Goal: Task Accomplishment & Management: Use online tool/utility

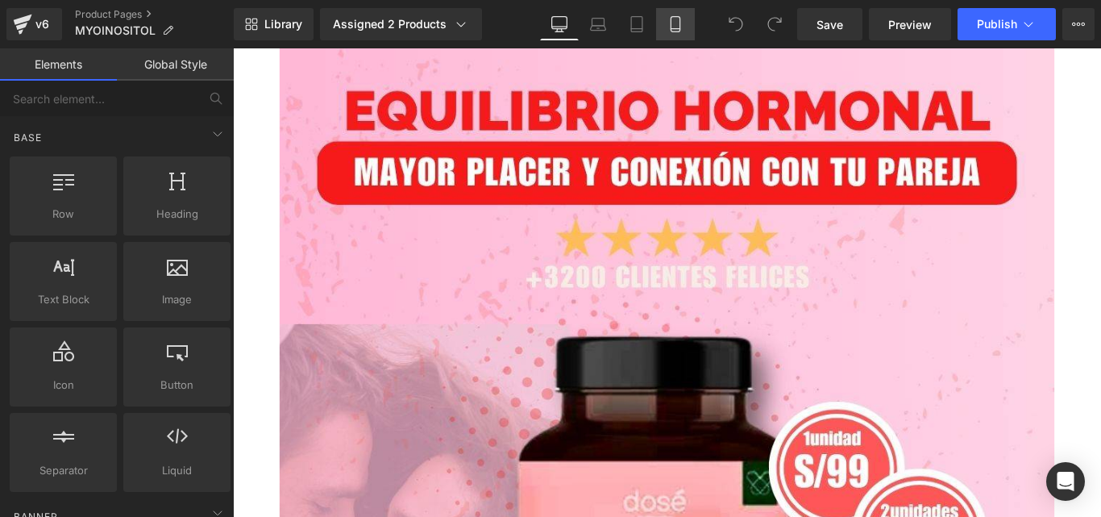
click at [675, 23] on icon at bounding box center [675, 24] width 16 height 16
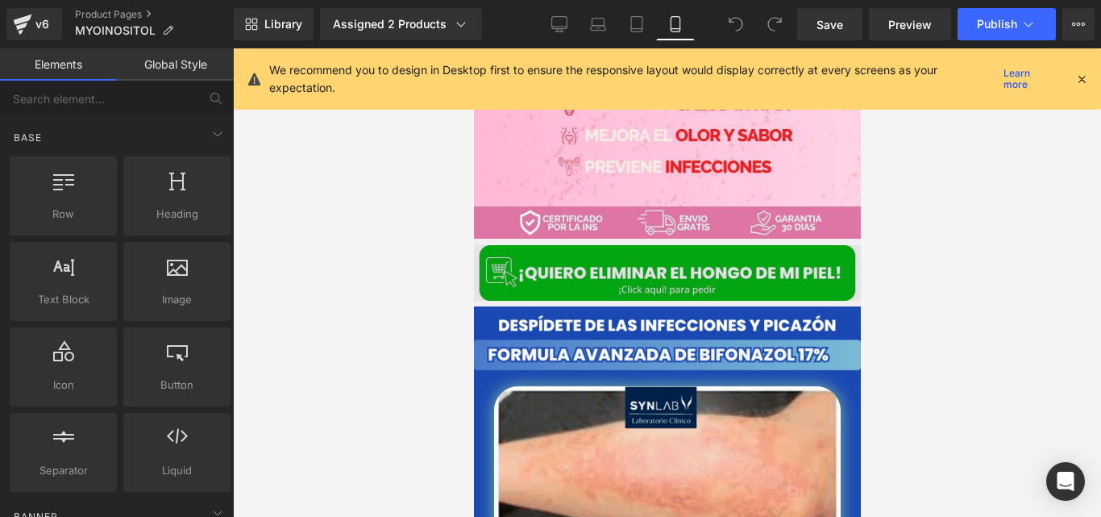
scroll to position [462, 0]
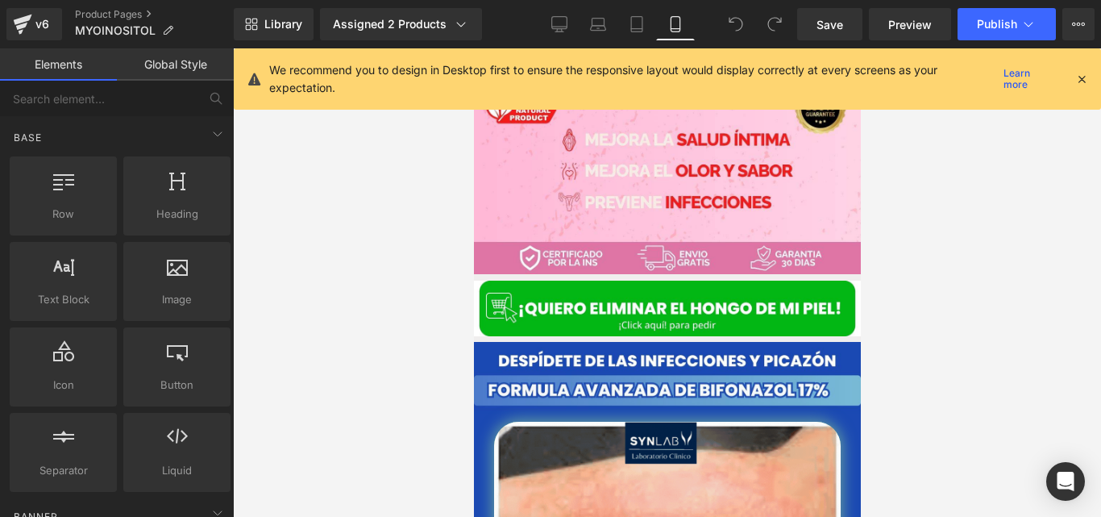
click at [1074, 86] on div "We recommend you to design in Desktop first to ensure the responsive layout wou…" at bounding box center [672, 78] width 806 height 35
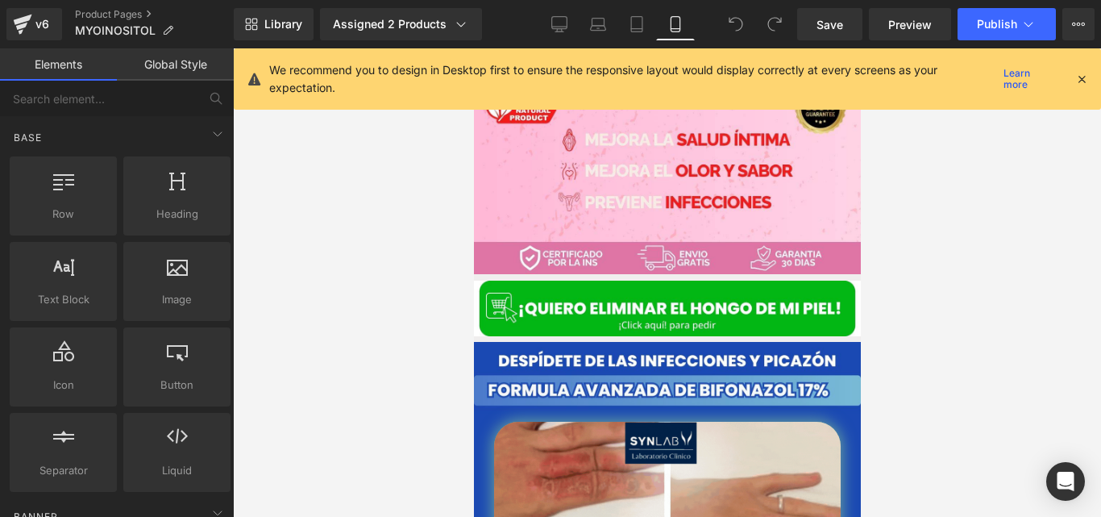
click at [1084, 65] on div "We recommend you to design in Desktop first to ensure the responsive layout wou…" at bounding box center [678, 78] width 819 height 35
click at [1083, 77] on icon at bounding box center [1081, 79] width 15 height 15
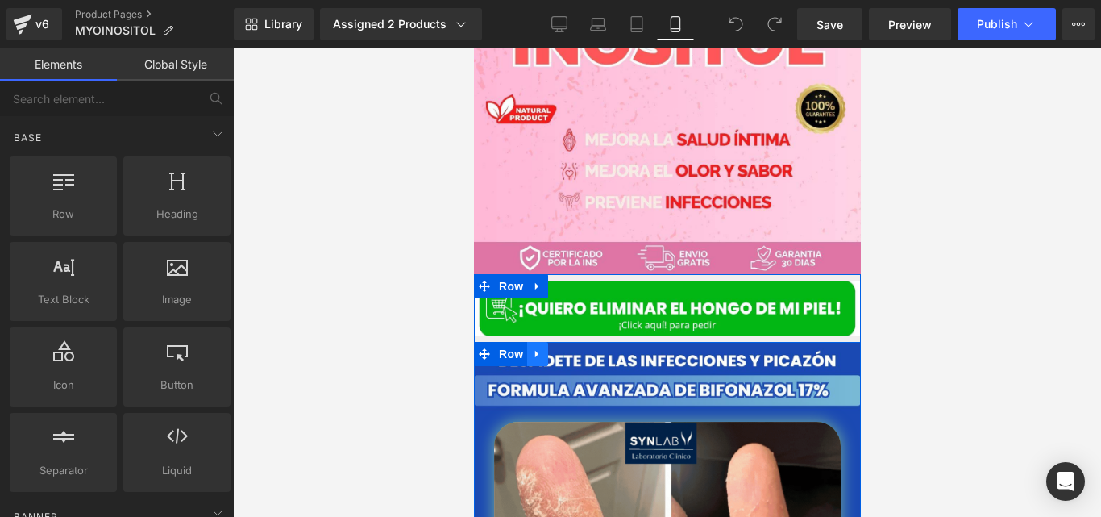
click at [533, 342] on link at bounding box center [536, 354] width 21 height 24
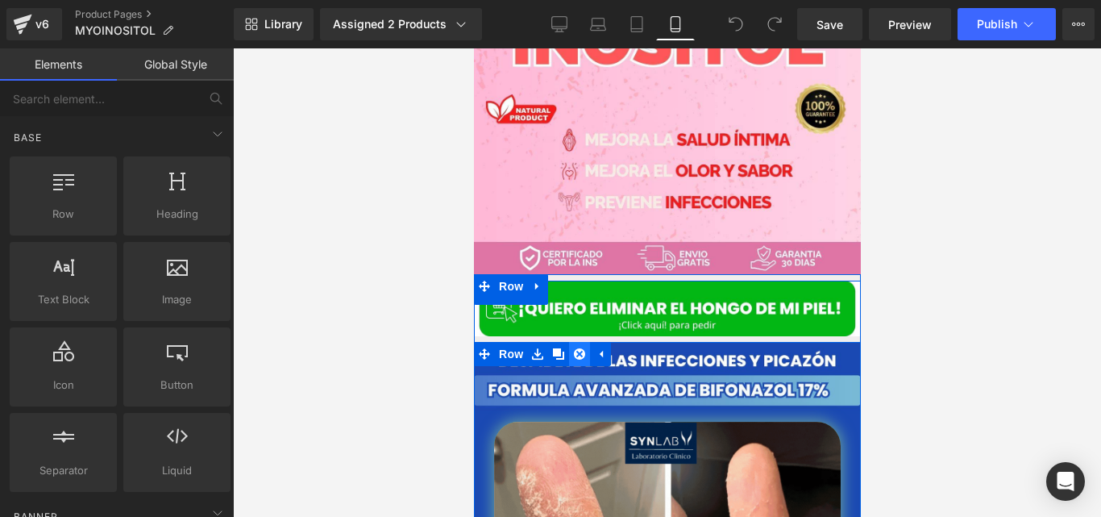
click at [568, 342] on link at bounding box center [578, 354] width 21 height 24
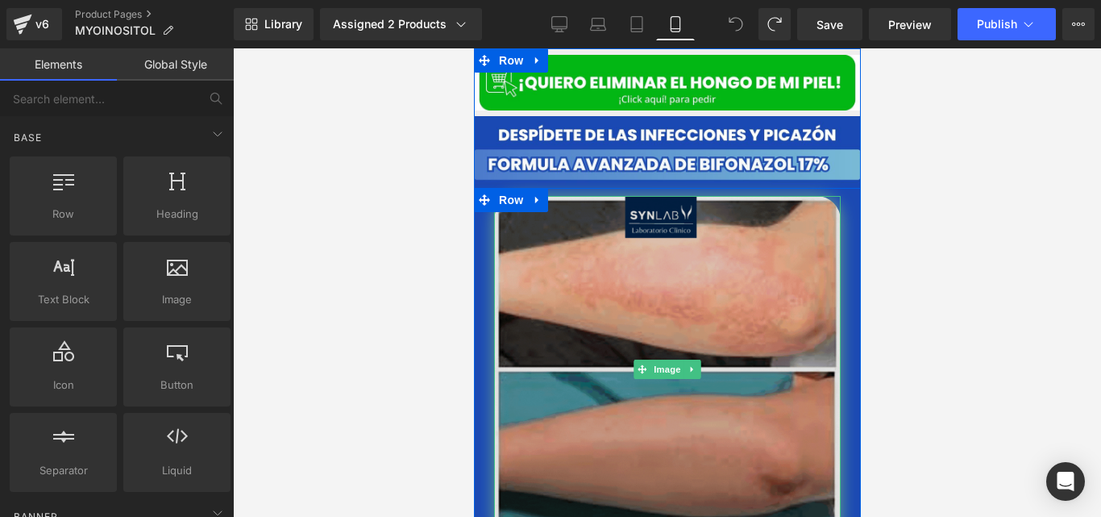
scroll to position [711, 0]
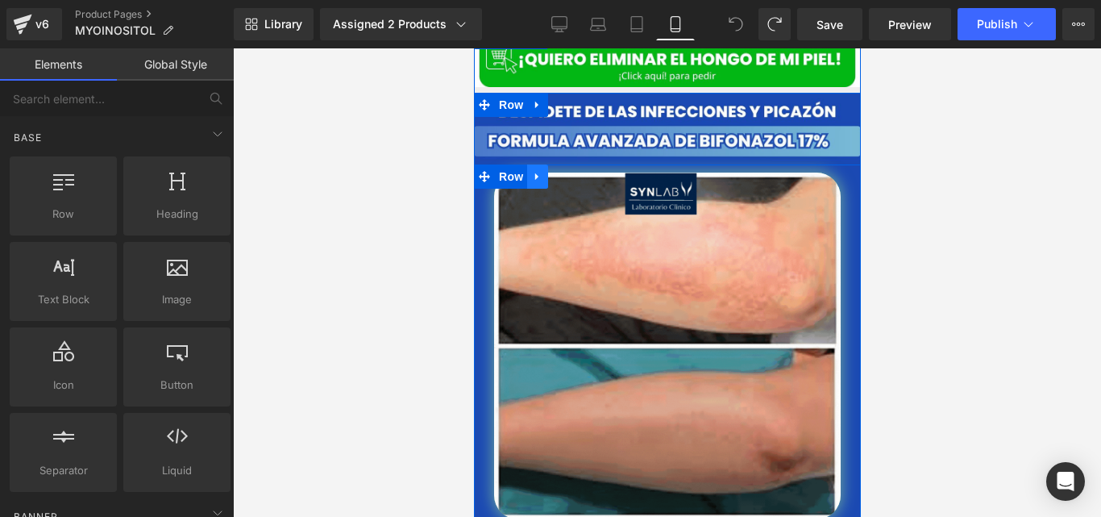
click at [534, 171] on icon at bounding box center [536, 177] width 11 height 12
click at [573, 171] on icon at bounding box center [578, 176] width 11 height 11
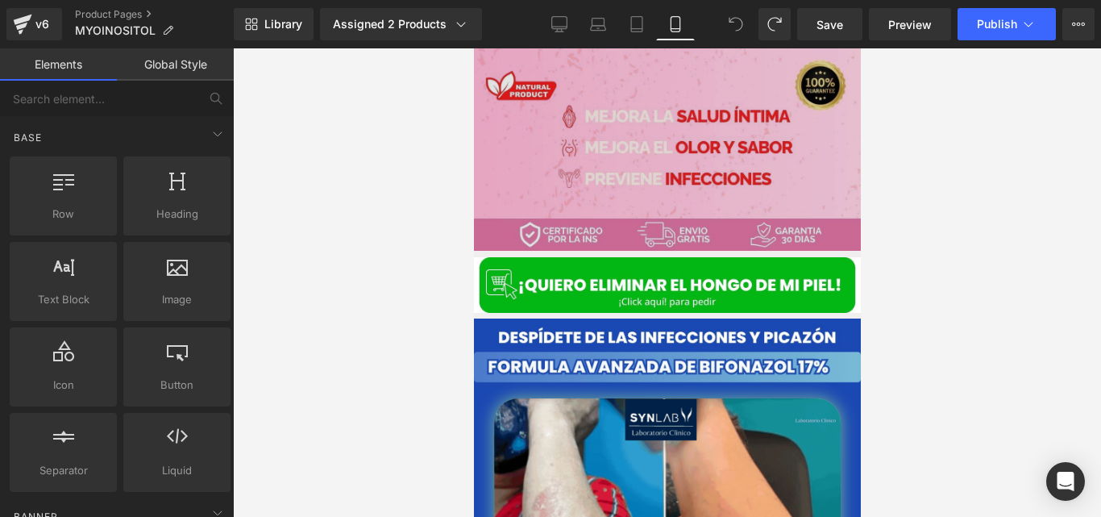
scroll to position [493, 0]
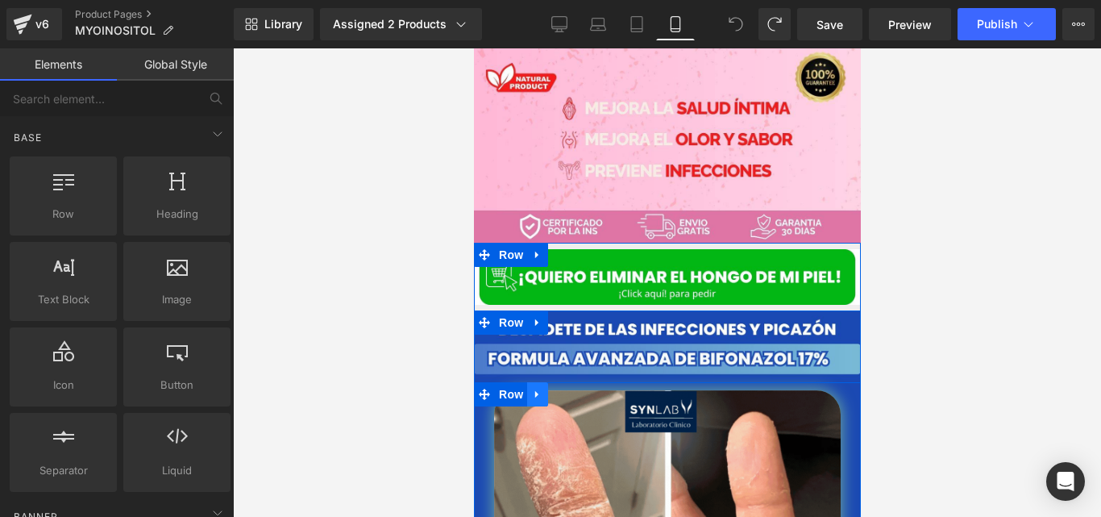
click at [531, 388] on icon at bounding box center [536, 394] width 11 height 12
click at [573, 388] on icon at bounding box center [578, 394] width 11 height 12
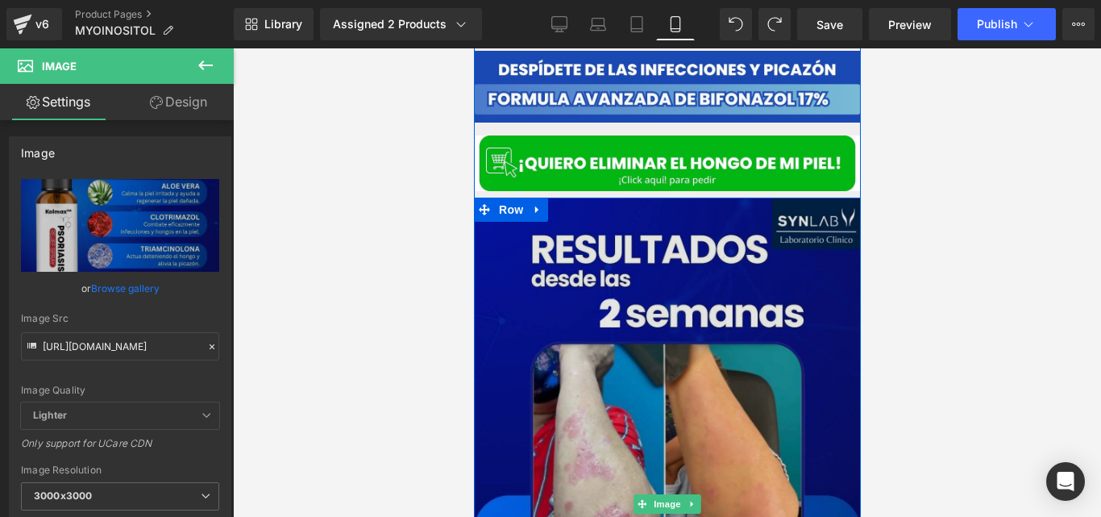
scroll to position [779, 0]
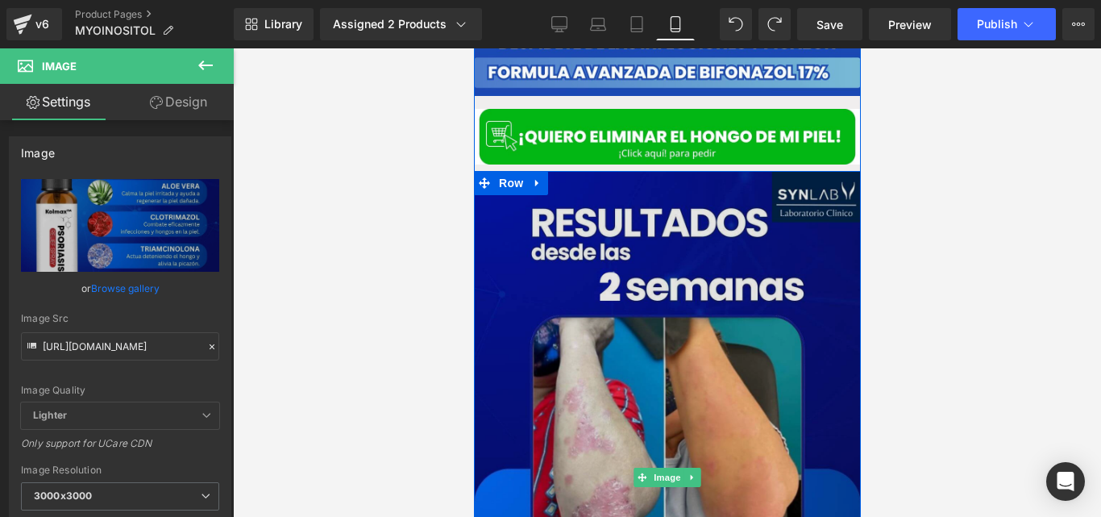
click at [648, 355] on img at bounding box center [666, 477] width 387 height 613
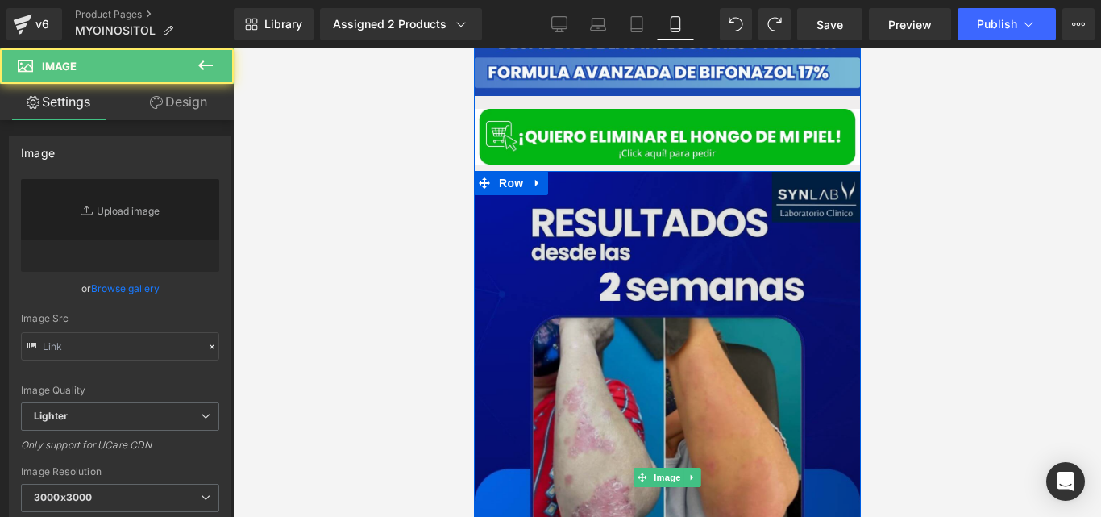
type input "[URL][DOMAIN_NAME]"
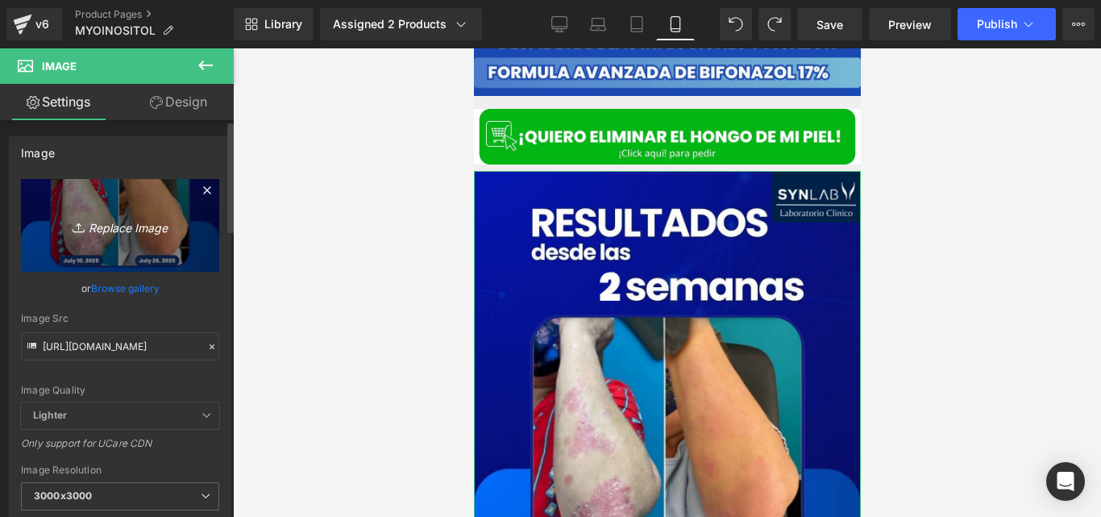
click at [160, 248] on link "Replace Image" at bounding box center [120, 225] width 198 height 93
type input "C:\fakepath\12.jpg"
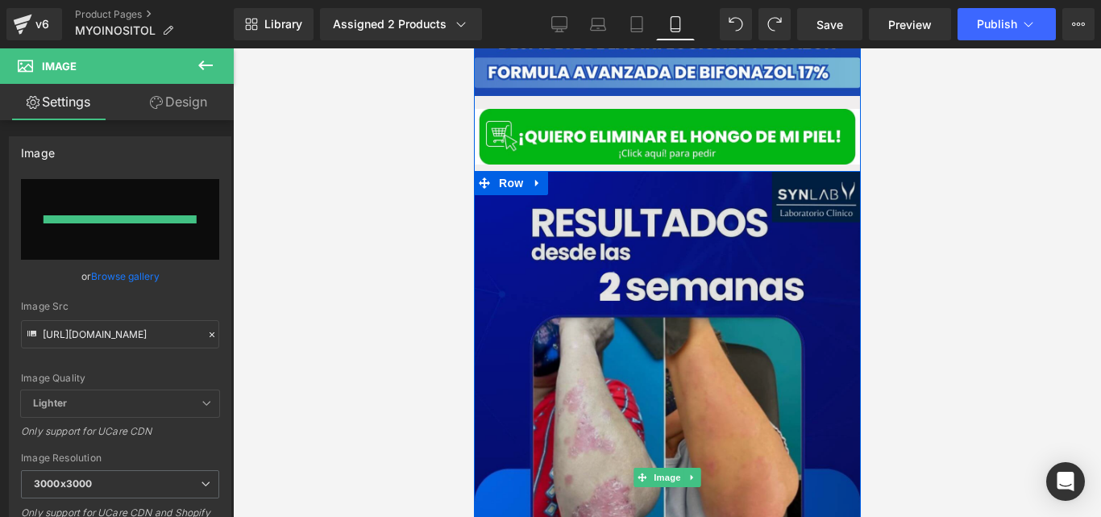
type input "[URL][DOMAIN_NAME]"
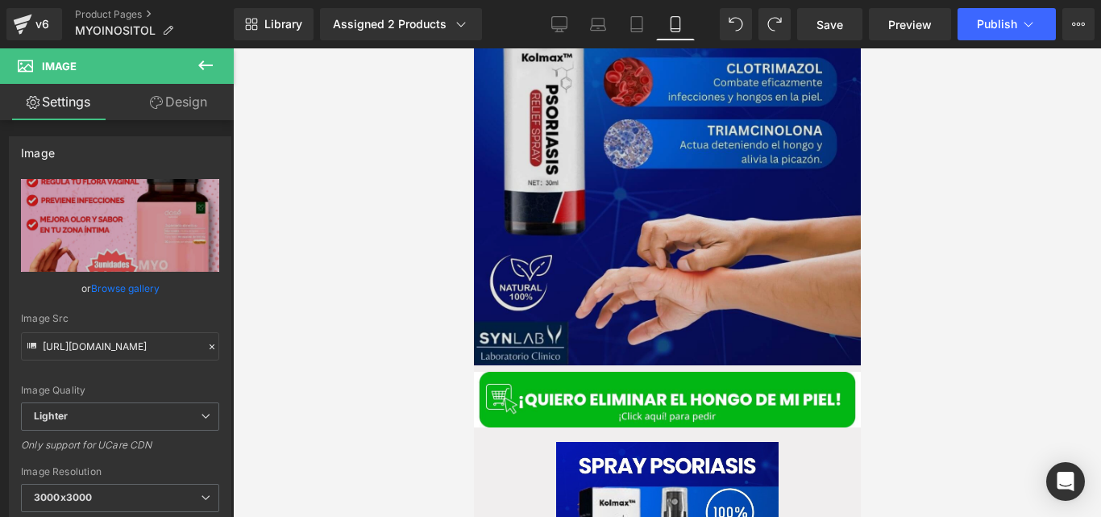
scroll to position [1563, 0]
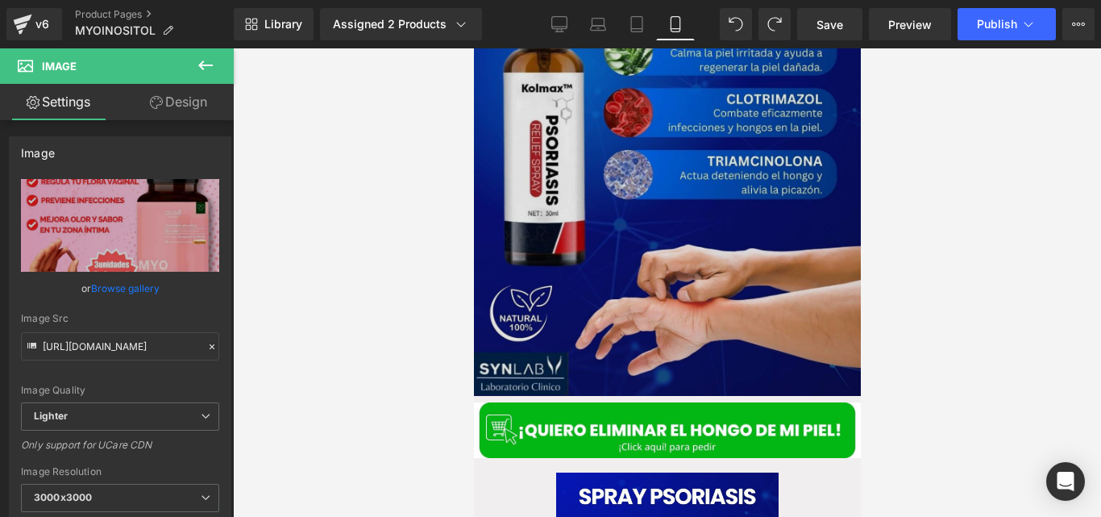
click at [639, 251] on img at bounding box center [666, 115] width 387 height 561
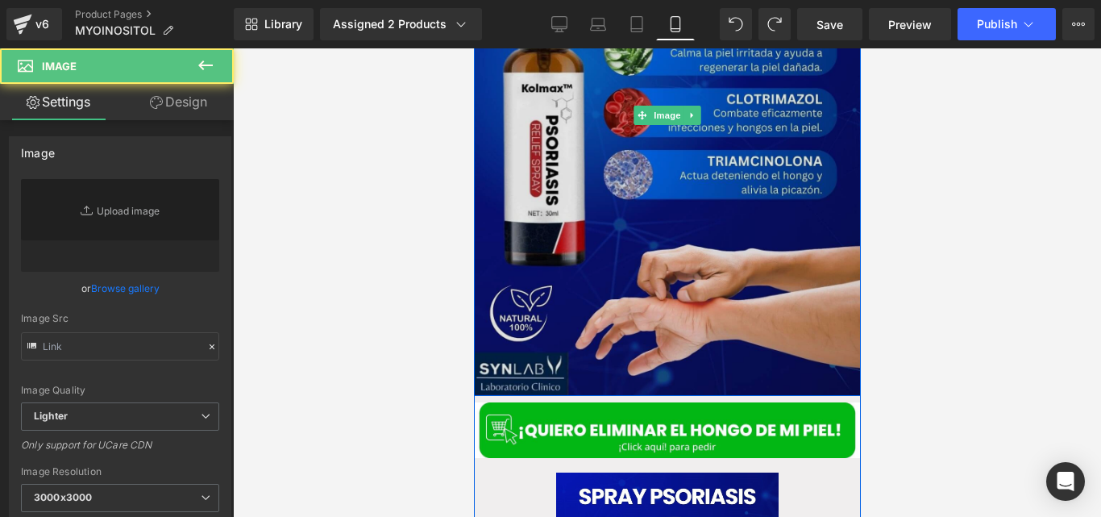
type input "[URL][DOMAIN_NAME]"
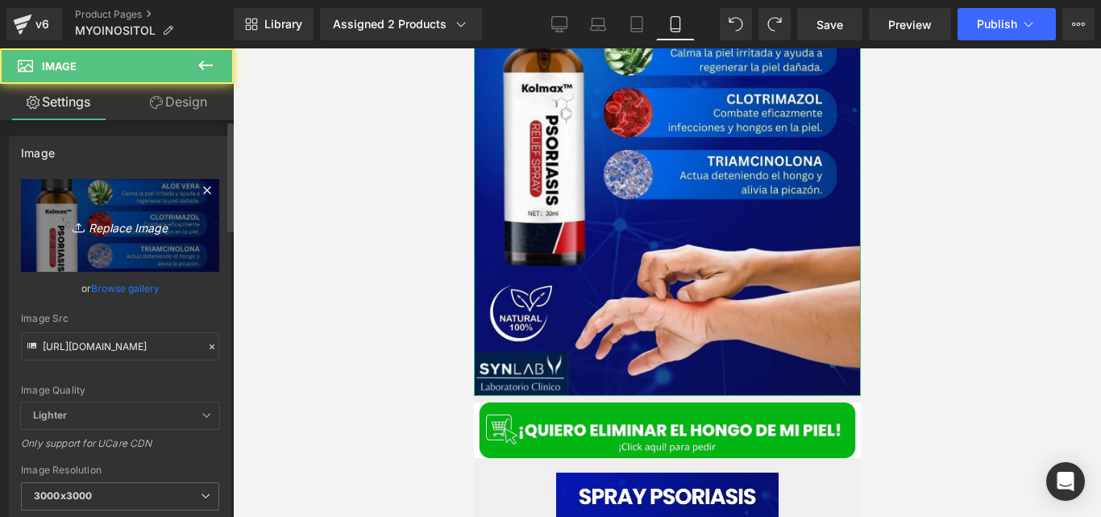
click at [167, 233] on icon "Replace Image" at bounding box center [120, 225] width 129 height 20
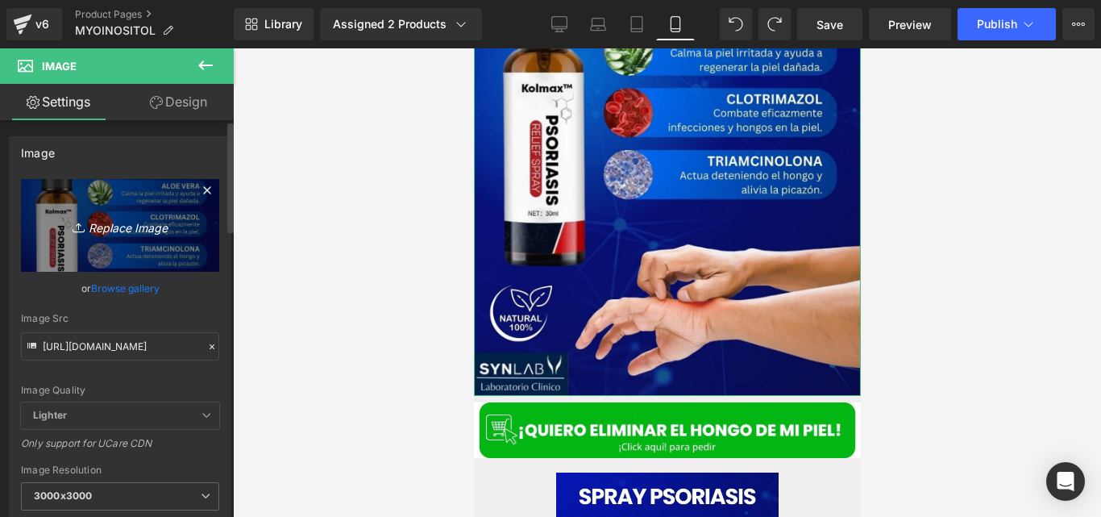
type input "C:\fakepath\13.jpg"
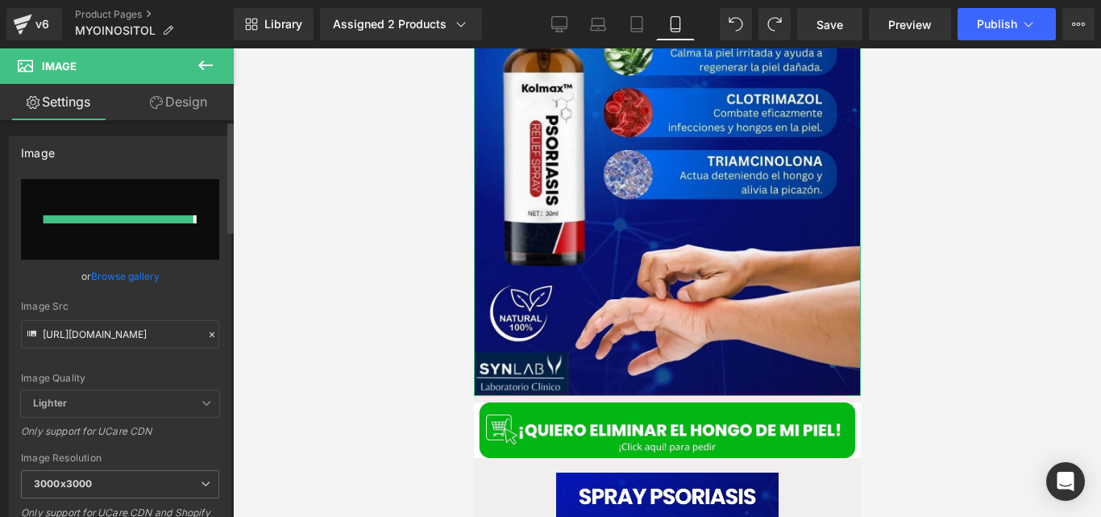
type input "[URL][DOMAIN_NAME]"
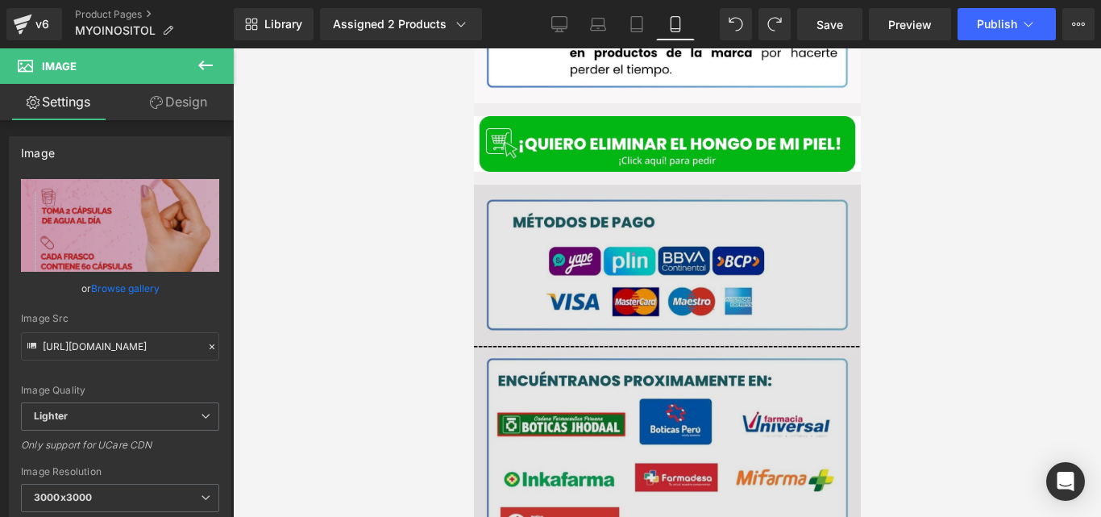
scroll to position [2520, 0]
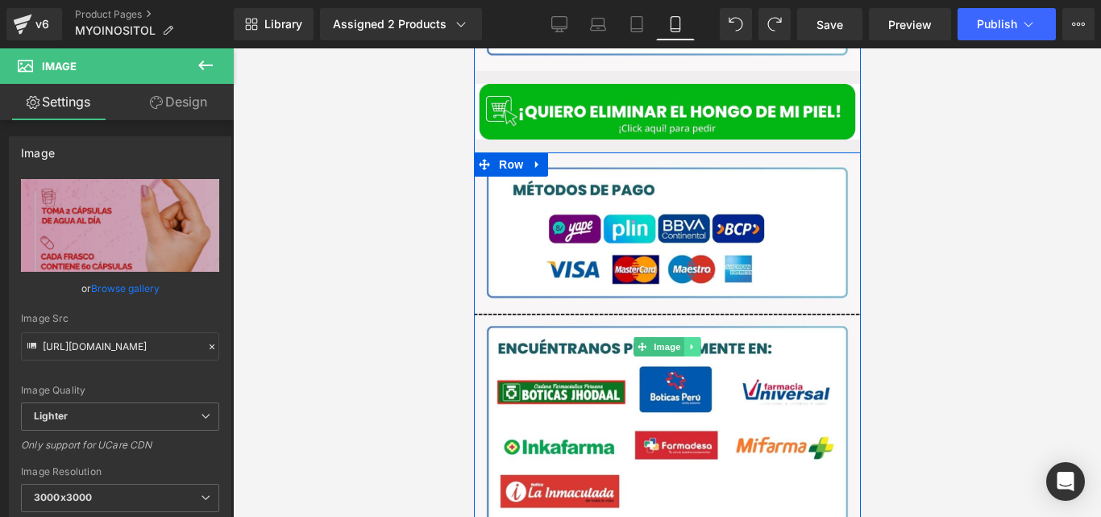
click at [687, 342] on icon at bounding box center [691, 347] width 9 height 10
click at [699, 337] on link at bounding box center [700, 346] width 17 height 19
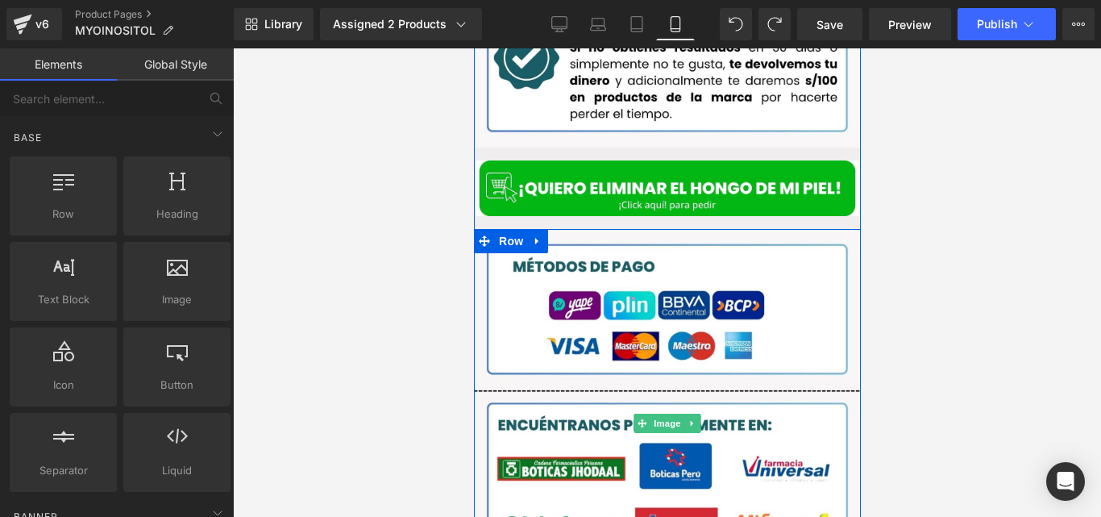
scroll to position [2479, 0]
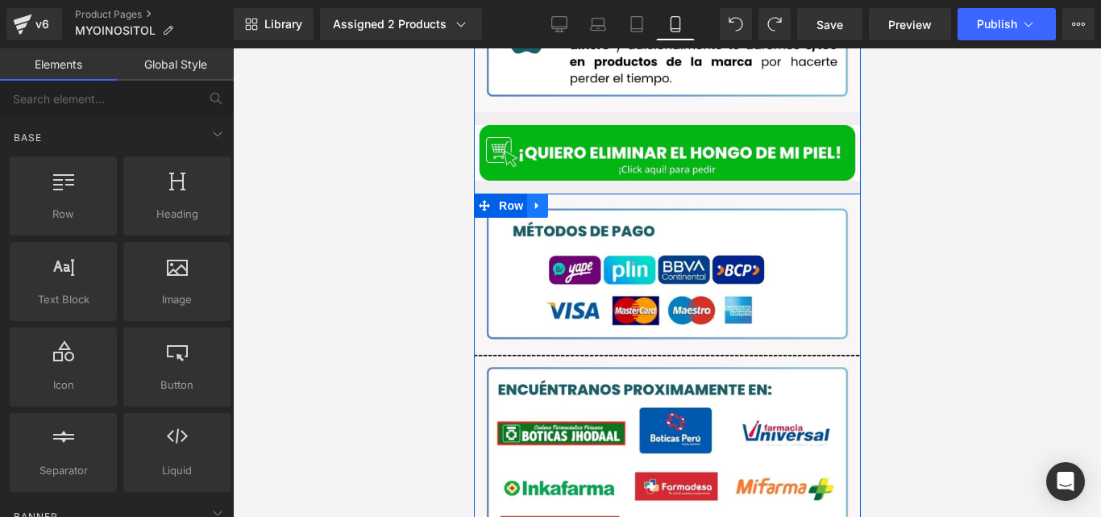
click at [536, 200] on icon at bounding box center [536, 206] width 11 height 12
click at [573, 200] on icon at bounding box center [578, 206] width 11 height 12
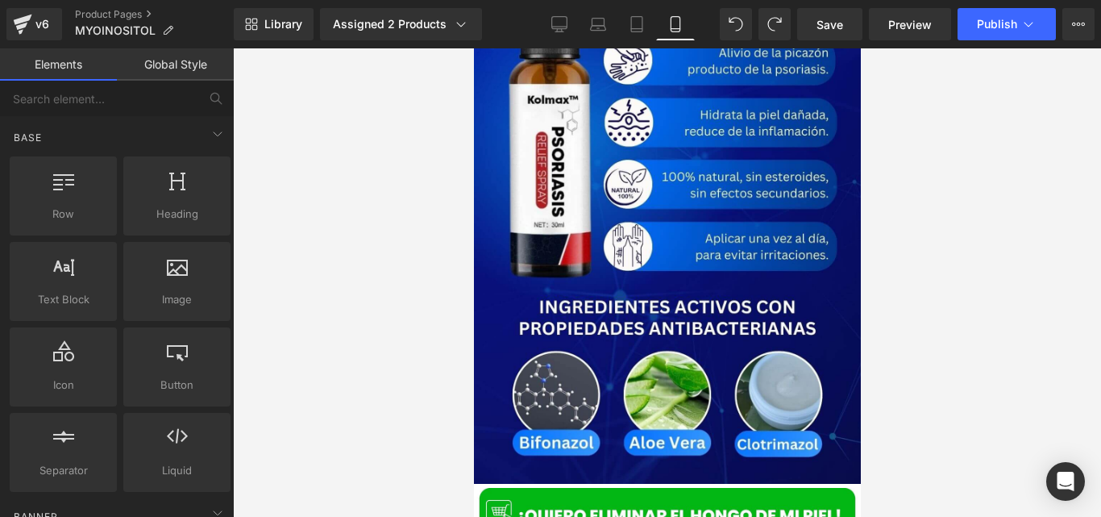
scroll to position [3192, 0]
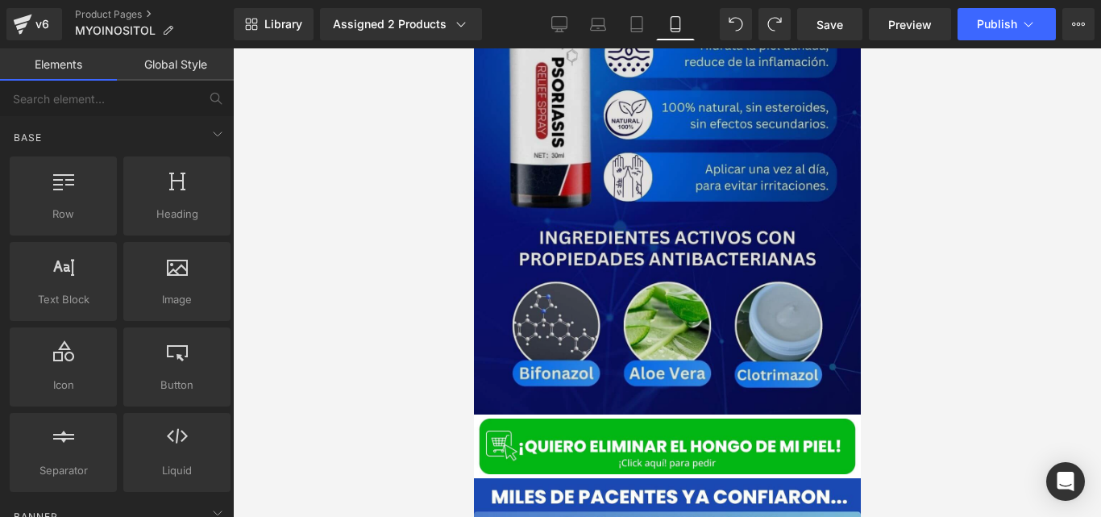
click at [591, 164] on img at bounding box center [666, 133] width 387 height 561
click at [588, 164] on img at bounding box center [666, 133] width 387 height 561
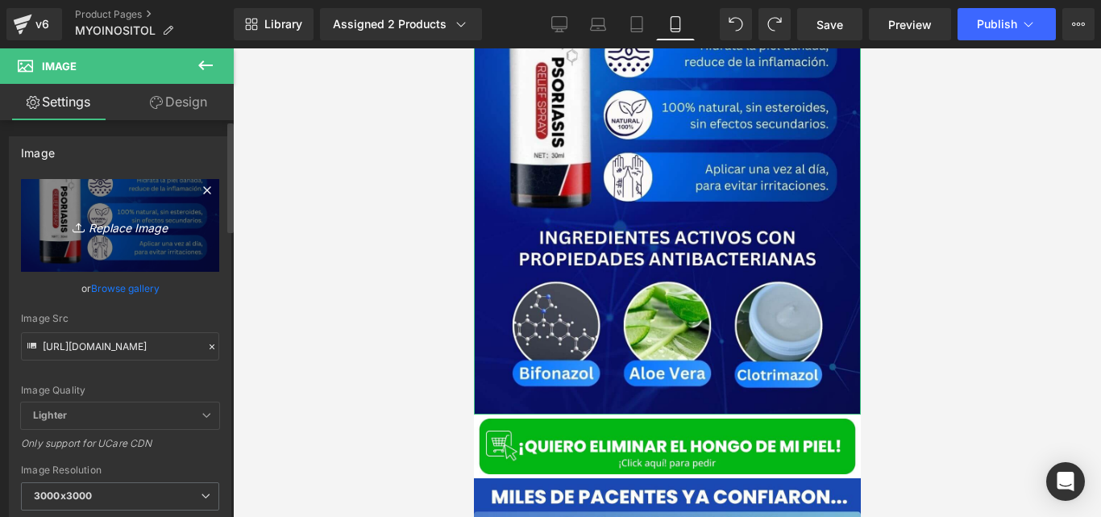
click at [110, 225] on icon "Replace Image" at bounding box center [120, 225] width 129 height 20
type input "C:\fakepath\14.jpg"
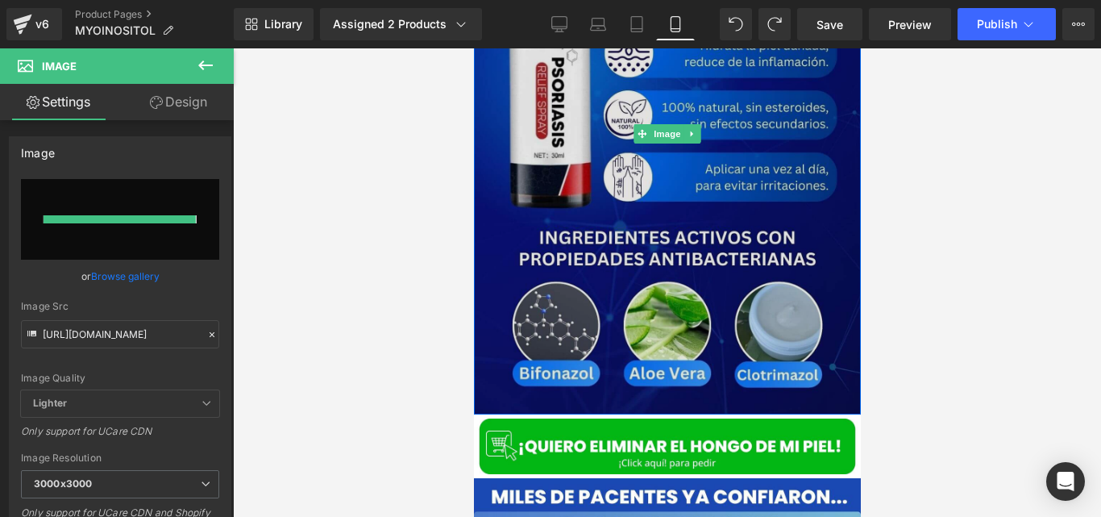
type input "[URL][DOMAIN_NAME]"
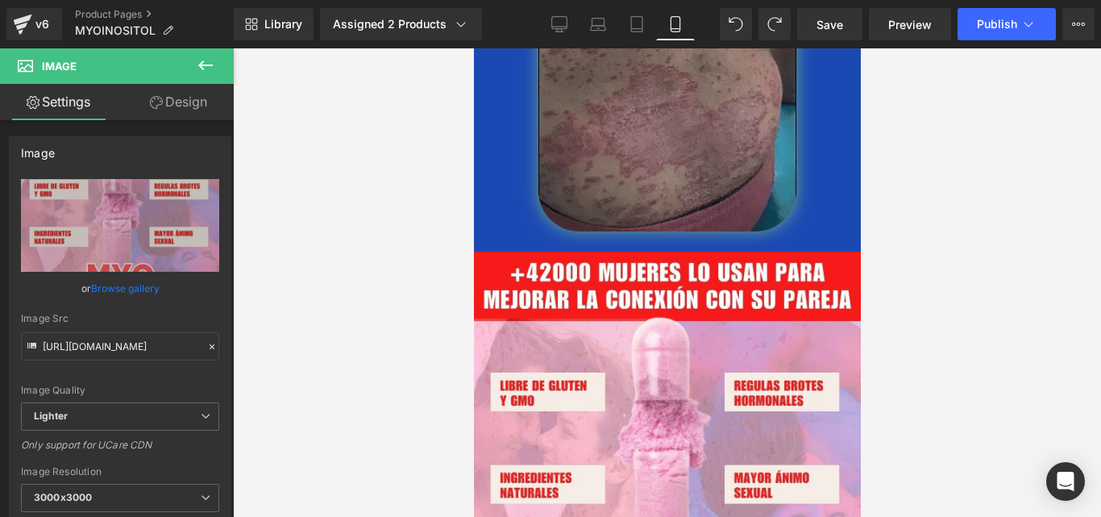
scroll to position [2817, 0]
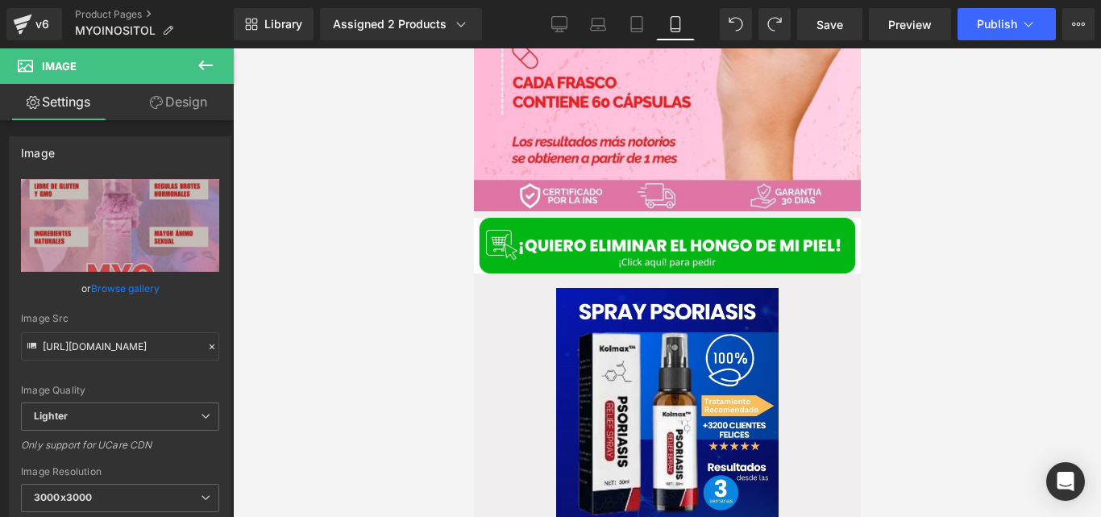
click at [619, 310] on div "Sale Off (P) Image Spray [MEDICAL_DATA] B® TRATAMIENTO ANTIFÚNGICO |Elimina [PE…" at bounding box center [666, 432] width 387 height 305
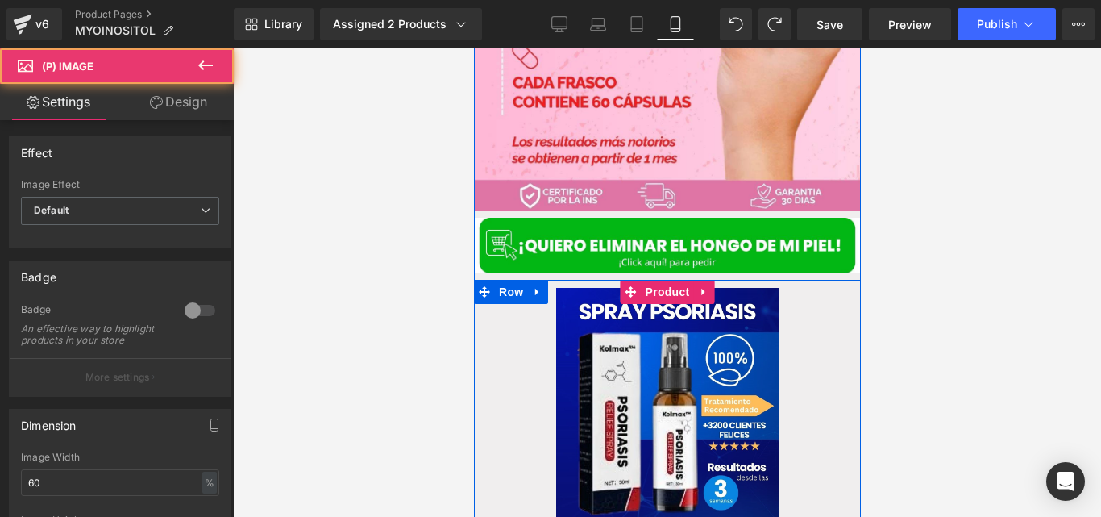
click at [582, 355] on img at bounding box center [666, 403] width 222 height 231
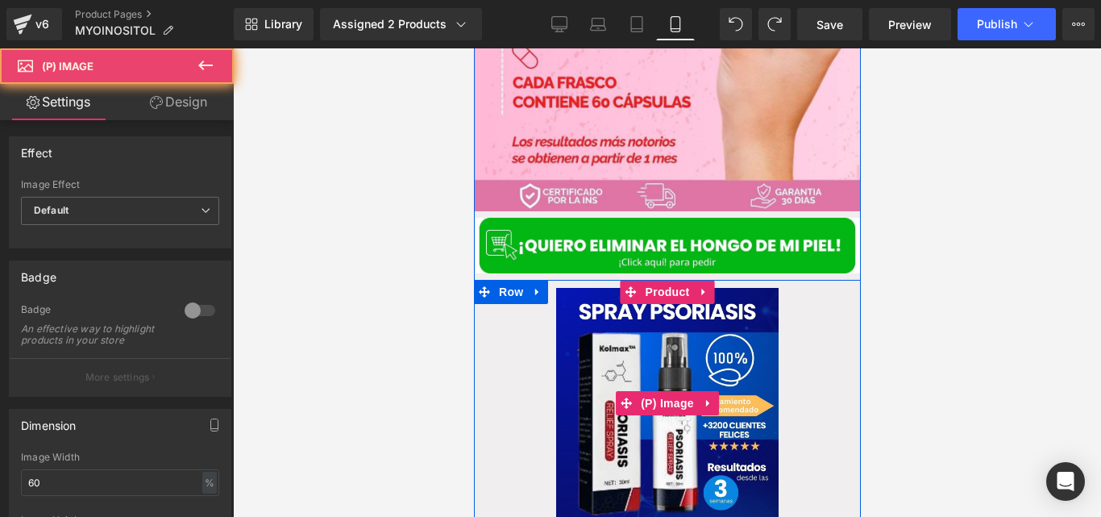
scroll to position [1501, 0]
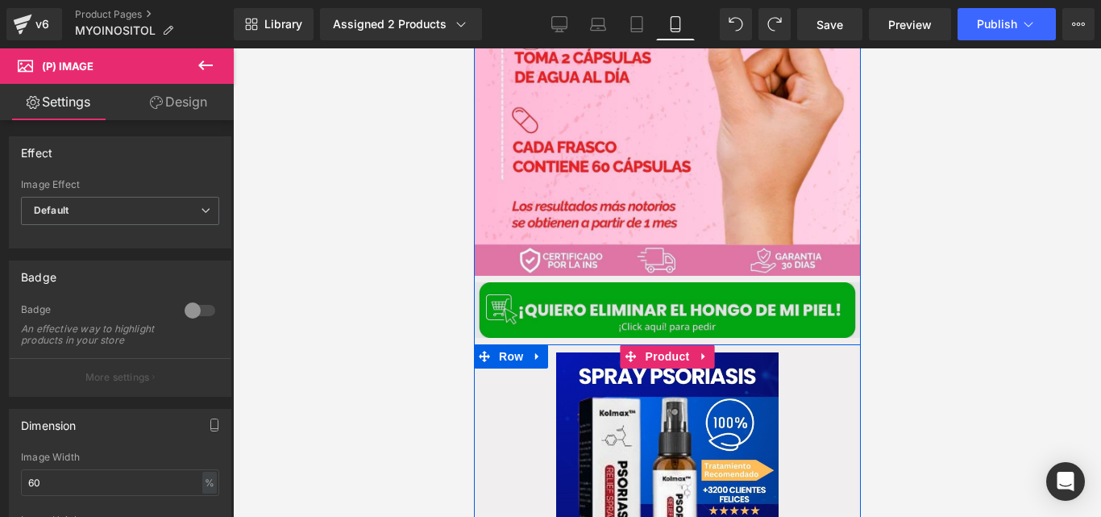
click at [675, 344] on span "Product" at bounding box center [667, 356] width 52 height 24
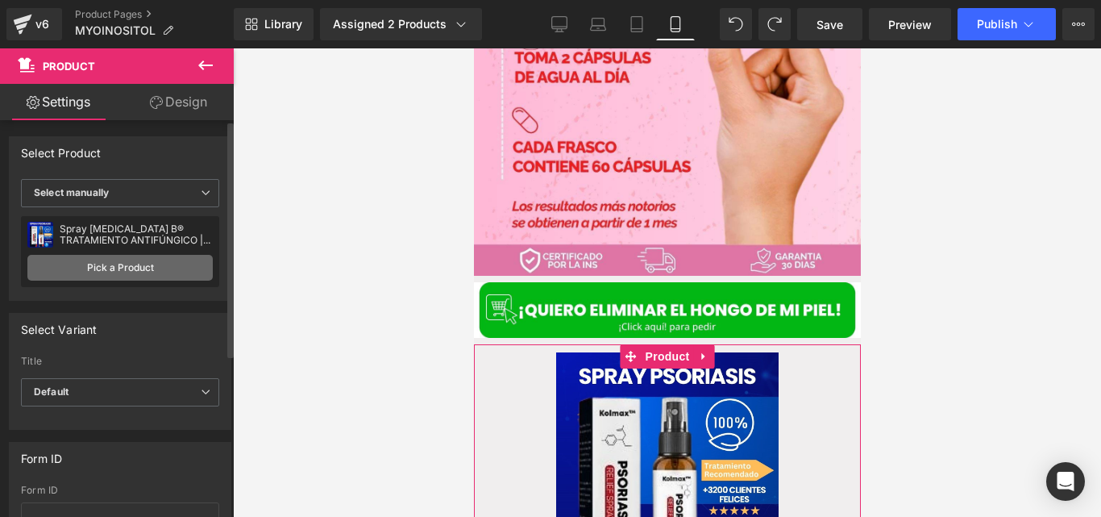
click at [126, 266] on link "Pick a Product" at bounding box center [119, 268] width 185 height 26
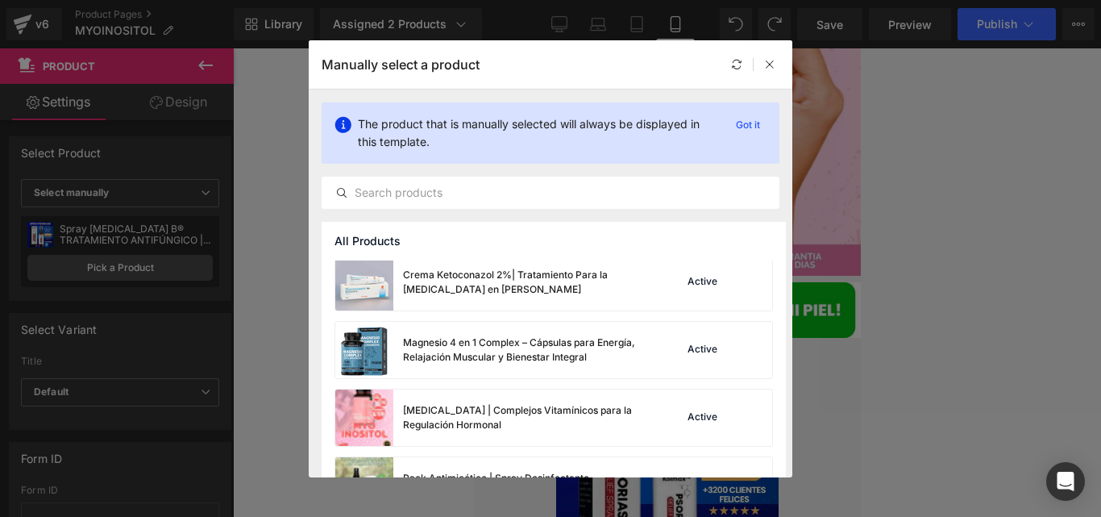
scroll to position [234, 0]
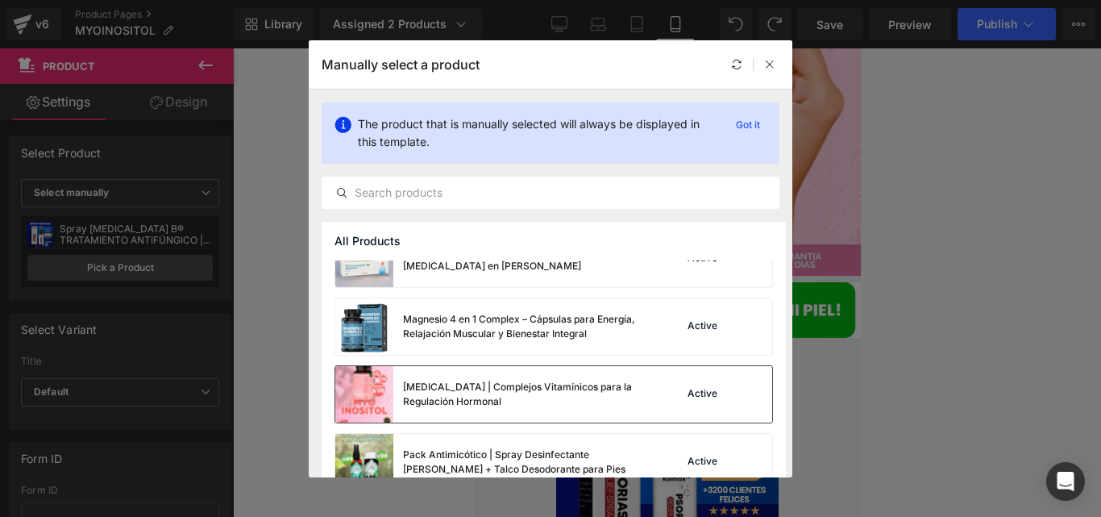
click at [516, 380] on div "[MEDICAL_DATA] | Complejos Vitamínicos para la Regulación Hormonal" at bounding box center [524, 394] width 242 height 29
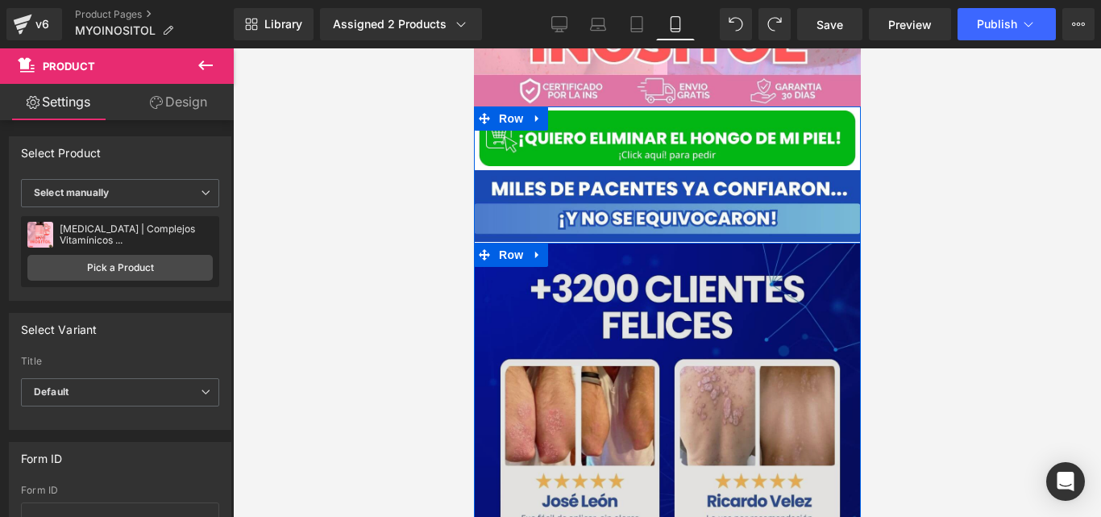
scroll to position [3515, 0]
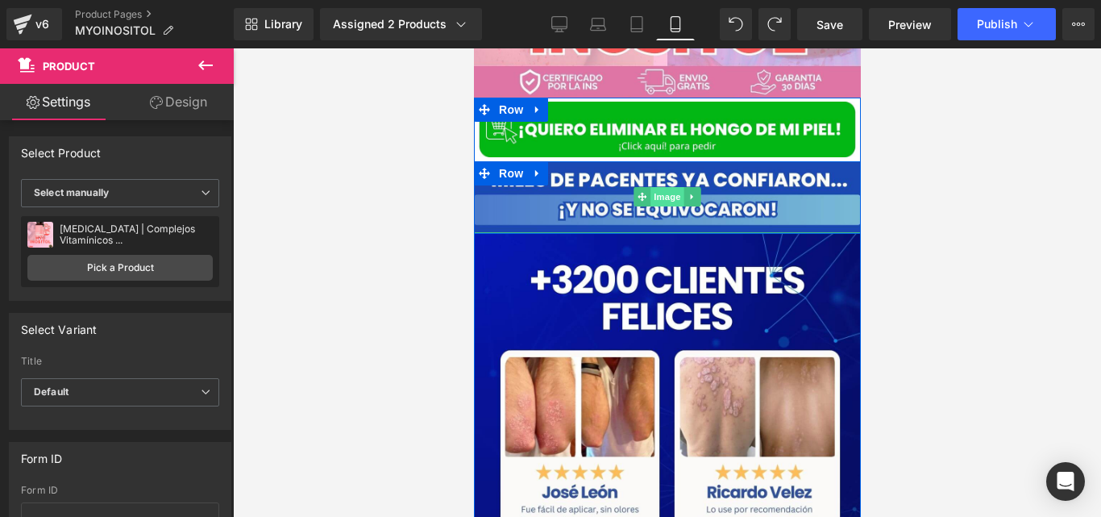
click at [667, 187] on span "Image" at bounding box center [667, 196] width 34 height 19
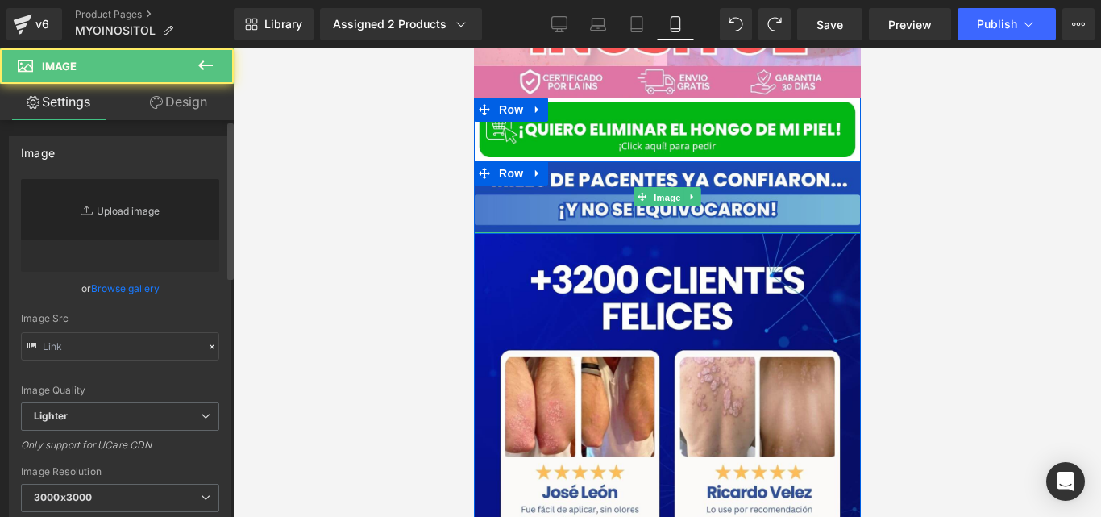
type input "[URL][DOMAIN_NAME]"
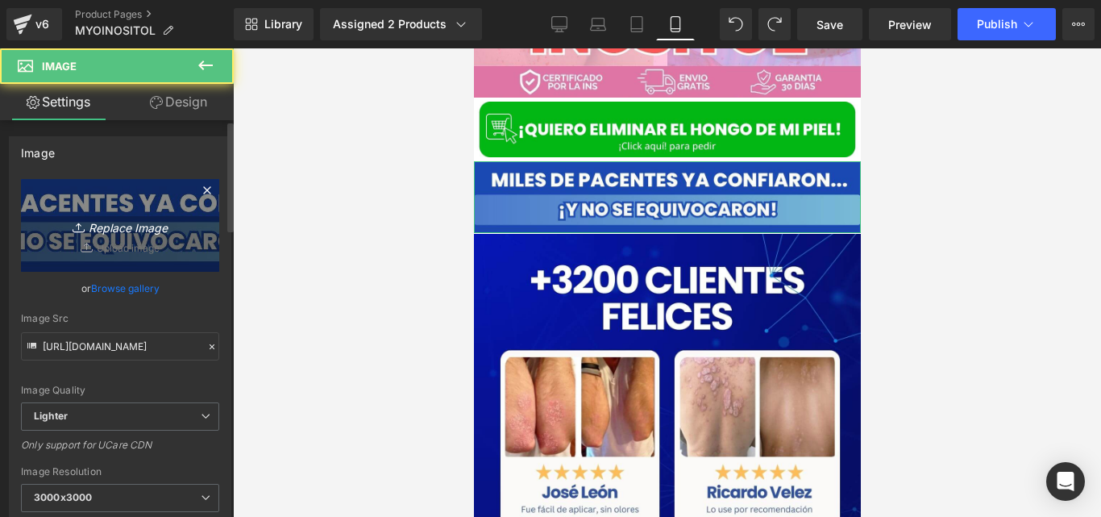
click at [166, 247] on link "Replace Image" at bounding box center [120, 225] width 198 height 93
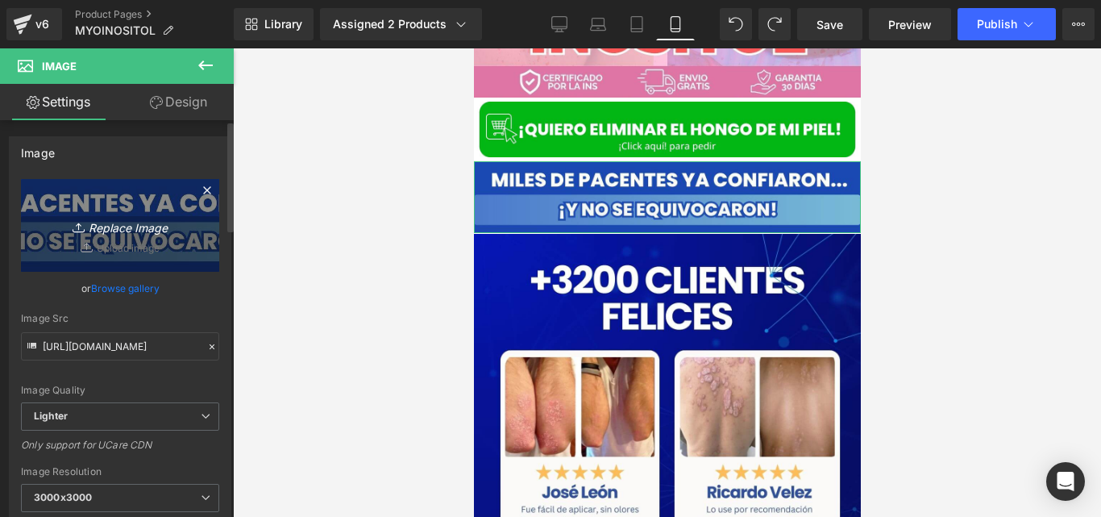
type input "C:\fakepath\Captura de pantalla [DATE] 033710.jpeg"
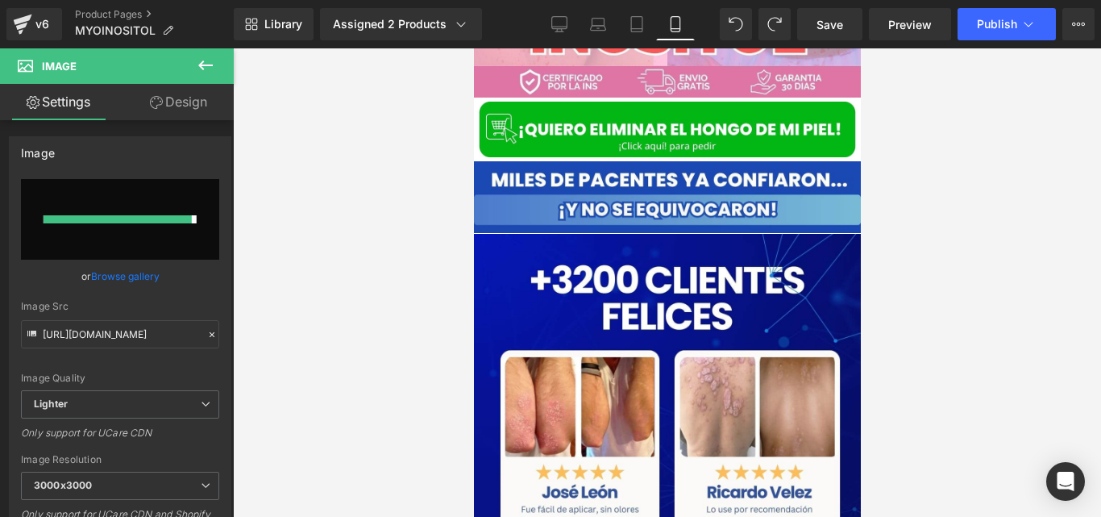
type input "[URL][DOMAIN_NAME]"
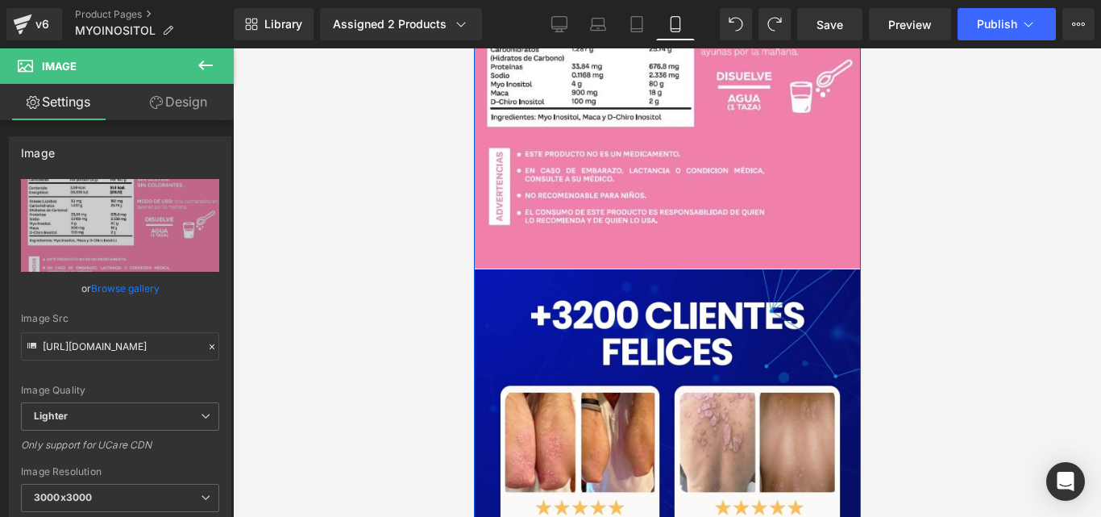
scroll to position [3807, 0]
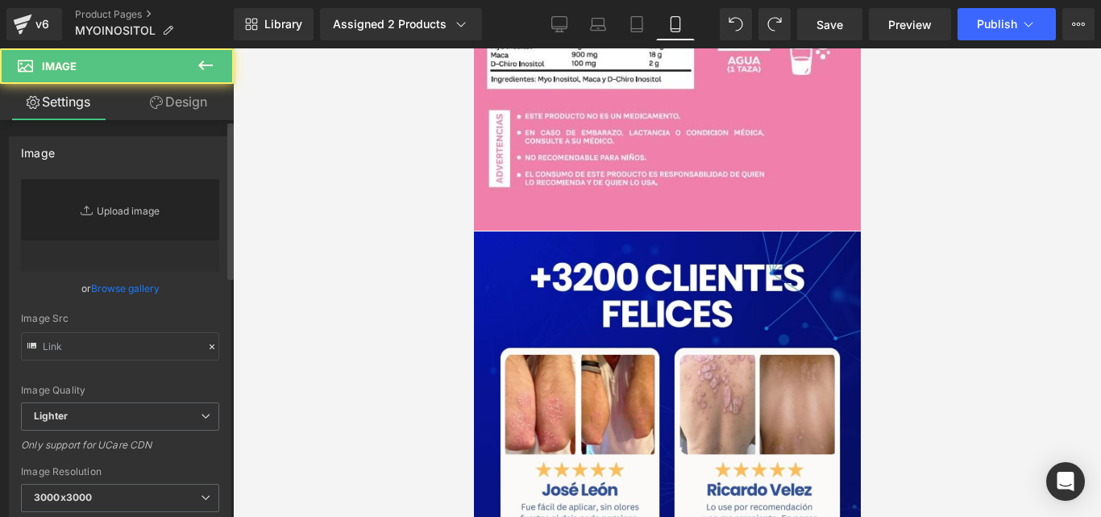
type input "[URL][DOMAIN_NAME]"
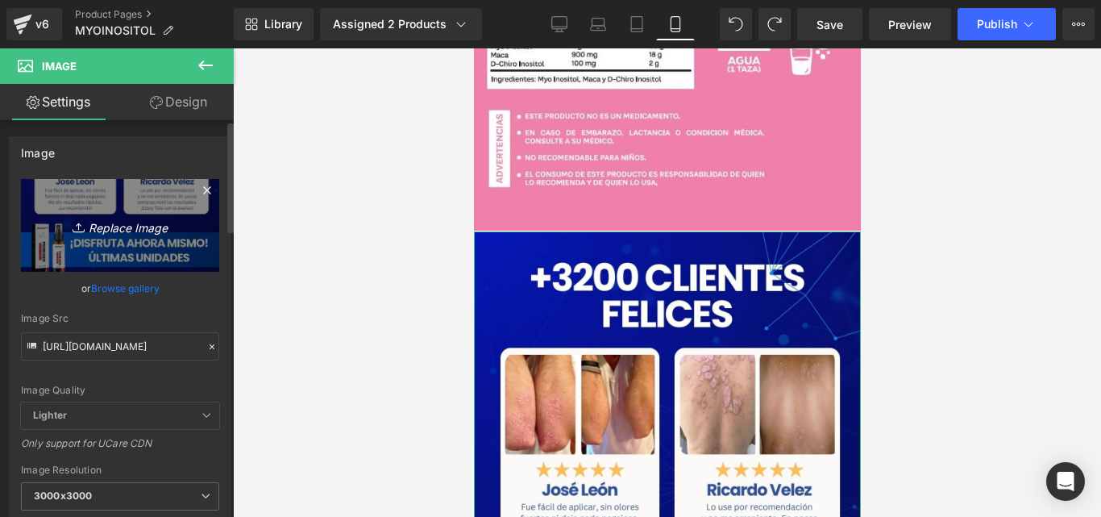
click at [147, 206] on link "Replace Image" at bounding box center [120, 225] width 198 height 93
type input "C:\fakepath\1.webp"
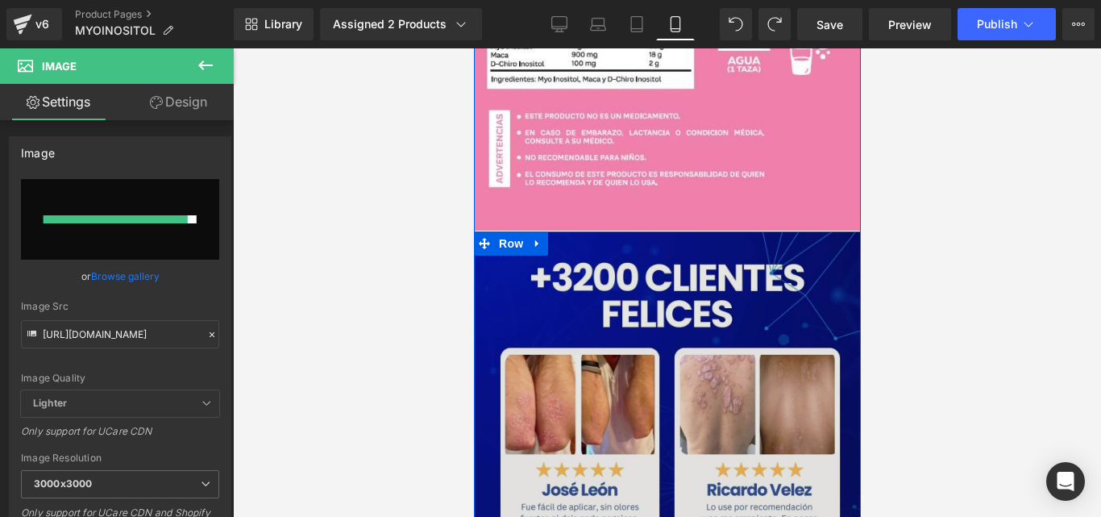
type input "[URL][DOMAIN_NAME]"
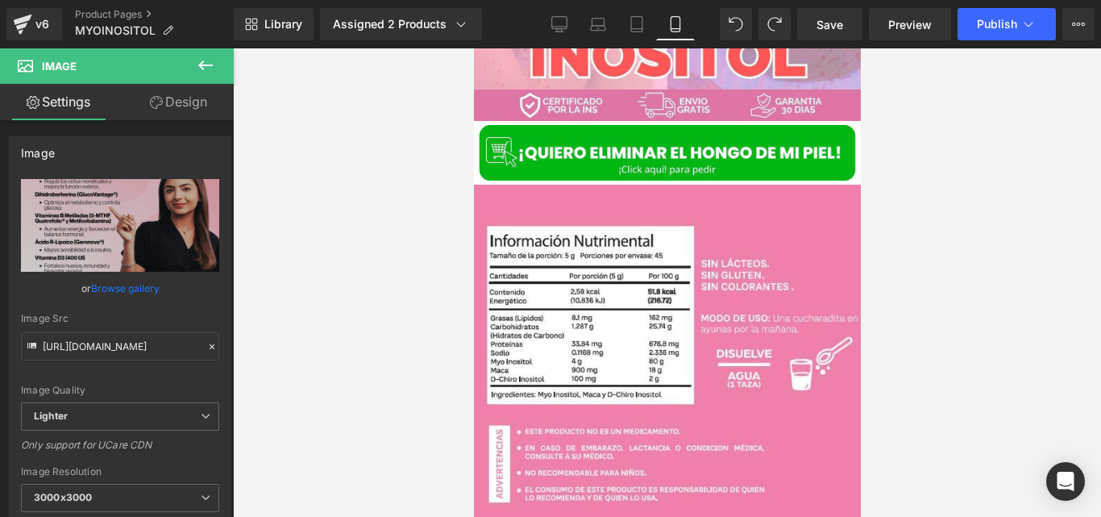
scroll to position [3495, 0]
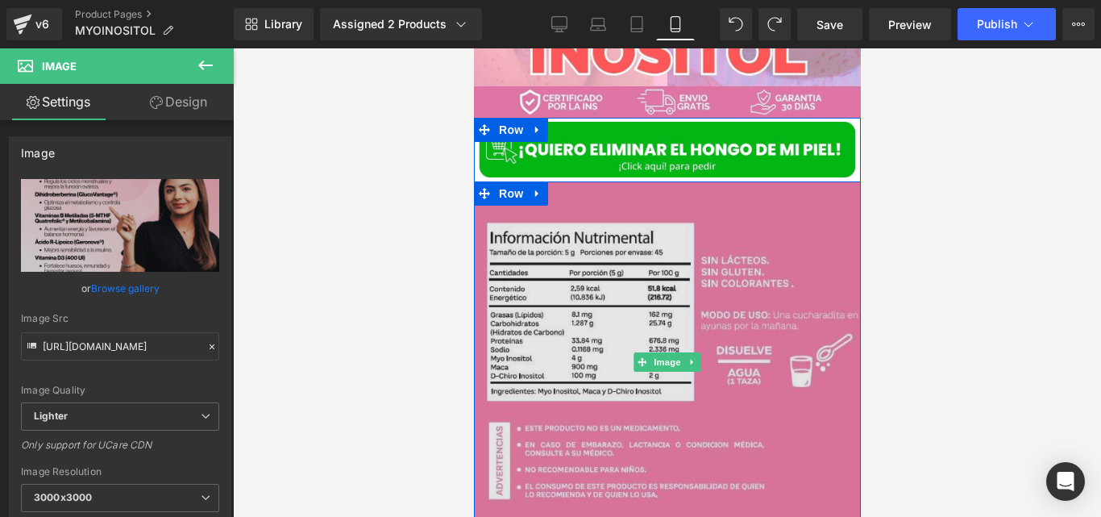
click at [665, 289] on img at bounding box center [666, 361] width 387 height 361
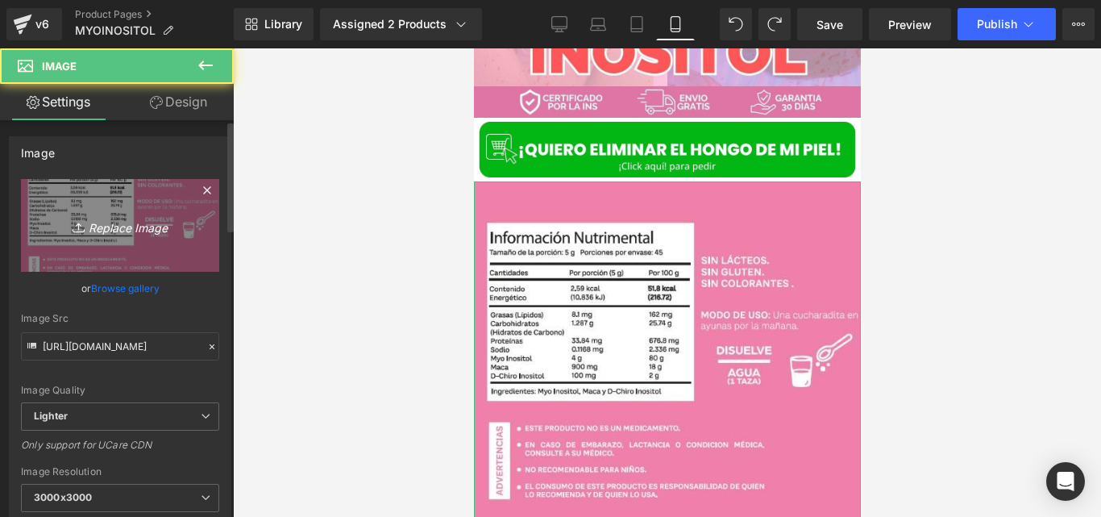
click at [106, 216] on icon "Replace Image" at bounding box center [120, 225] width 129 height 20
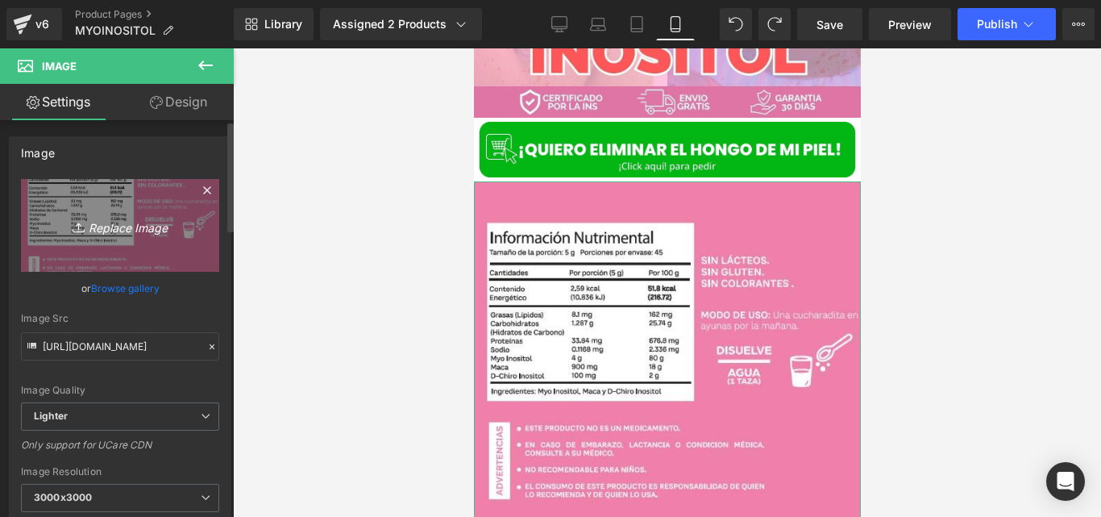
type input "C:\fakepath\ImagenesMyo_DChoroInositol_4-100.webp"
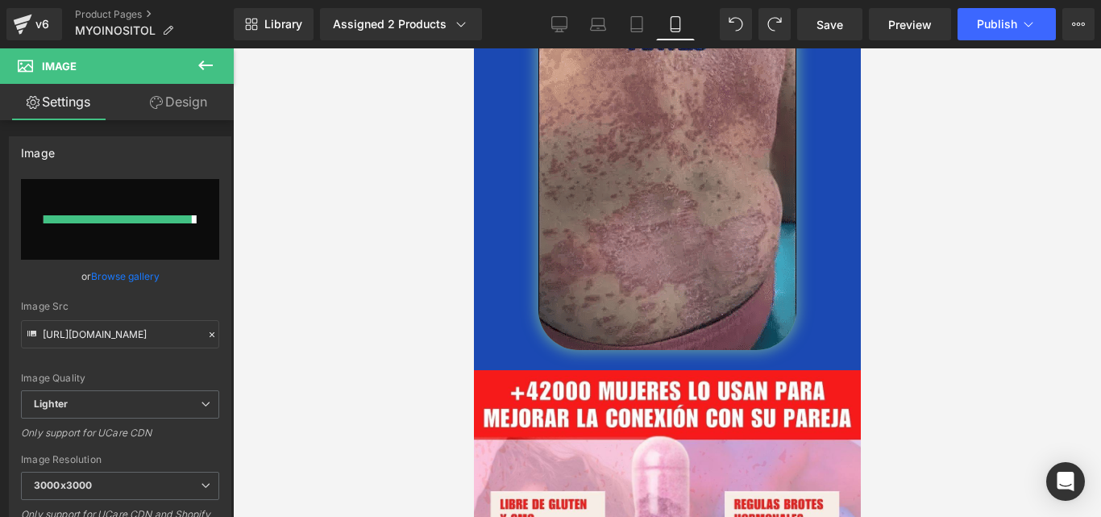
type input "[URL][DOMAIN_NAME]"
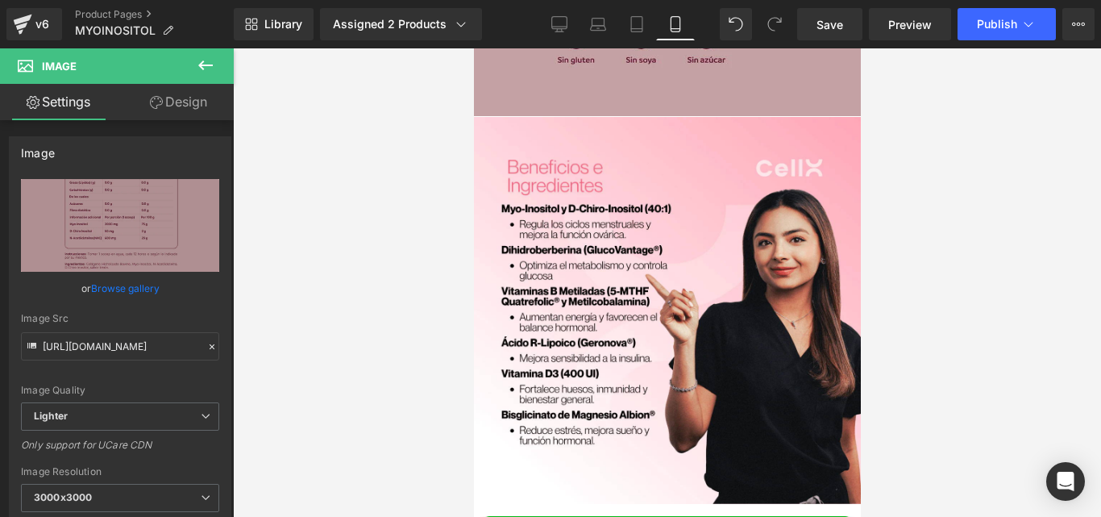
scroll to position [4072, 0]
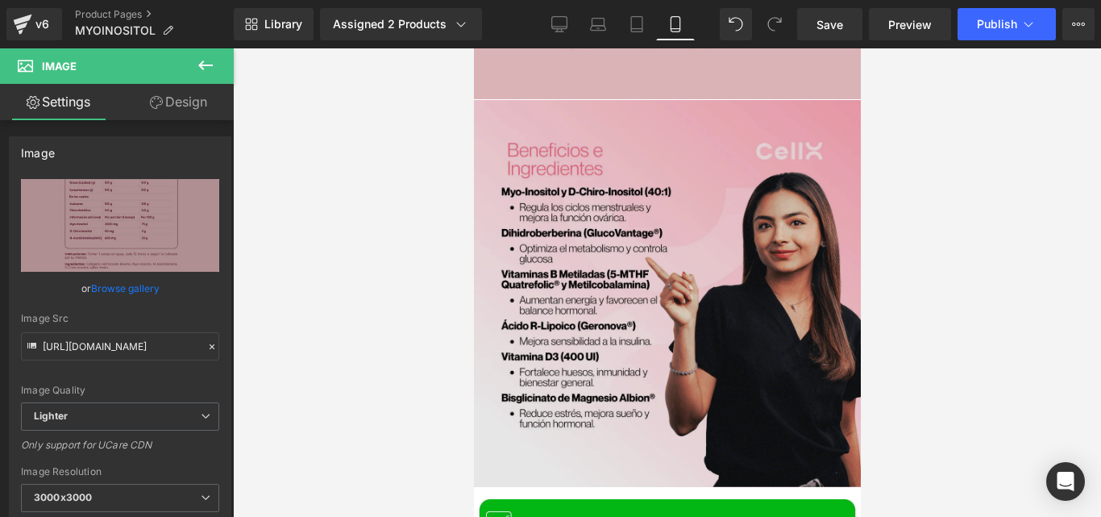
click at [687, 201] on img at bounding box center [666, 293] width 387 height 387
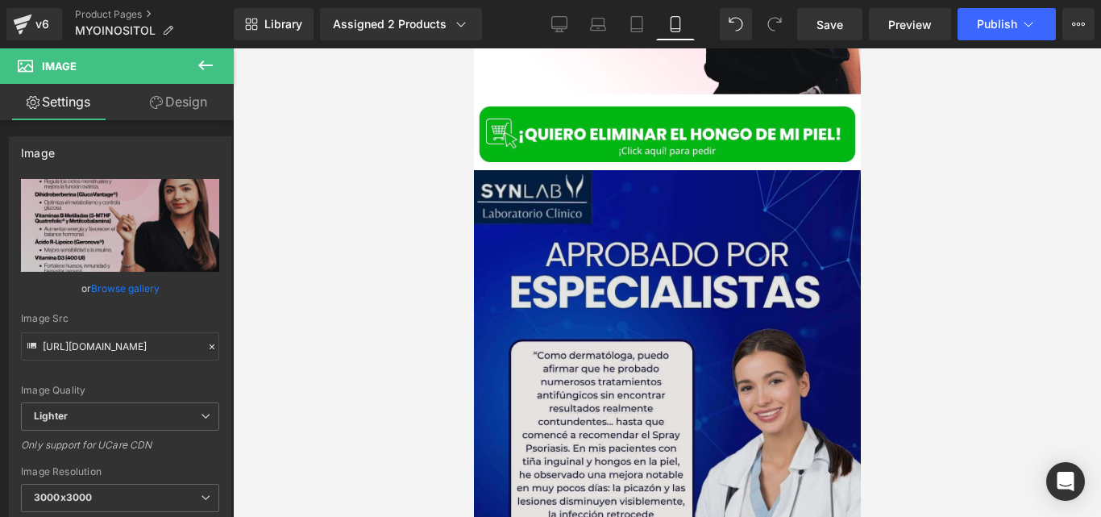
scroll to position [4478, 0]
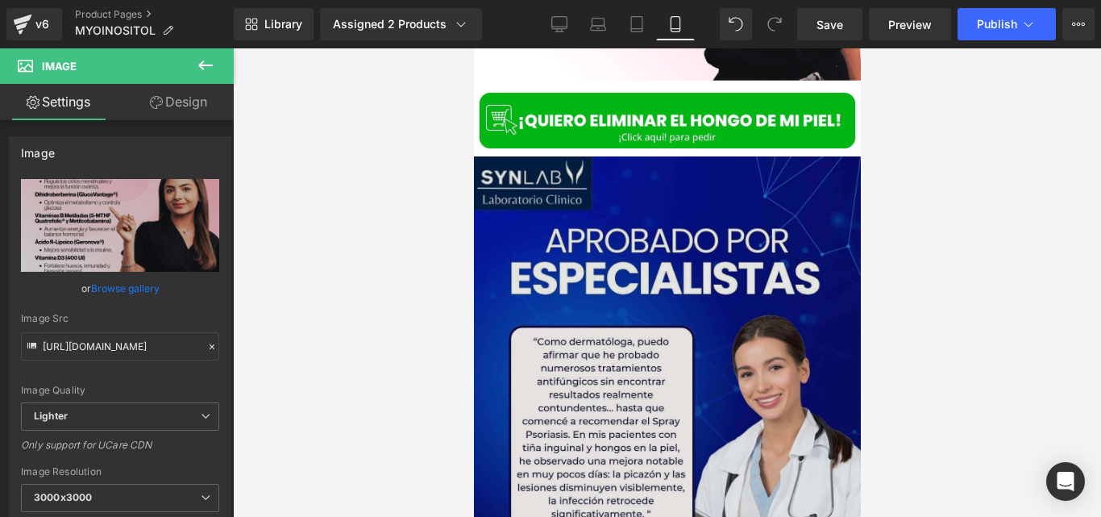
click at [633, 370] on div "Image" at bounding box center [666, 399] width 387 height 486
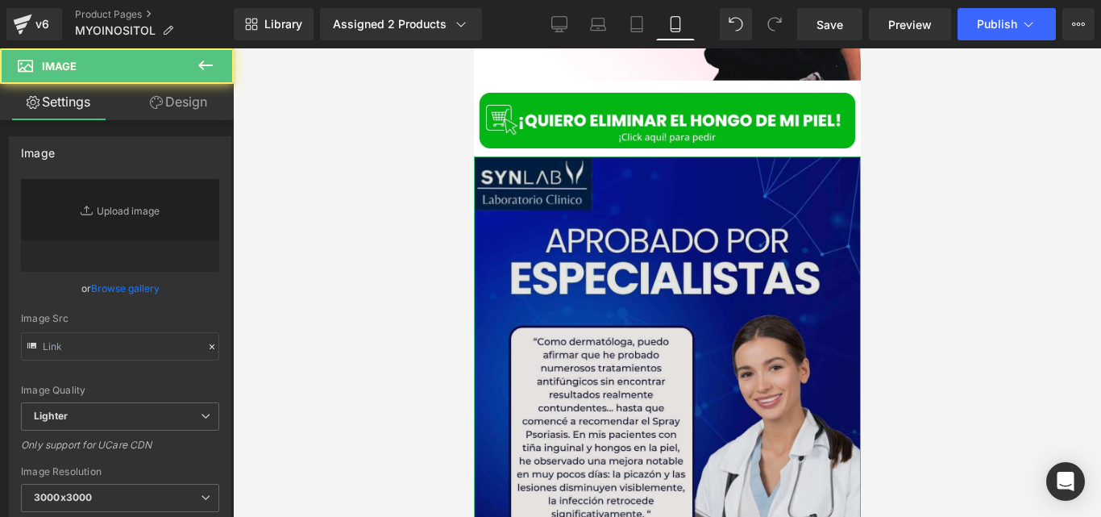
type input "[URL][DOMAIN_NAME]"
click at [0, 0] on icon "Replace Image" at bounding box center [0, 0] width 0 height 0
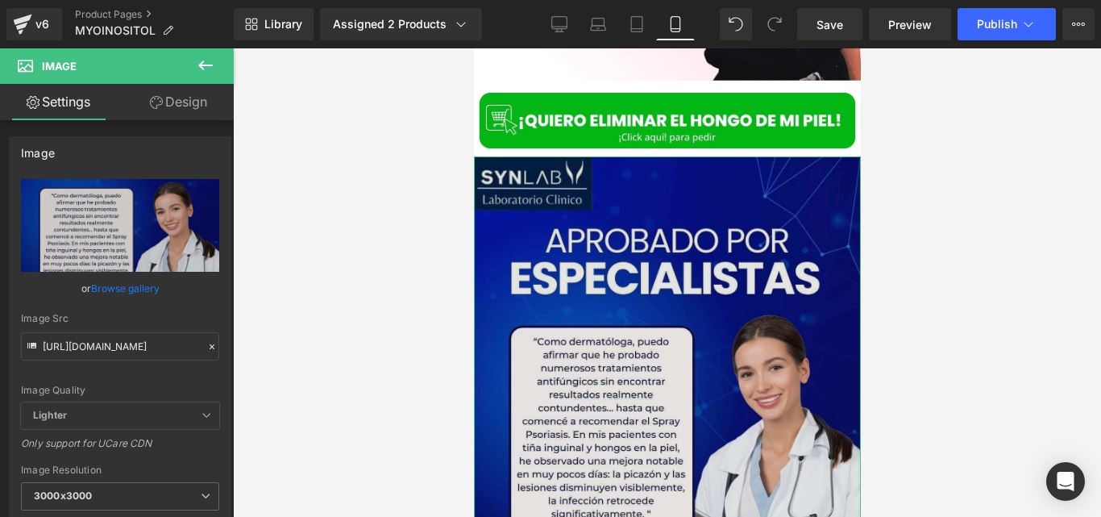
type input "C:\fakepath\ImagenesMyo_DChoroInositol_5-100.webp"
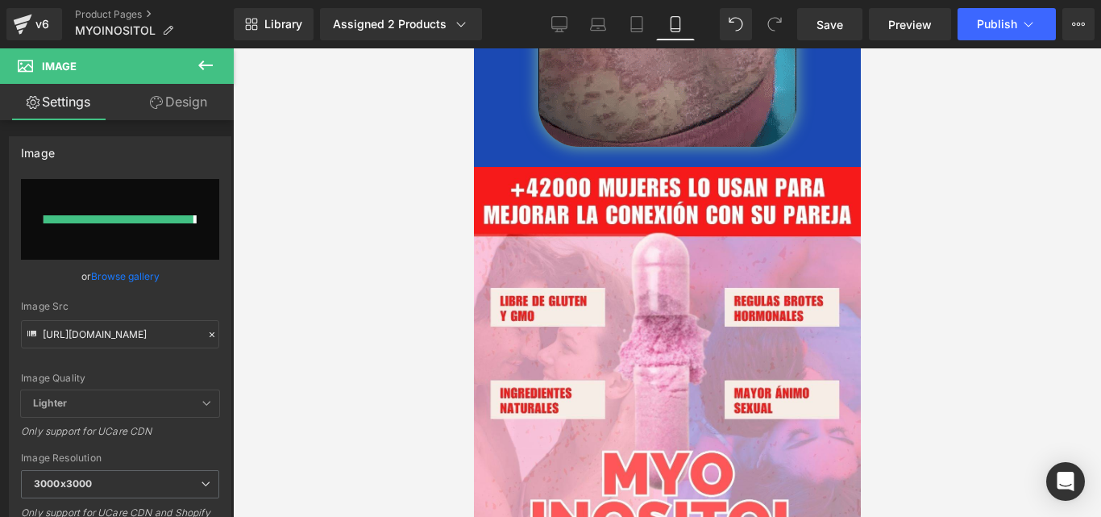
type input "[URL][DOMAIN_NAME]"
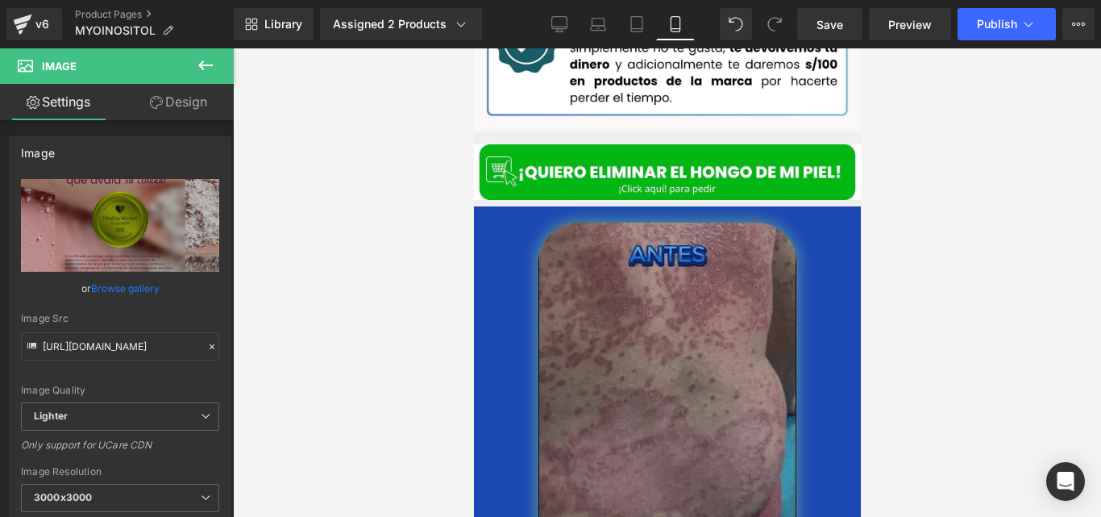
scroll to position [2625, 0]
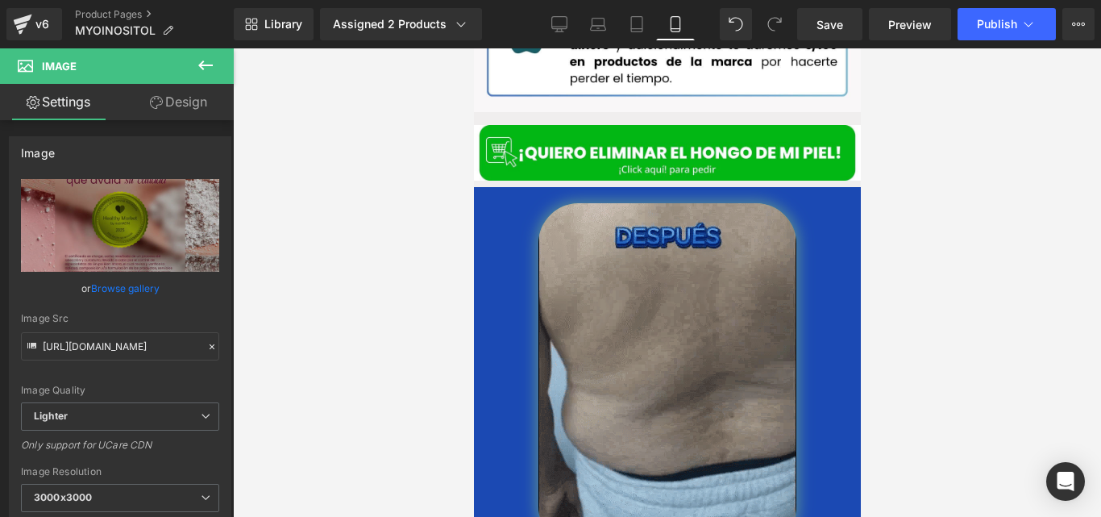
click at [670, 342] on img at bounding box center [667, 374] width 258 height 343
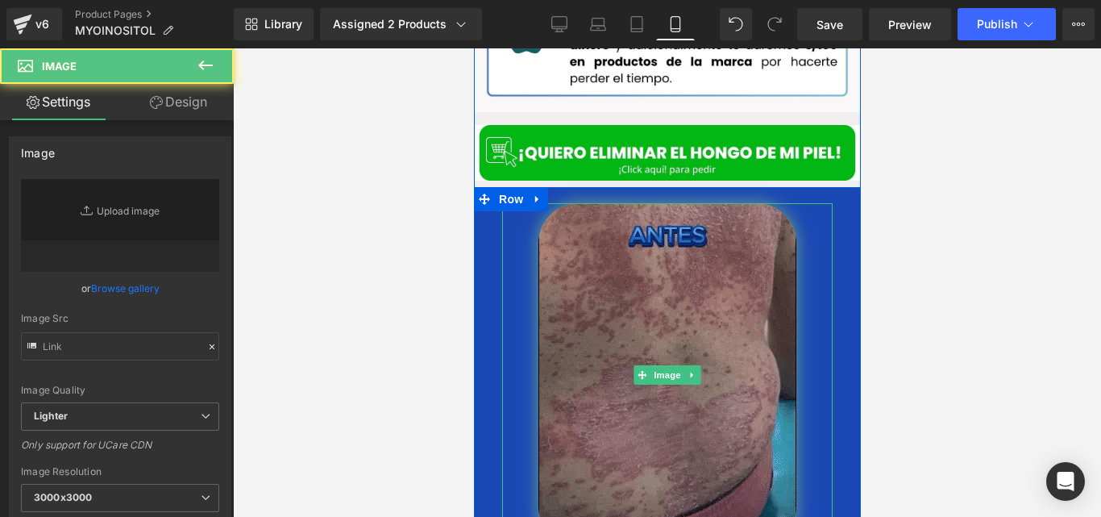
type input "[URL][DOMAIN_NAME]"
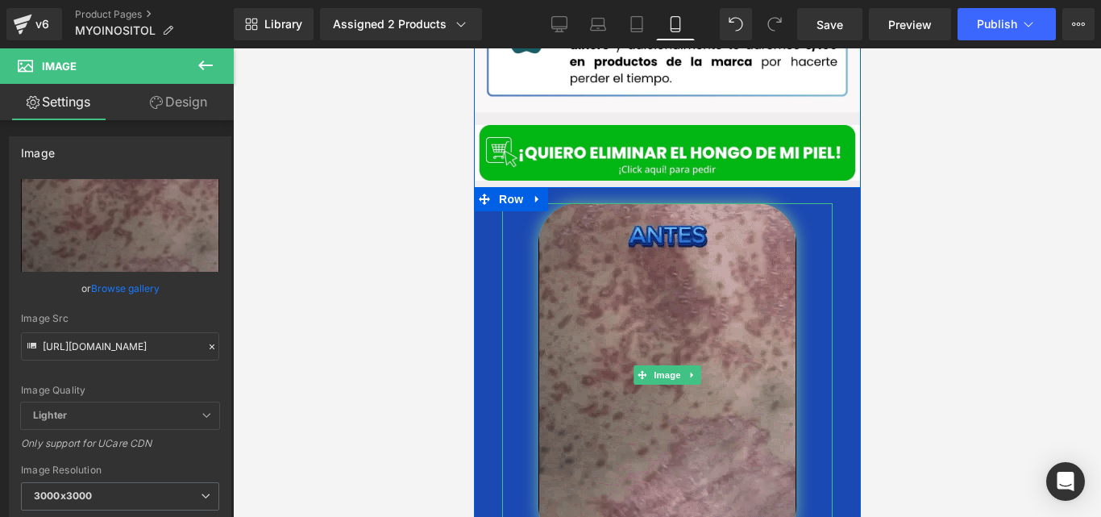
click at [688, 370] on icon at bounding box center [691, 375] width 9 height 10
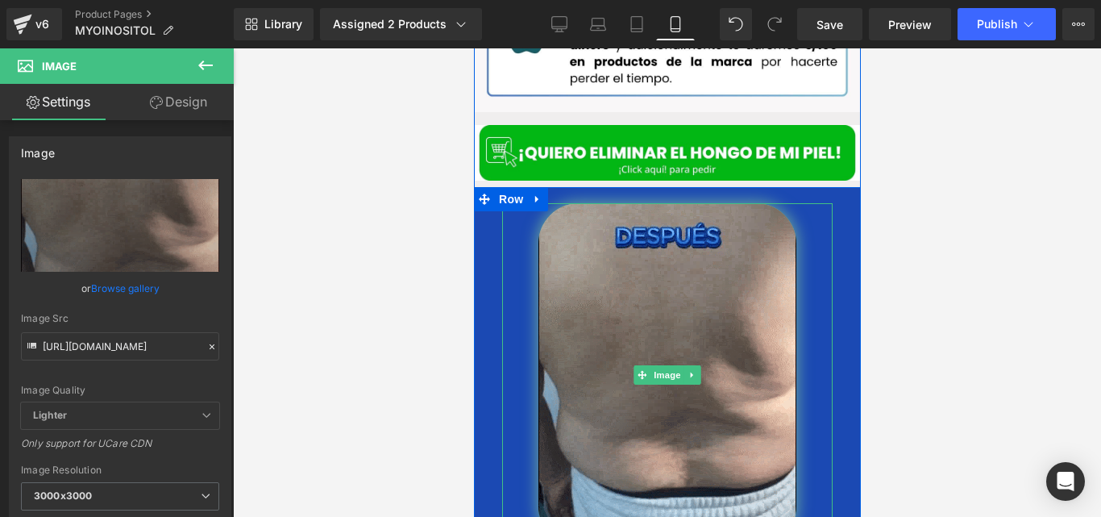
click at [473, 48] on link at bounding box center [473, 48] width 0 height 0
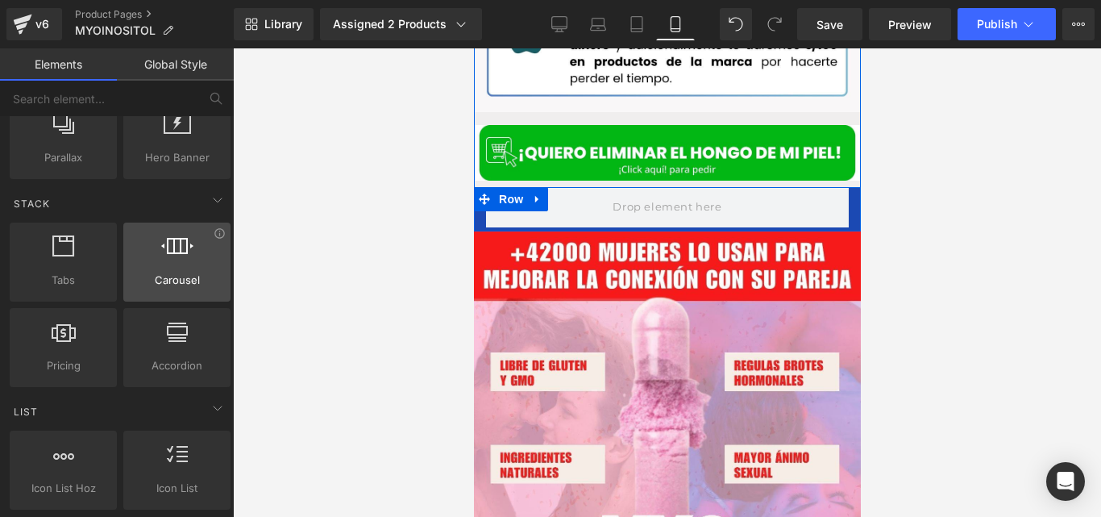
scroll to position [440, 0]
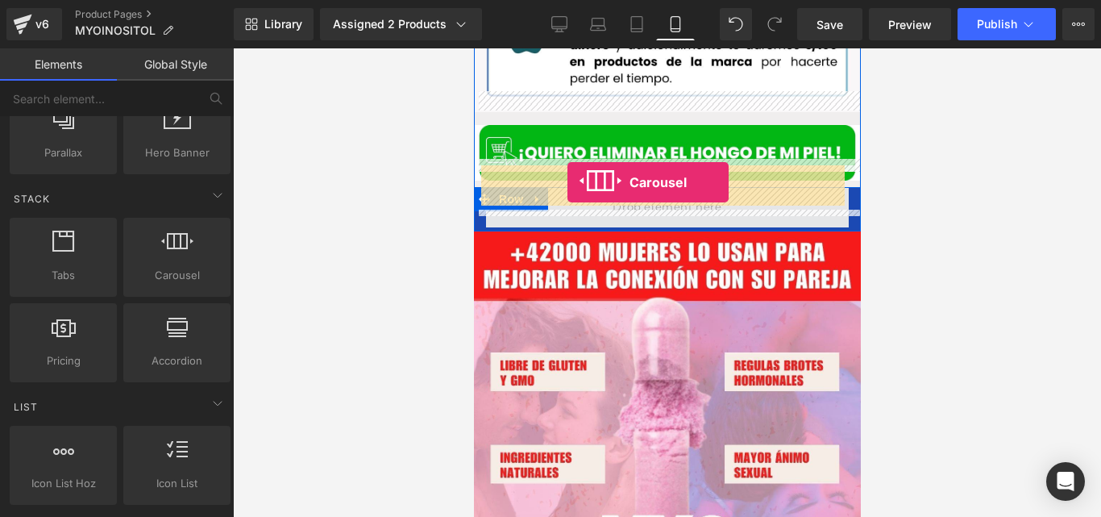
drag, startPoint x: 650, startPoint y: 293, endPoint x: 567, endPoint y: 182, distance: 138.6
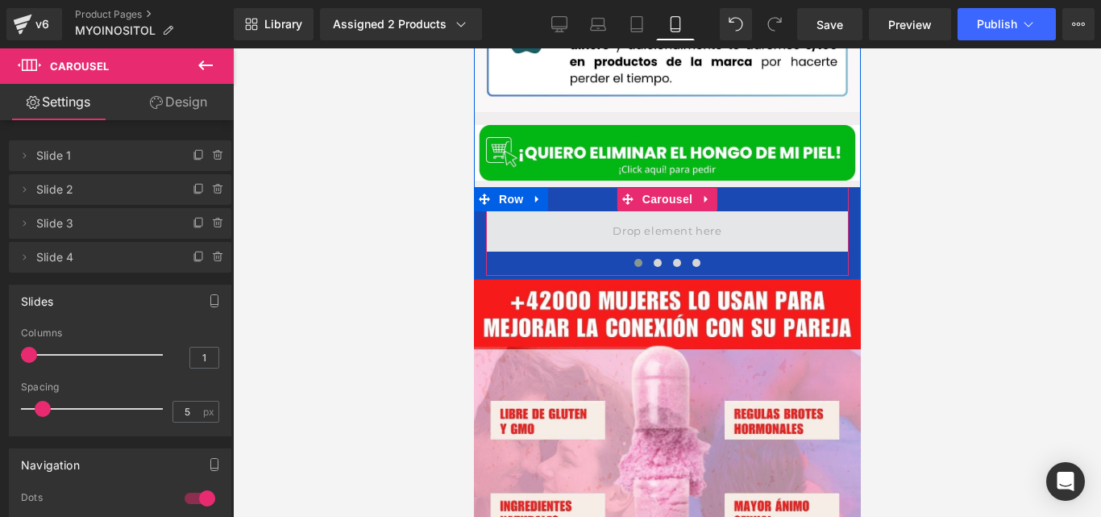
click at [595, 225] on span at bounding box center [666, 231] width 363 height 40
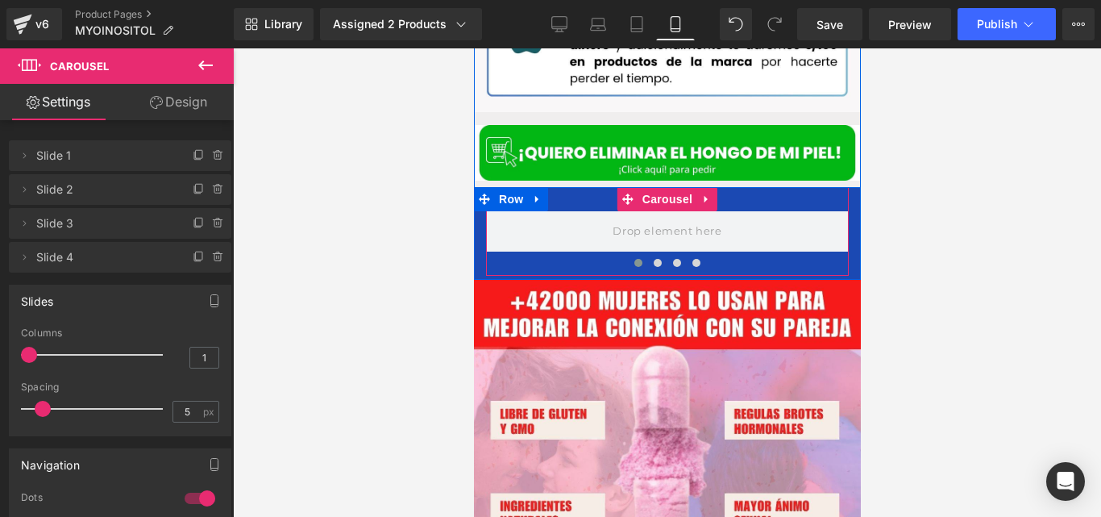
click at [635, 255] on button at bounding box center [637, 263] width 19 height 16
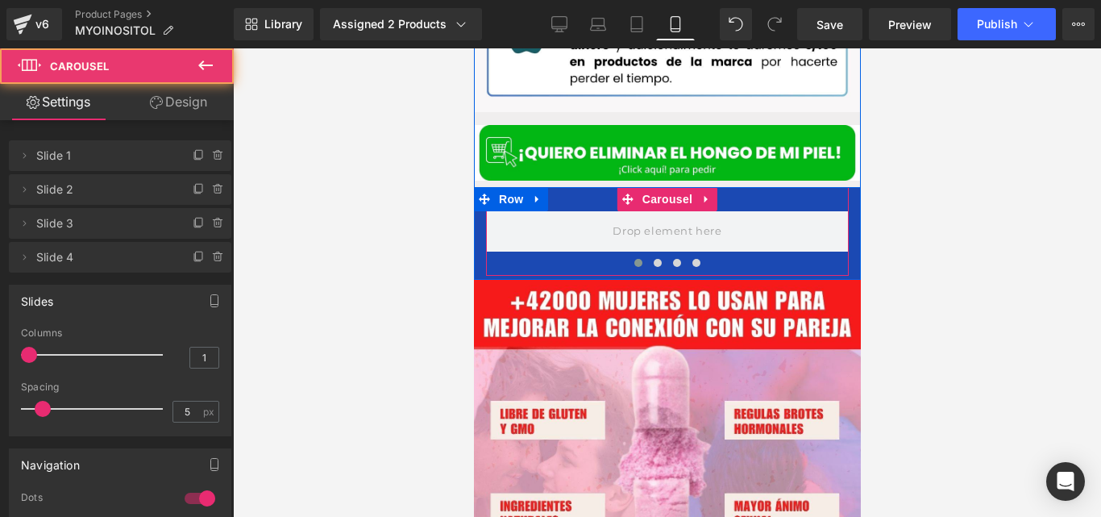
click at [633, 259] on span at bounding box center [637, 263] width 8 height 8
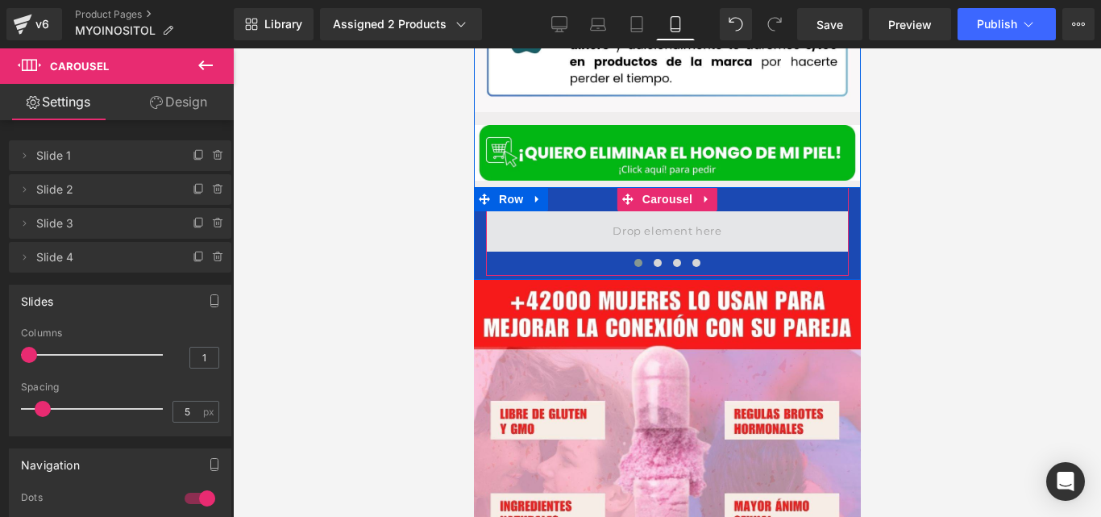
click at [625, 218] on span at bounding box center [666, 231] width 120 height 27
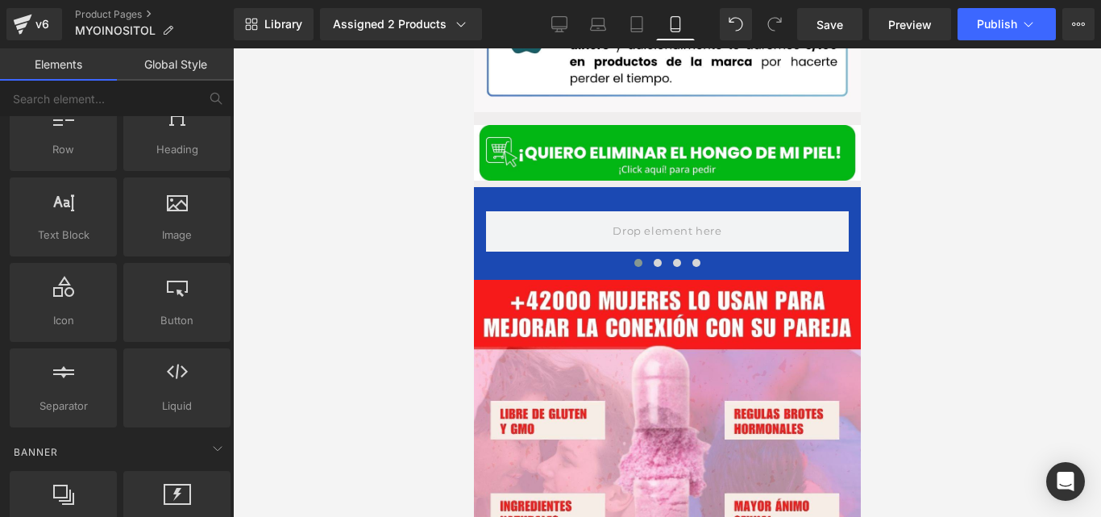
scroll to position [0, 0]
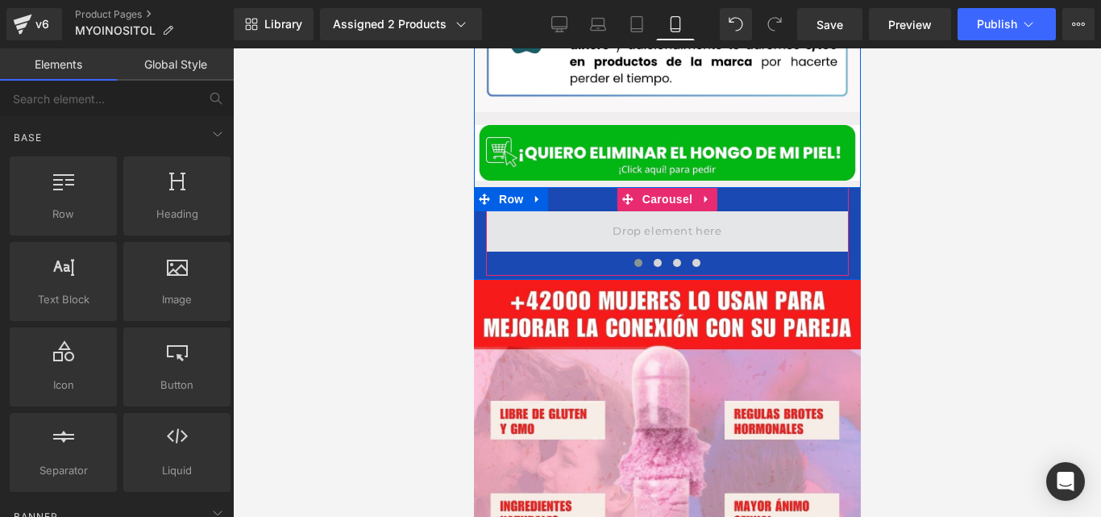
click at [517, 211] on span at bounding box center [666, 231] width 363 height 40
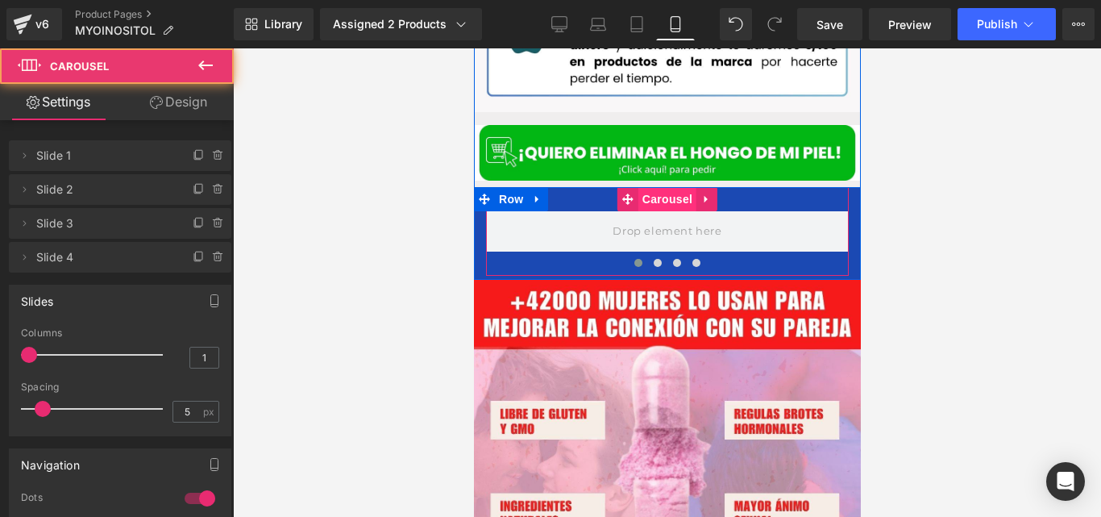
click at [650, 187] on span "Carousel" at bounding box center [667, 199] width 58 height 24
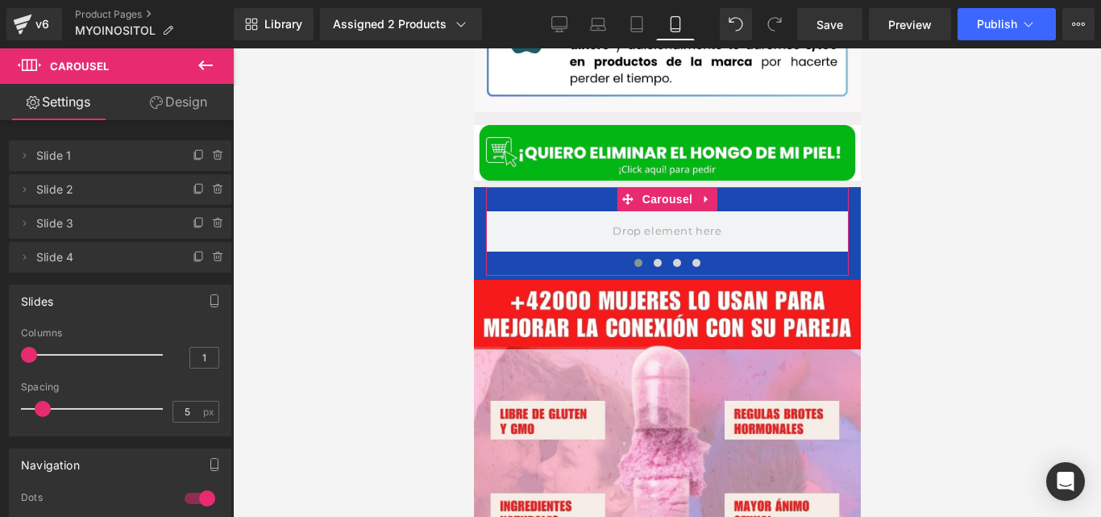
click at [181, 101] on link "Design" at bounding box center [178, 102] width 117 height 36
click at [0, 0] on div "Spacing" at bounding box center [0, 0] width 0 height 0
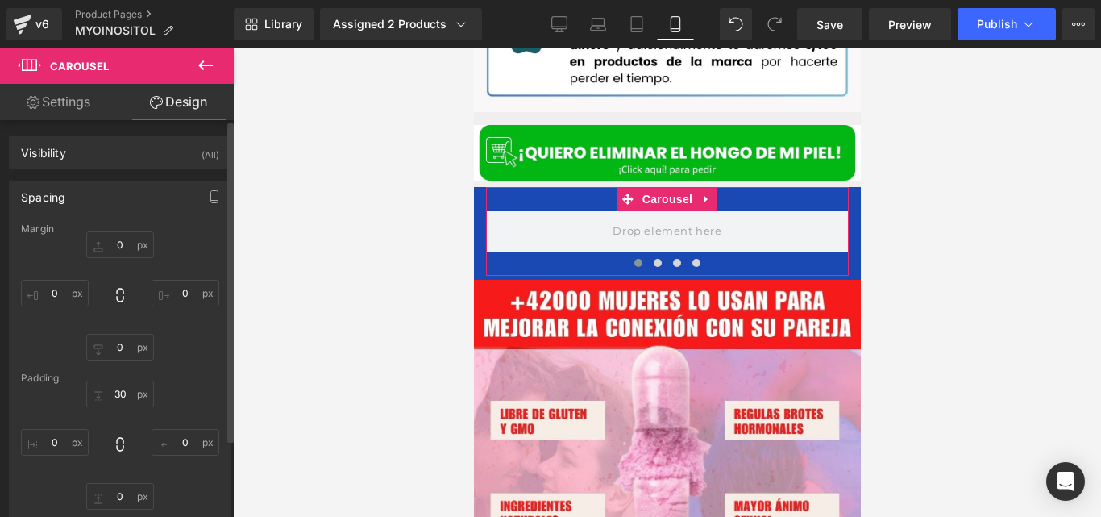
type input "0"
type input "30"
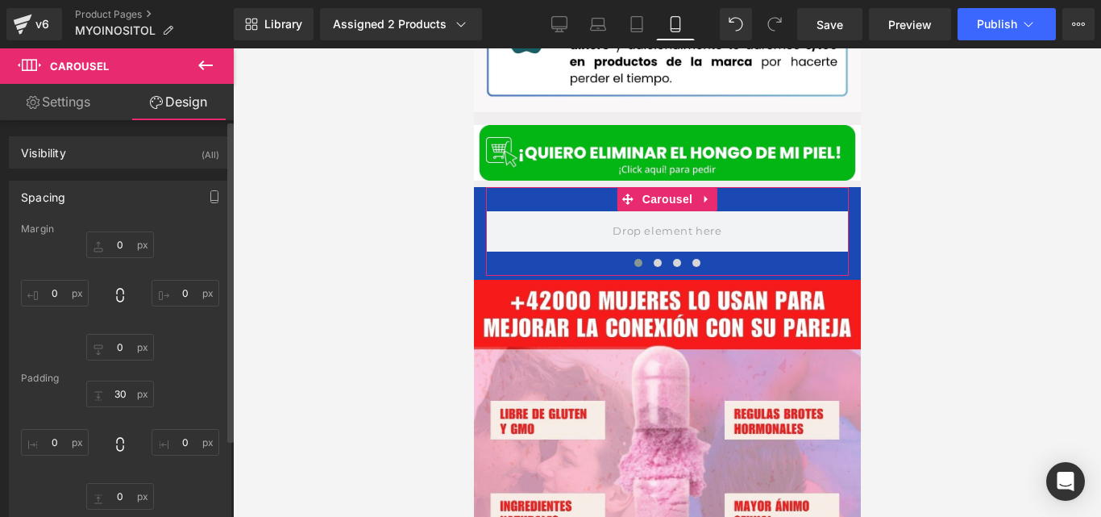
type input "0"
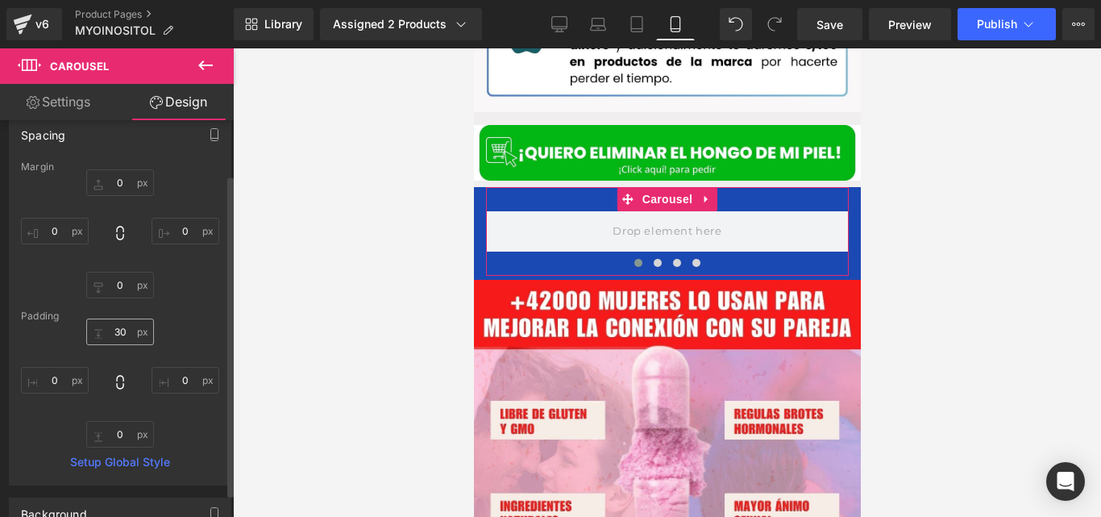
scroll to position [67, 0]
click at [124, 316] on div "Padding" at bounding box center [120, 310] width 198 height 11
click at [121, 328] on input "30" at bounding box center [120, 327] width 68 height 27
click at [83, 114] on link "Settings" at bounding box center [58, 102] width 117 height 36
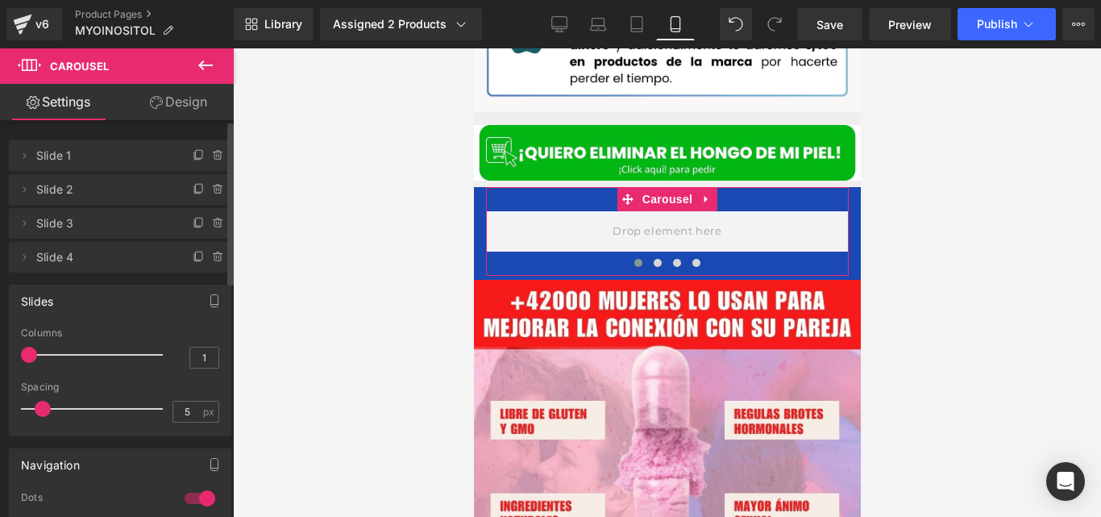
click at [64, 156] on span "Slide 1" at bounding box center [103, 155] width 135 height 31
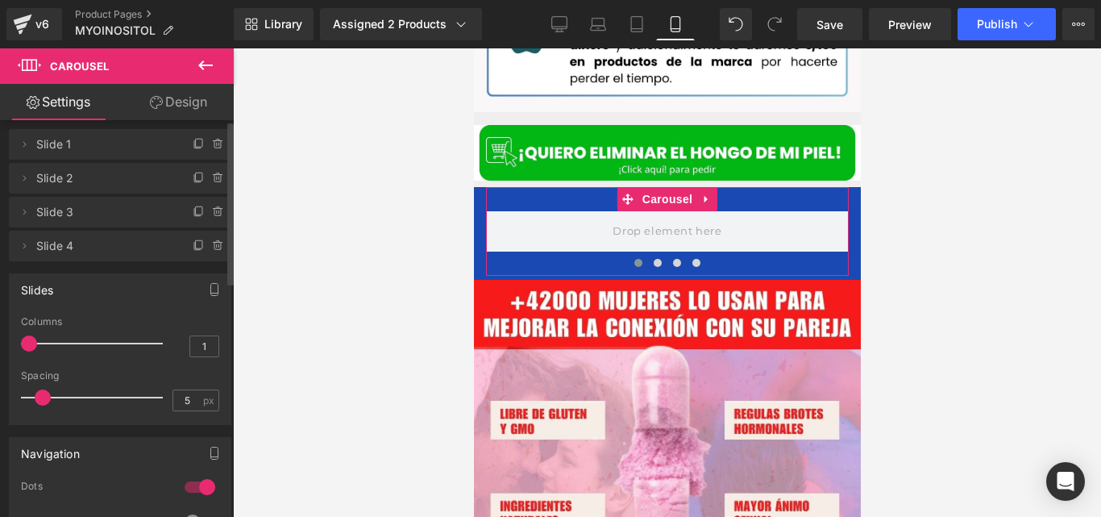
scroll to position [0, 0]
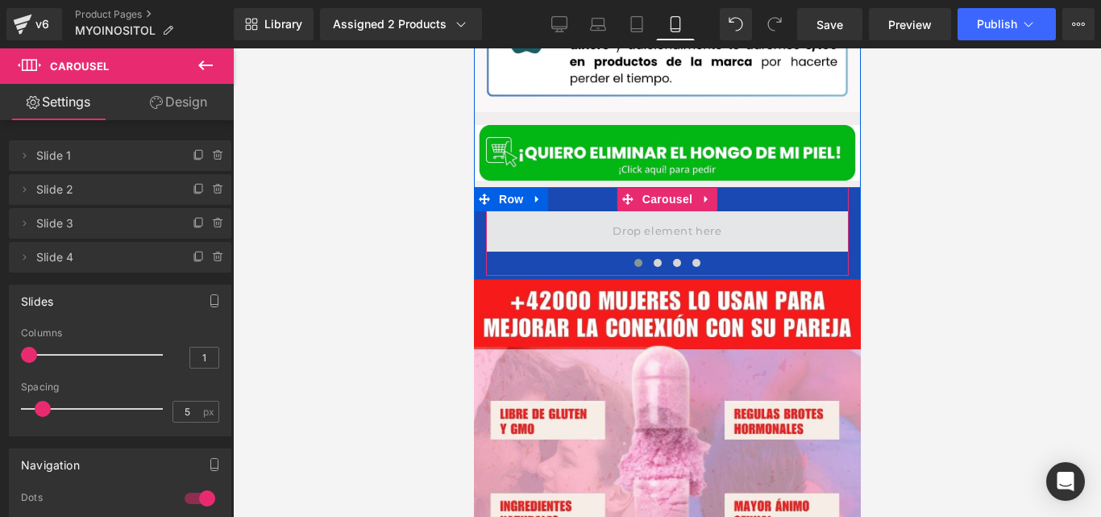
click at [637, 218] on span at bounding box center [666, 231] width 120 height 27
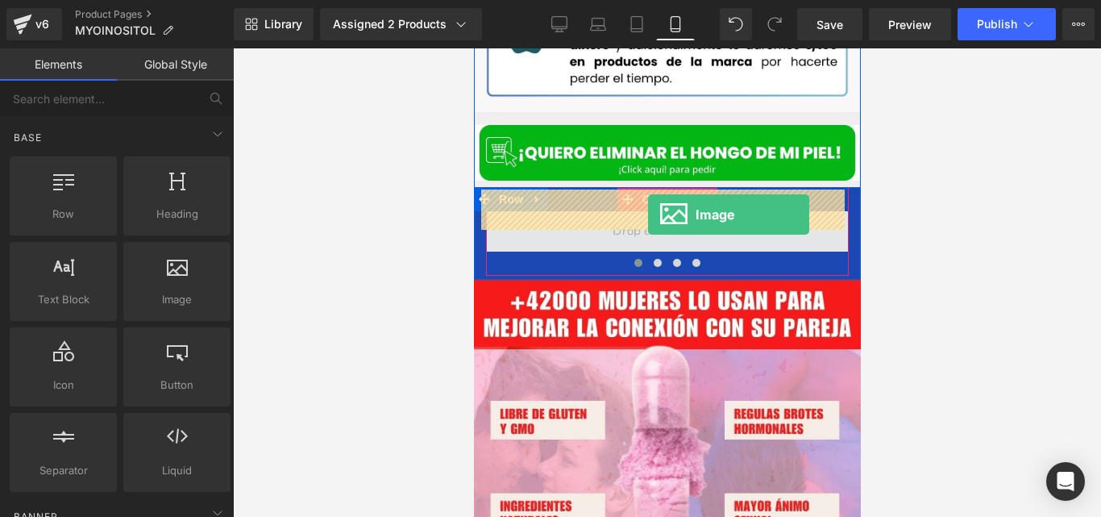
drag, startPoint x: 660, startPoint y: 321, endPoint x: 646, endPoint y: 214, distance: 107.3
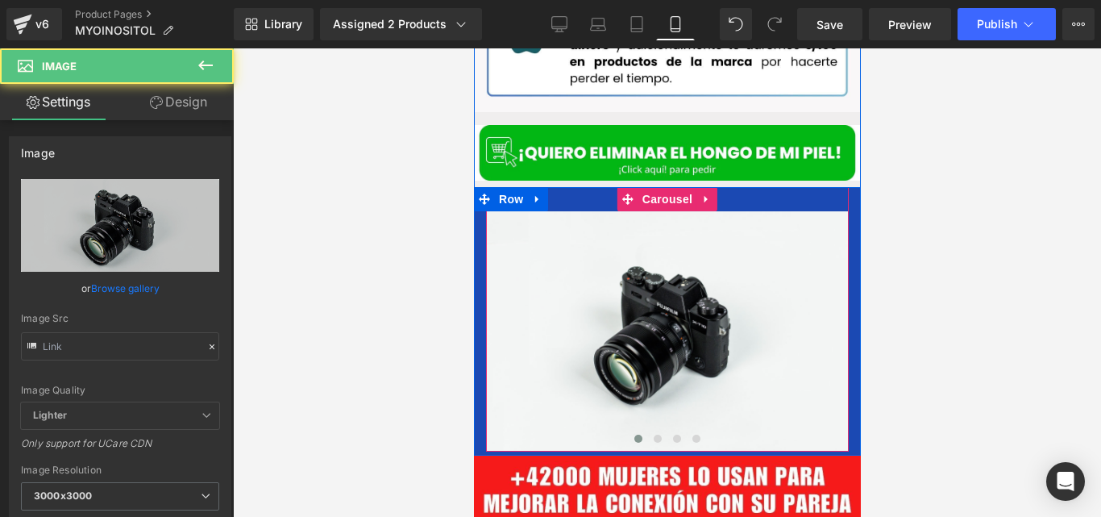
type input "//[DOMAIN_NAME][URL]"
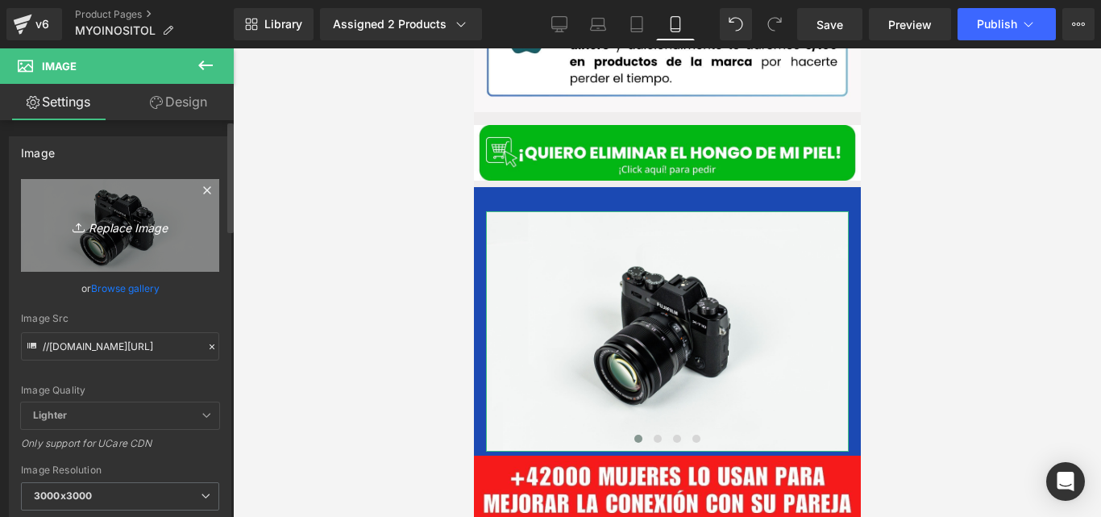
click at [140, 221] on icon "Replace Image" at bounding box center [120, 225] width 129 height 20
type input "C:\fakepath\Untitled_design_5.webp"
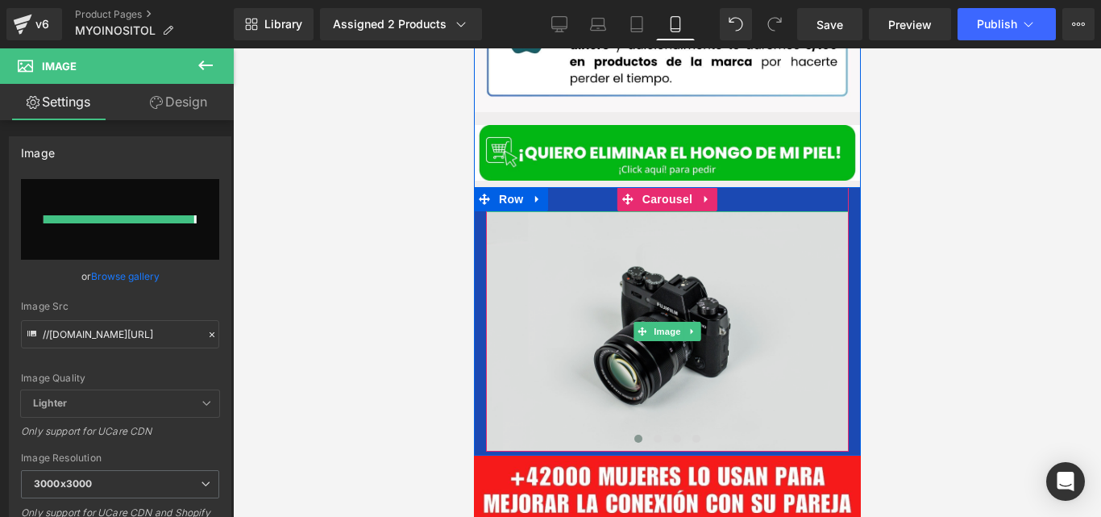
type input "[URL][DOMAIN_NAME]"
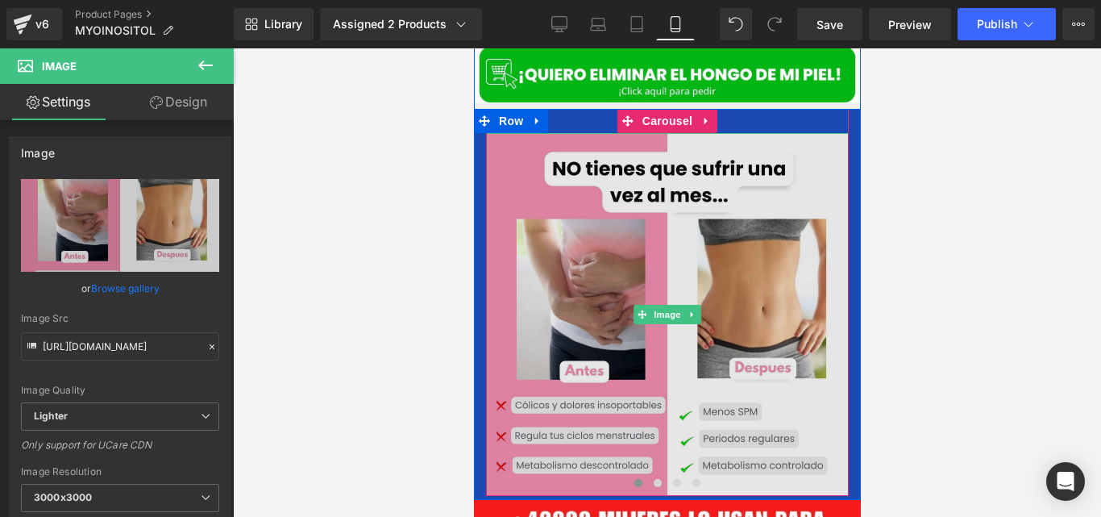
scroll to position [2710, 0]
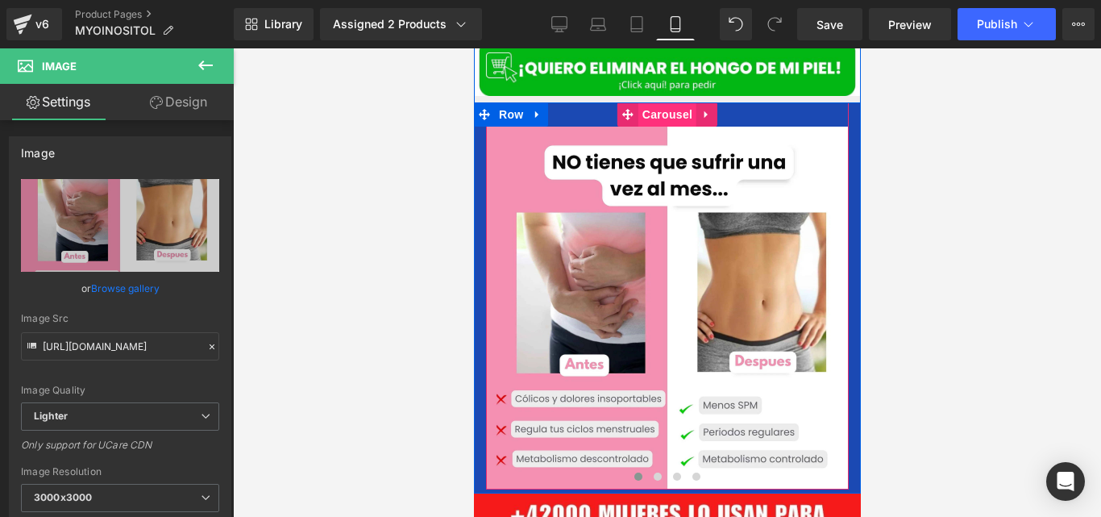
click at [654, 102] on span "Carousel" at bounding box center [667, 114] width 58 height 24
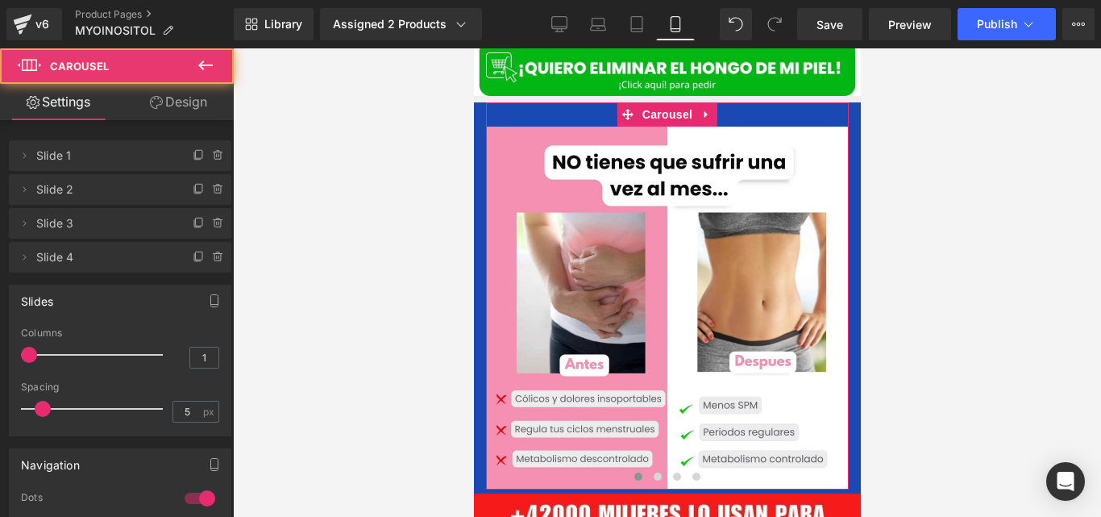
click at [183, 111] on link "Design" at bounding box center [178, 102] width 117 height 36
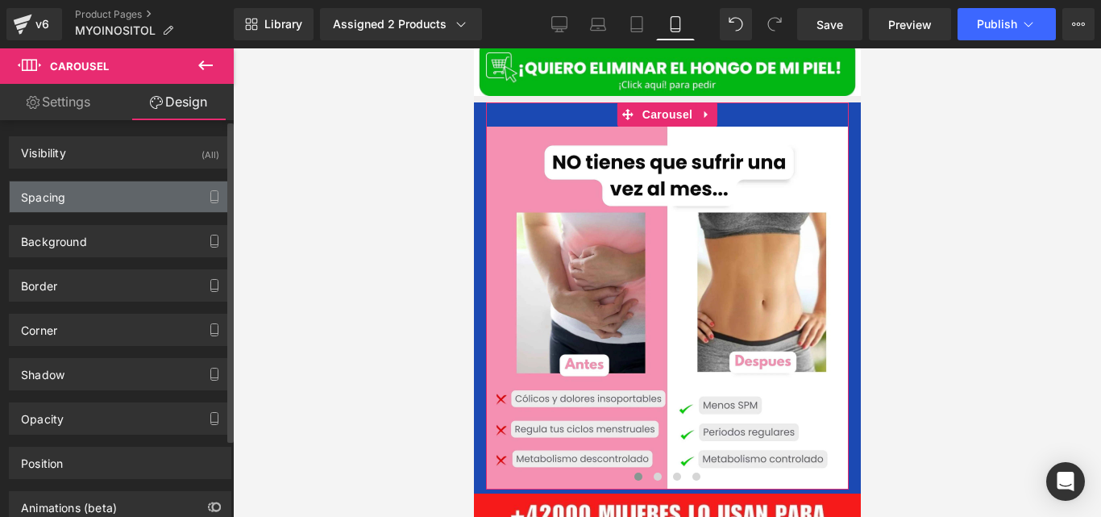
type input "0"
type input "30"
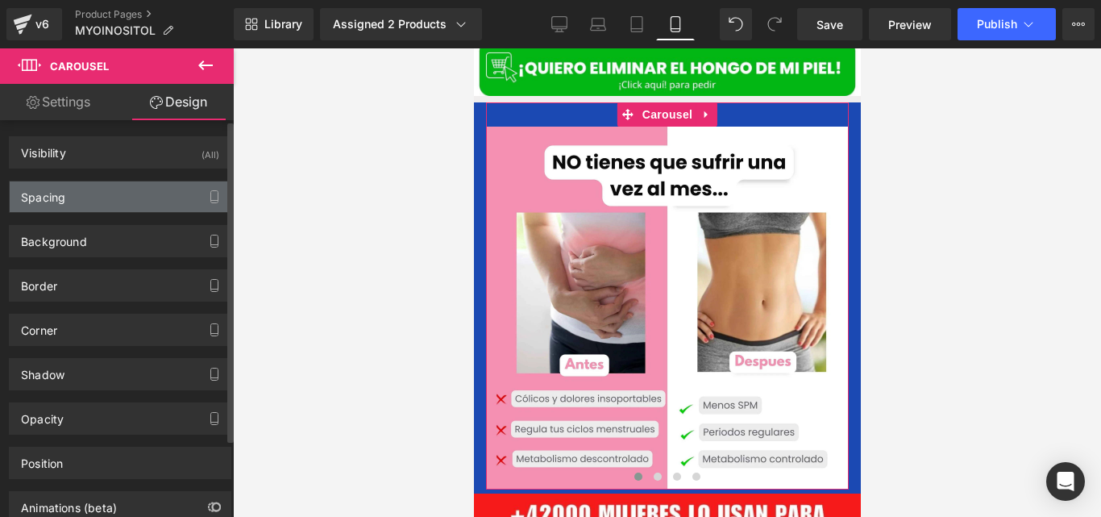
type input "0"
click at [106, 197] on div "Spacing" at bounding box center [120, 196] width 221 height 31
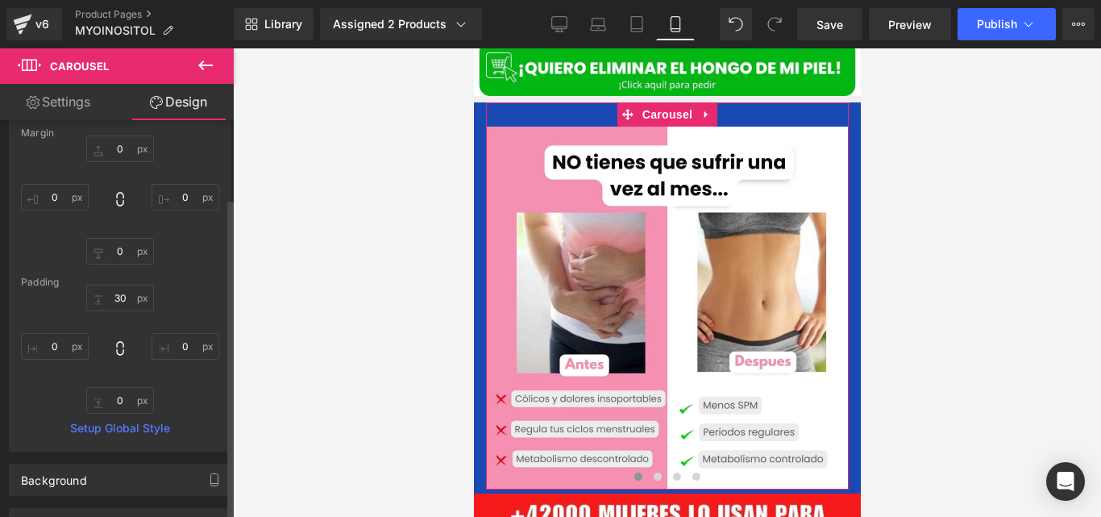
scroll to position [143, 0]
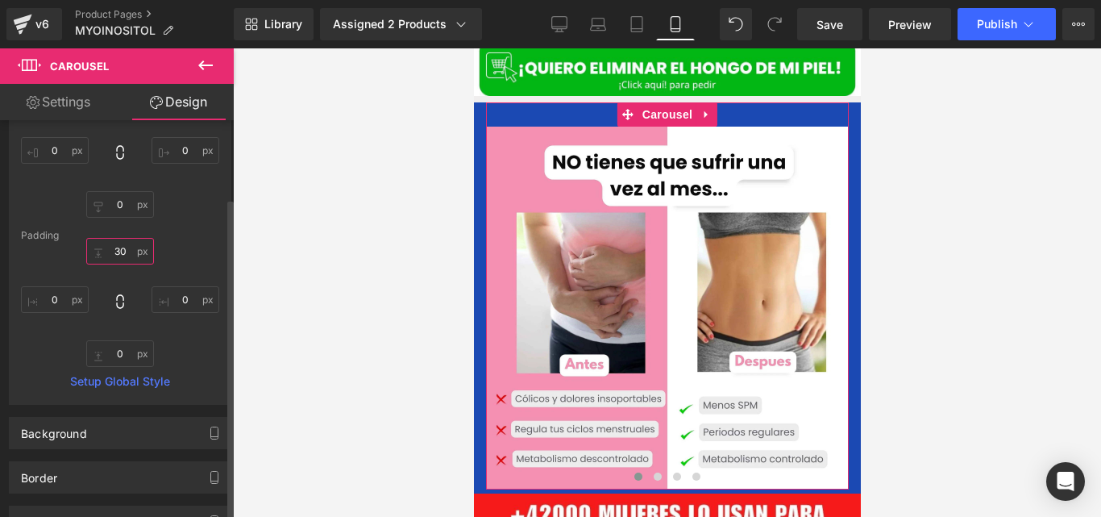
click at [121, 249] on input "30" at bounding box center [120, 251] width 68 height 27
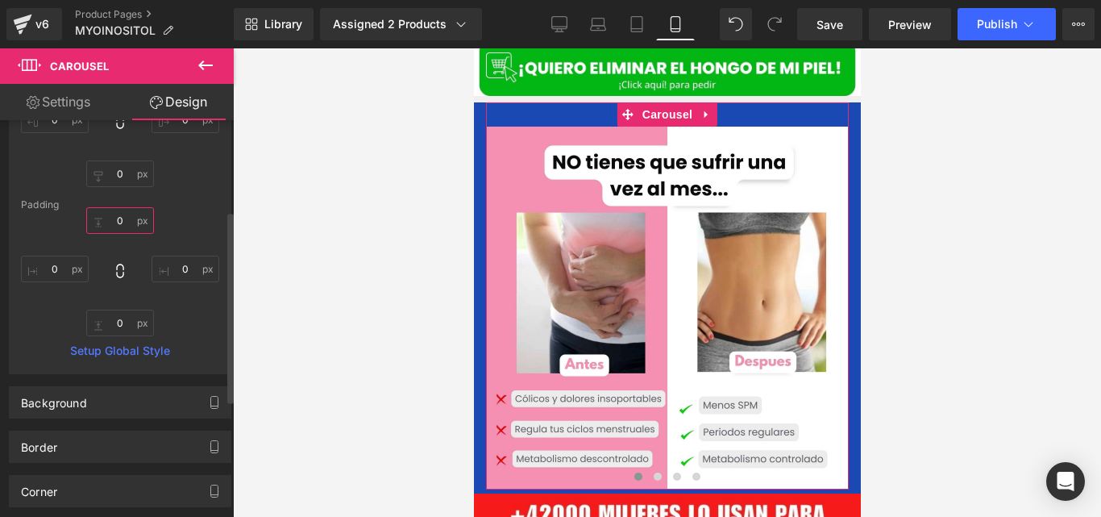
scroll to position [192, 0]
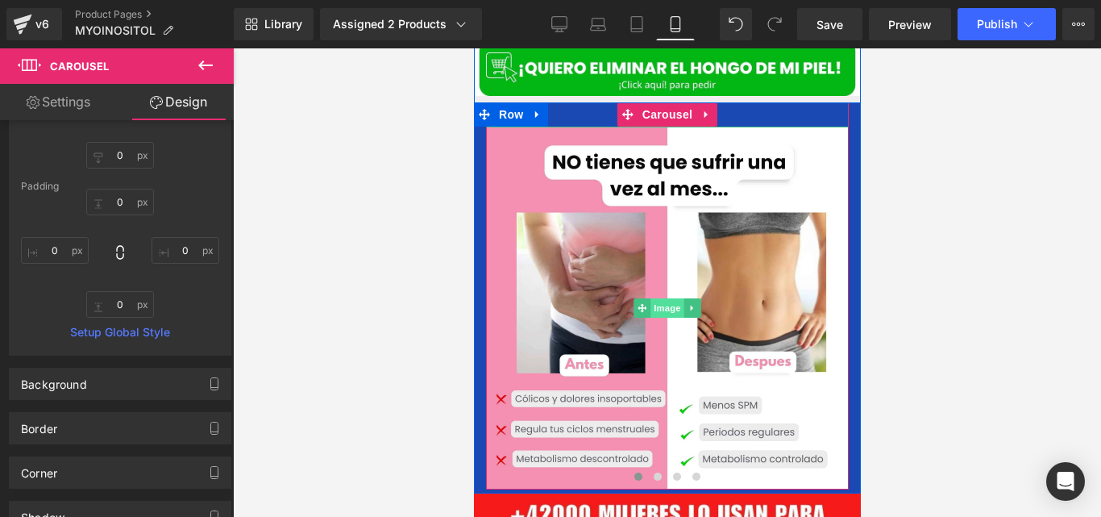
click at [650, 298] on span "Image" at bounding box center [667, 307] width 34 height 19
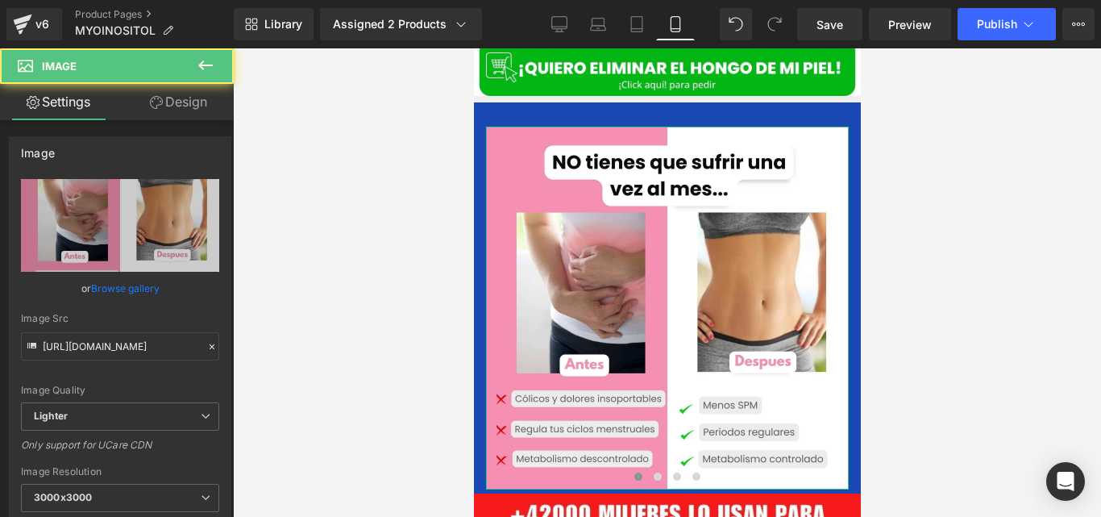
click at [196, 100] on link "Design" at bounding box center [178, 102] width 117 height 36
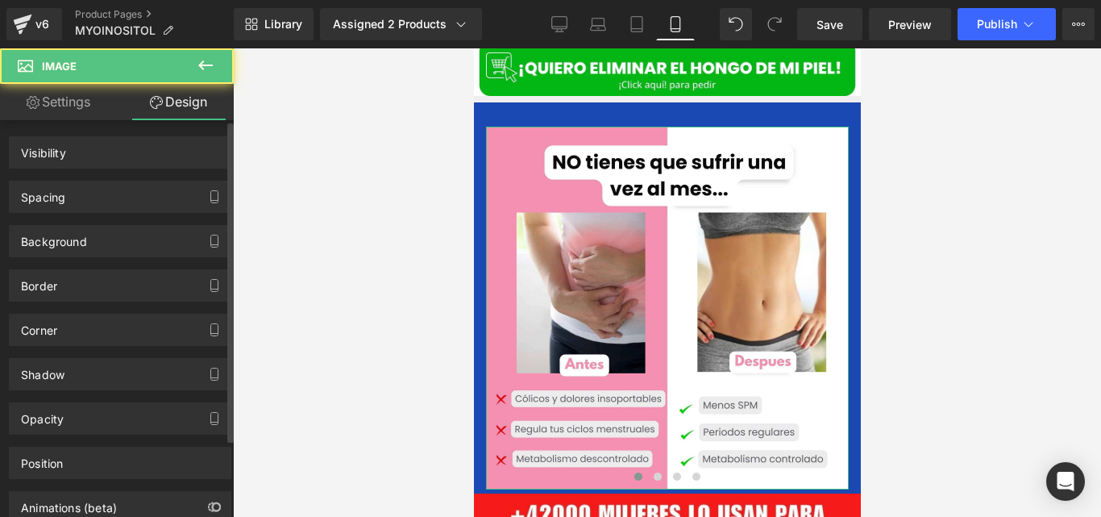
click at [121, 216] on div "Background" at bounding box center [120, 235] width 241 height 44
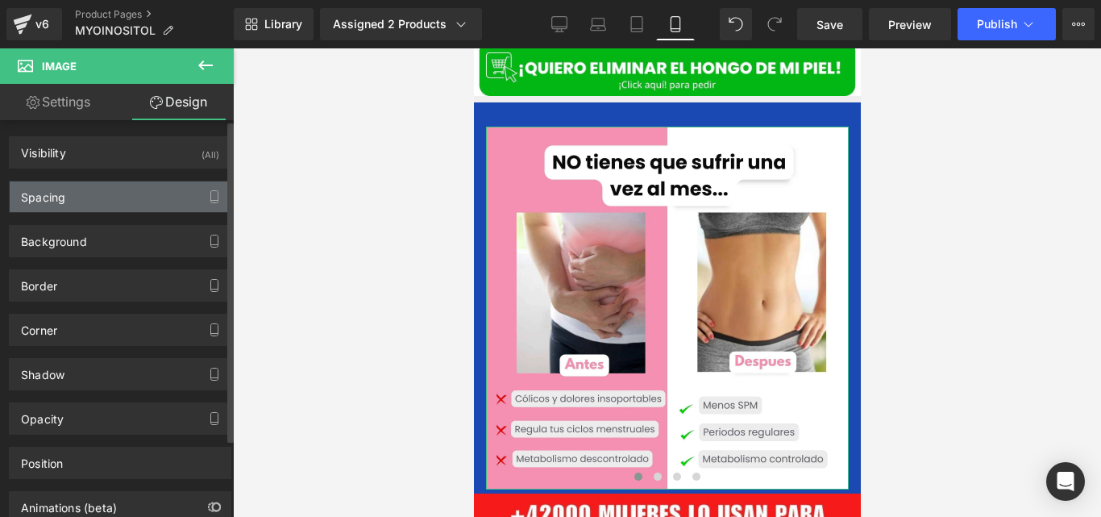
click at [99, 195] on div "Spacing" at bounding box center [120, 196] width 221 height 31
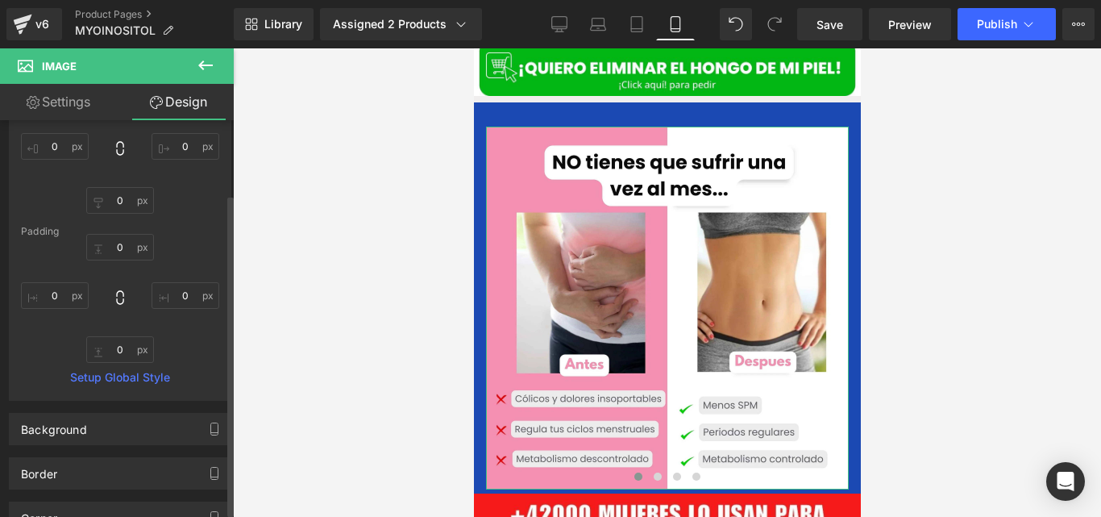
scroll to position [174, 0]
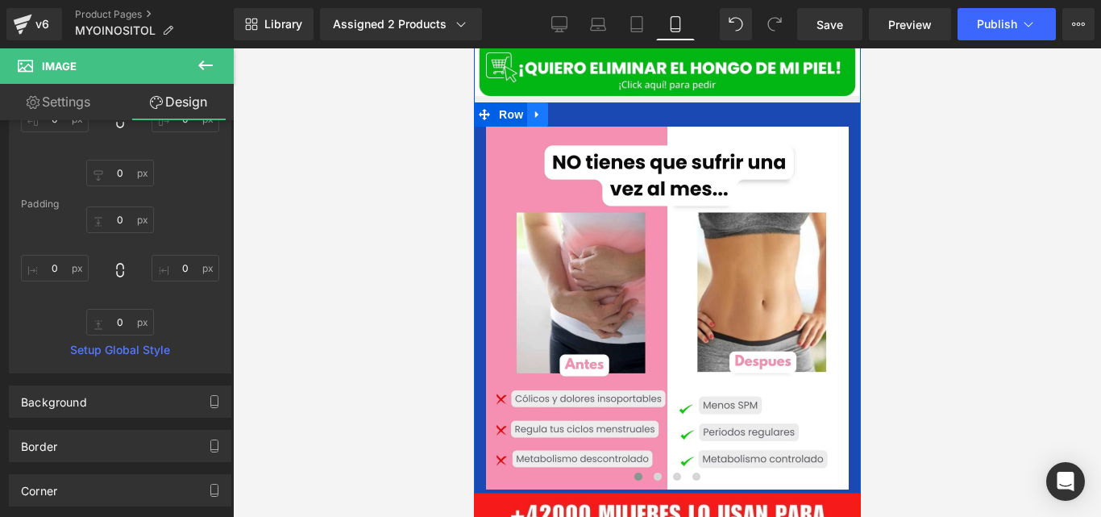
click at [534, 110] on icon at bounding box center [535, 113] width 3 height 7
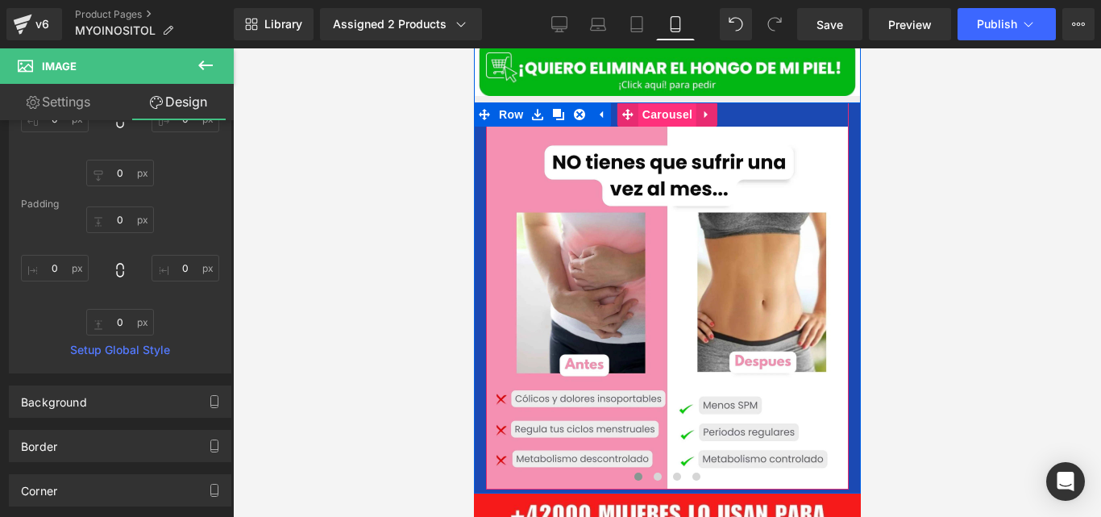
click at [645, 103] on span "Carousel" at bounding box center [667, 114] width 58 height 24
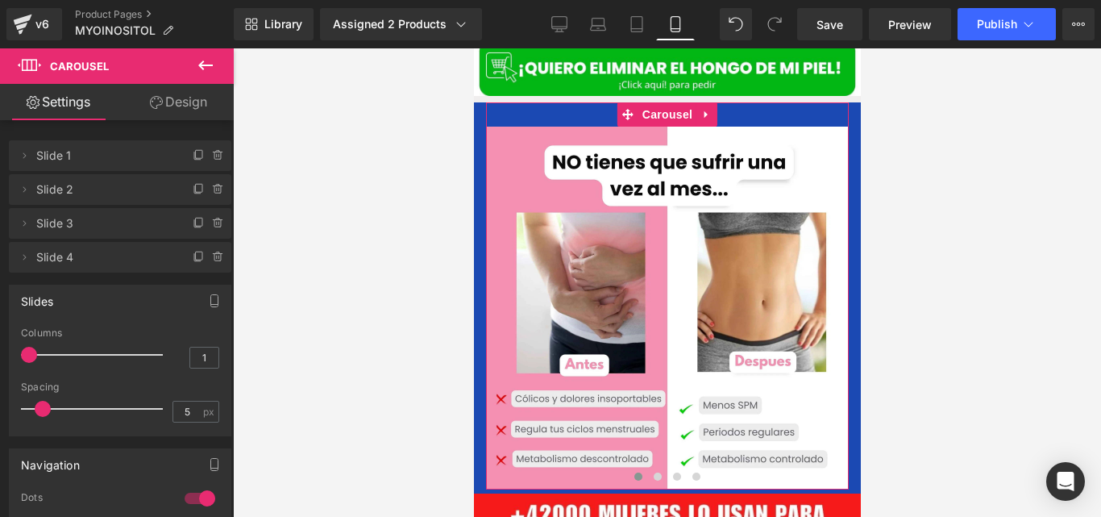
click at [202, 99] on link "Design" at bounding box center [178, 102] width 117 height 36
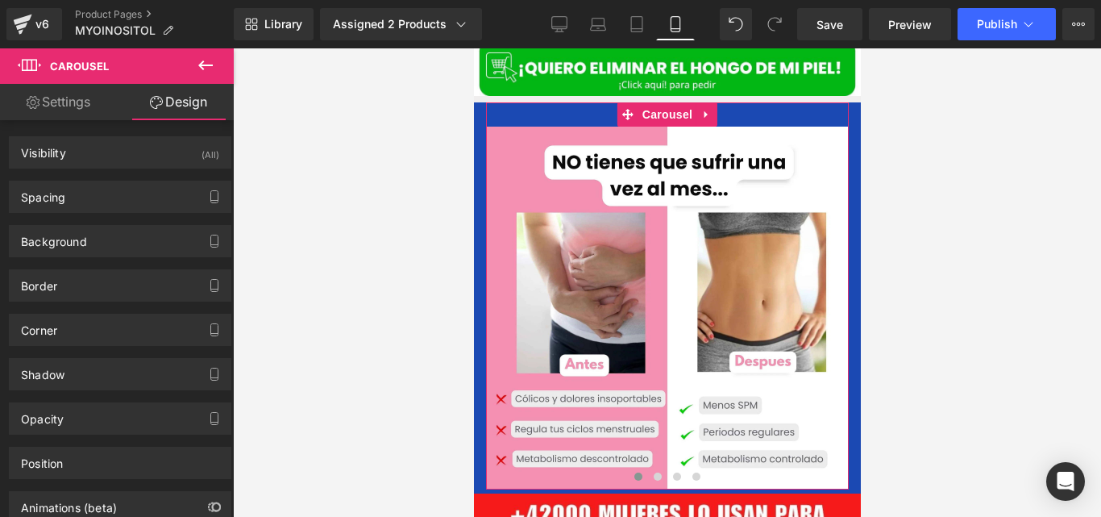
click at [97, 112] on link "Settings" at bounding box center [58, 102] width 117 height 36
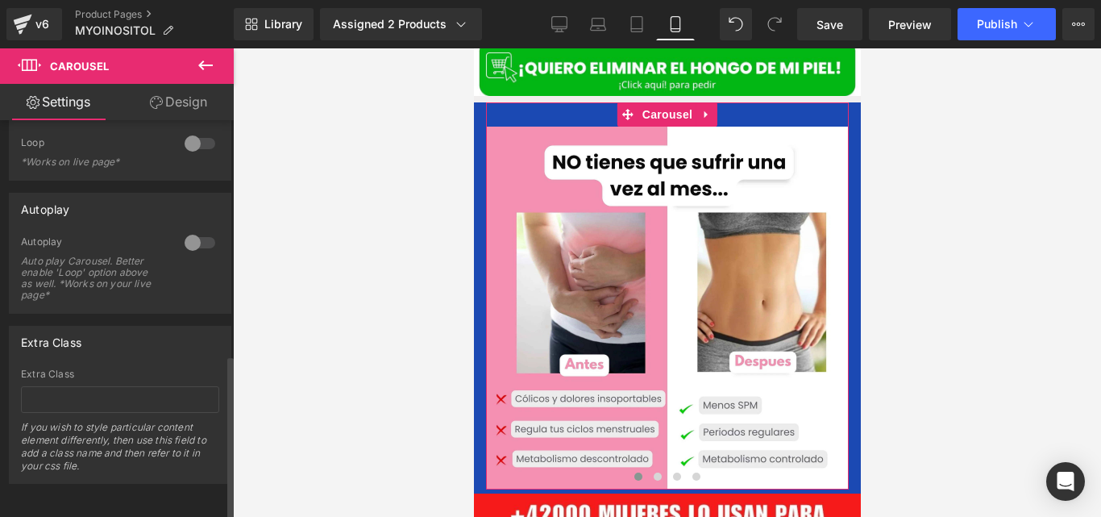
scroll to position [569, 0]
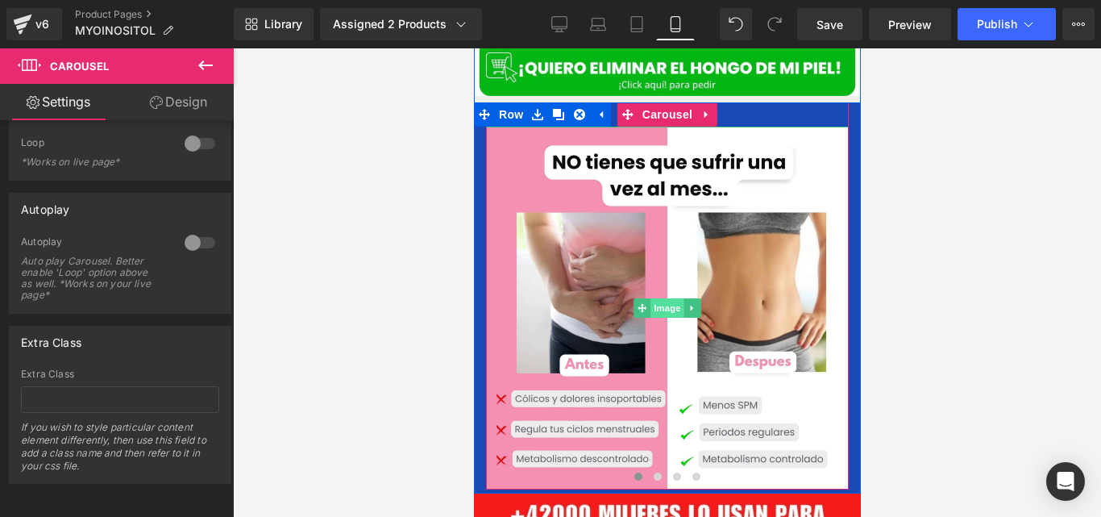
click at [663, 298] on span "Image" at bounding box center [667, 307] width 34 height 19
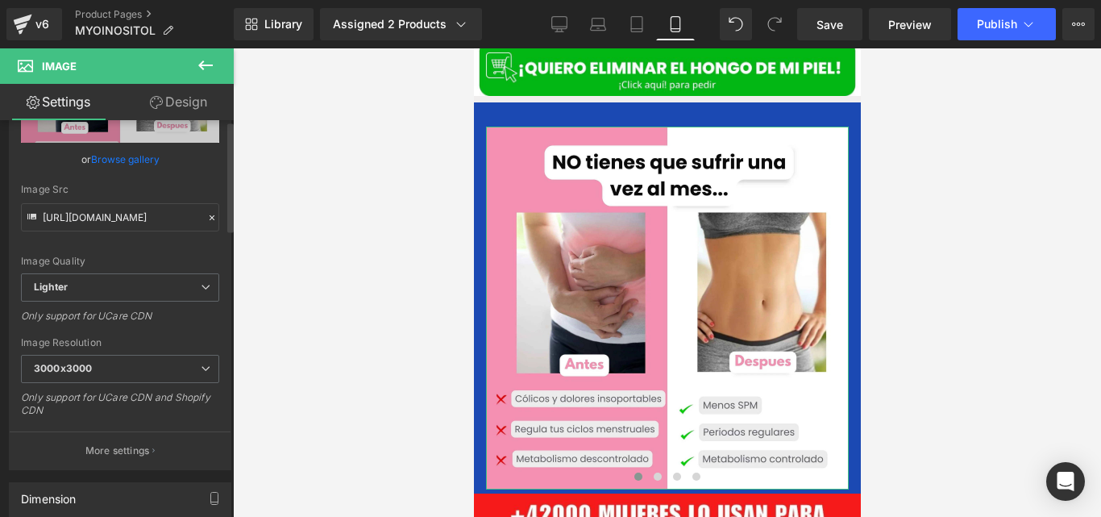
scroll to position [0, 0]
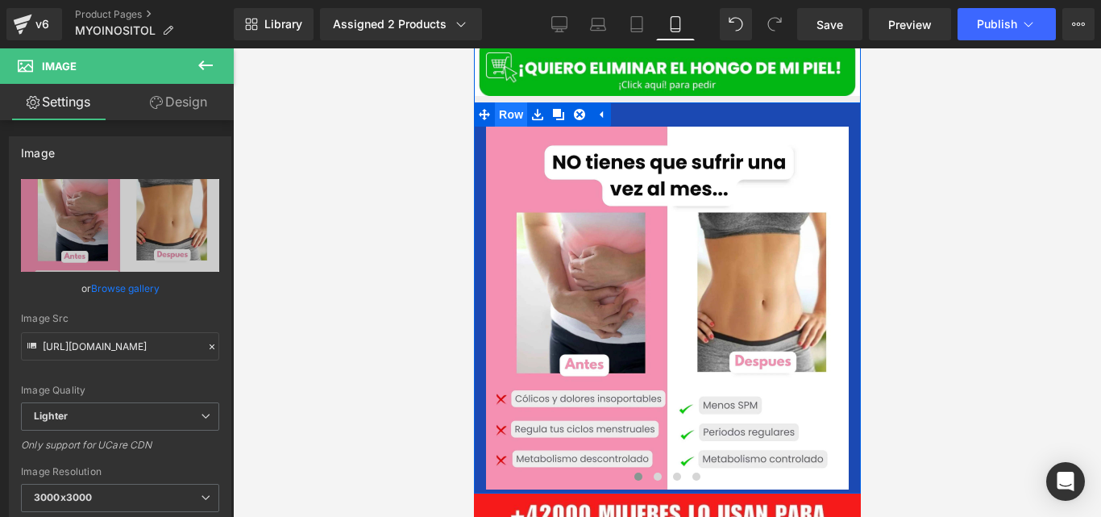
click at [514, 102] on span "Row" at bounding box center [510, 114] width 32 height 24
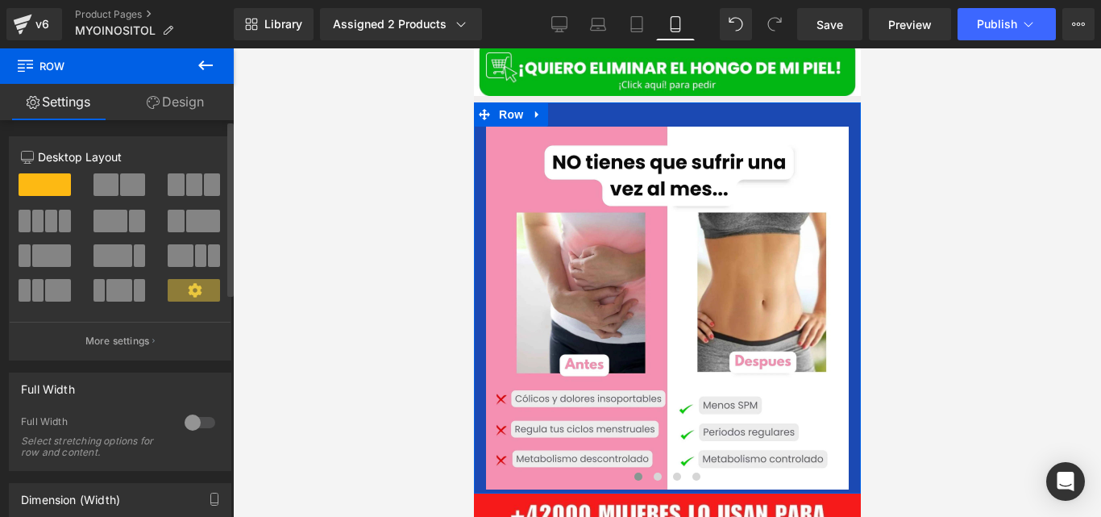
click at [197, 413] on div at bounding box center [200, 422] width 39 height 26
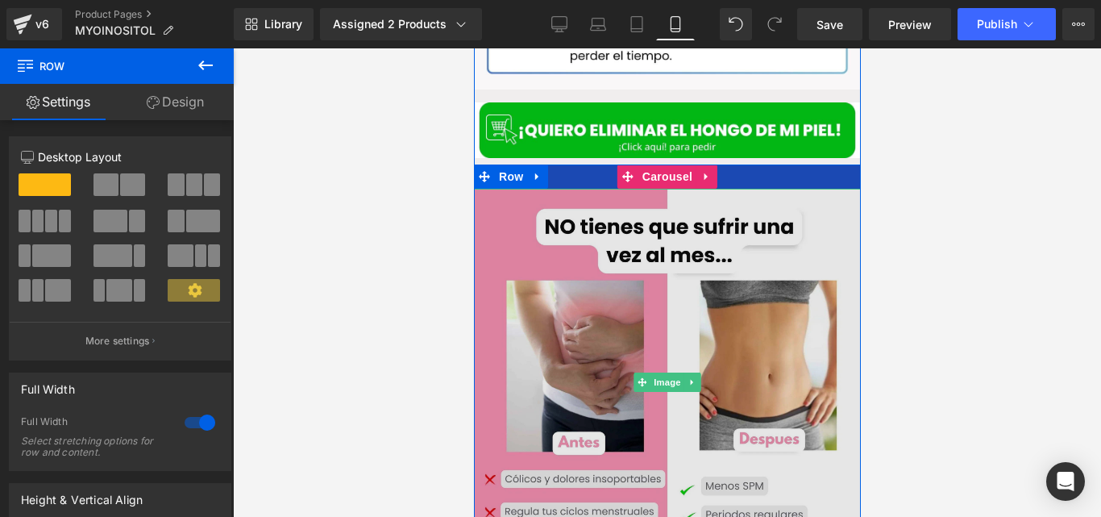
scroll to position [2634, 0]
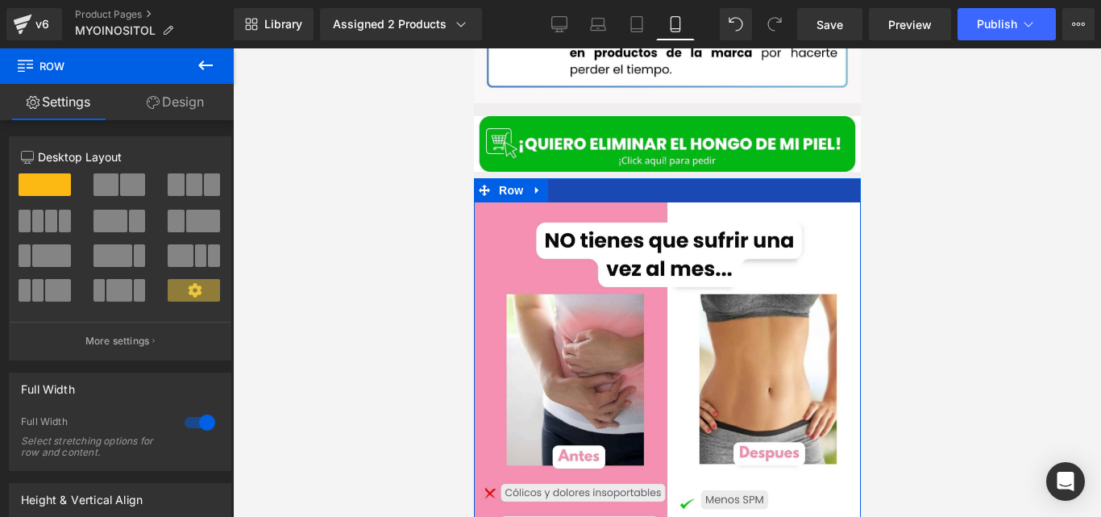
click at [187, 107] on link "Design" at bounding box center [175, 102] width 117 height 36
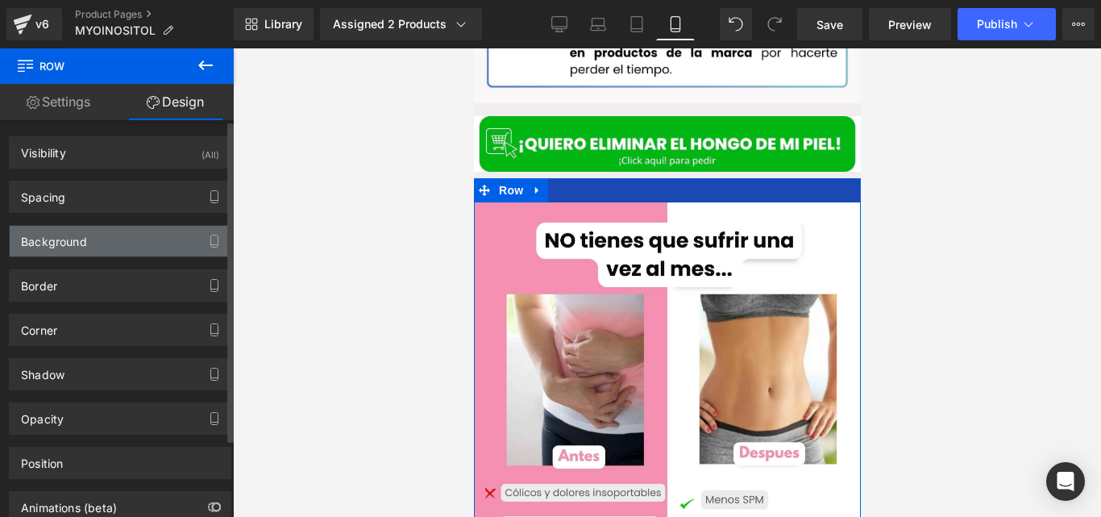
click at [115, 239] on div "Background" at bounding box center [120, 241] width 221 height 31
click at [116, 239] on div "Background" at bounding box center [120, 241] width 221 height 31
click at [116, 240] on div "Background" at bounding box center [120, 241] width 221 height 31
click at [118, 239] on div "Background" at bounding box center [120, 241] width 221 height 31
click at [63, 239] on div "Background" at bounding box center [54, 237] width 66 height 23
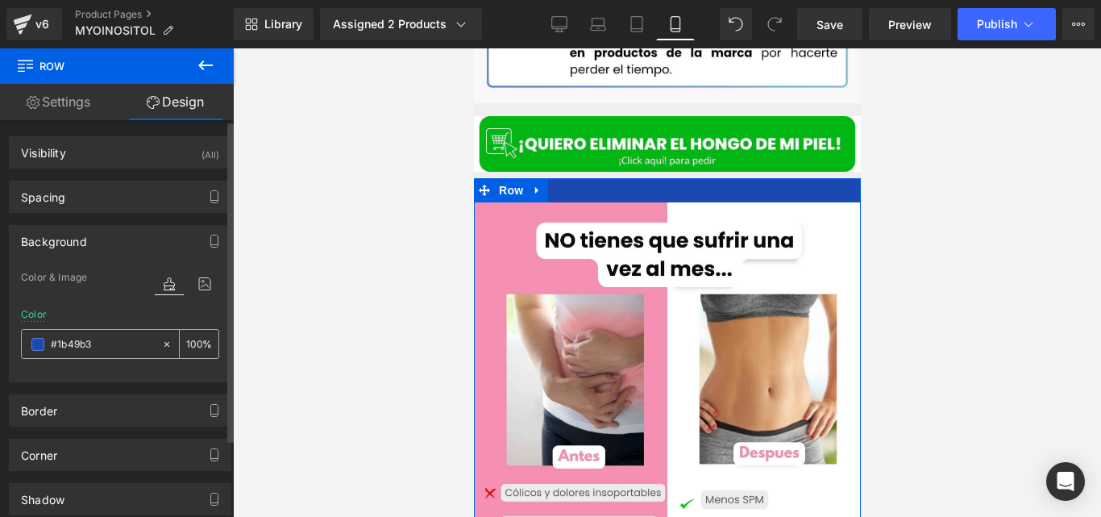
click at [35, 341] on span at bounding box center [37, 344] width 13 height 13
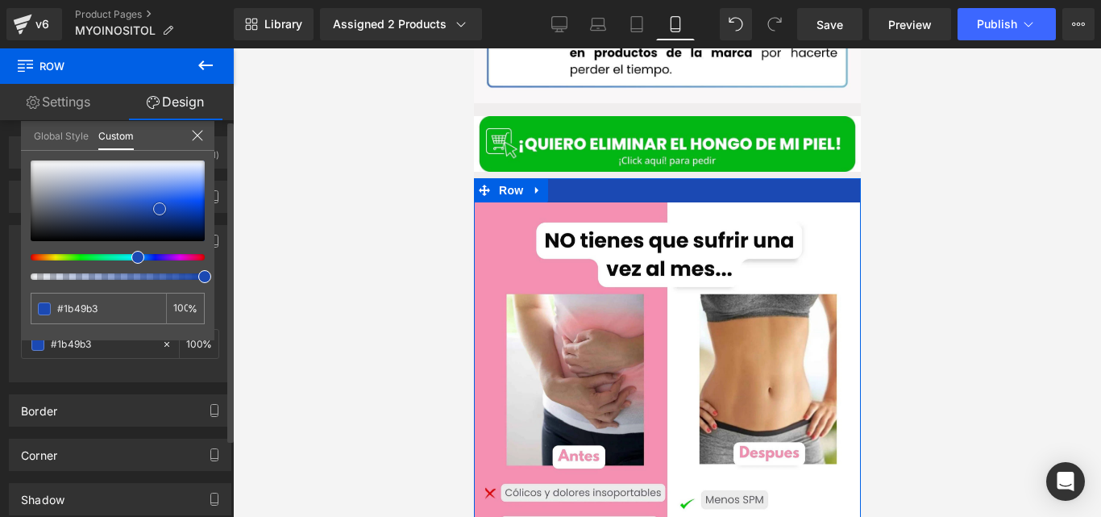
type input "#b0bcd7"
type input "#b4bfd8"
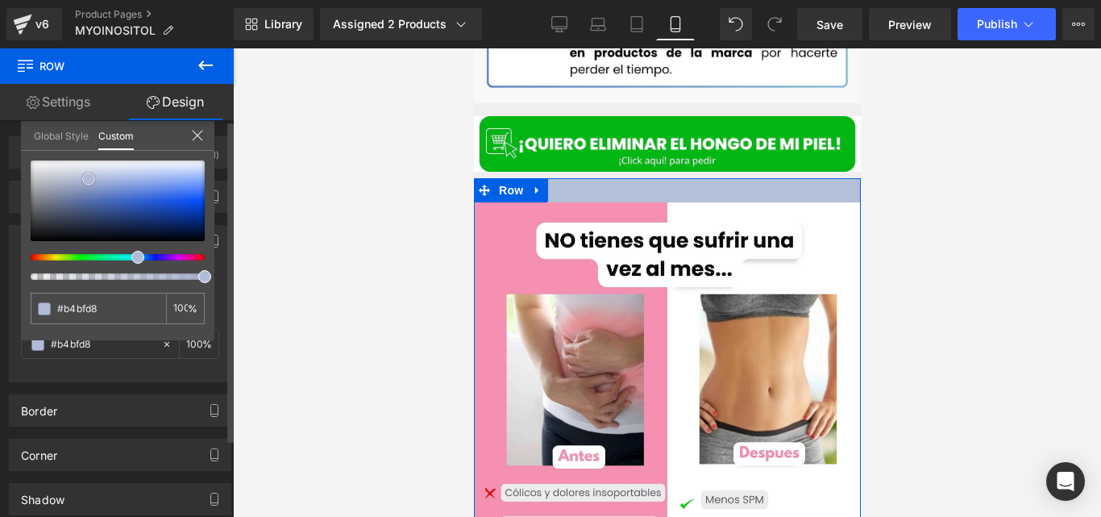
type input "#c7cddb"
type input "#e3e4e7"
type input "#e9eaeb"
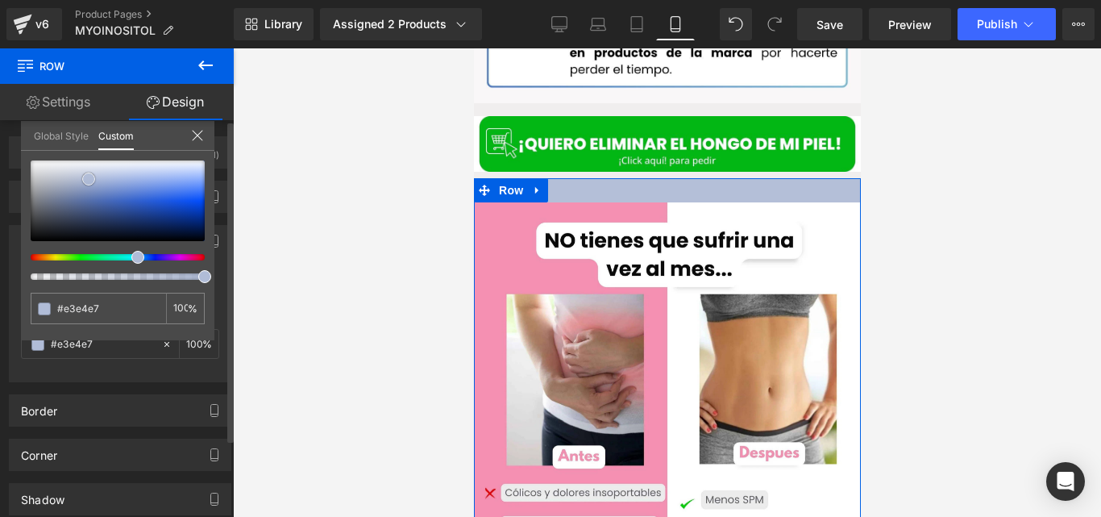
type input "#e9eaeb"
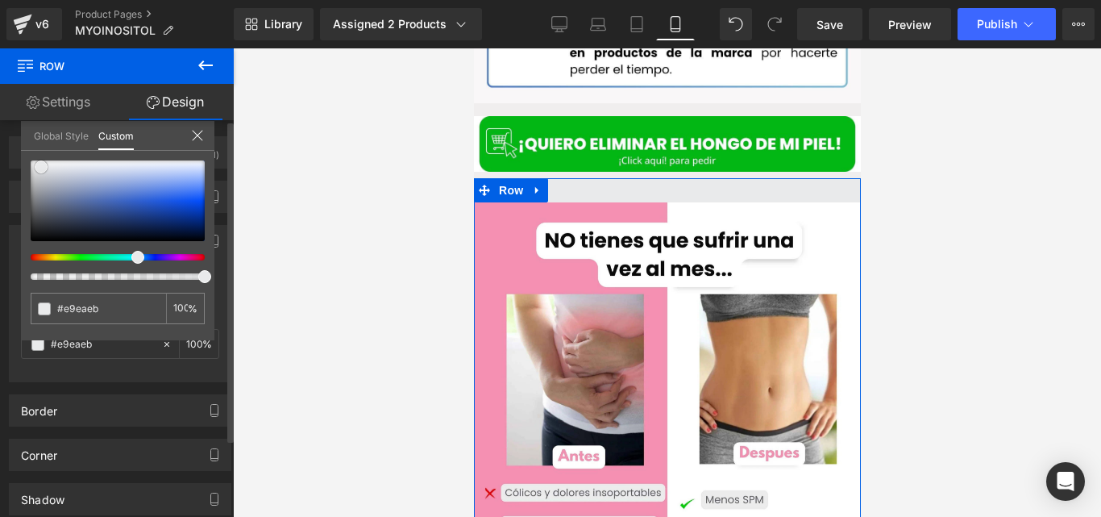
type input "#f1f2f3"
type input "#ffffff"
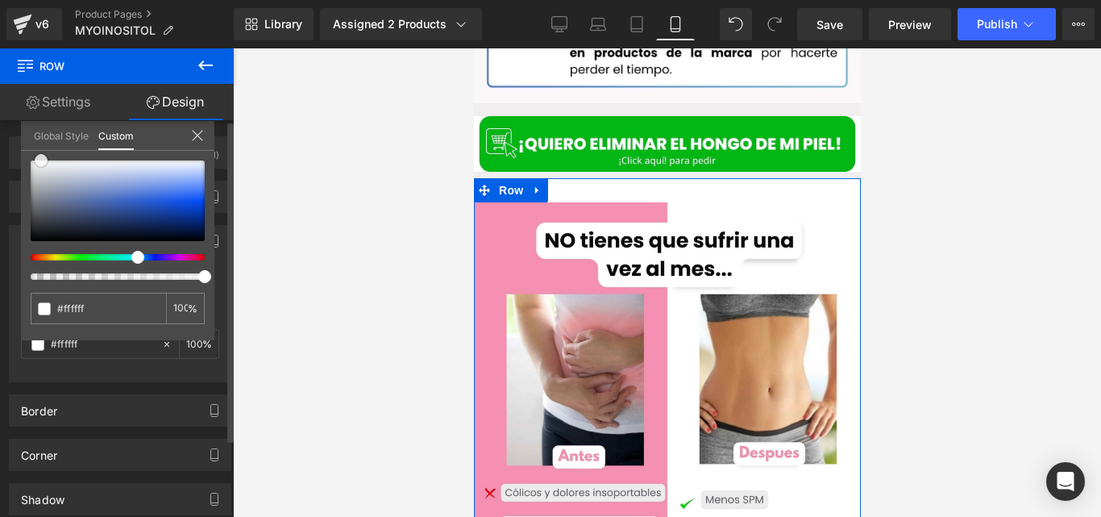
type input "#fcfcfc"
type input "#e9e9f0"
type input "#ccccdf"
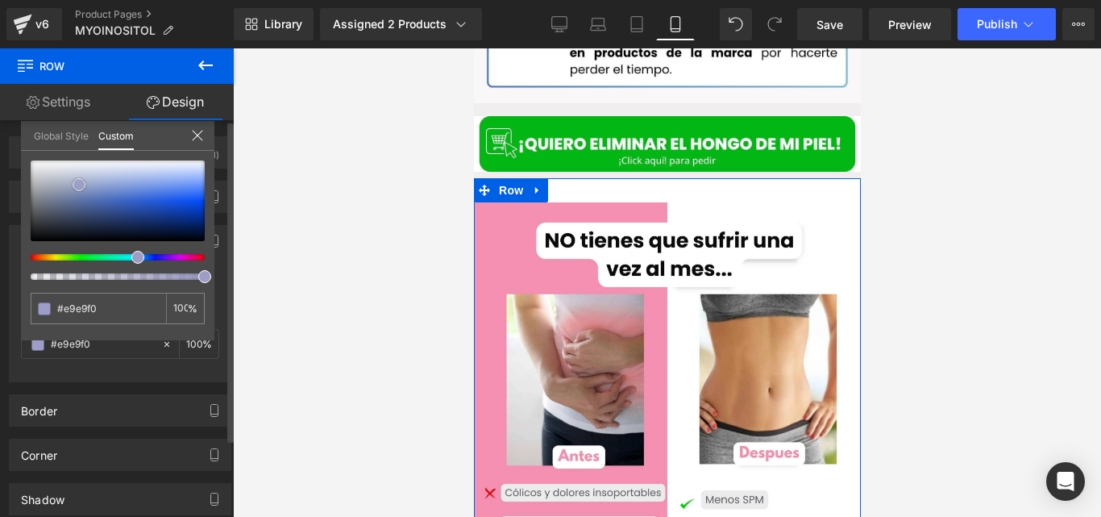
type input "#ccccdf"
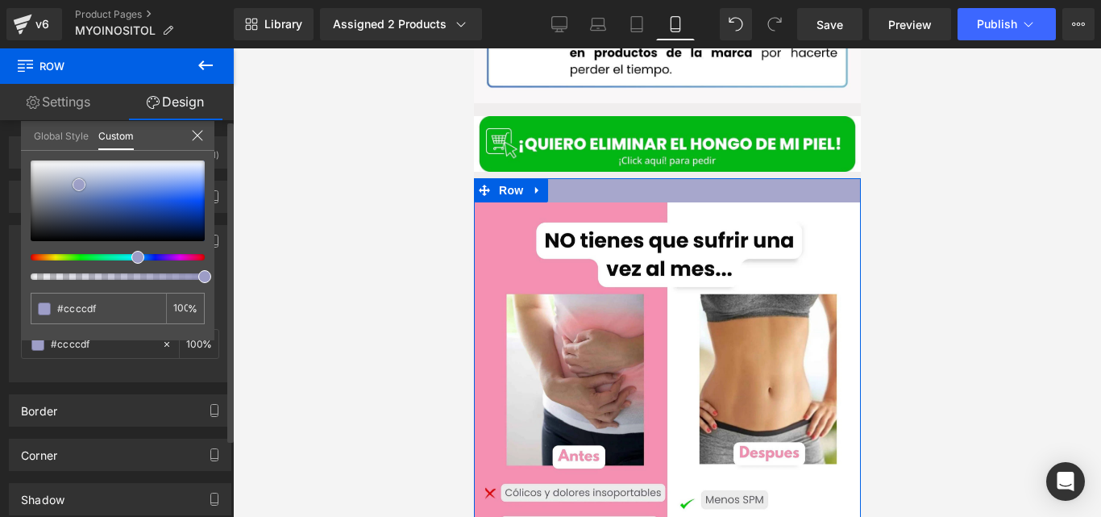
type input "#a7a7cc"
type input "#8c8cbe"
type input "#8080b6"
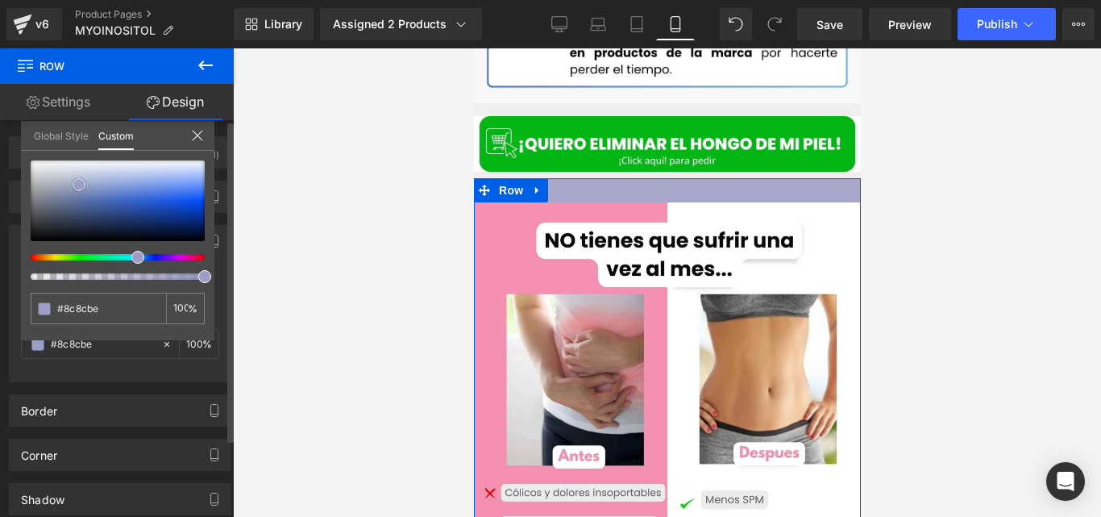
type input "#8080b6"
type input "#7e7eb3"
type input "#7c7cb0"
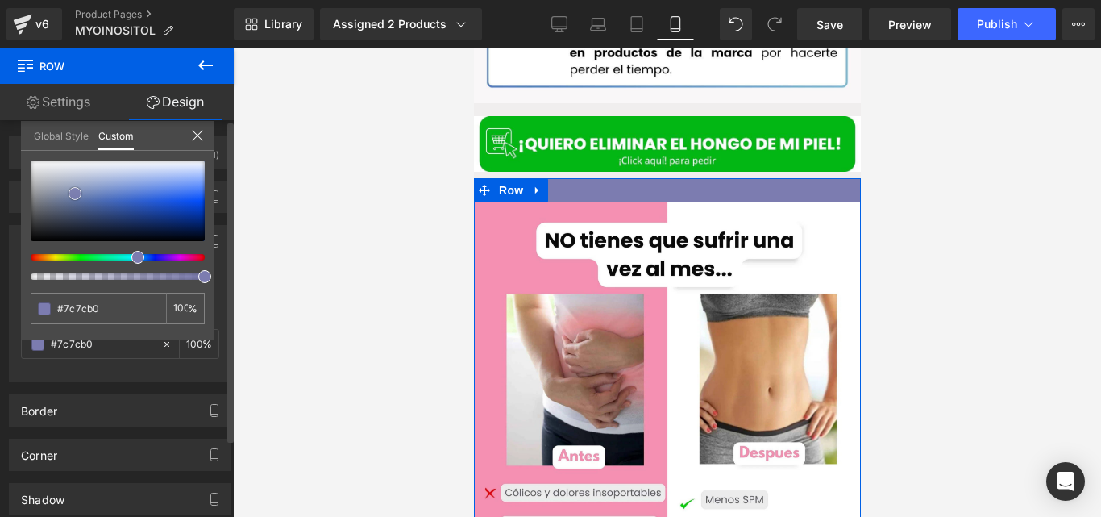
type input "#7979ae"
drag, startPoint x: 89, startPoint y: 179, endPoint x: 73, endPoint y: 194, distance: 21.7
click at [73, 194] on div at bounding box center [118, 200] width 174 height 81
type input "#ae7993"
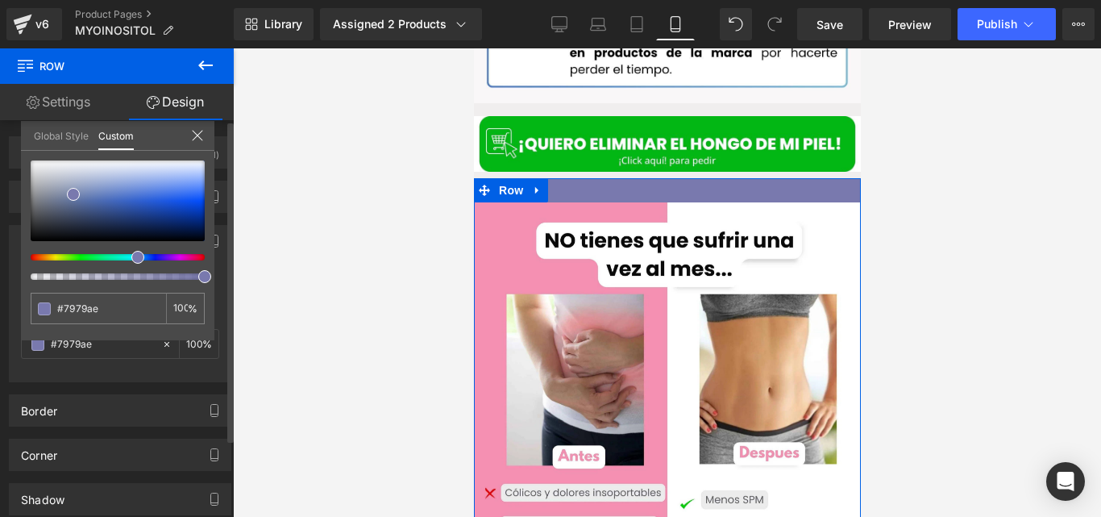
type input "#ae7993"
click at [184, 259] on div at bounding box center [111, 257] width 174 height 6
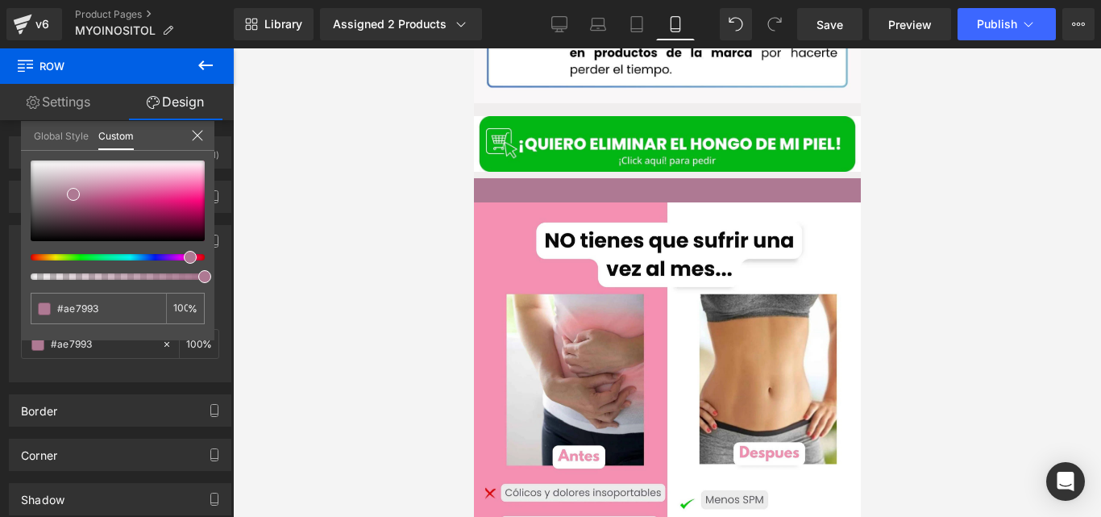
click at [294, 209] on div at bounding box center [667, 282] width 868 height 468
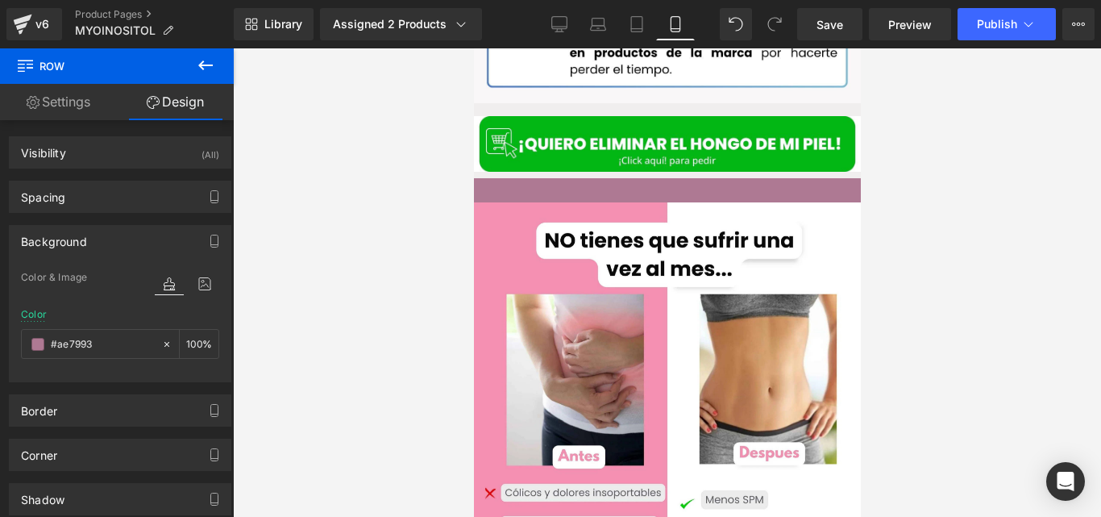
click at [317, 209] on div at bounding box center [667, 282] width 868 height 468
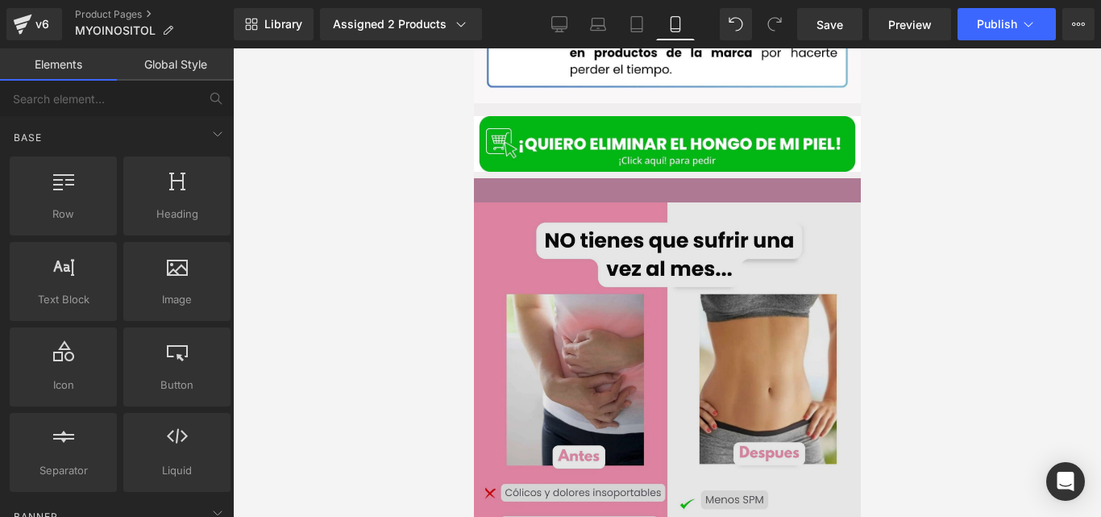
click at [595, 233] on img at bounding box center [666, 395] width 387 height 387
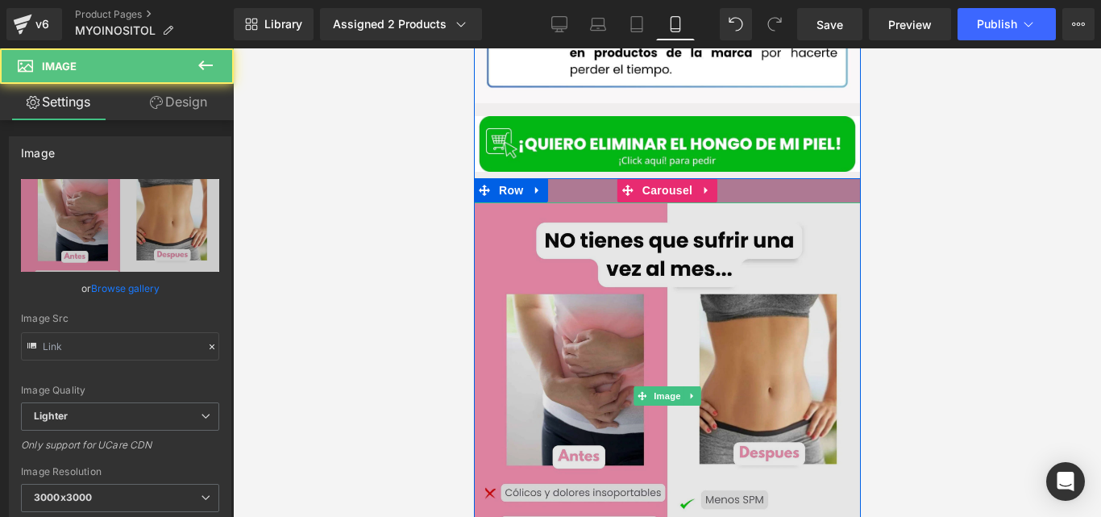
type input "[URL][DOMAIN_NAME]"
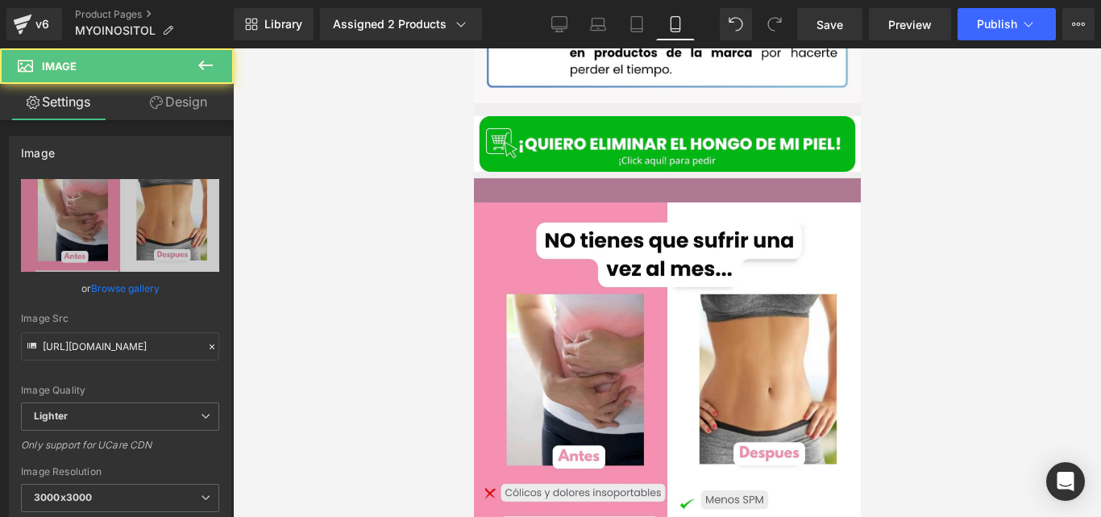
click at [899, 214] on div at bounding box center [667, 282] width 868 height 468
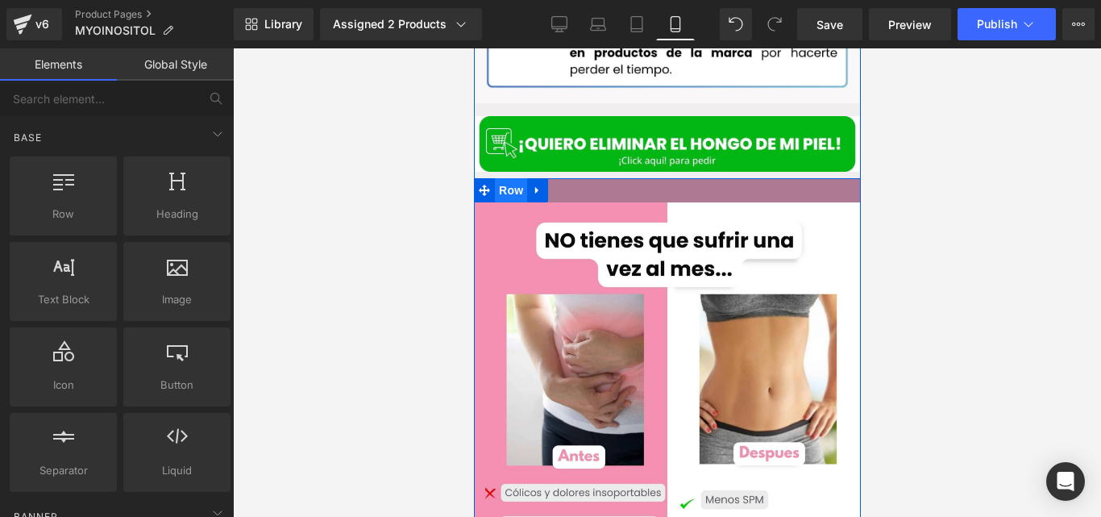
click at [495, 178] on span "Row" at bounding box center [510, 190] width 32 height 24
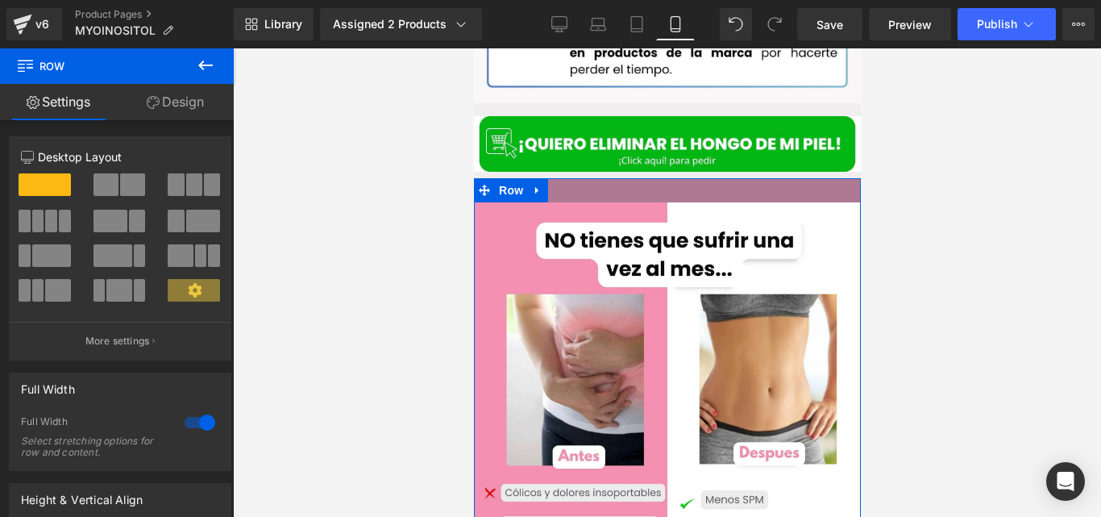
click at [185, 107] on link "Design" at bounding box center [175, 102] width 117 height 36
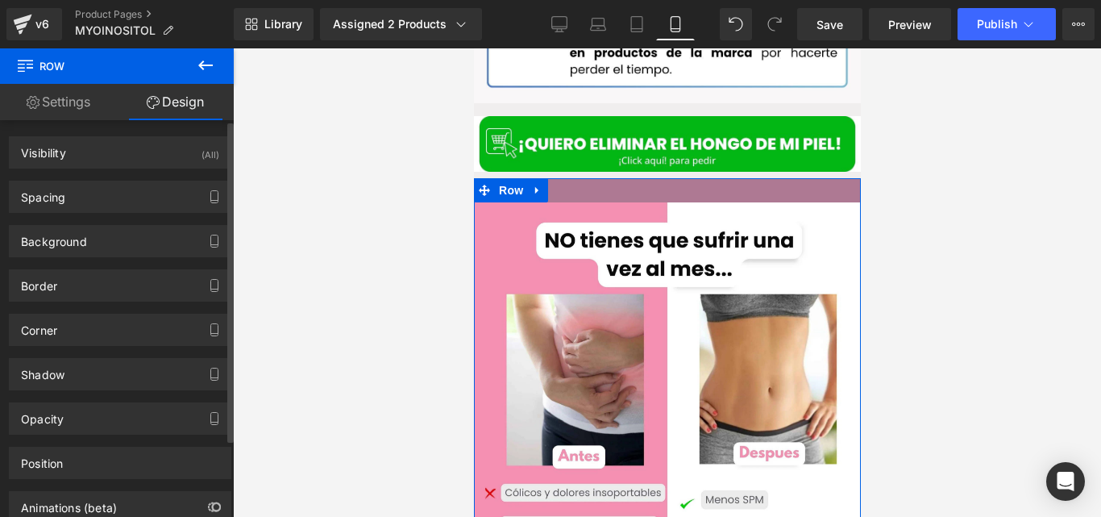
click at [98, 224] on div "Background Color & Image color rgba(174, 121, 147, 1) Color #ae7993 100 % Image…" at bounding box center [120, 235] width 241 height 44
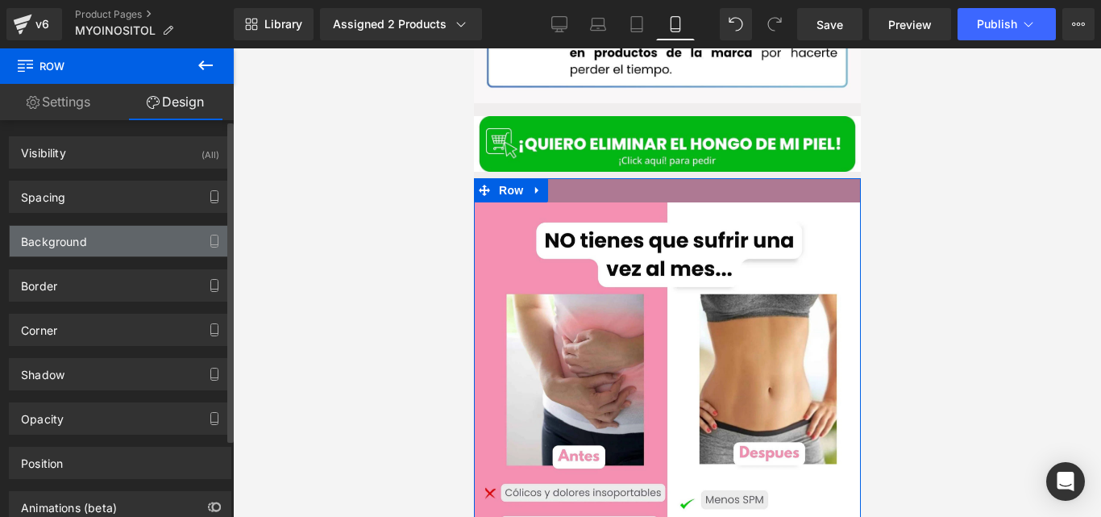
click at [77, 247] on div "Background" at bounding box center [54, 237] width 66 height 23
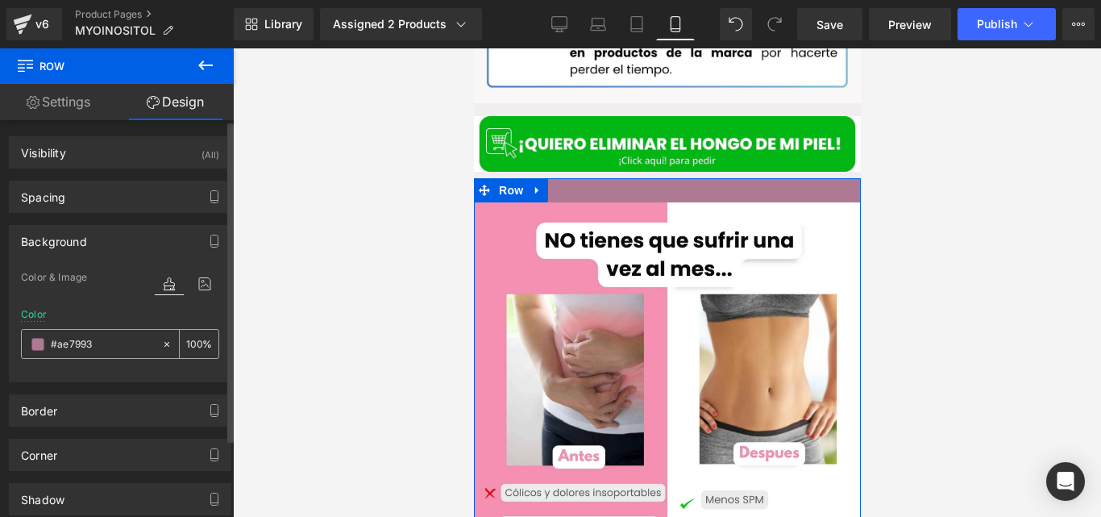
click at [43, 342] on span at bounding box center [37, 344] width 13 height 13
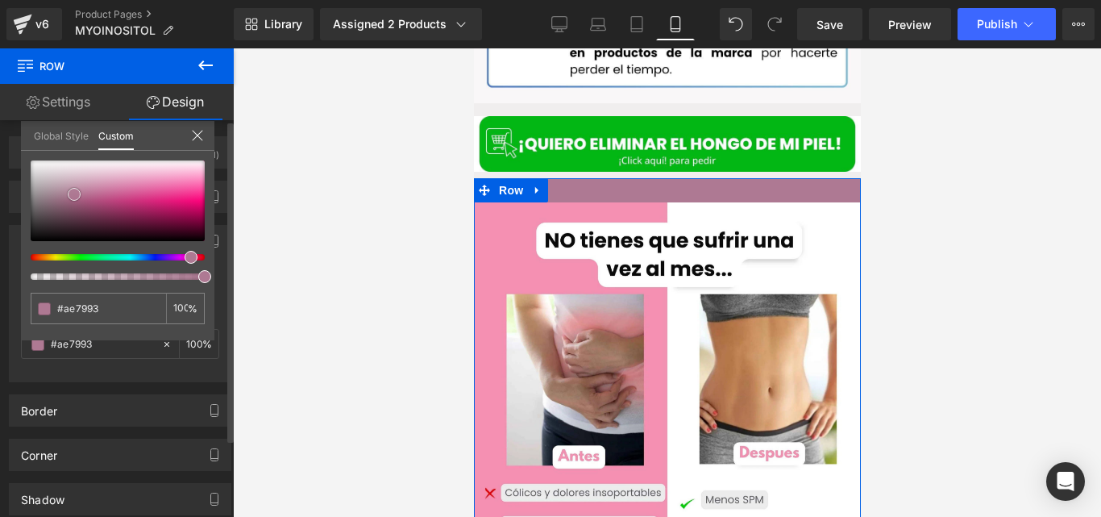
type input "#ca6797"
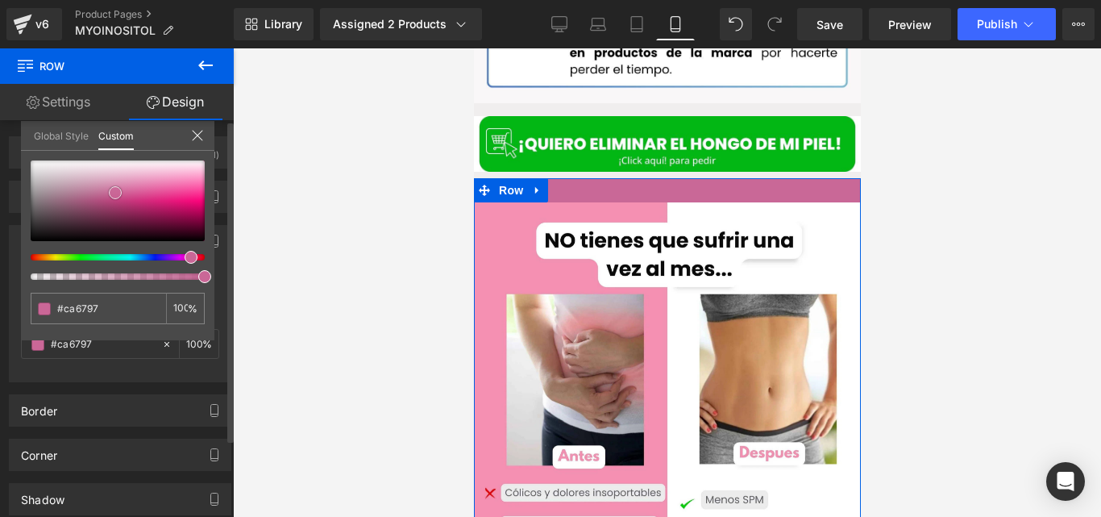
type input "#c96897"
type input "#cf6297"
type input "#d85996"
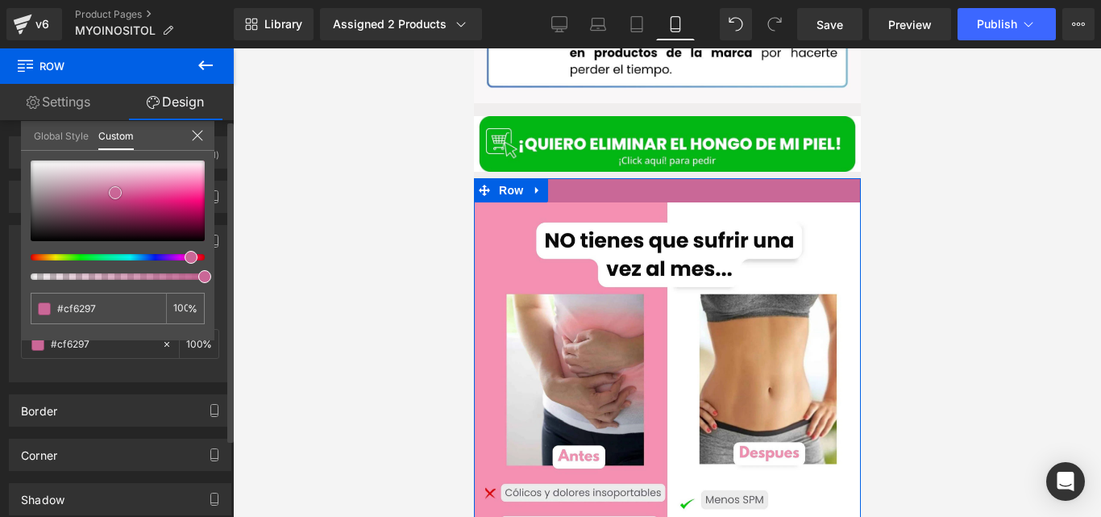
type input "#d85996"
type input "#dd5496"
type input "#e15096"
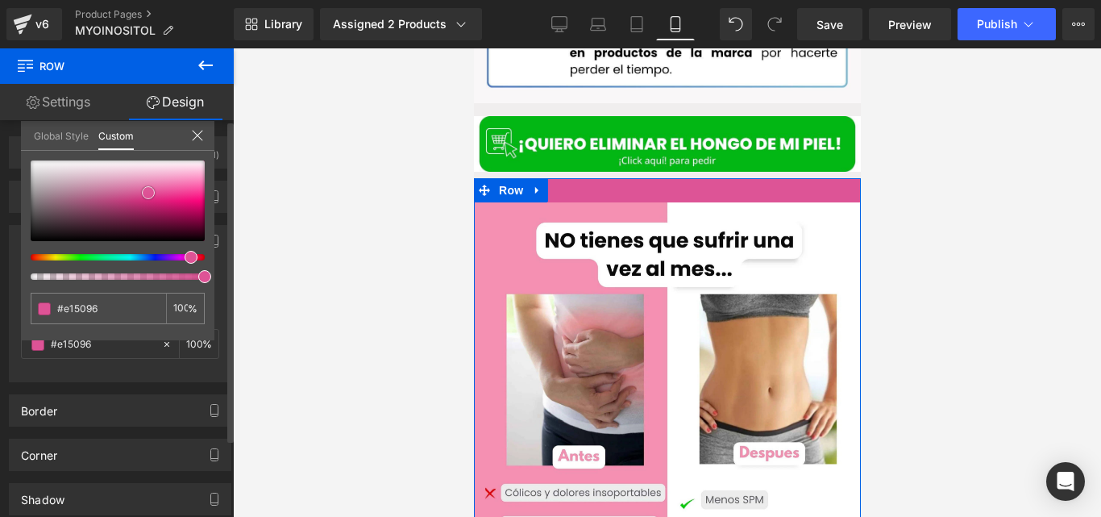
type input "#e54c96"
type input "#e64b96"
type input "#e74a96"
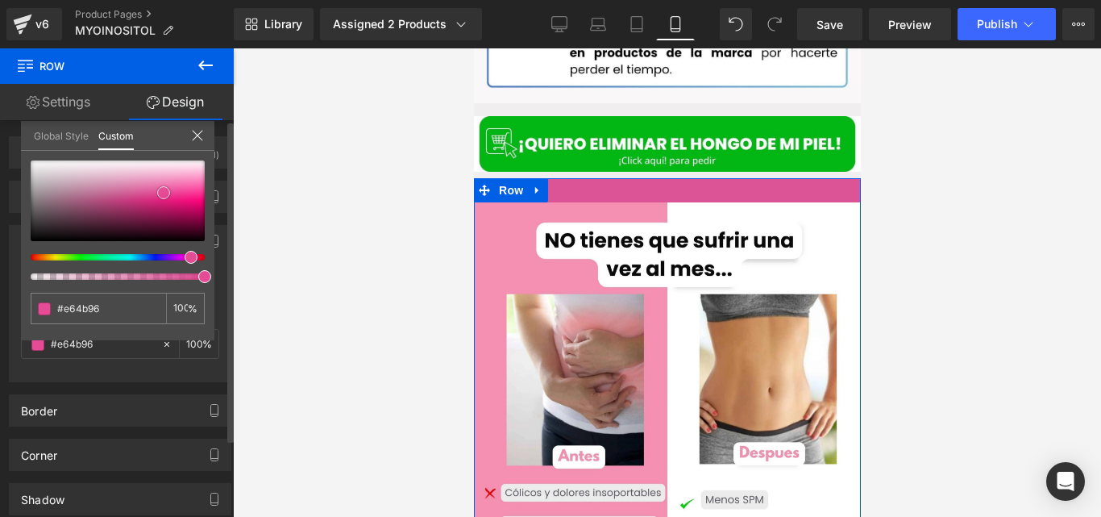
type input "#e74a96"
type input "#e64b96"
type input "#e15096"
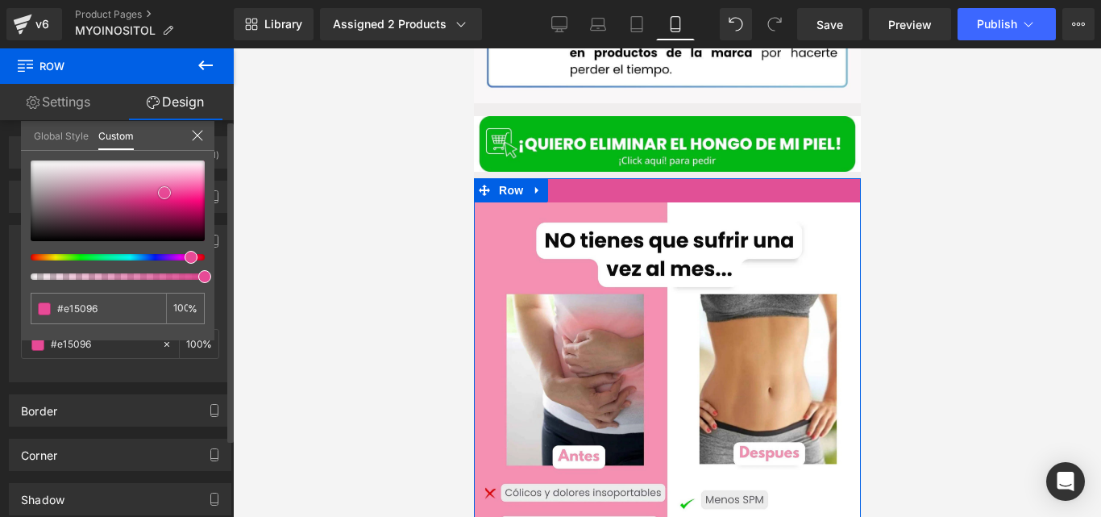
type input "#db4c91"
type input "#da4d91"
type input "#d84a8e"
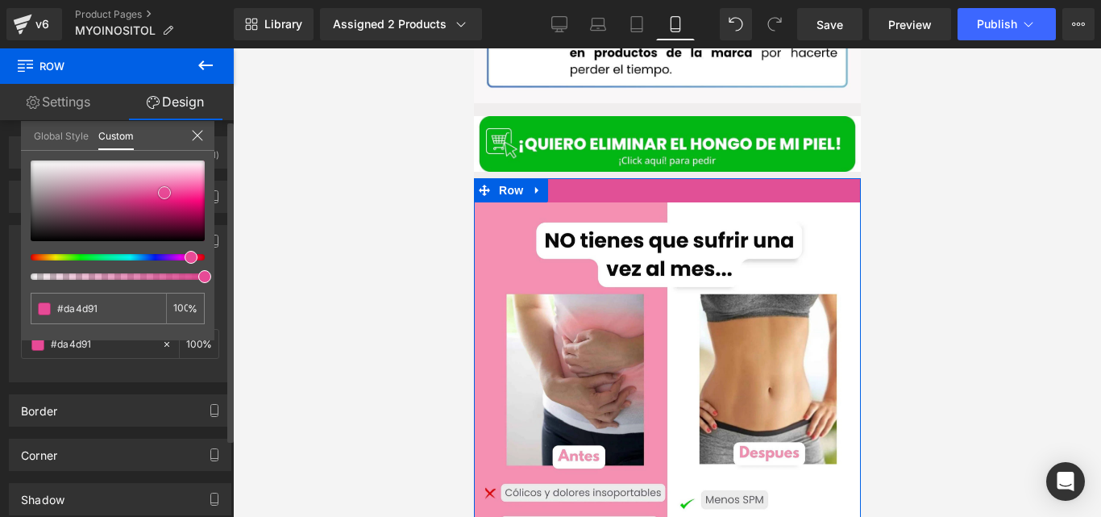
type input "#d84a8e"
type input "#d7458c"
type input "#d53d87"
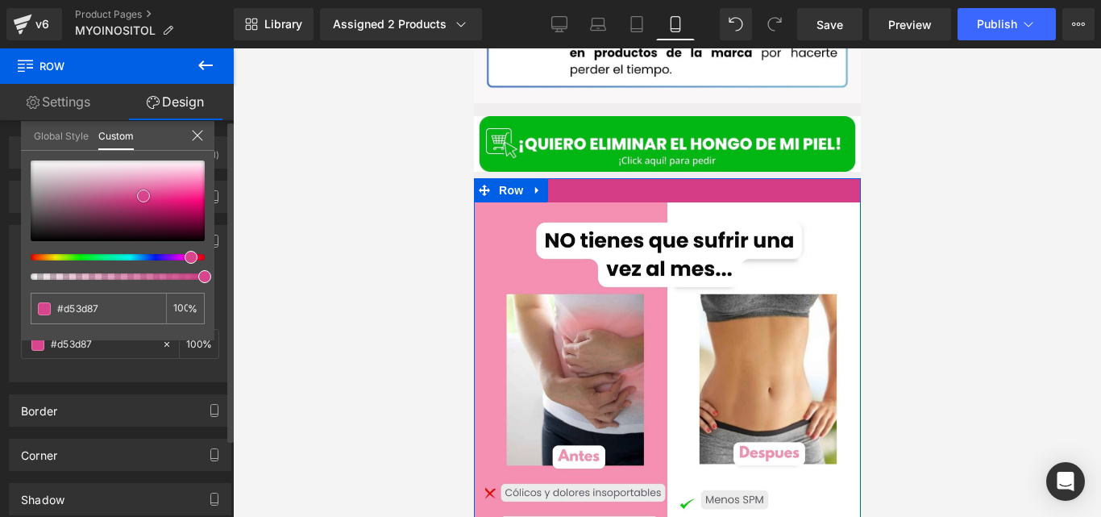
type input "#d2327f"
type input "#c82c77"
type input "#ae2768"
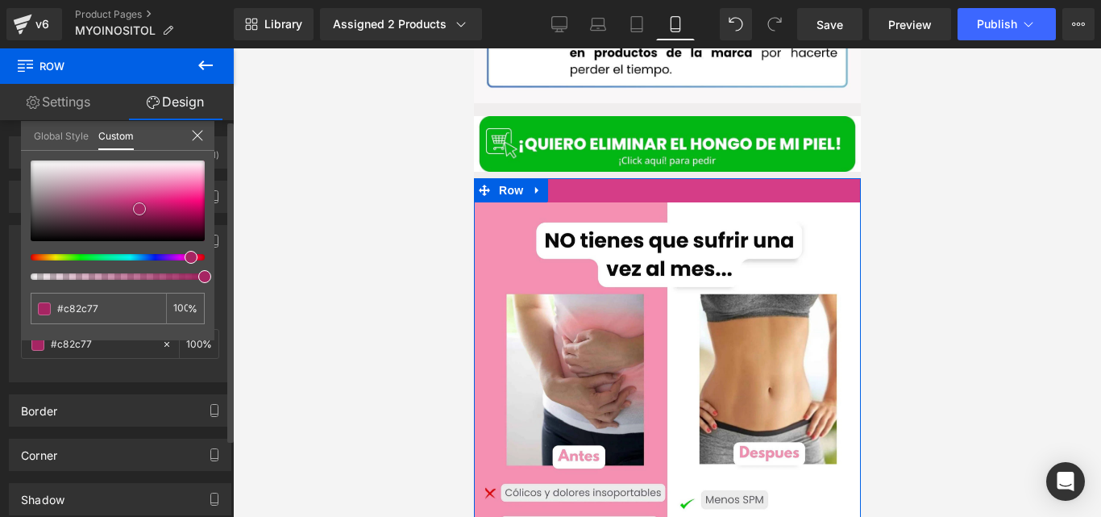
type input "#ae2768"
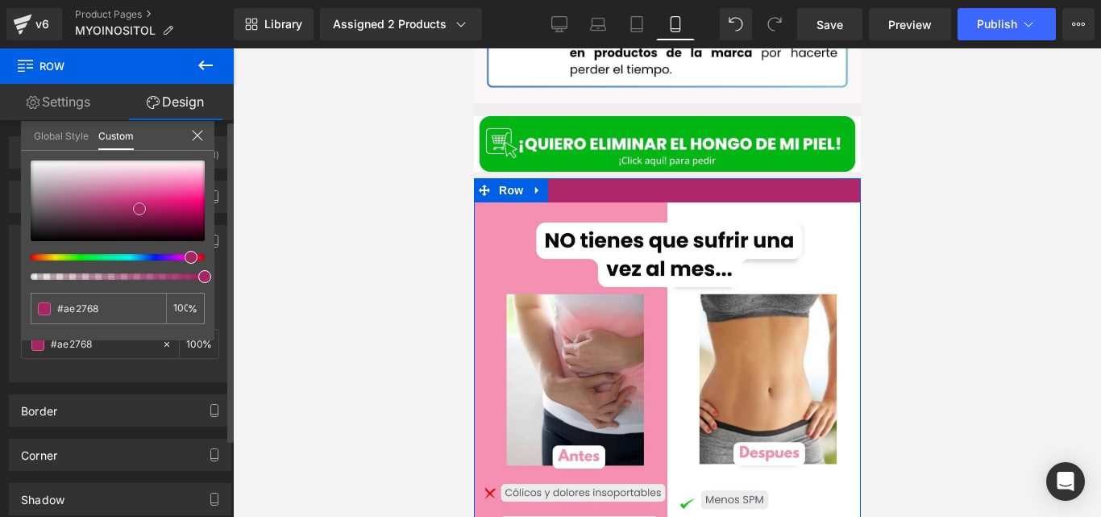
type input "#a62563"
type input "#a72463"
type input "#e13789"
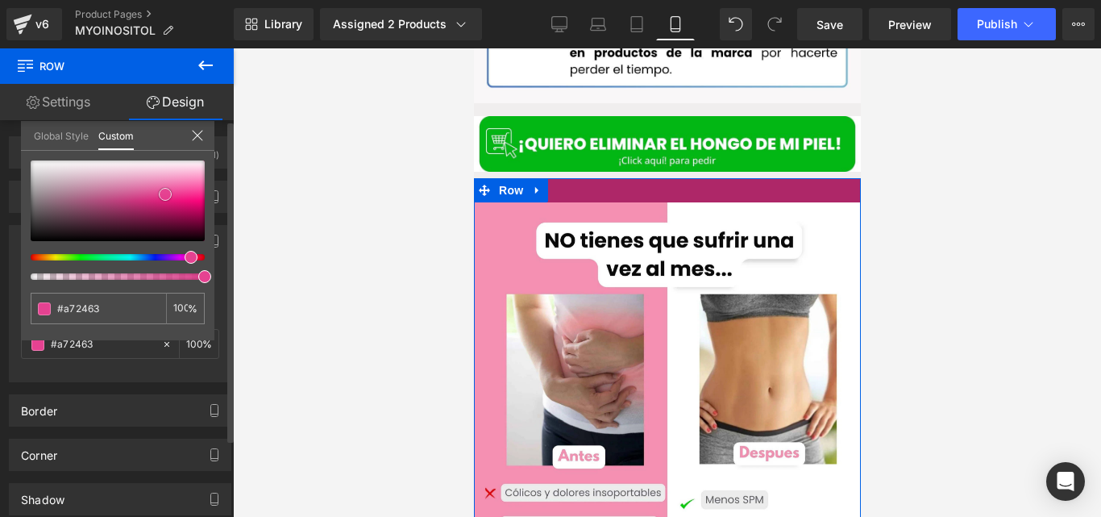
type input "#e13789"
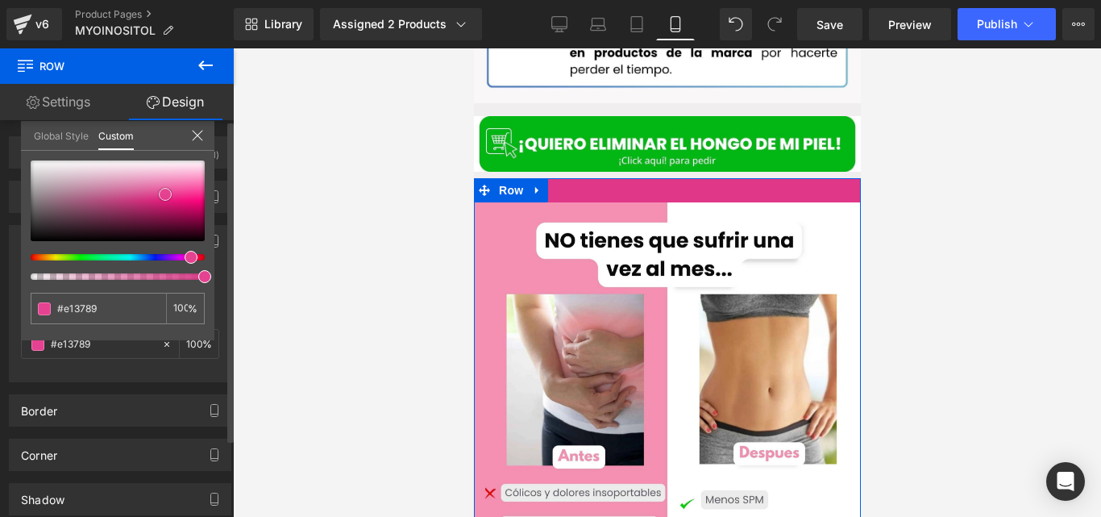
type input "#ed4e9b"
type input "#f0509d"
type input "#f14f9d"
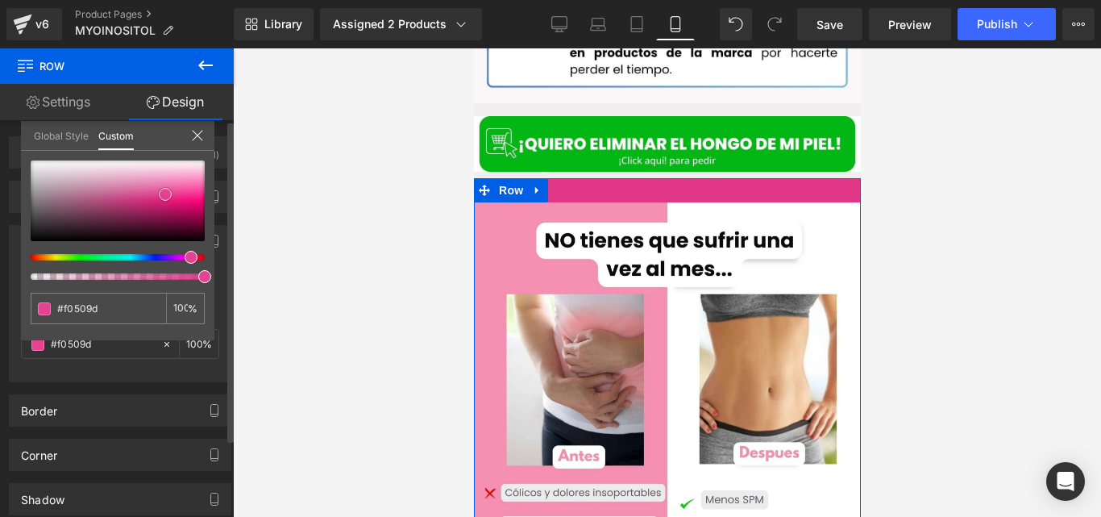
type input "#f14f9d"
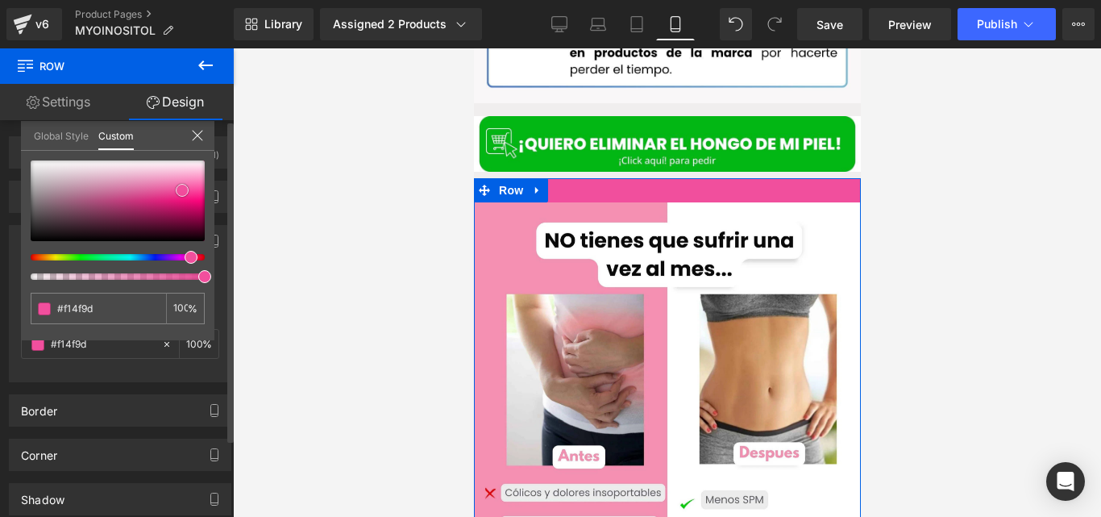
type input "#f254a0"
type input "#f35ca5"
type input "#f55fa8"
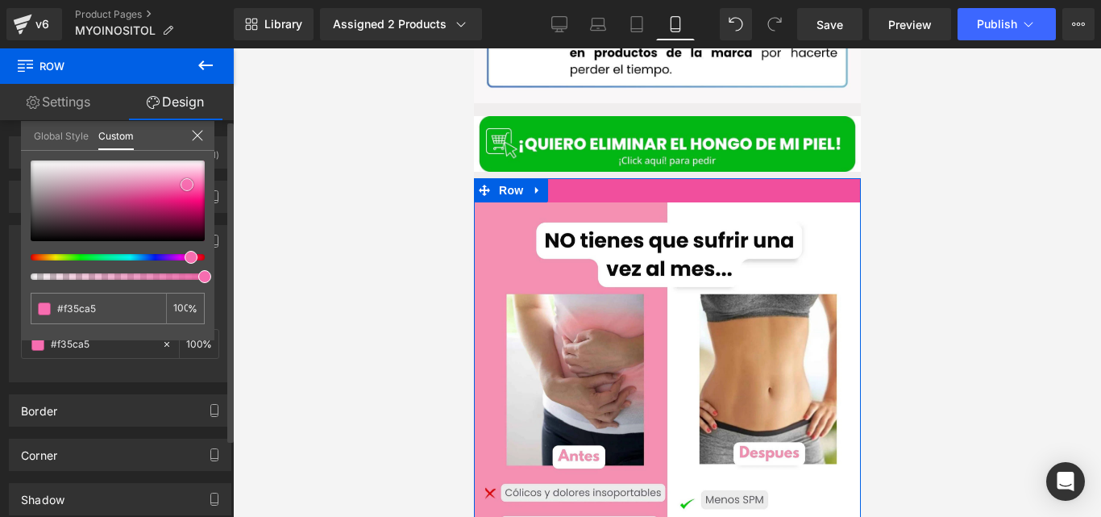
type input "#f55fa8"
type input "#f76db0"
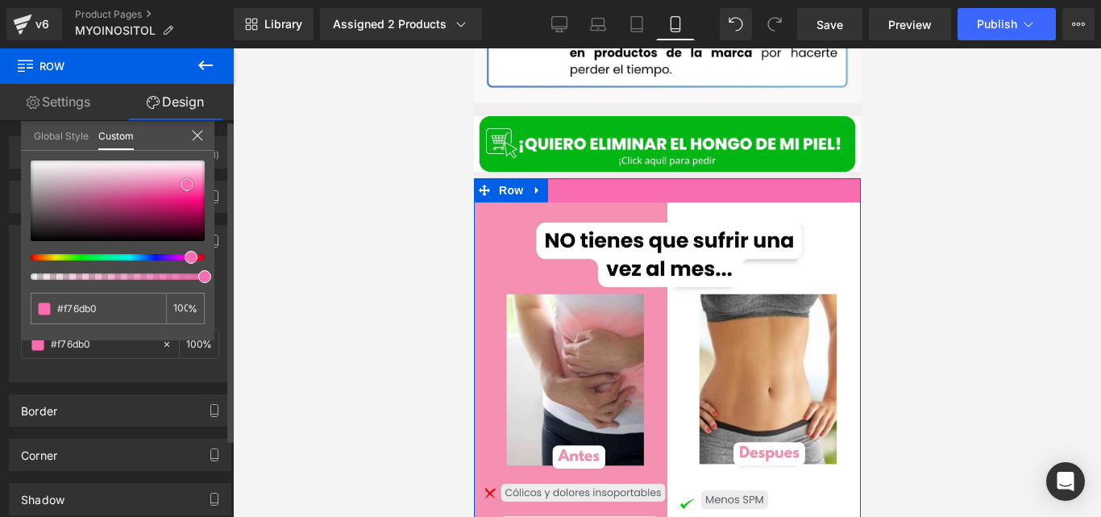
type input "#f86cb0"
type input "#f871b2"
type input "#f971b2"
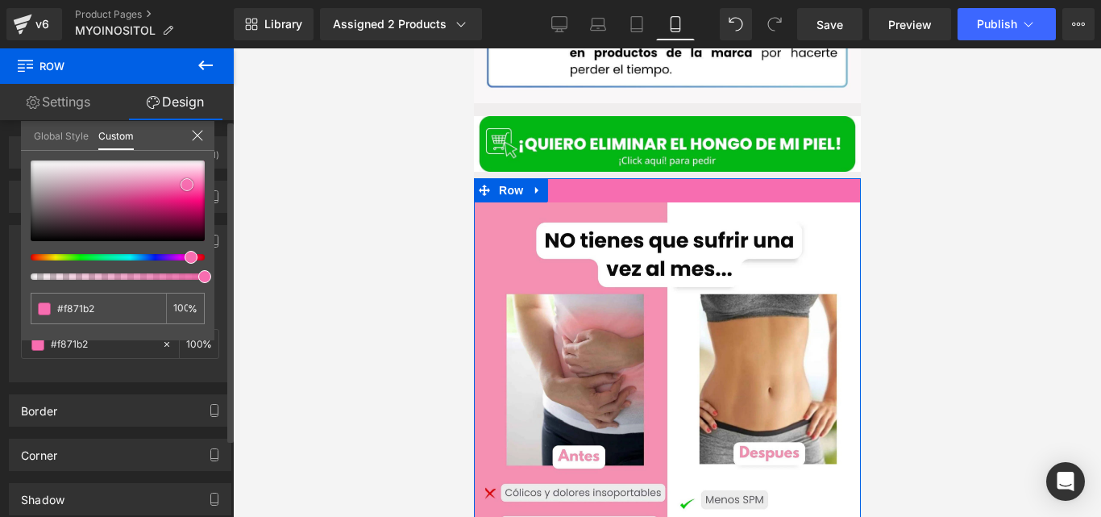
type input "#f971b2"
type input "#f975b5"
type input "#fa75b5"
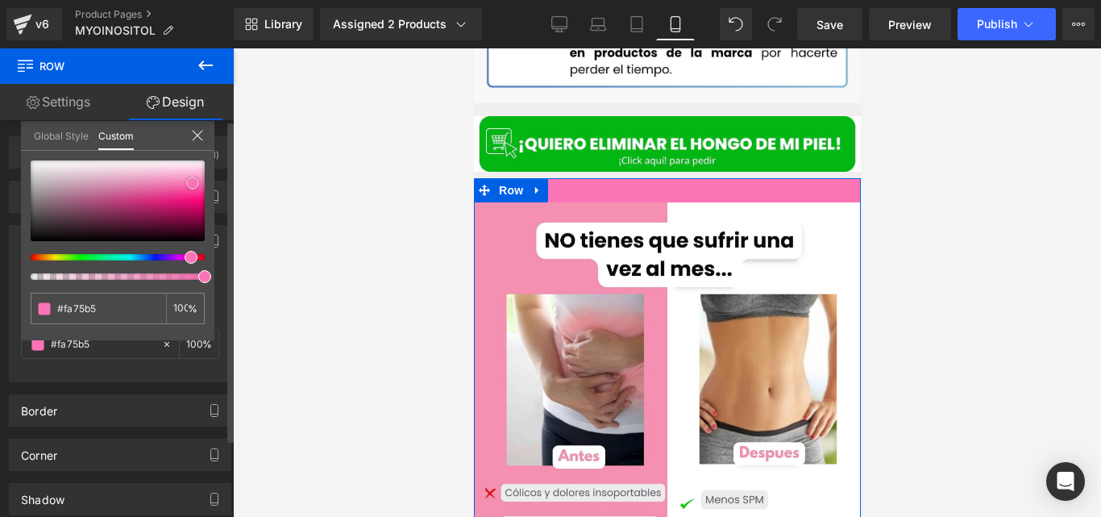
type input "#fa7ab8"
type input "#fa7fba"
type input "#fb7eba"
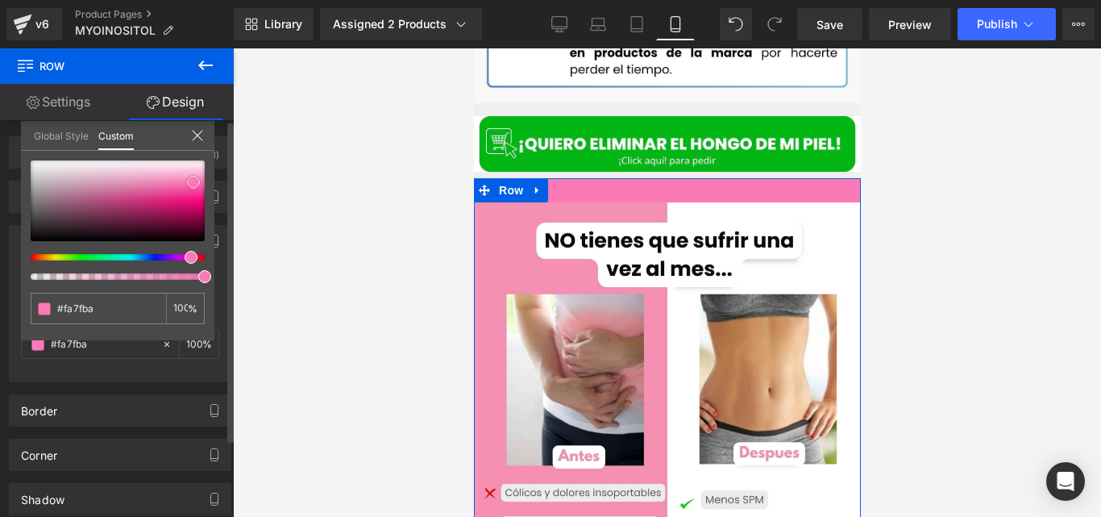
type input "#fb7eba"
type input "#fb83bd"
type input "#fb88bf"
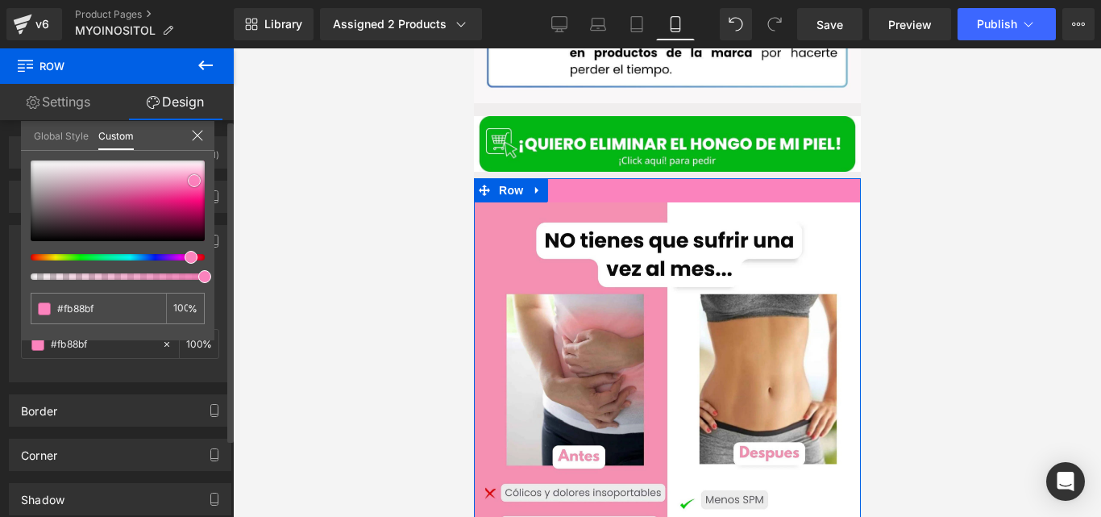
type input "#fa8dc2"
type input "#fb92c5"
type input "#fa8dc2"
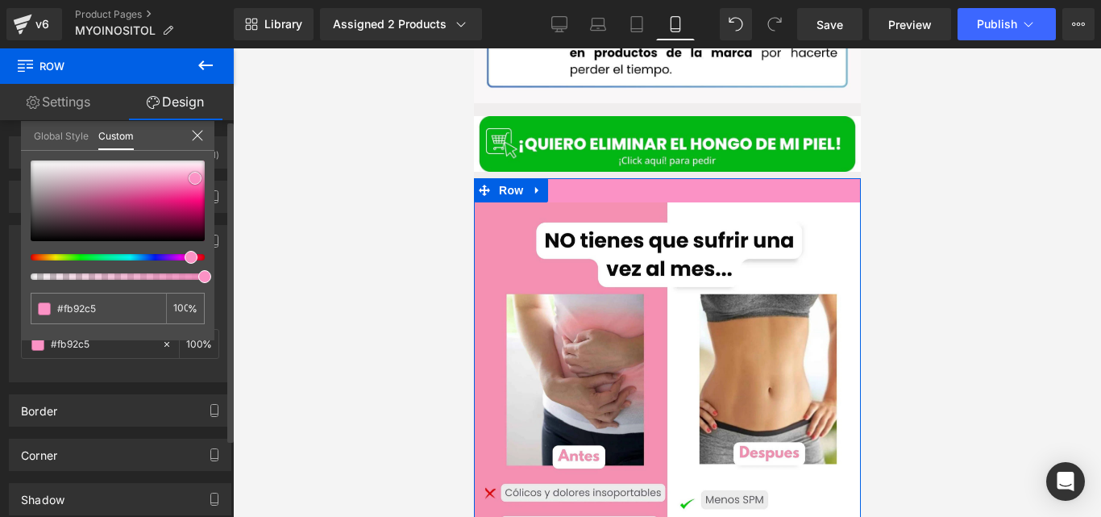
type input "#fa8dc2"
type input "#fa88bf"
drag, startPoint x: 115, startPoint y: 193, endPoint x: 195, endPoint y: 180, distance: 80.8
click at [195, 180] on div at bounding box center [118, 200] width 174 height 81
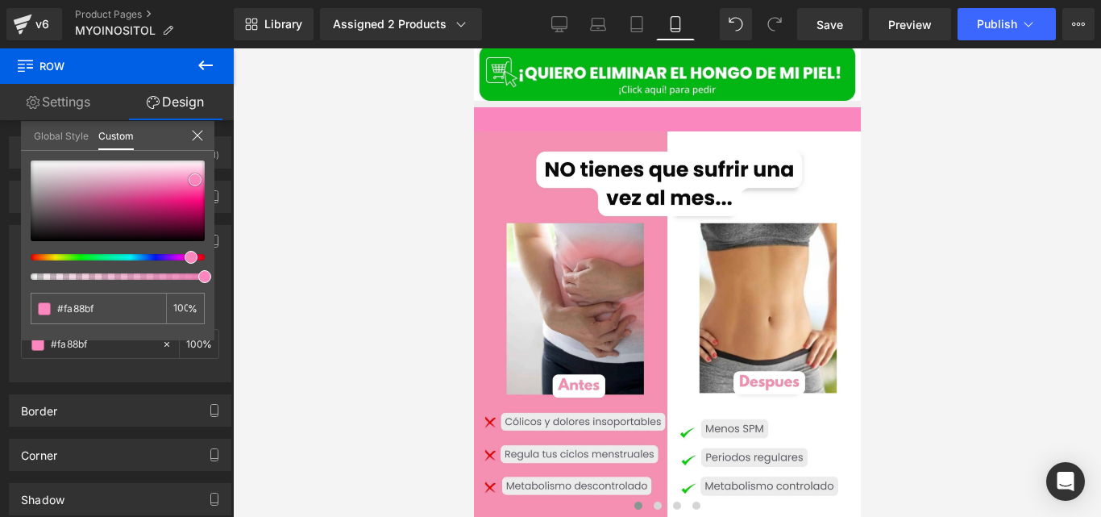
scroll to position [2707, 0]
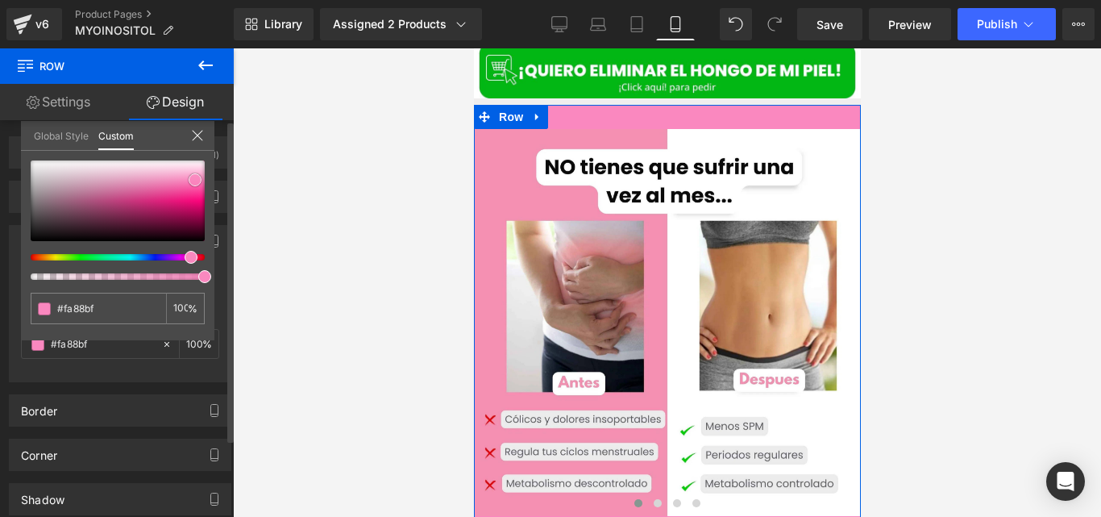
type input "#f683ba"
type input "#f688bd"
type input "#fcd9ea"
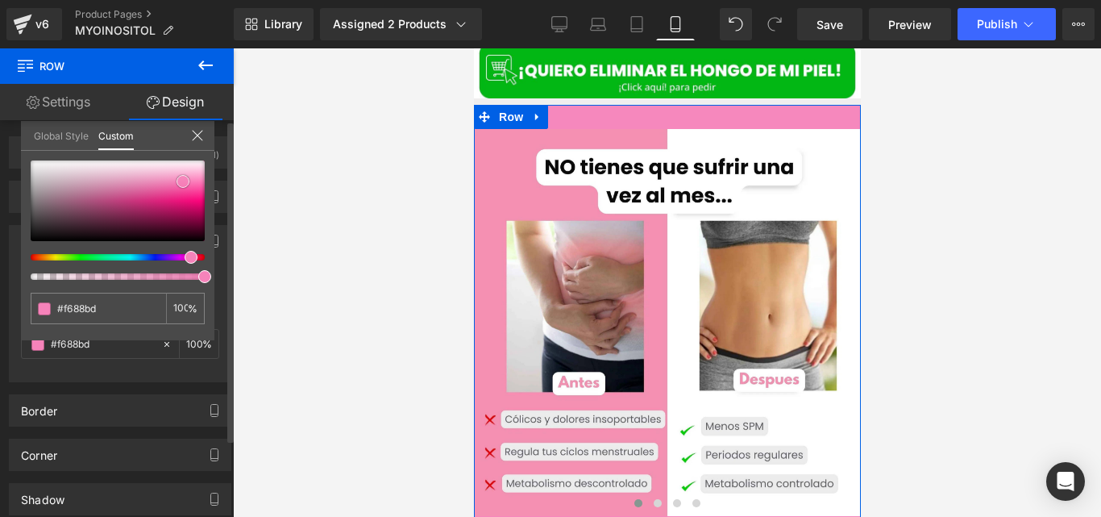
type input "#fcd9ea"
type input "#ffffff"
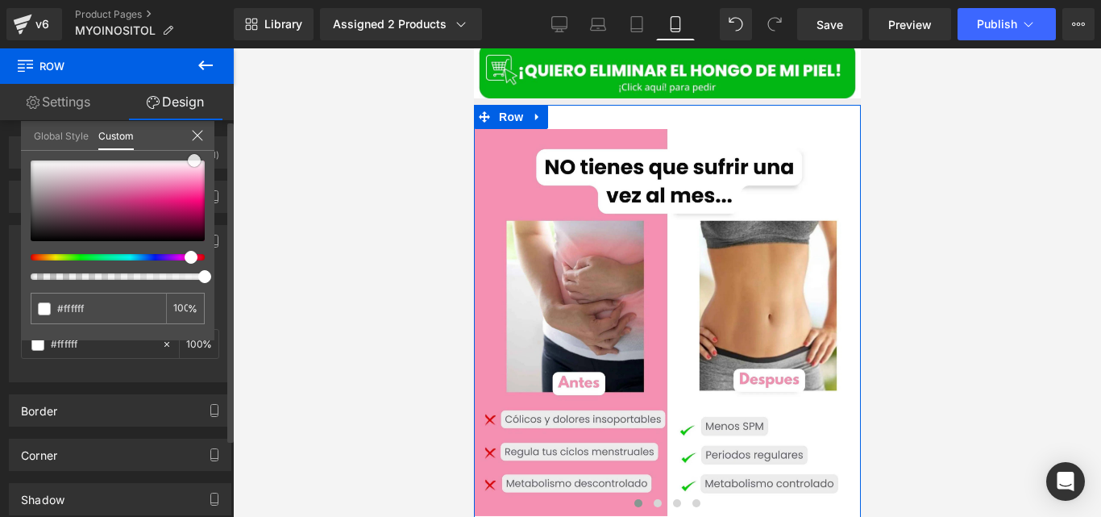
drag, startPoint x: 183, startPoint y: 181, endPoint x: 196, endPoint y: 151, distance: 33.2
click at [196, 151] on div "#ffffff 100 %" at bounding box center [117, 160] width 193 height 19
click at [199, 139] on icon at bounding box center [197, 135] width 13 height 13
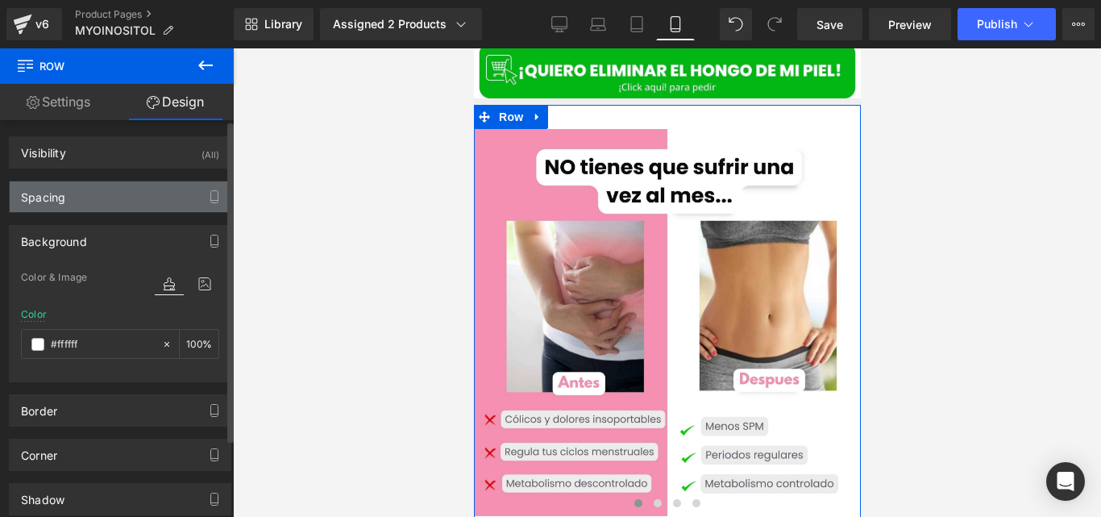
click at [91, 193] on div "Spacing" at bounding box center [120, 196] width 221 height 31
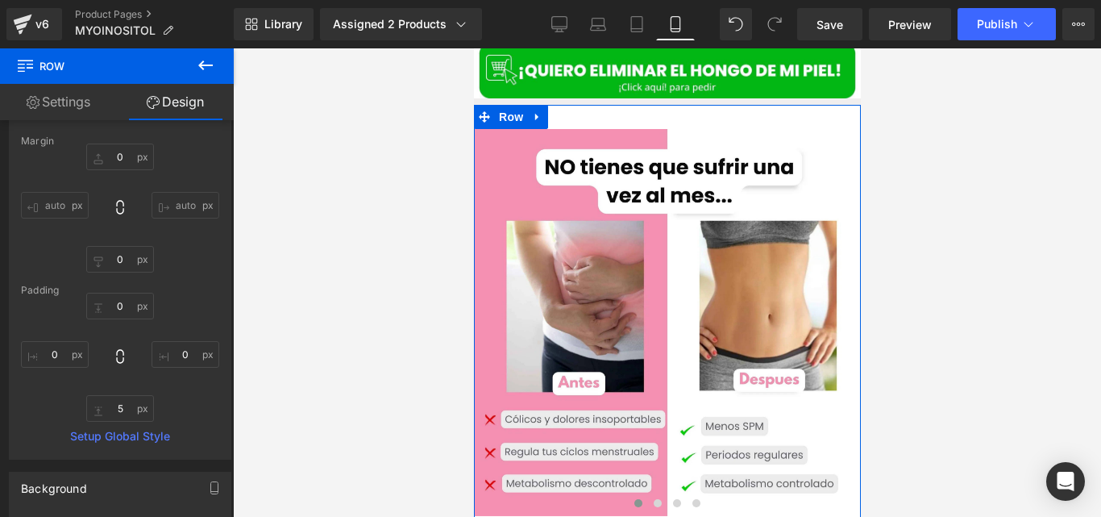
scroll to position [92, 0]
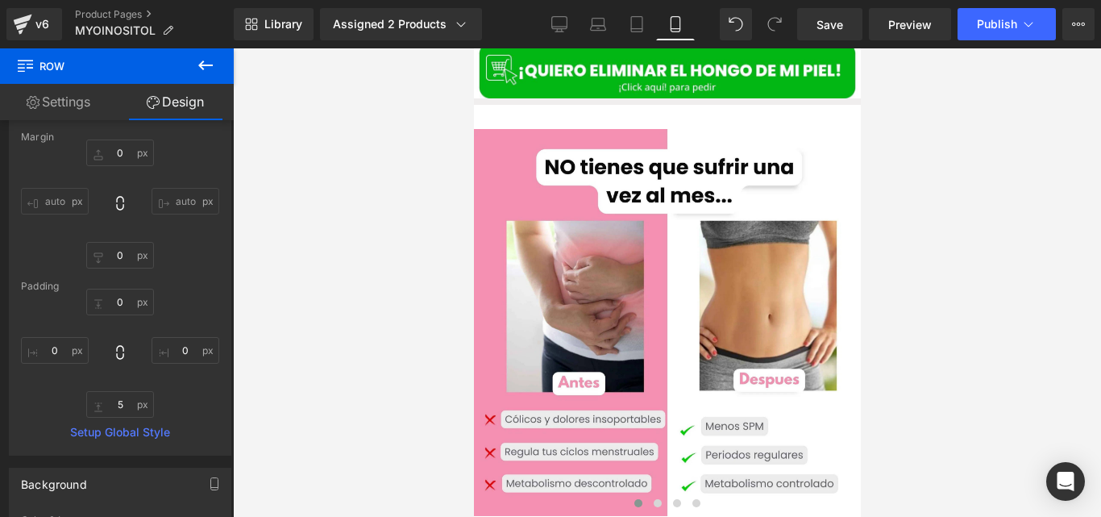
click at [422, 187] on div at bounding box center [667, 282] width 868 height 468
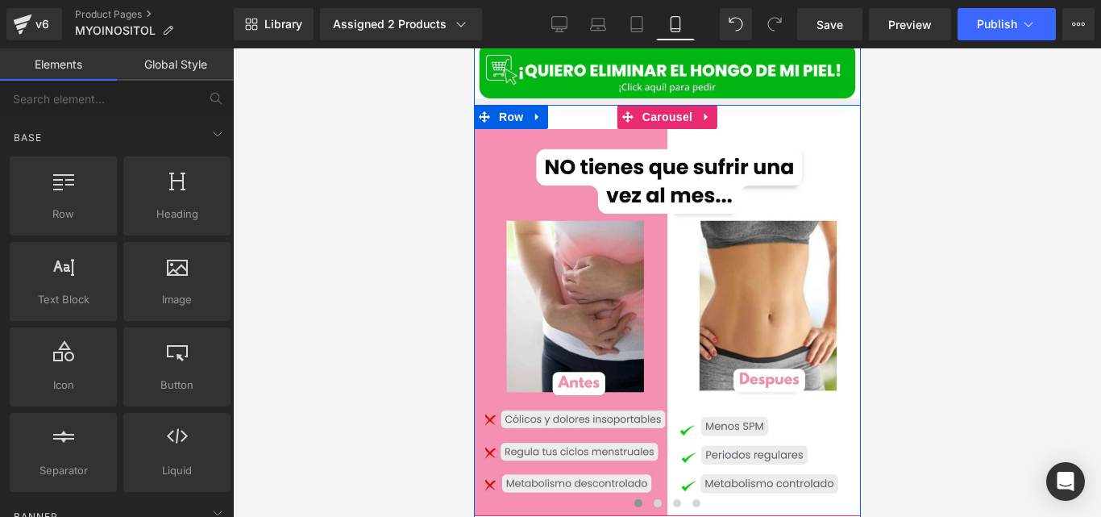
click at [633, 499] on span at bounding box center [637, 503] width 8 height 8
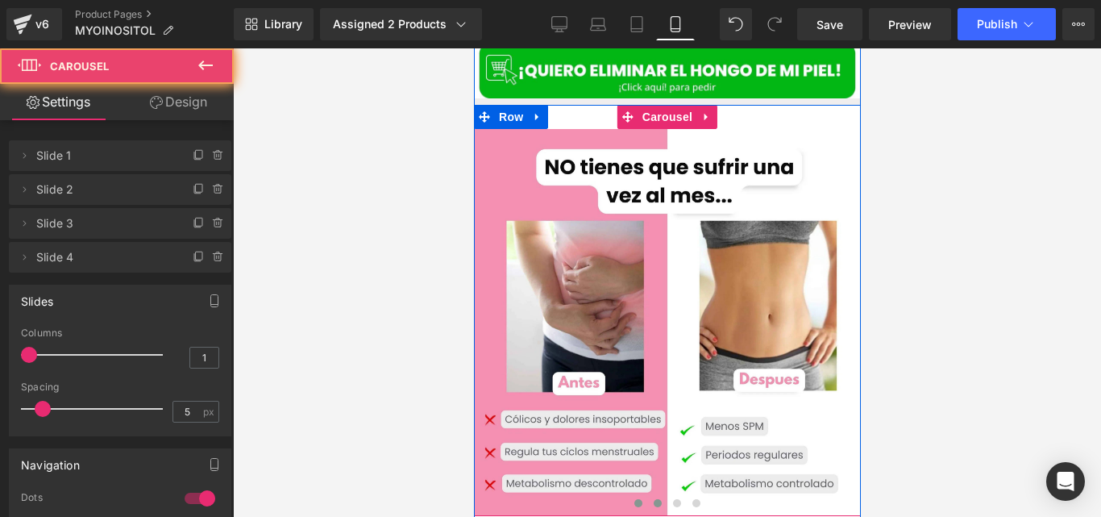
click at [653, 499] on span at bounding box center [657, 503] width 8 height 8
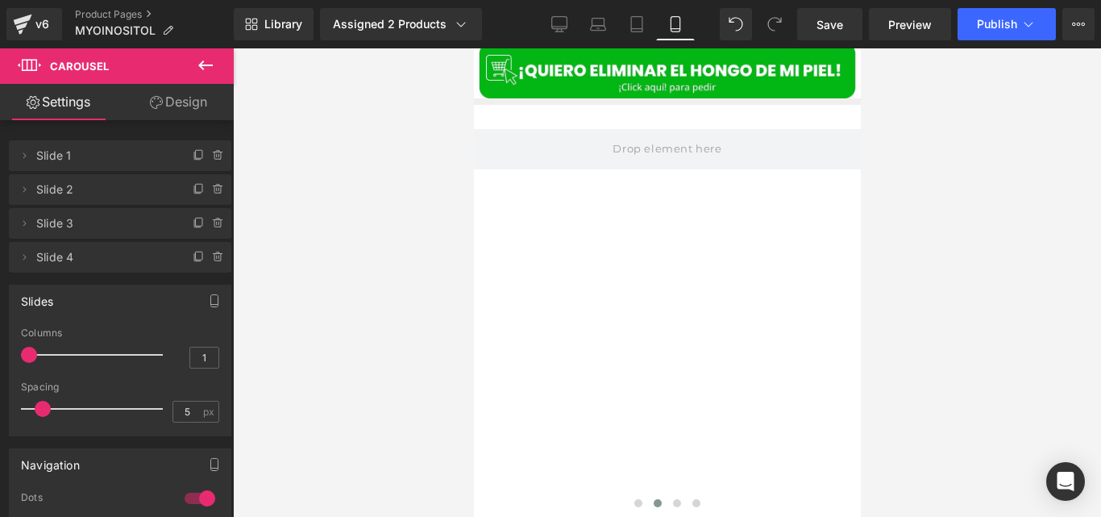
click at [220, 52] on button at bounding box center [205, 65] width 56 height 35
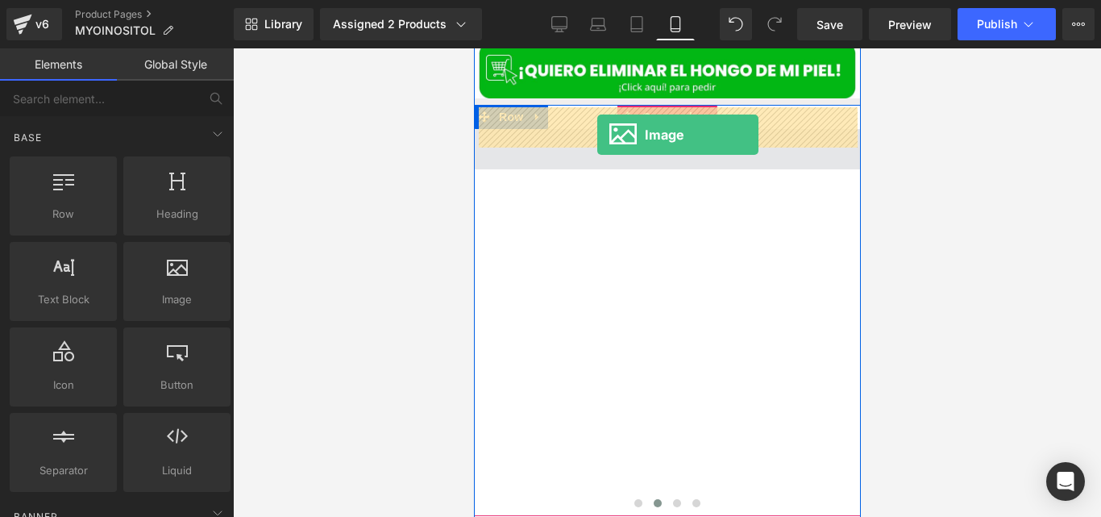
drag, startPoint x: 645, startPoint y: 305, endPoint x: 596, endPoint y: 135, distance: 177.6
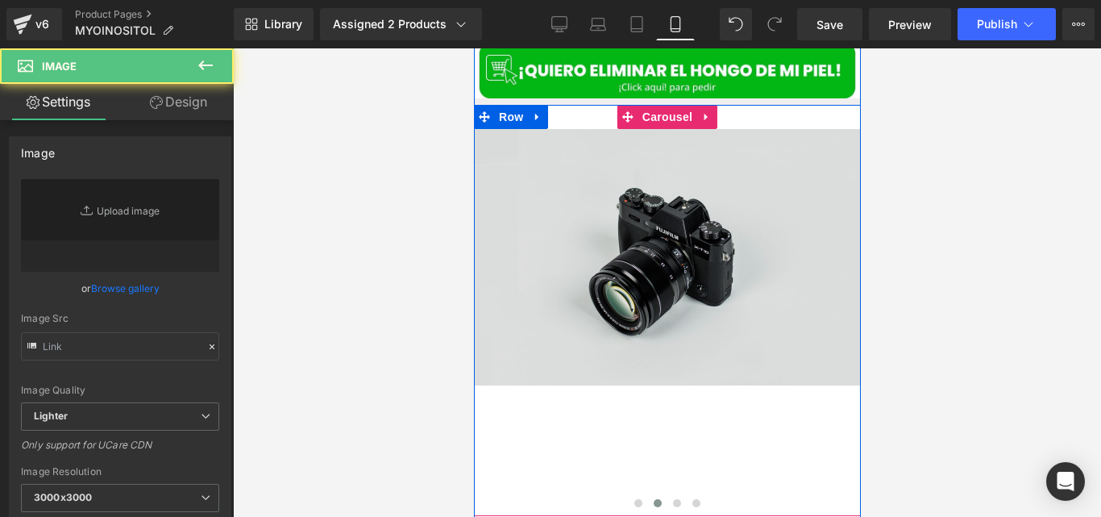
type input "//[DOMAIN_NAME][URL]"
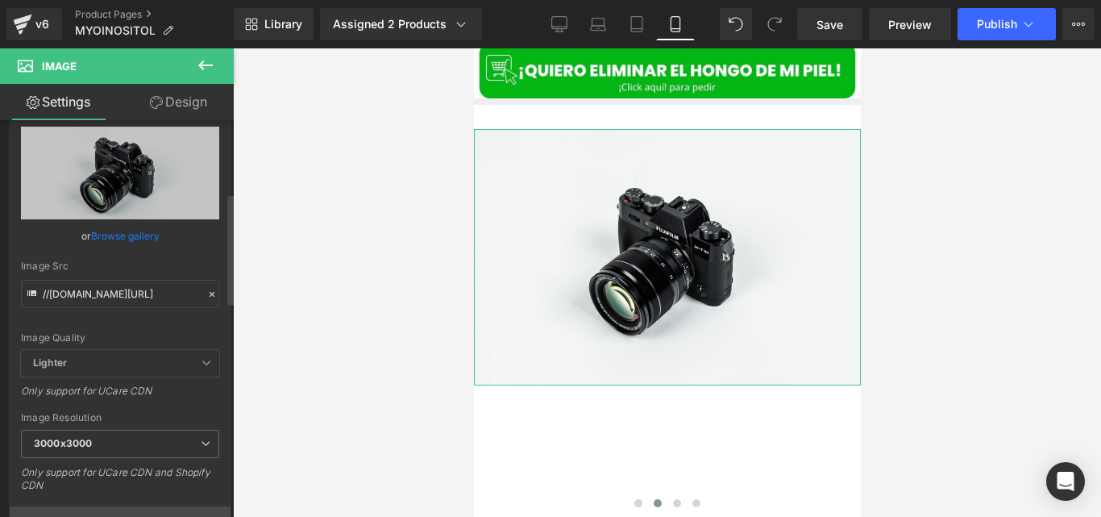
scroll to position [0, 0]
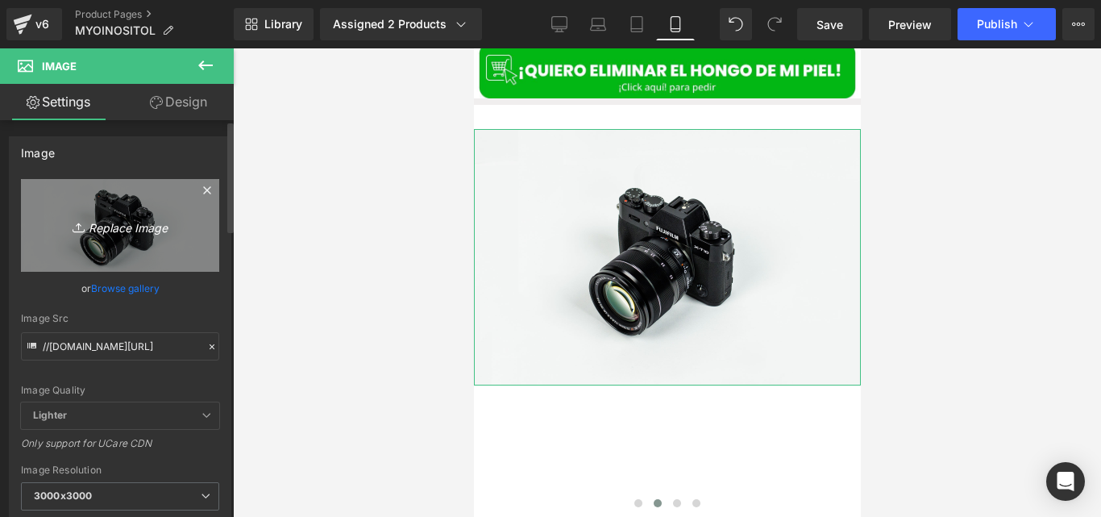
click at [150, 245] on link "Replace Image" at bounding box center [120, 225] width 198 height 93
type input "C:\fakepath\Untitled_design_3.webp"
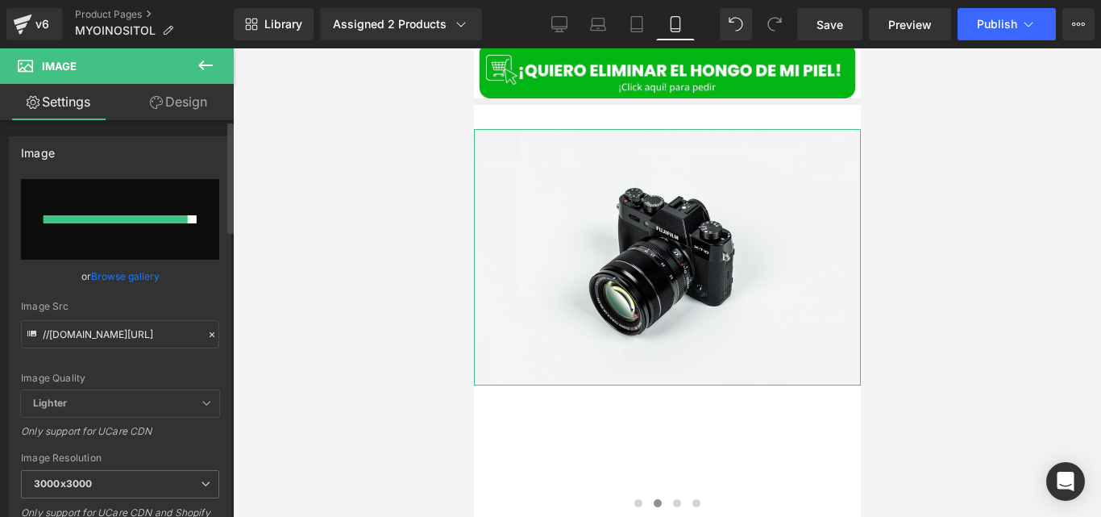
type input "[URL][DOMAIN_NAME]"
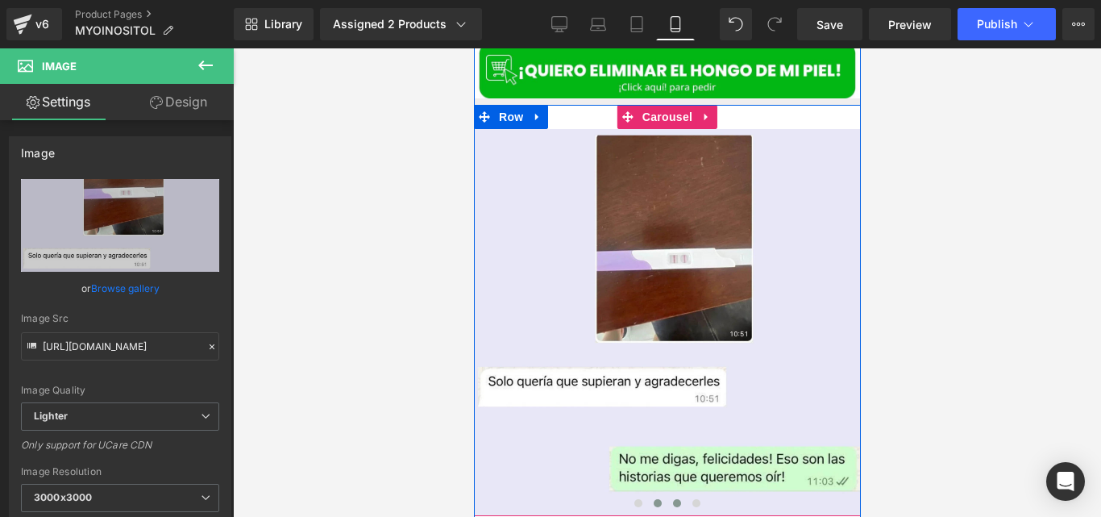
click at [672, 499] on span at bounding box center [676, 503] width 8 height 8
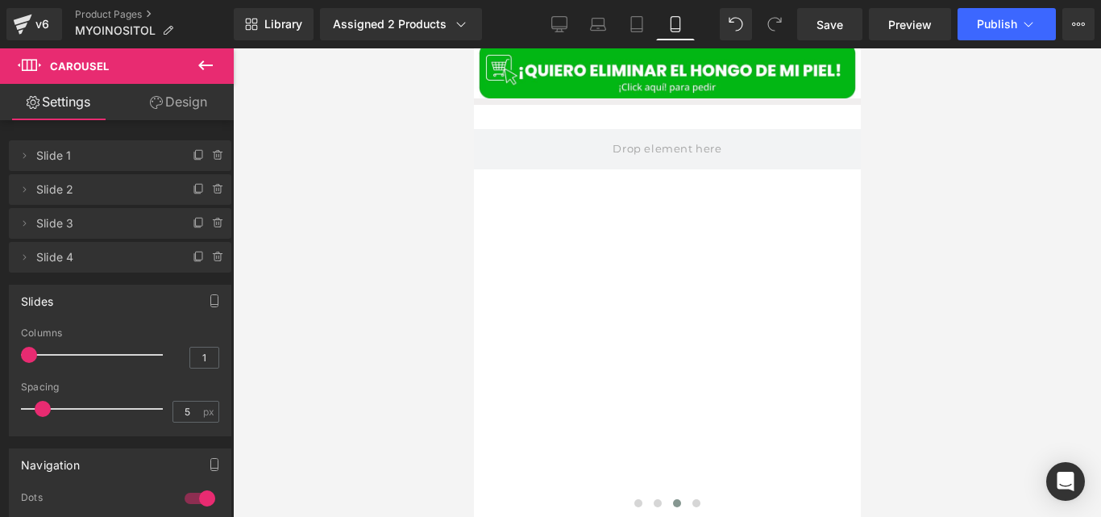
click at [204, 68] on icon at bounding box center [205, 65] width 19 height 19
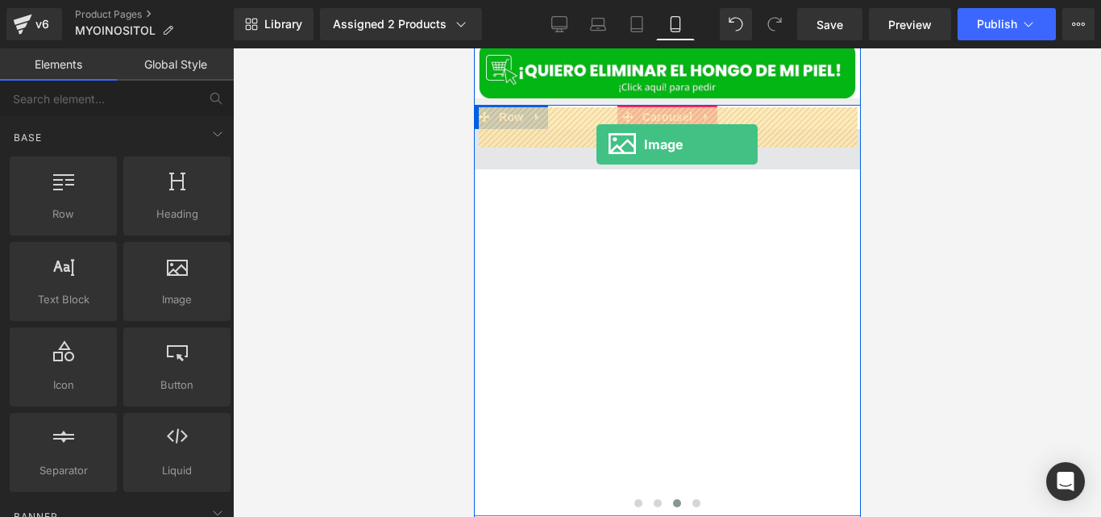
drag, startPoint x: 662, startPoint y: 326, endPoint x: 600, endPoint y: 137, distance: 198.5
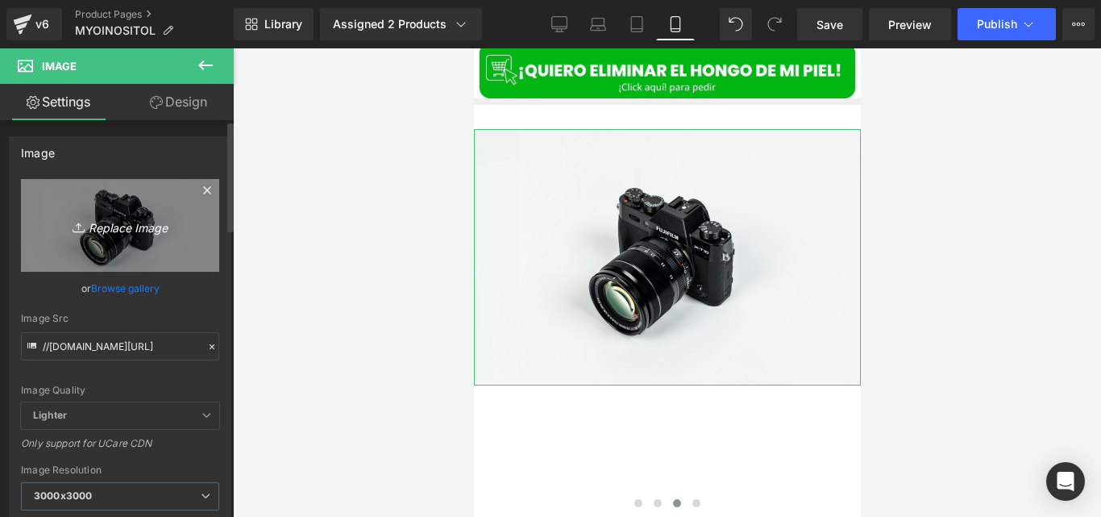
click at [127, 242] on link "Replace Image" at bounding box center [120, 225] width 198 height 93
type input "C:\fakepath\Untitled_design_6.webp"
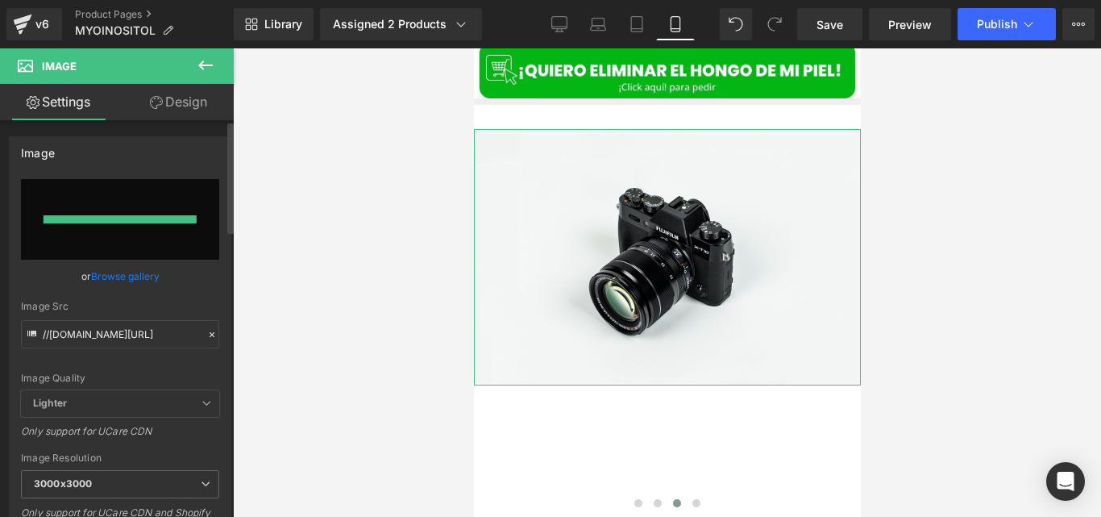
type input "[URL][DOMAIN_NAME]"
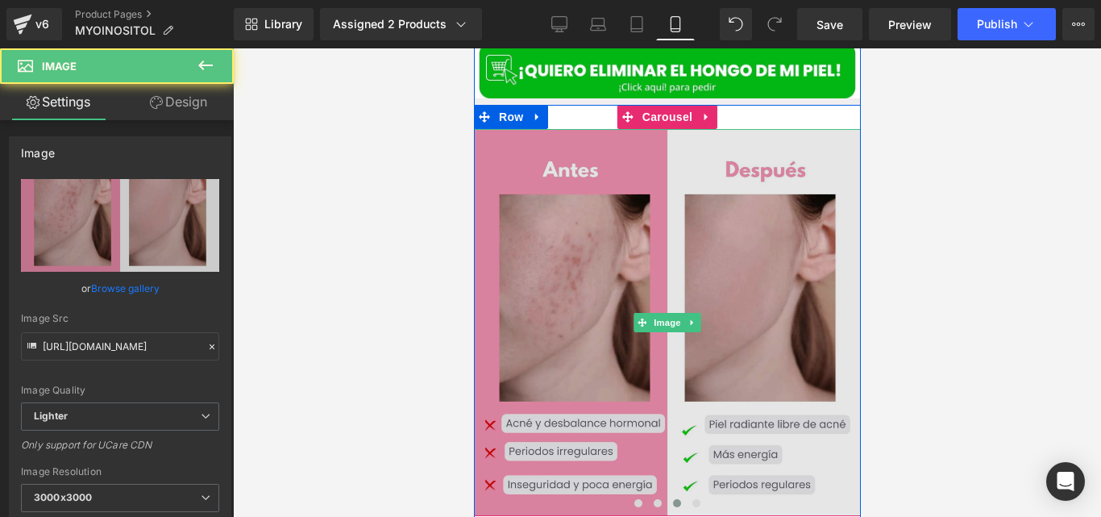
click at [630, 471] on img at bounding box center [666, 322] width 387 height 387
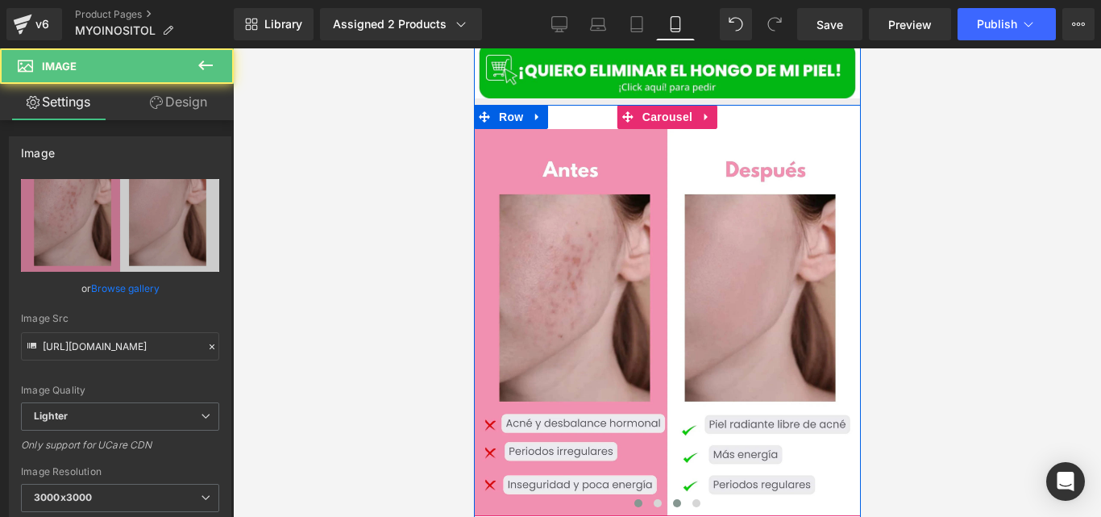
click at [633, 499] on span at bounding box center [637, 503] width 8 height 8
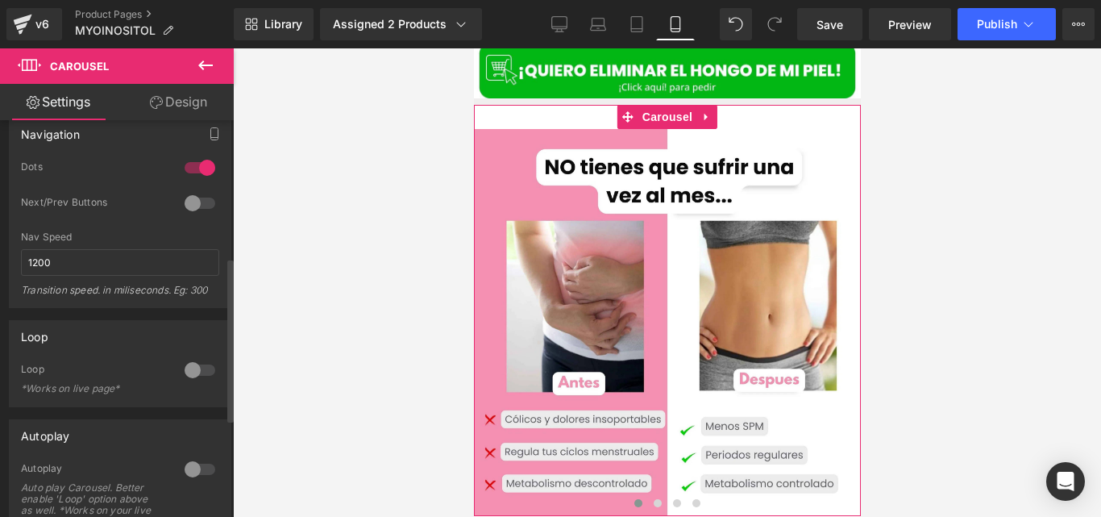
scroll to position [332, 0]
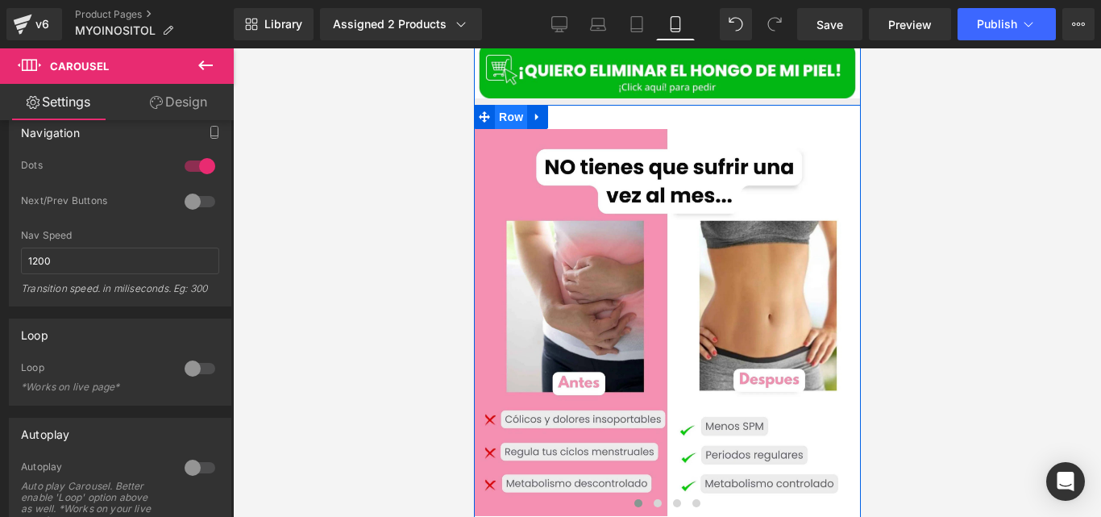
click at [505, 105] on span "Row" at bounding box center [510, 117] width 32 height 24
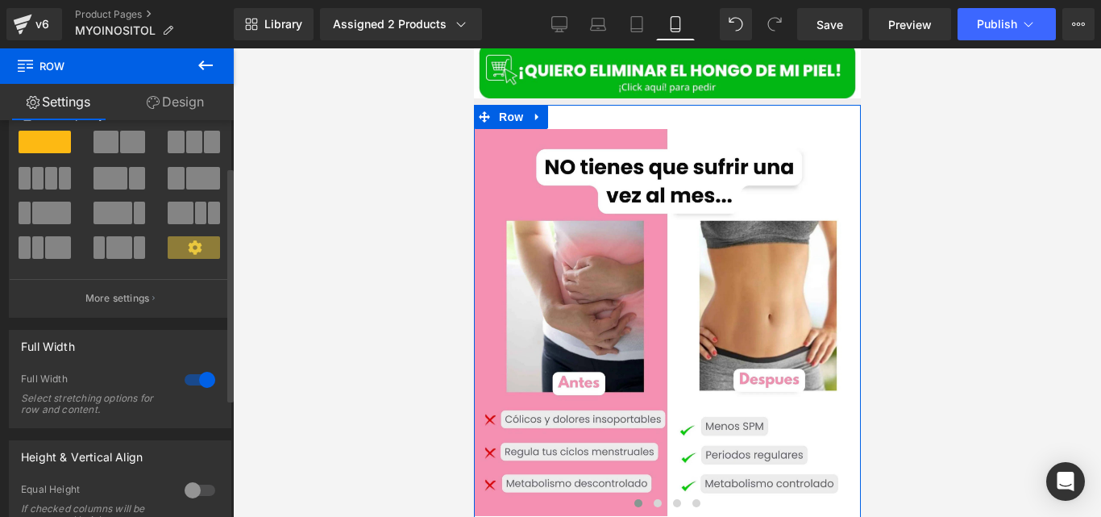
scroll to position [131, 0]
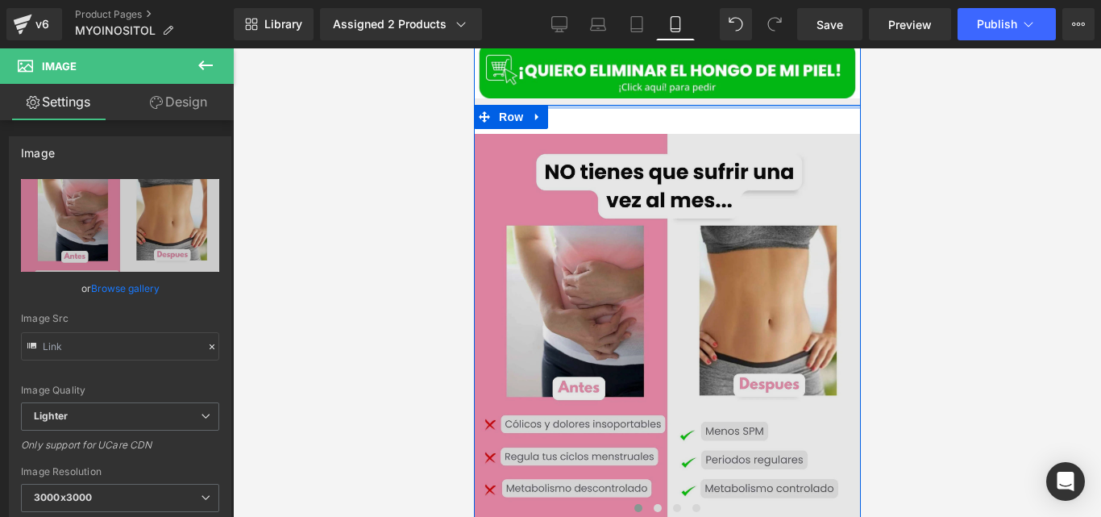
type input "[URL][DOMAIN_NAME]"
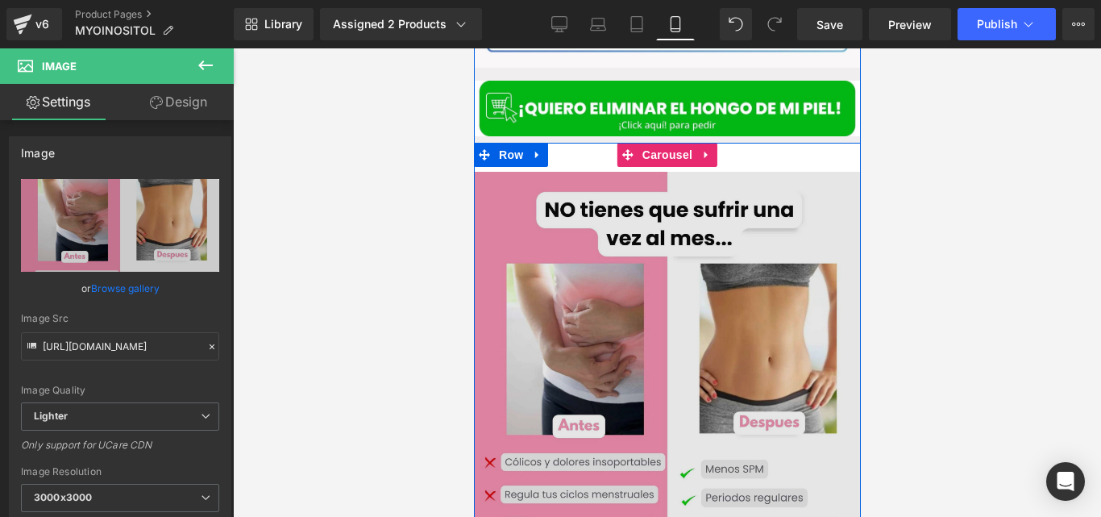
scroll to position [2670, 0]
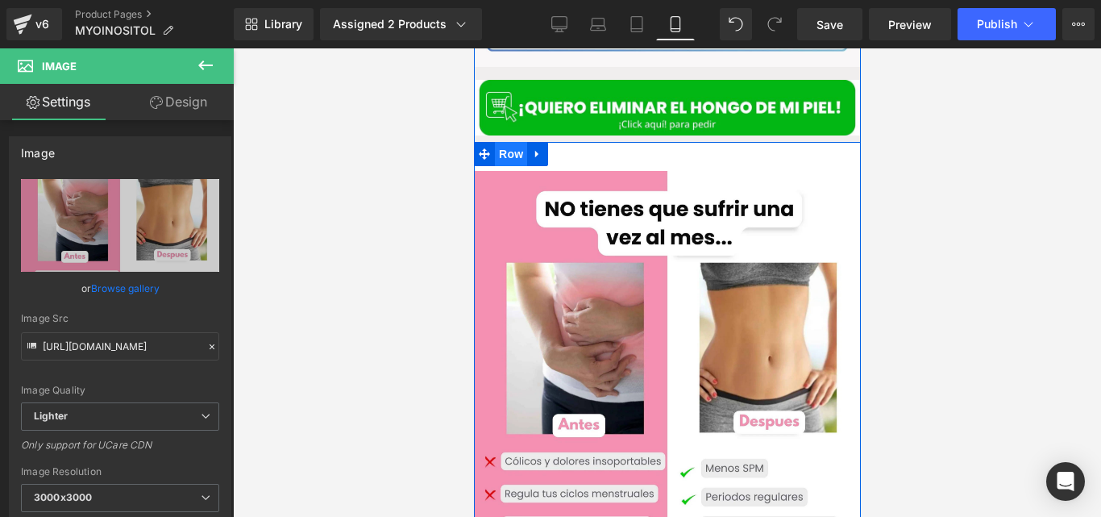
click at [511, 142] on span "Row" at bounding box center [510, 154] width 32 height 24
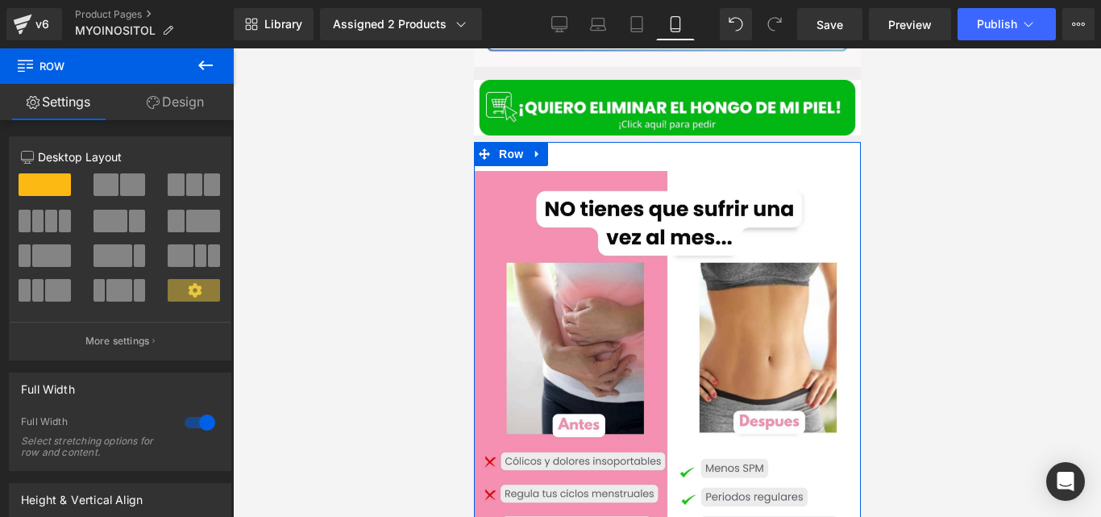
click at [169, 114] on link "Design" at bounding box center [175, 102] width 117 height 36
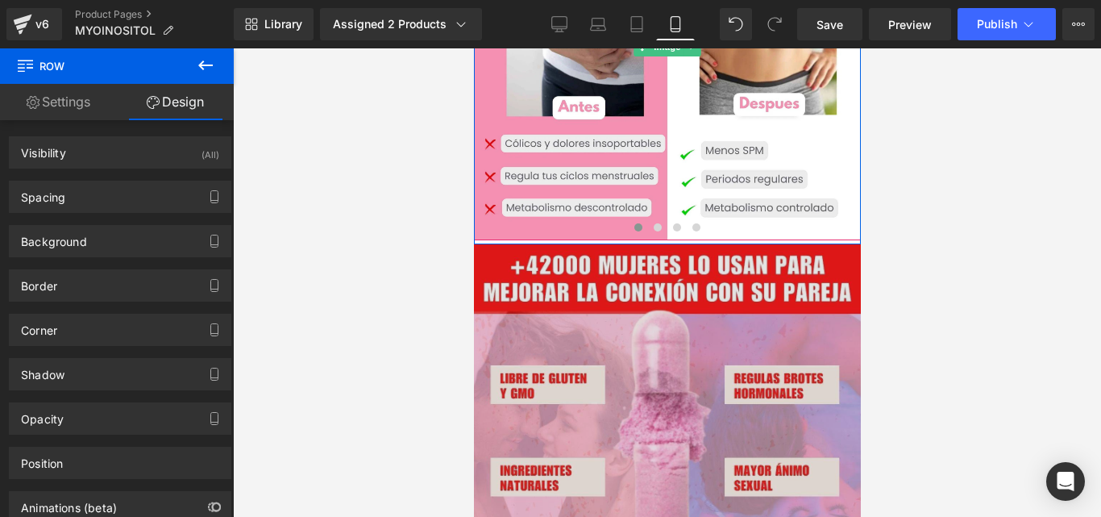
scroll to position [2997, 0]
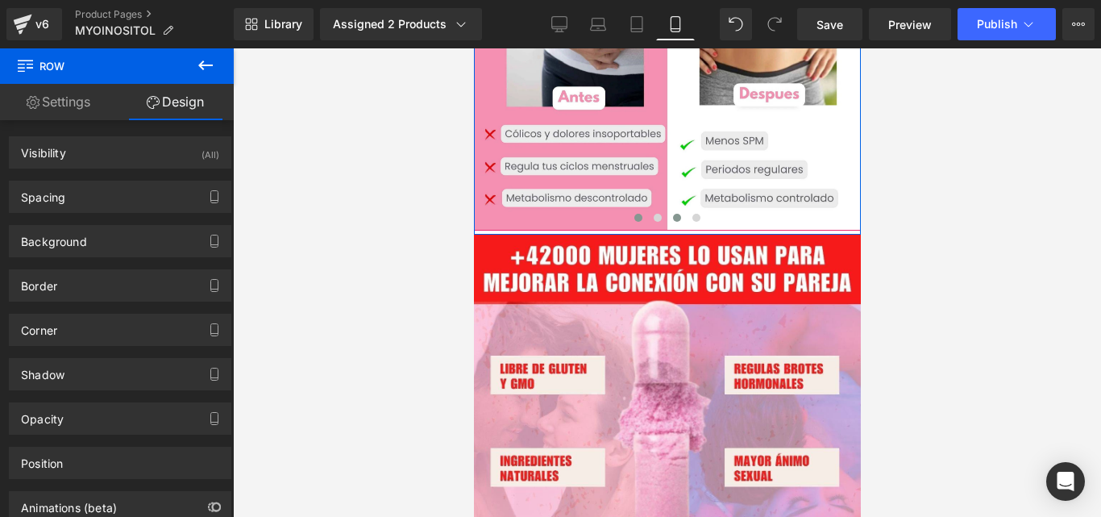
click at [667, 210] on button at bounding box center [676, 218] width 19 height 16
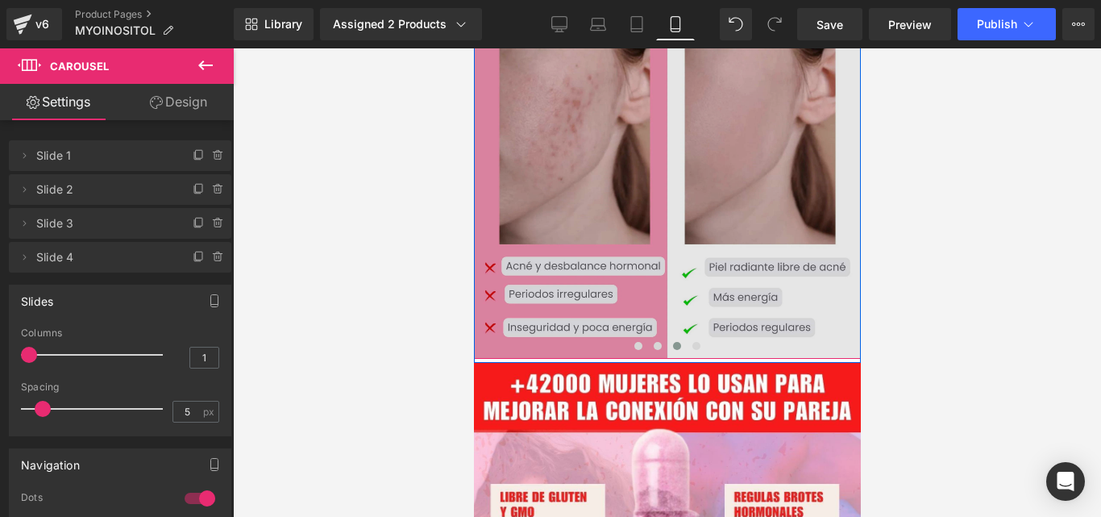
scroll to position [2804, 0]
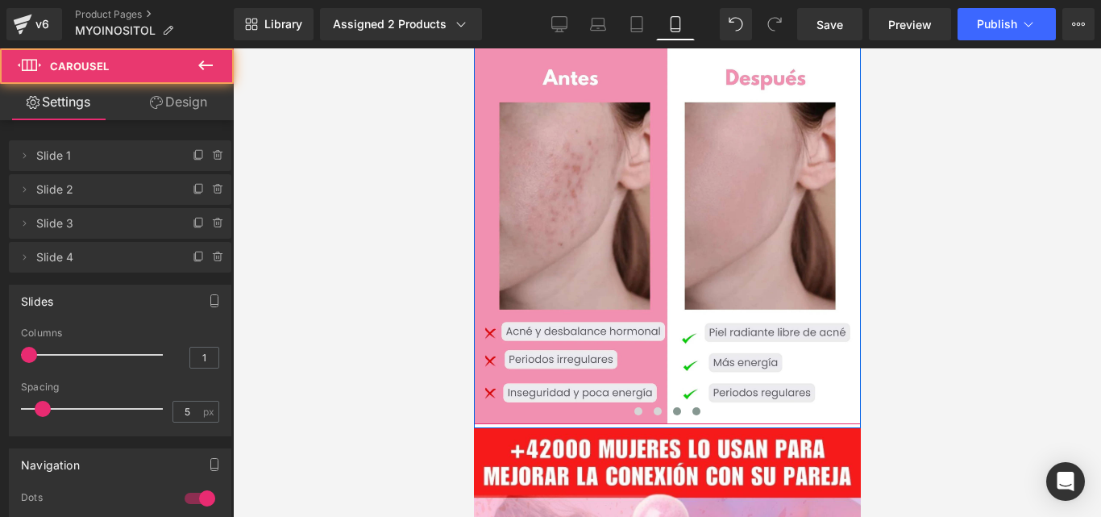
click at [692, 407] on span at bounding box center [696, 411] width 8 height 8
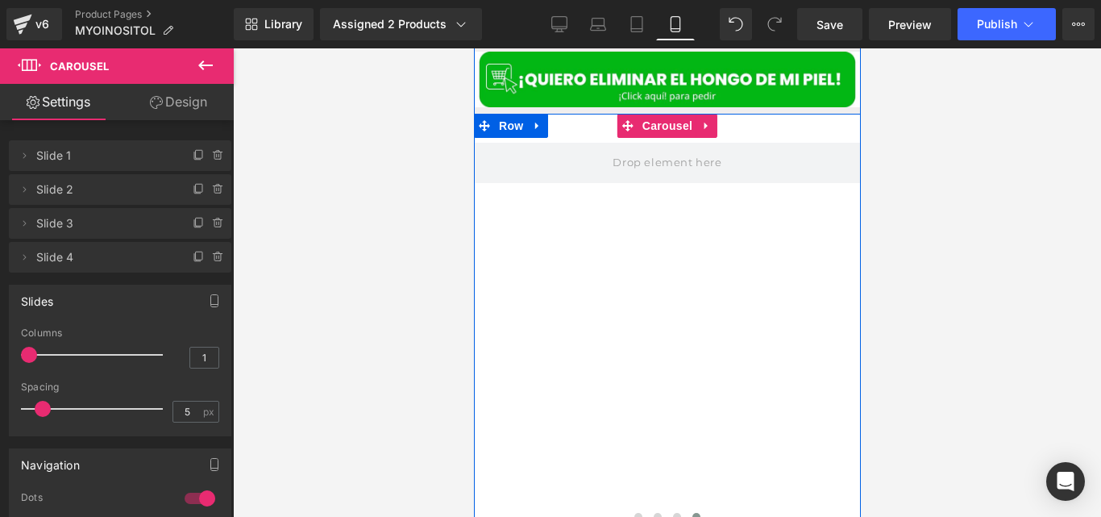
scroll to position [2689, 0]
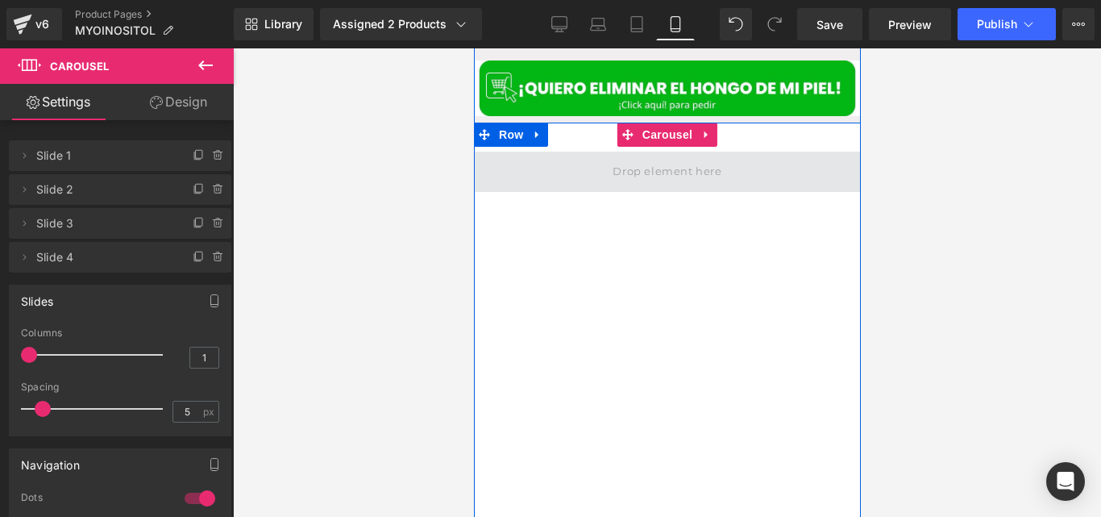
click at [638, 158] on span at bounding box center [666, 171] width 120 height 27
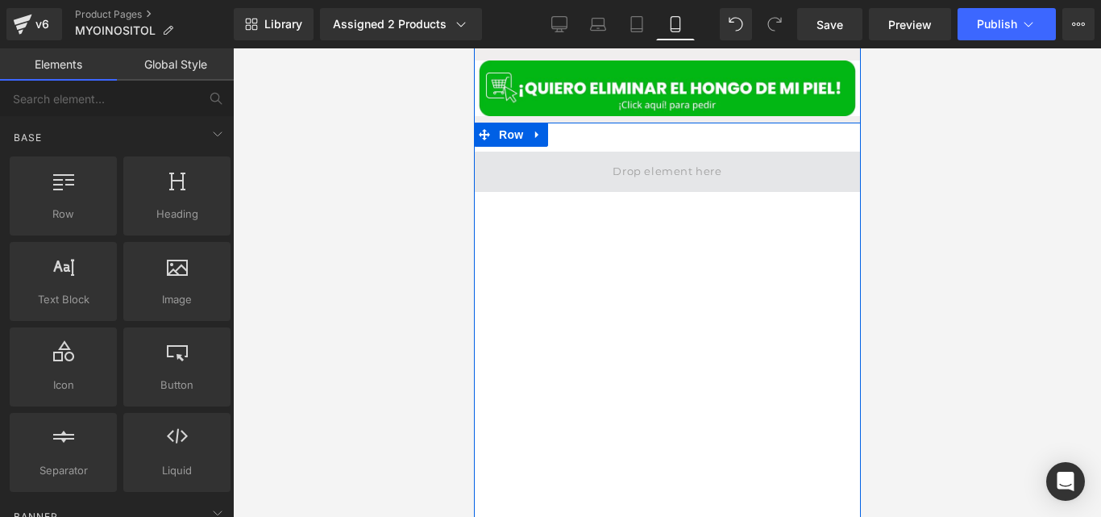
click at [512, 123] on span "Row" at bounding box center [510, 135] width 32 height 24
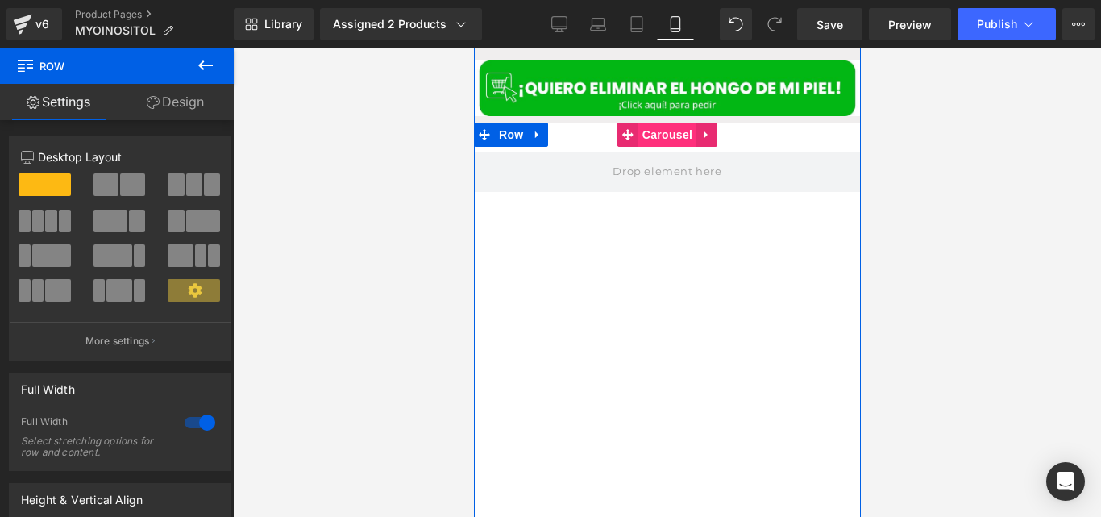
click at [670, 124] on span "Carousel" at bounding box center [667, 135] width 58 height 24
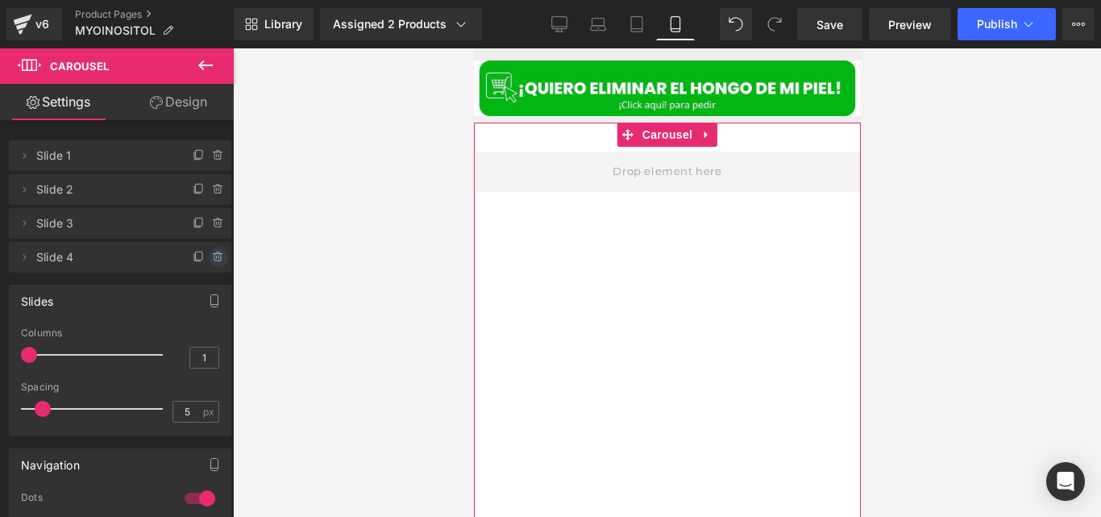
click at [212, 256] on icon at bounding box center [218, 257] width 13 height 13
click at [210, 261] on button "Delete" at bounding box center [201, 257] width 51 height 21
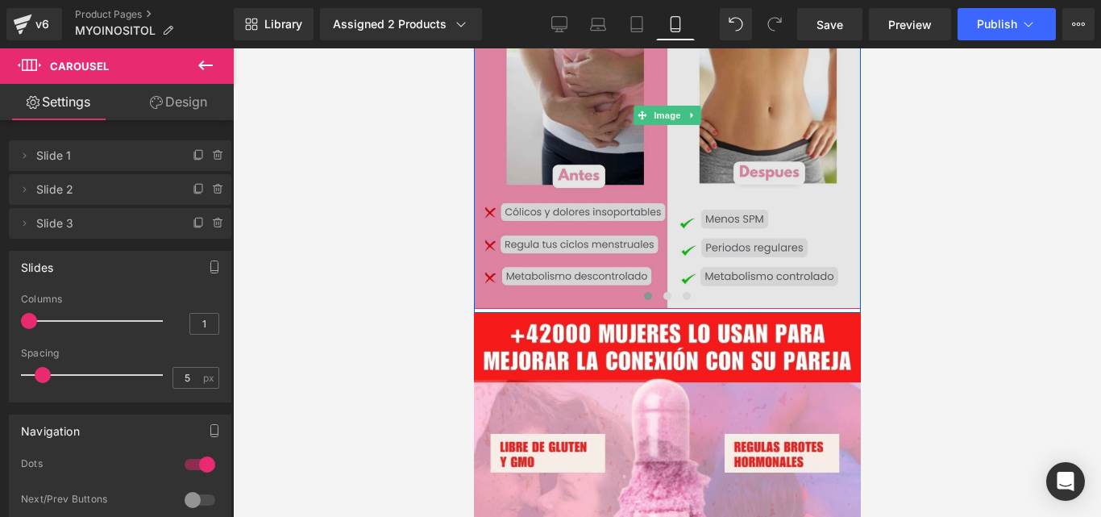
scroll to position [2921, 0]
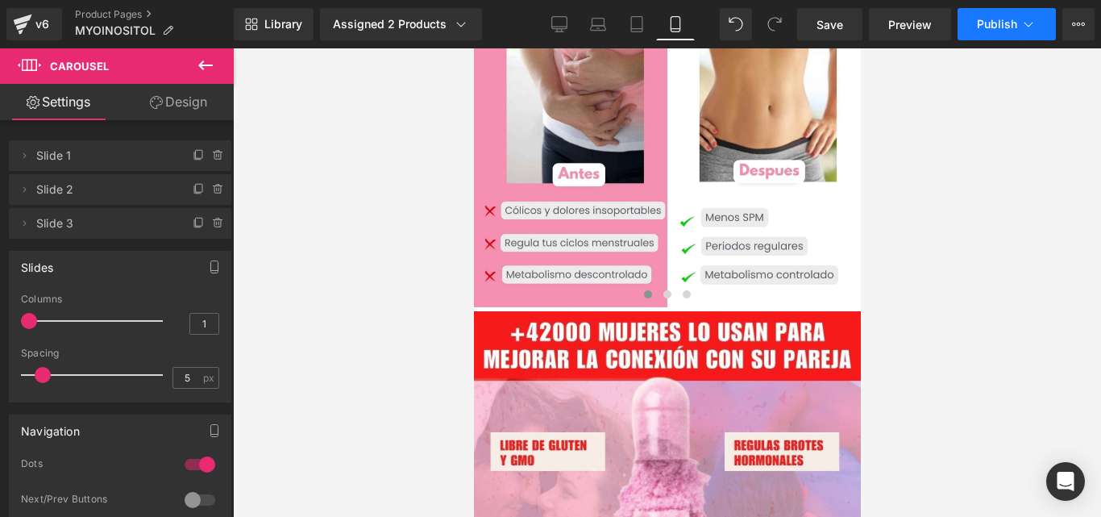
click at [1015, 31] on button "Publish" at bounding box center [1006, 24] width 98 height 32
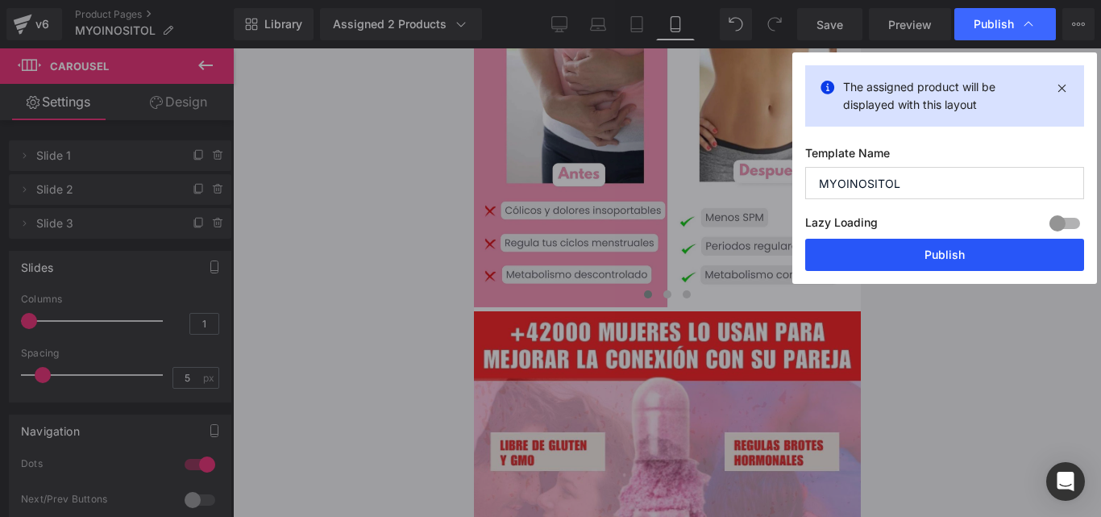
drag, startPoint x: 856, startPoint y: 239, endPoint x: 265, endPoint y: 233, distance: 590.8
click at [856, 239] on button "Publish" at bounding box center [944, 255] width 279 height 32
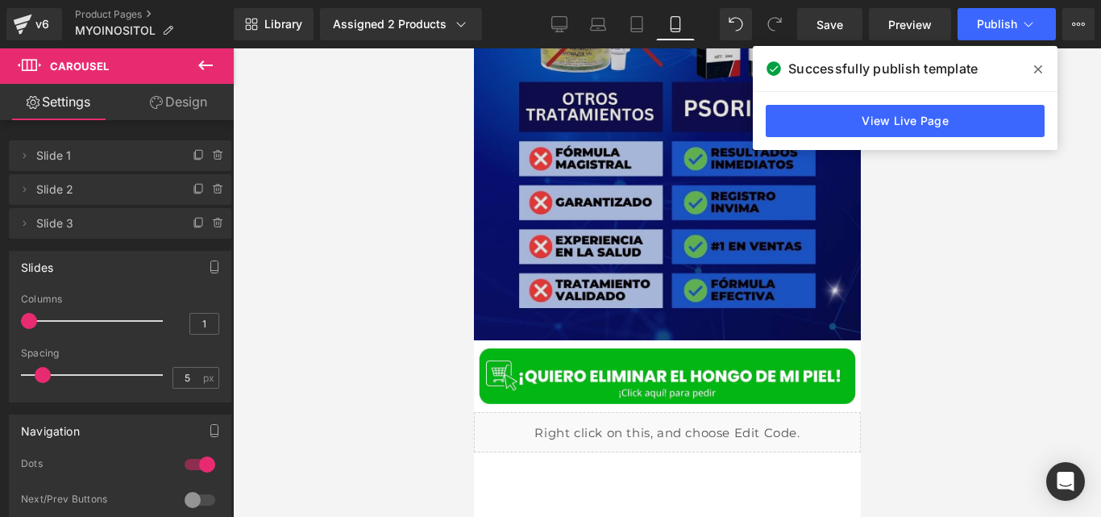
scroll to position [5418, 0]
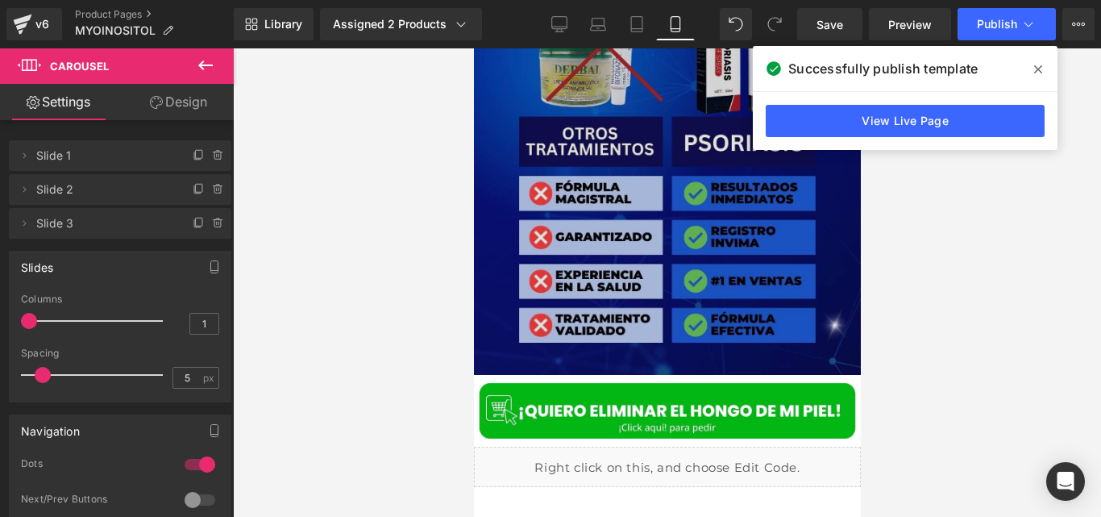
click at [610, 272] on img at bounding box center [666, 103] width 387 height 543
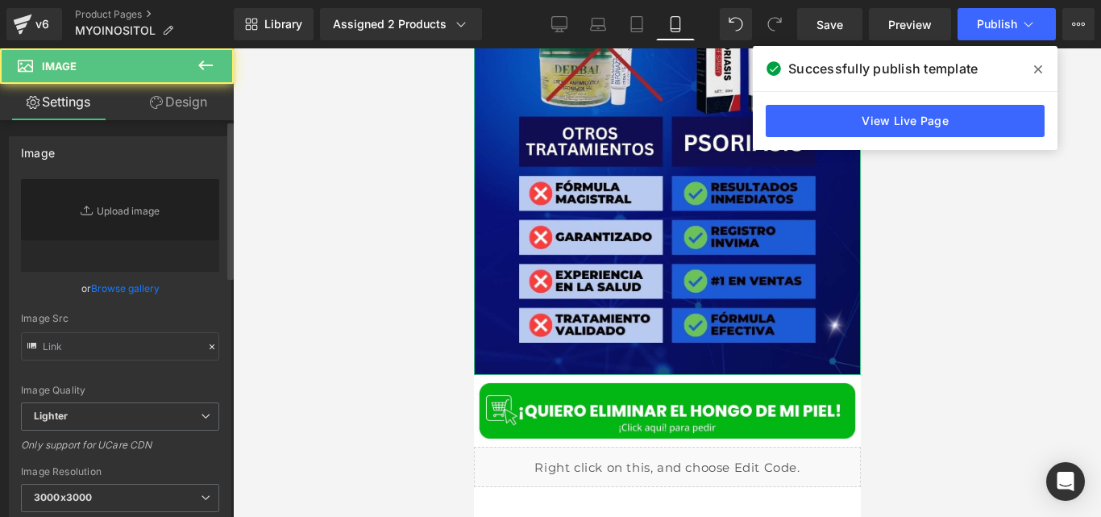
type input "[URL][DOMAIN_NAME]"
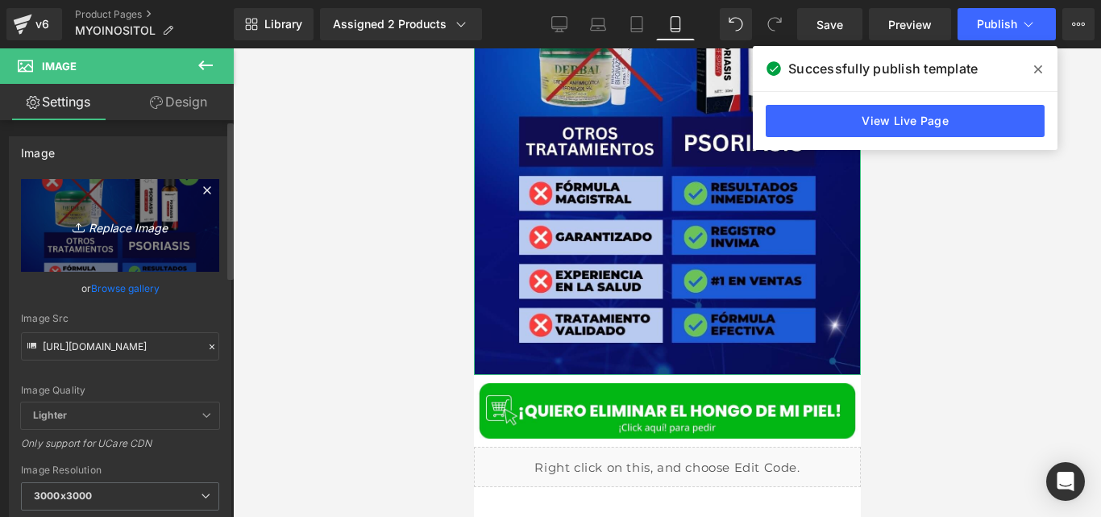
click at [102, 220] on icon "Replace Image" at bounding box center [120, 225] width 129 height 20
type input "C:\fakepath\Diseño sin título (15).jpg"
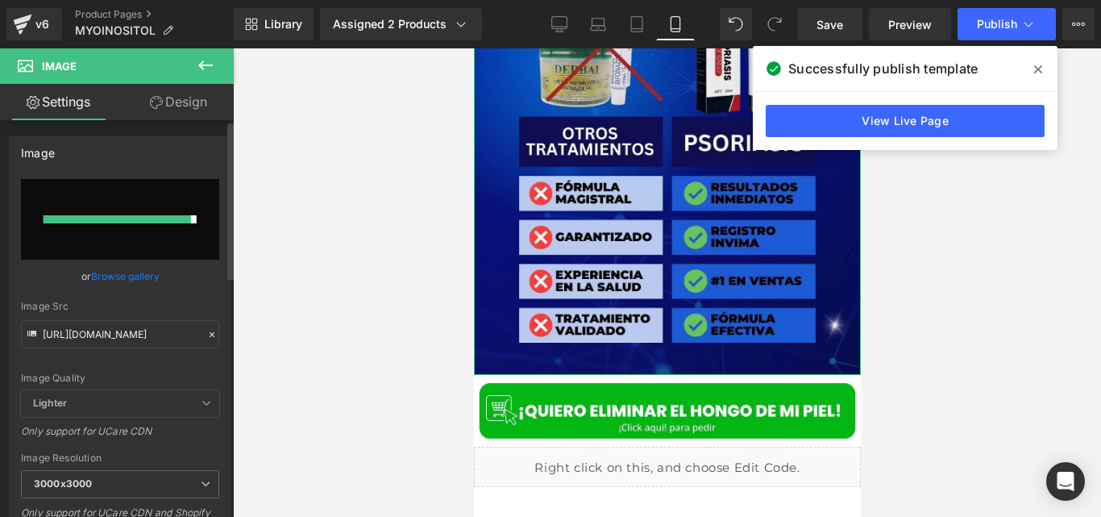
type input "[URL][DOMAIN_NAME]"
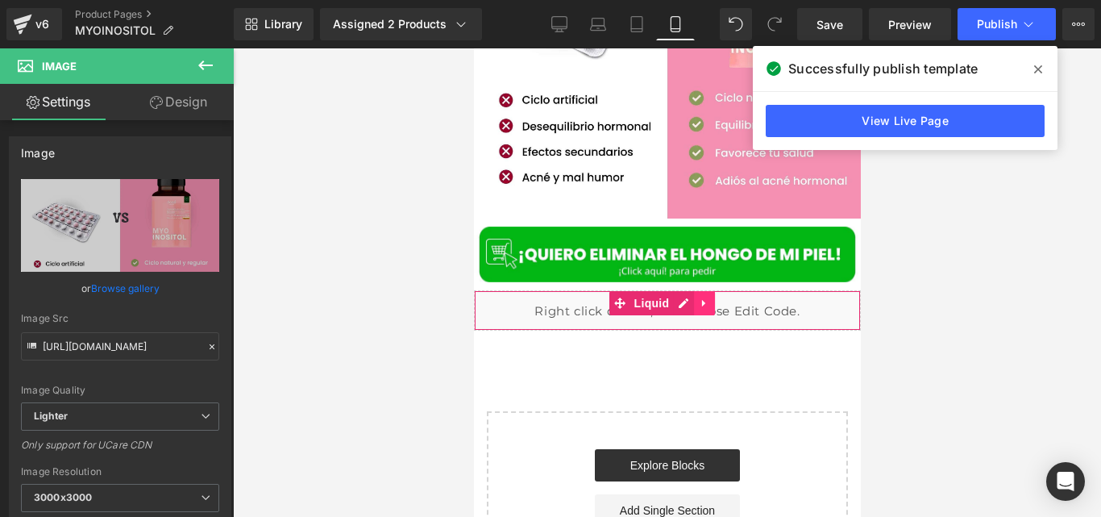
click at [700, 297] on icon at bounding box center [703, 303] width 11 height 12
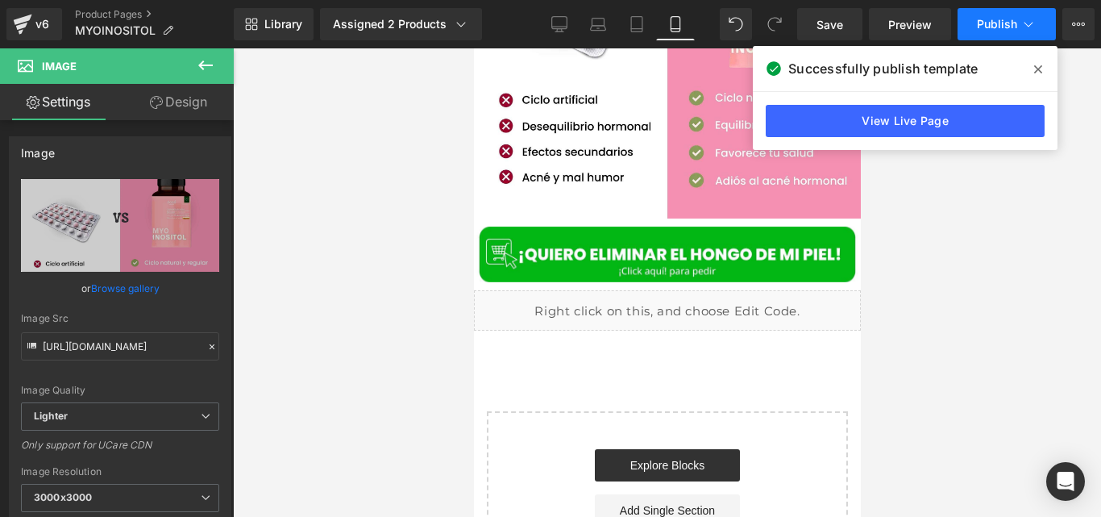
click at [989, 27] on span "Publish" at bounding box center [997, 24] width 40 height 13
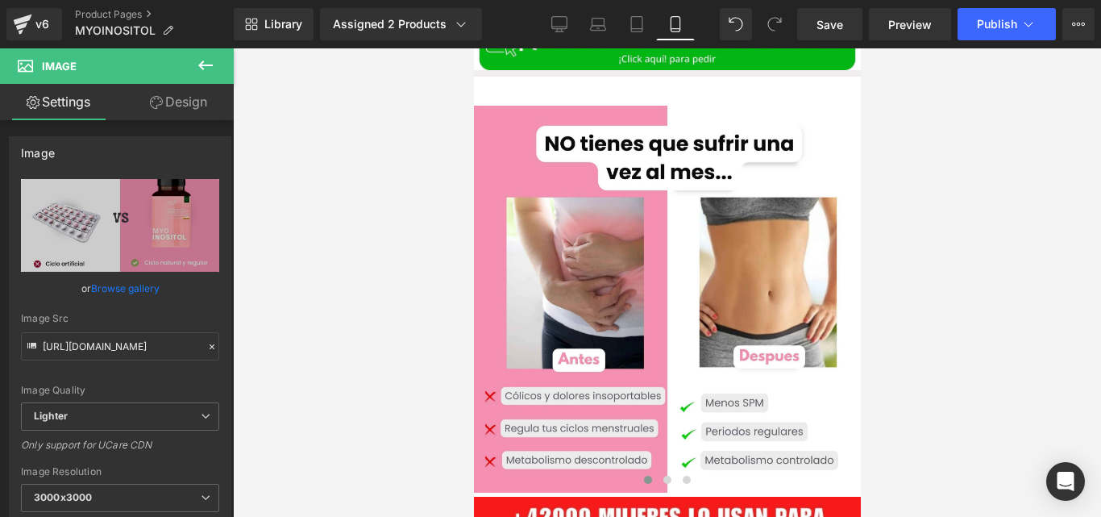
scroll to position [2735, 0]
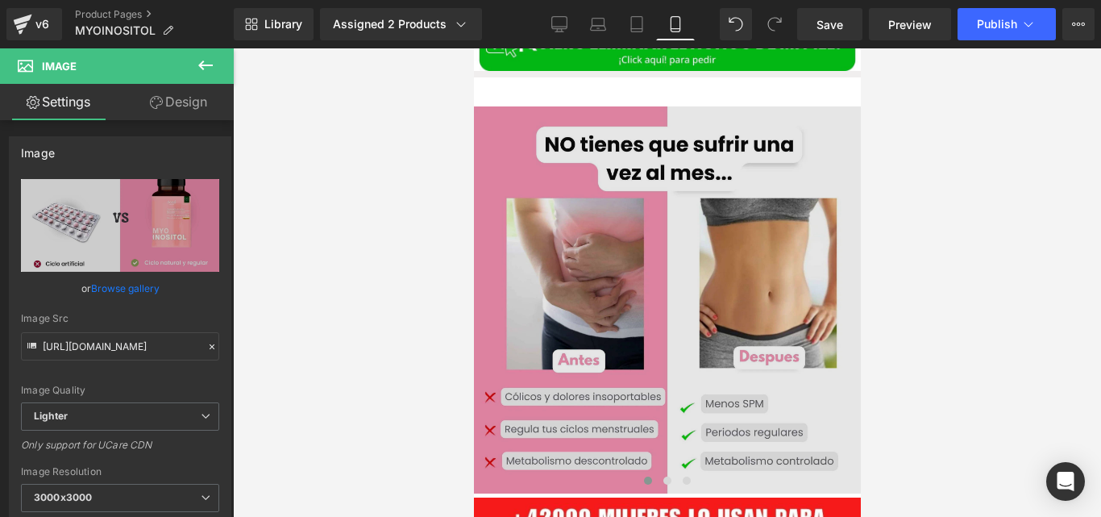
click at [672, 254] on img at bounding box center [666, 299] width 387 height 387
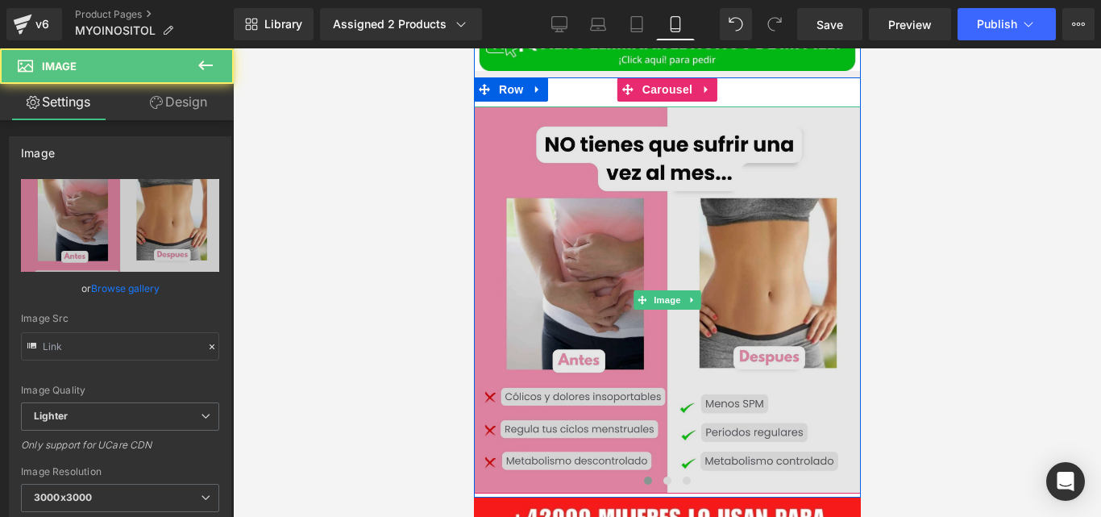
type input "[URL][DOMAIN_NAME]"
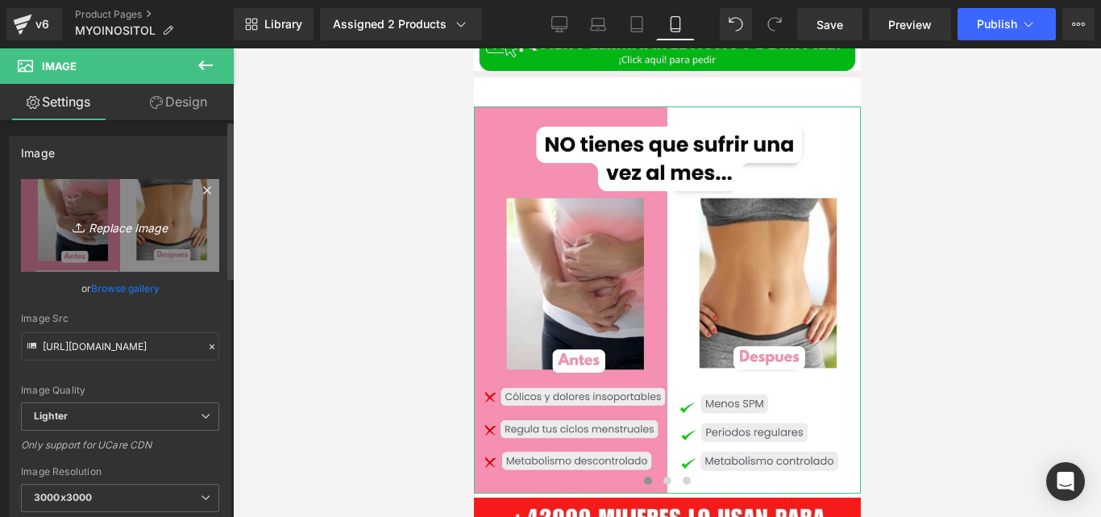
click at [115, 204] on link "Replace Image" at bounding box center [120, 225] width 198 height 93
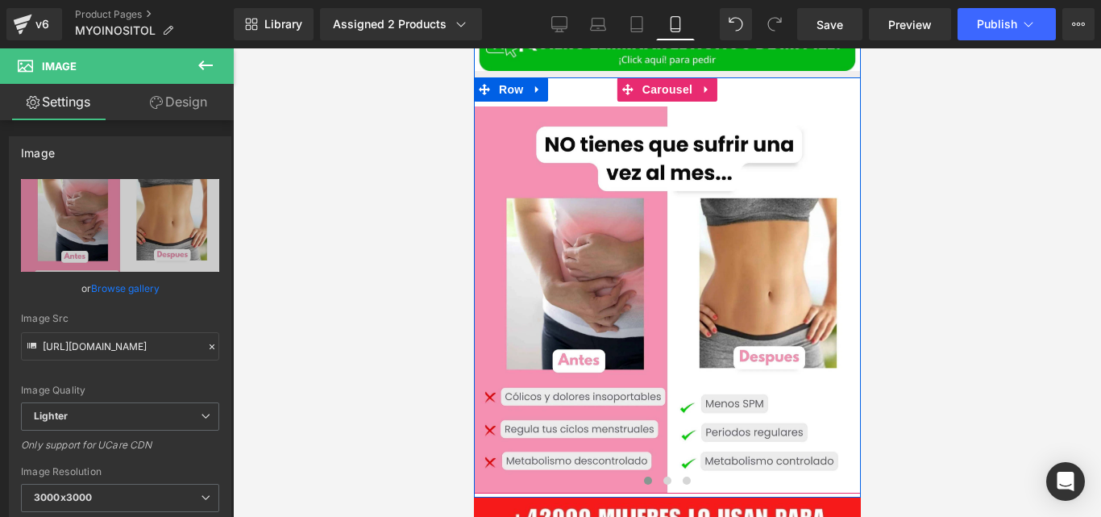
click at [667, 81] on div "Image Image Image ‹ › [GEOGRAPHIC_DATA]" at bounding box center [666, 285] width 387 height 416
click at [662, 77] on span "Carousel" at bounding box center [667, 89] width 58 height 24
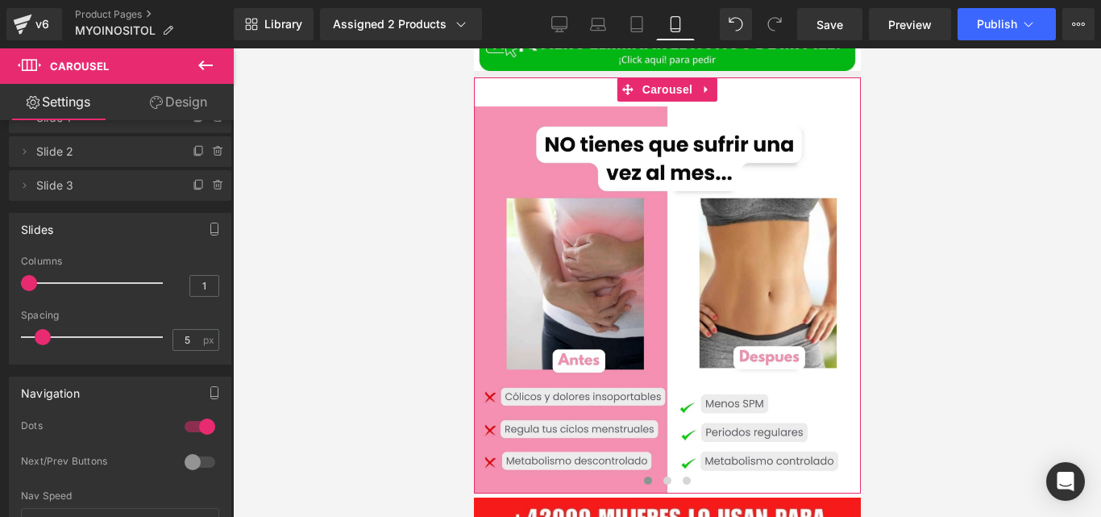
scroll to position [0, 0]
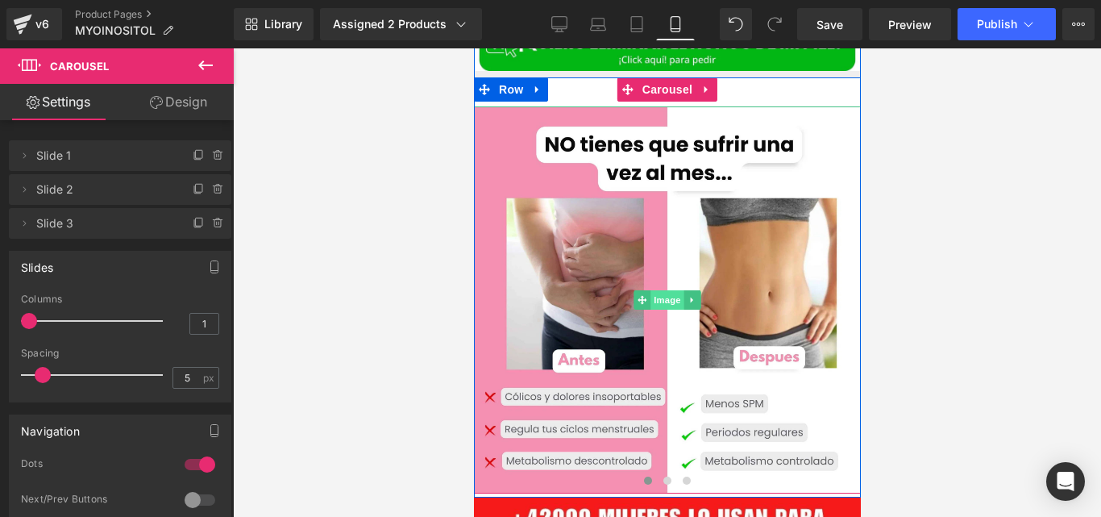
click at [656, 290] on span "Image" at bounding box center [667, 299] width 34 height 19
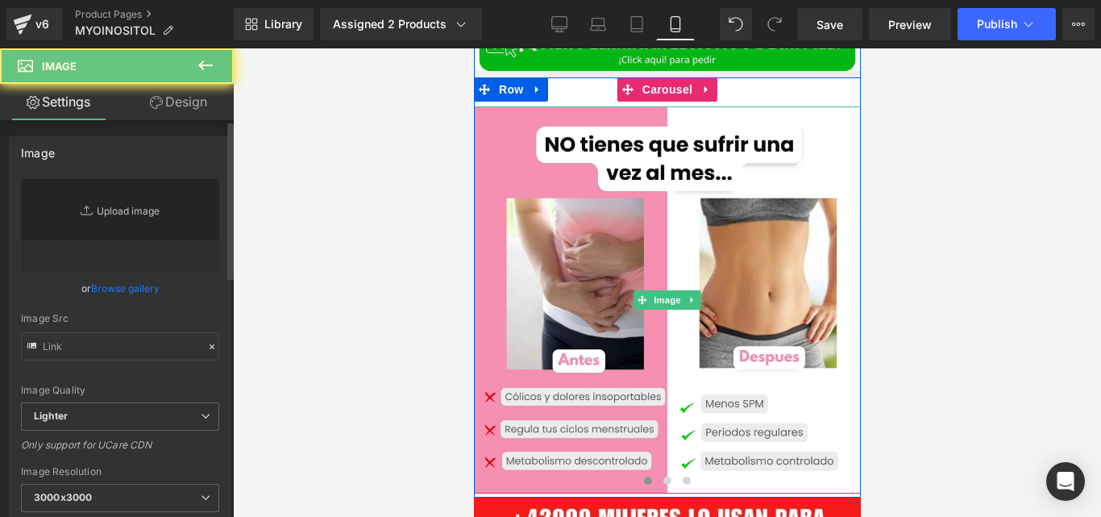
type input "[URL][DOMAIN_NAME]"
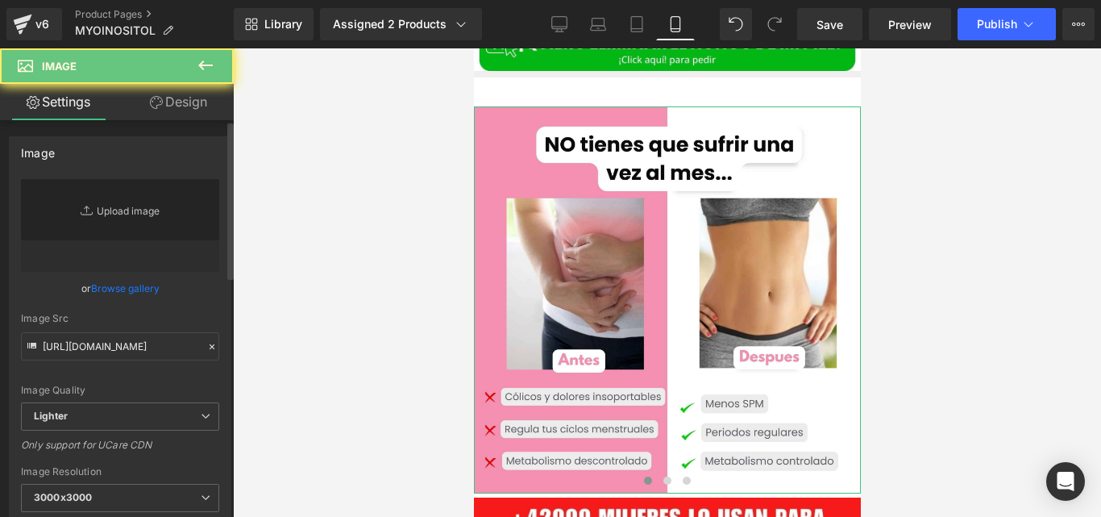
click at [131, 207] on link "Replace Image" at bounding box center [120, 225] width 198 height 93
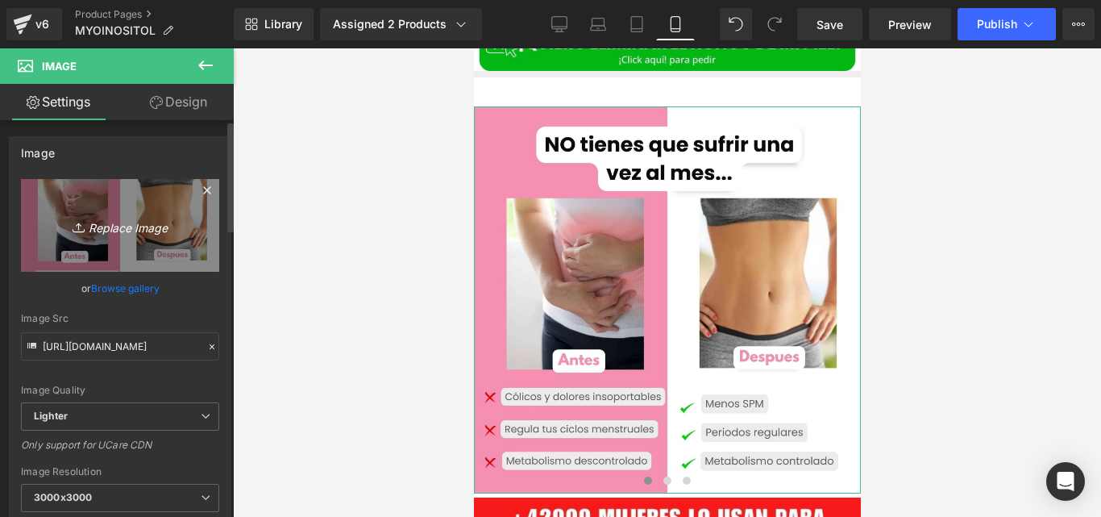
type input "C:\fakepath\Untitled_design_3.webp"
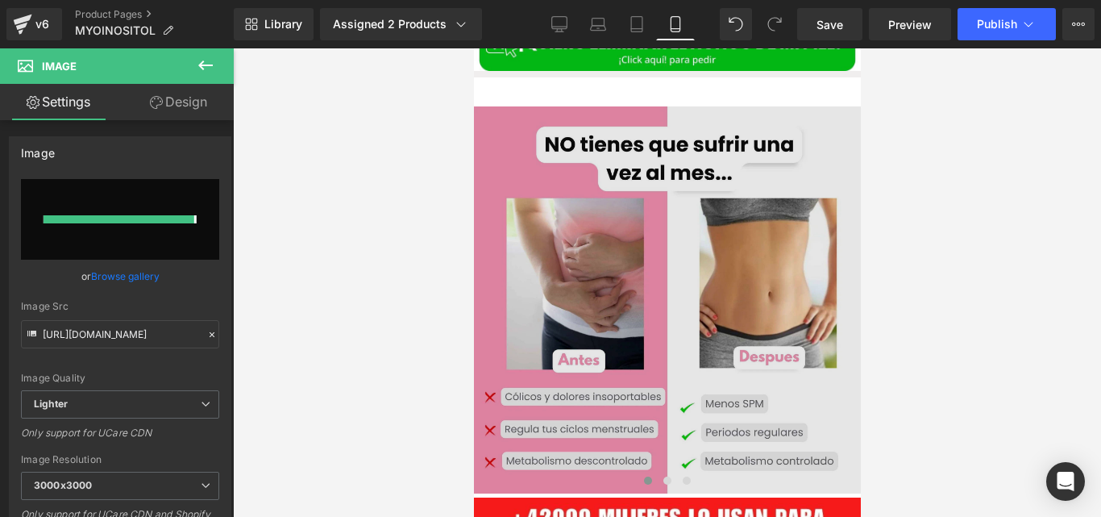
type input "[URL][DOMAIN_NAME]"
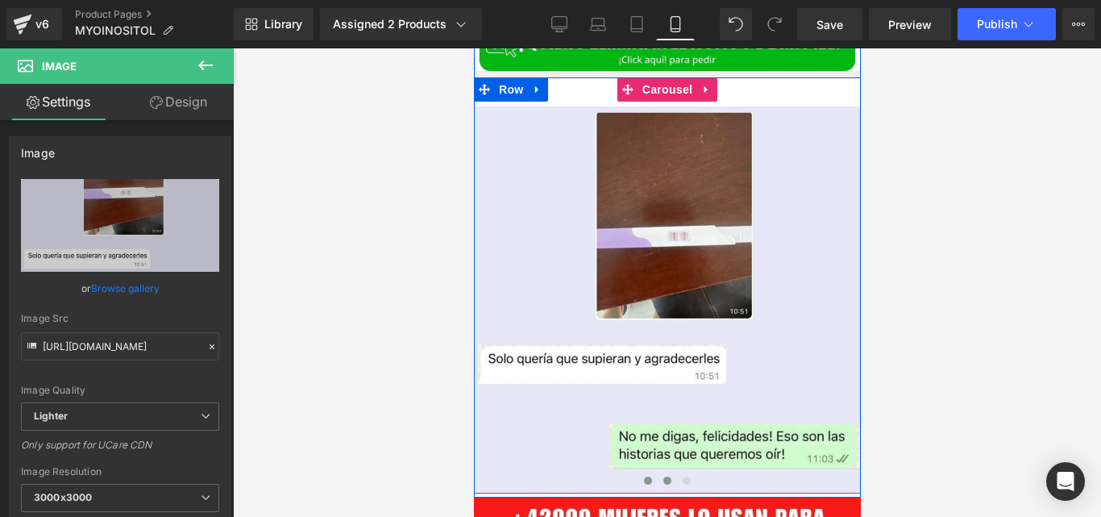
click at [665, 472] on button at bounding box center [666, 480] width 19 height 16
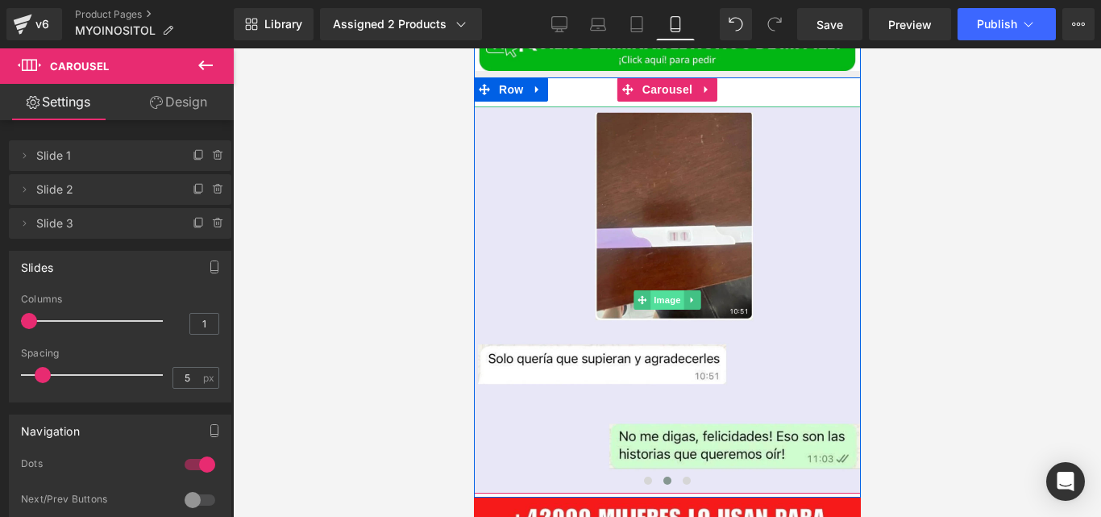
click at [663, 290] on span "Image" at bounding box center [667, 299] width 34 height 19
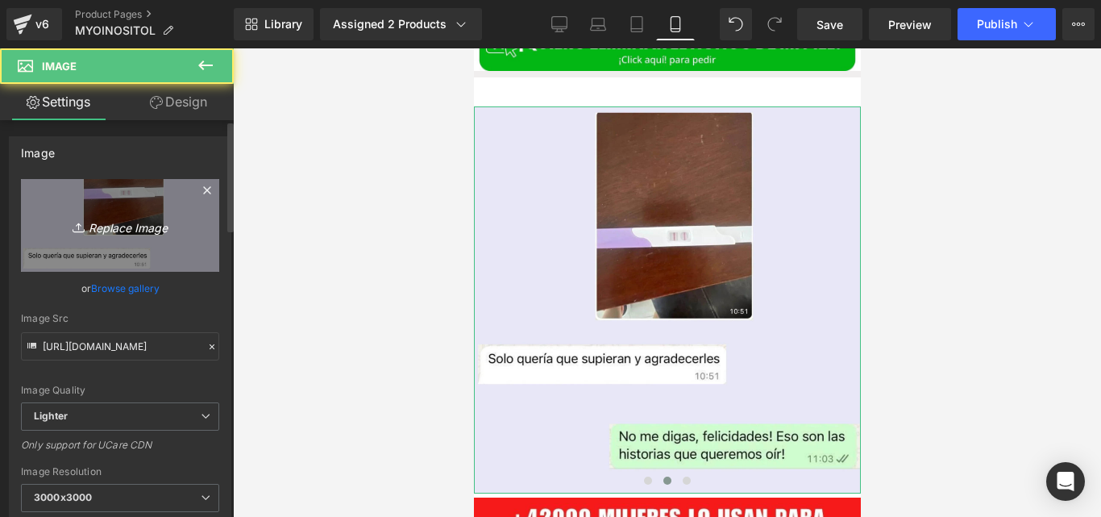
click at [146, 218] on icon "Replace Image" at bounding box center [120, 225] width 129 height 20
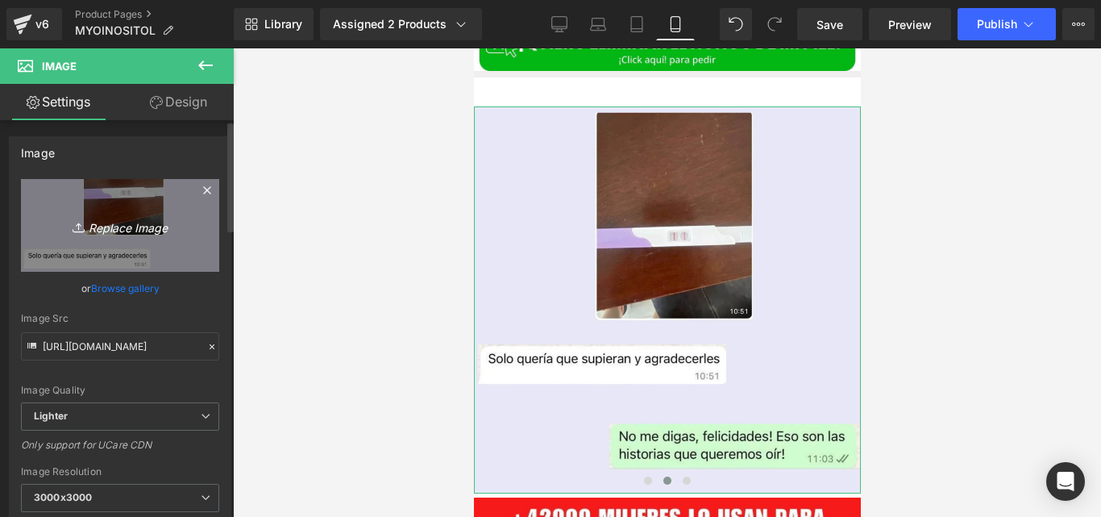
type input "C:\fakepath\Untitled_design_5.webp"
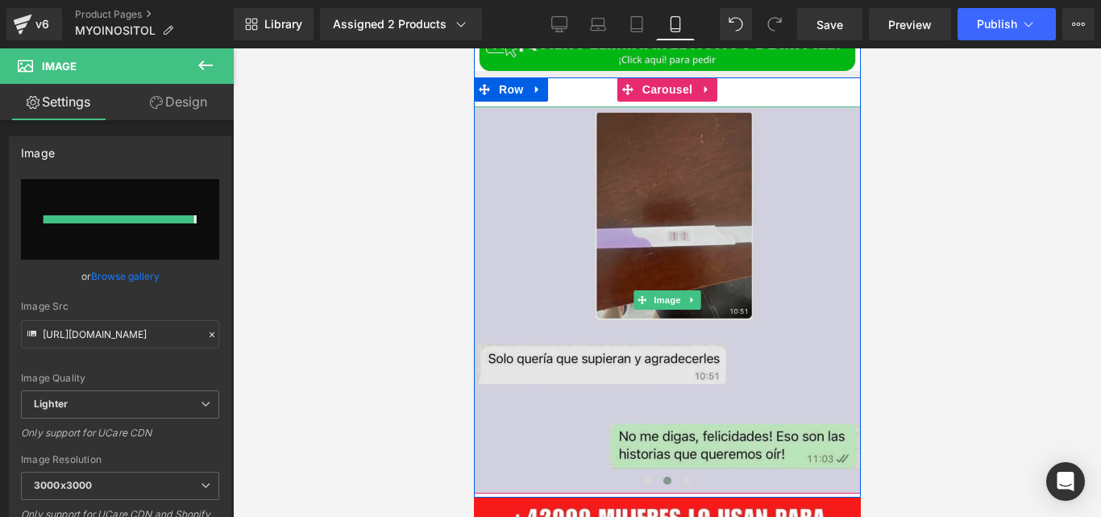
type input "[URL][DOMAIN_NAME]"
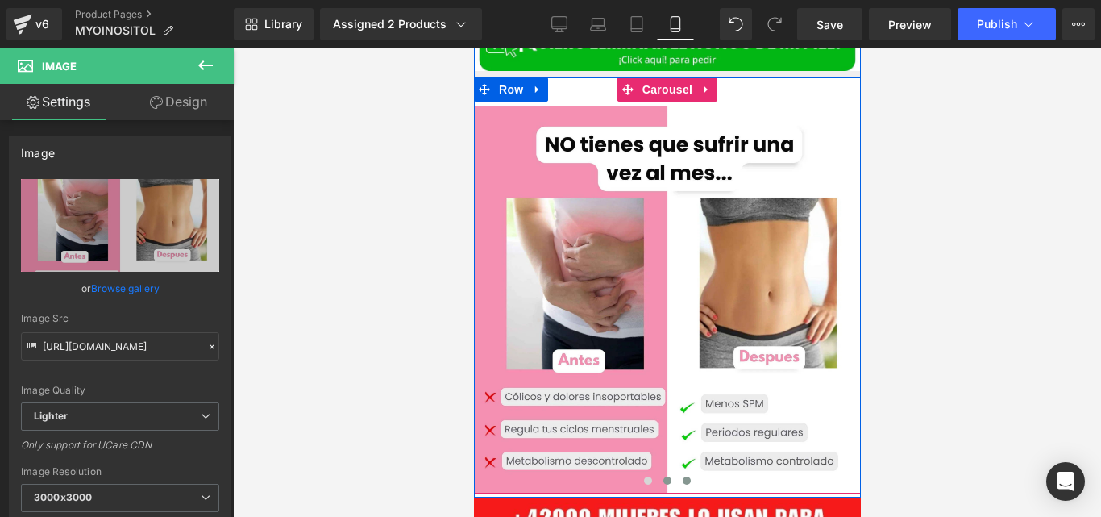
click at [682, 476] on span at bounding box center [686, 480] width 8 height 8
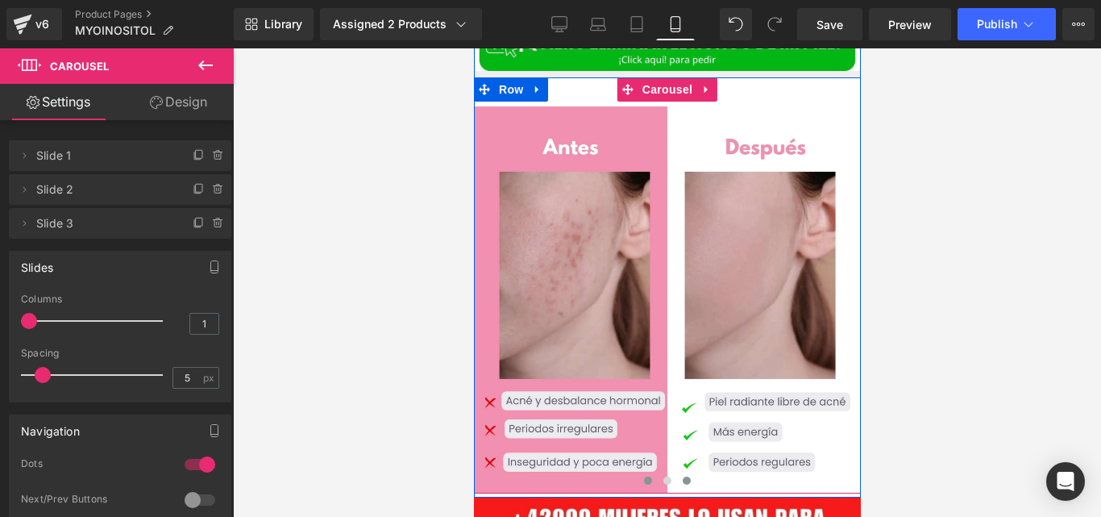
click at [643, 476] on span at bounding box center [647, 480] width 8 height 8
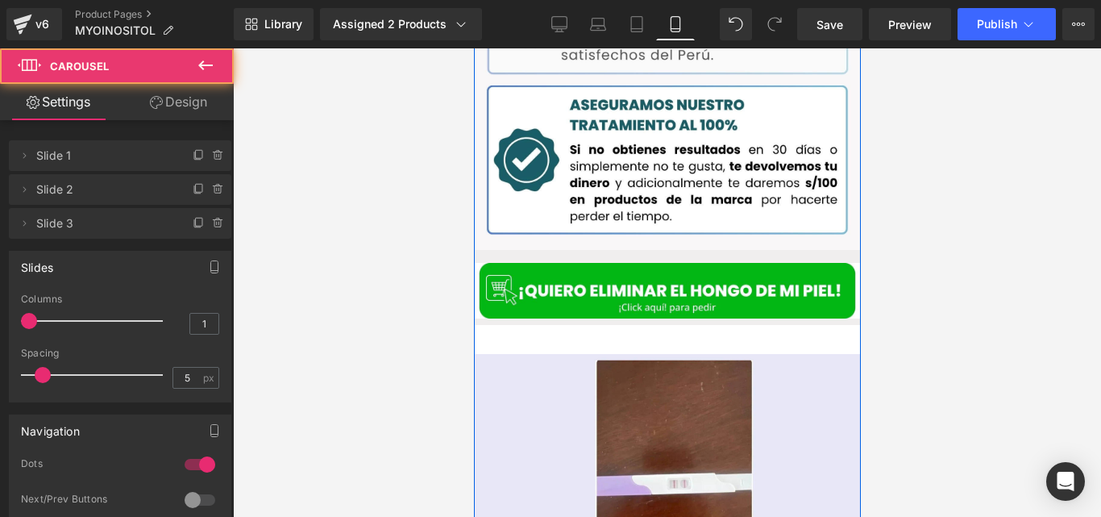
scroll to position [2486, 0]
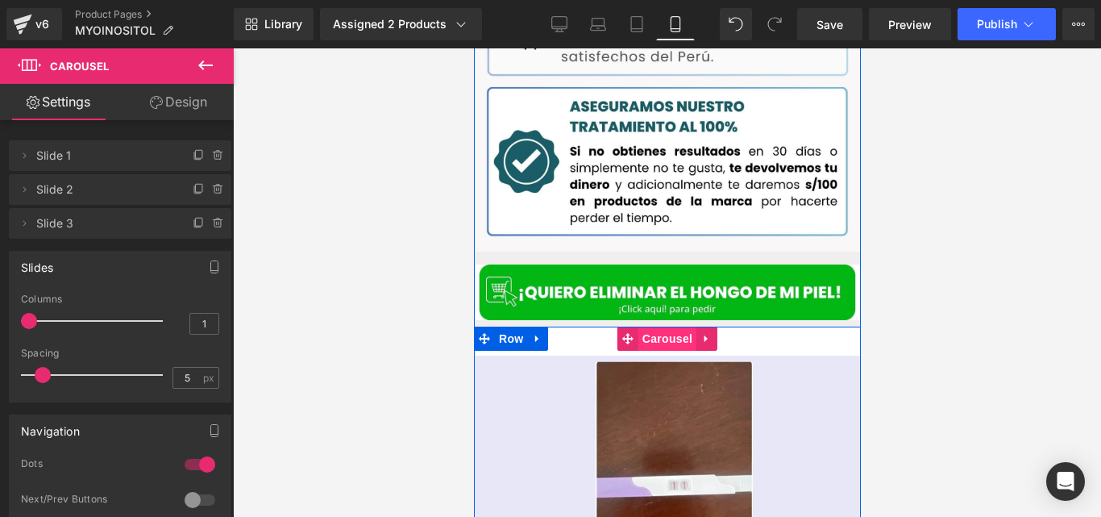
click at [638, 326] on span "Carousel" at bounding box center [667, 338] width 58 height 24
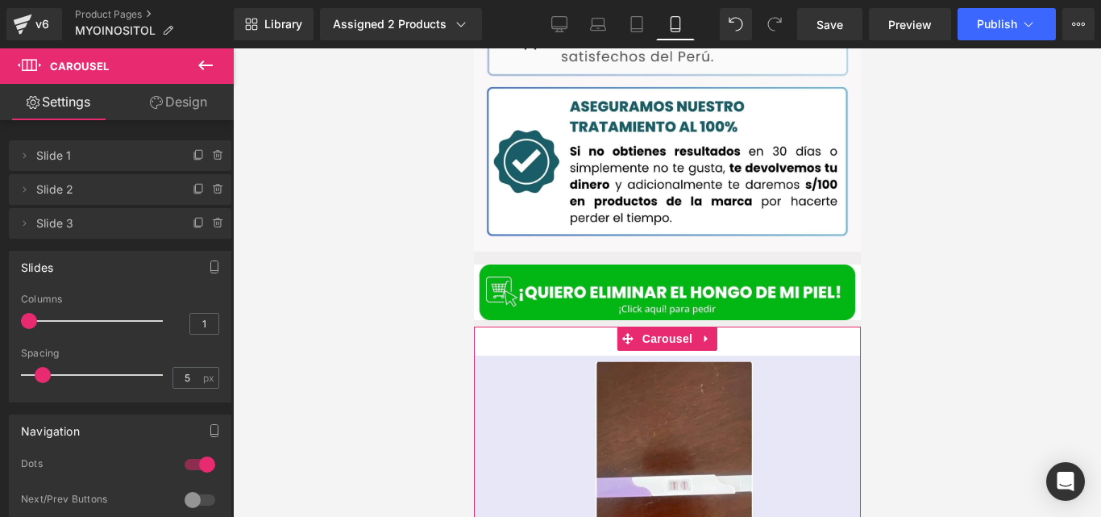
click at [200, 110] on link "Design" at bounding box center [178, 102] width 117 height 36
click at [0, 0] on div "Spacing" at bounding box center [0, 0] width 0 height 0
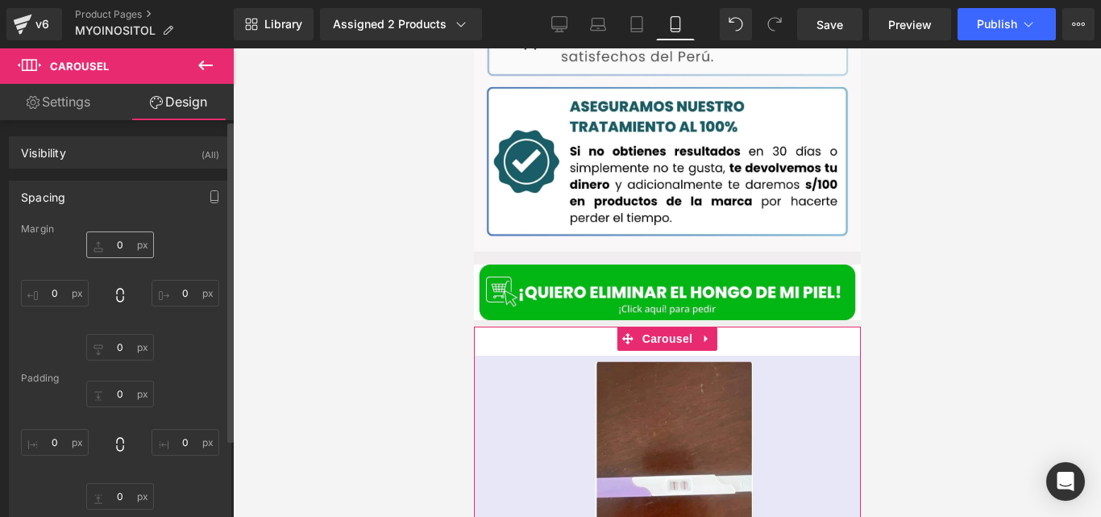
type input "0"
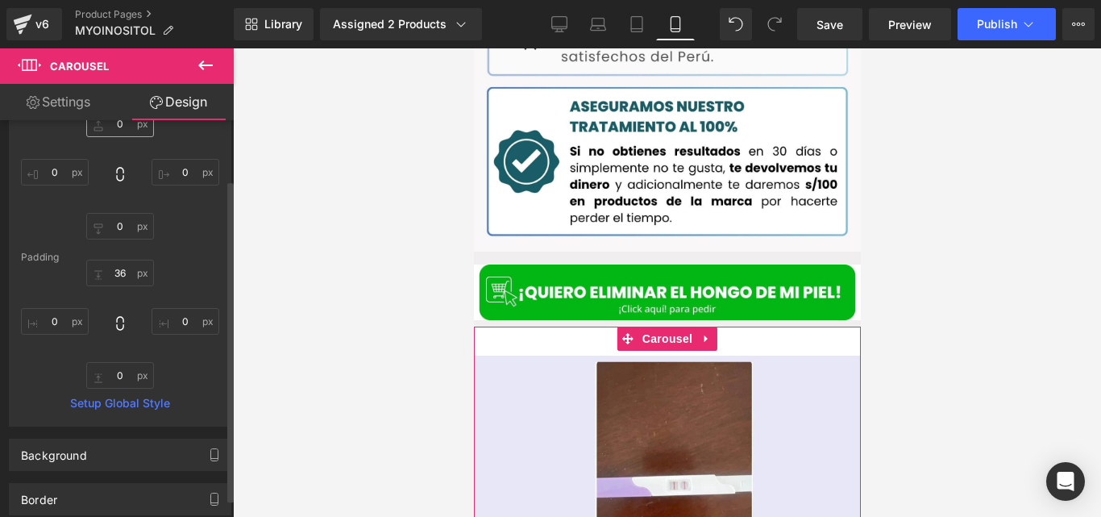
scroll to position [159, 0]
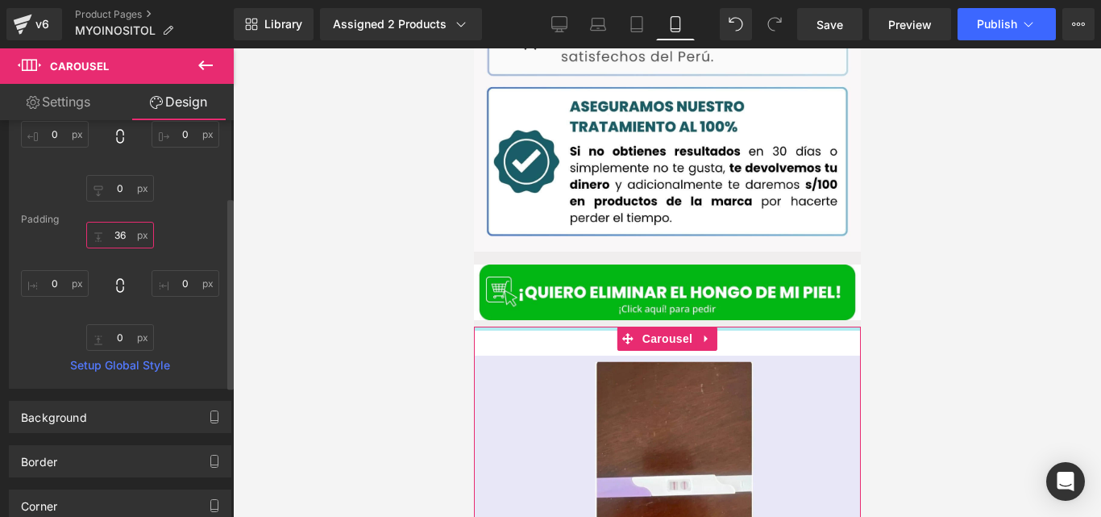
click at [117, 236] on input "36" at bounding box center [120, 235] width 68 height 27
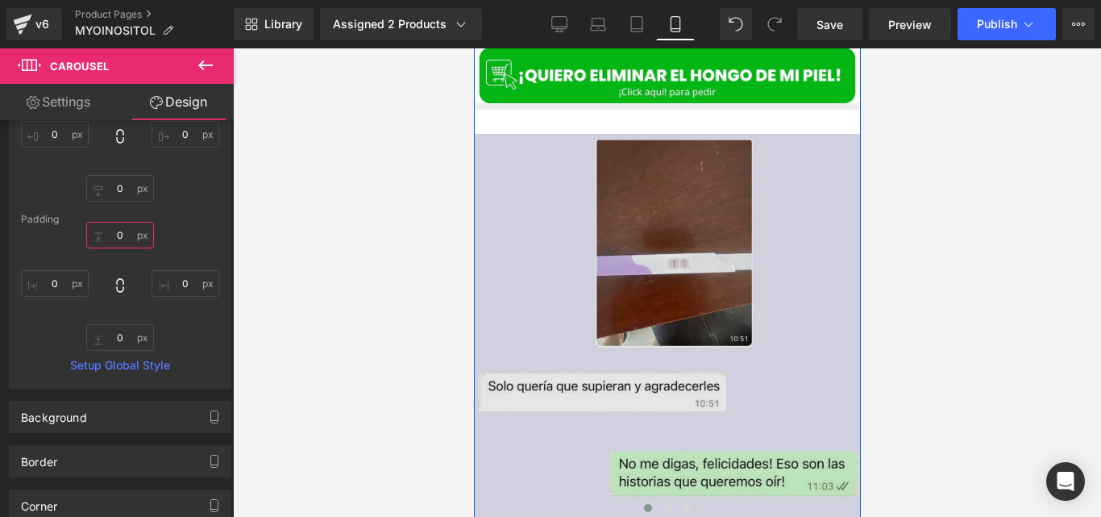
scroll to position [2816, 0]
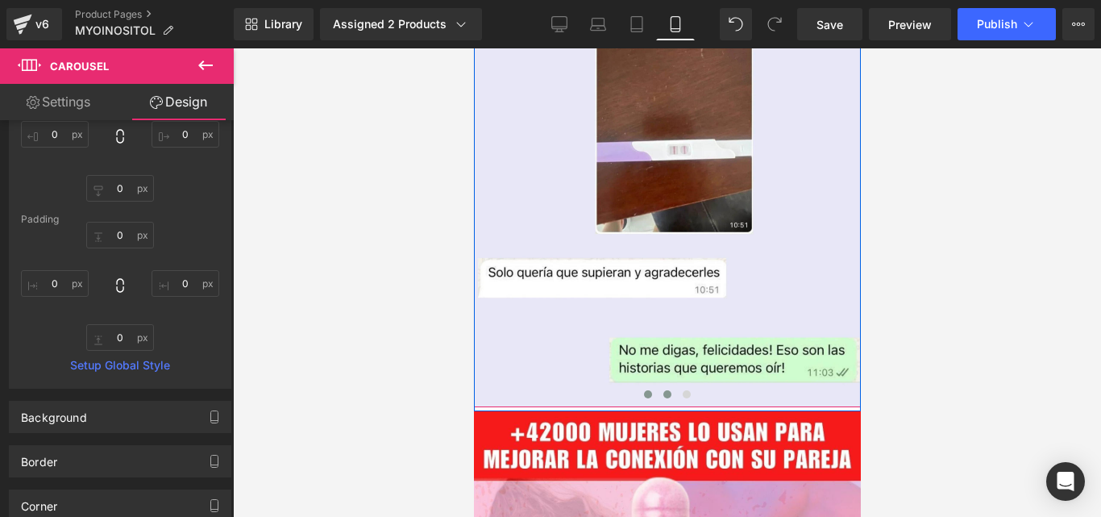
click at [666, 386] on button at bounding box center [666, 394] width 19 height 16
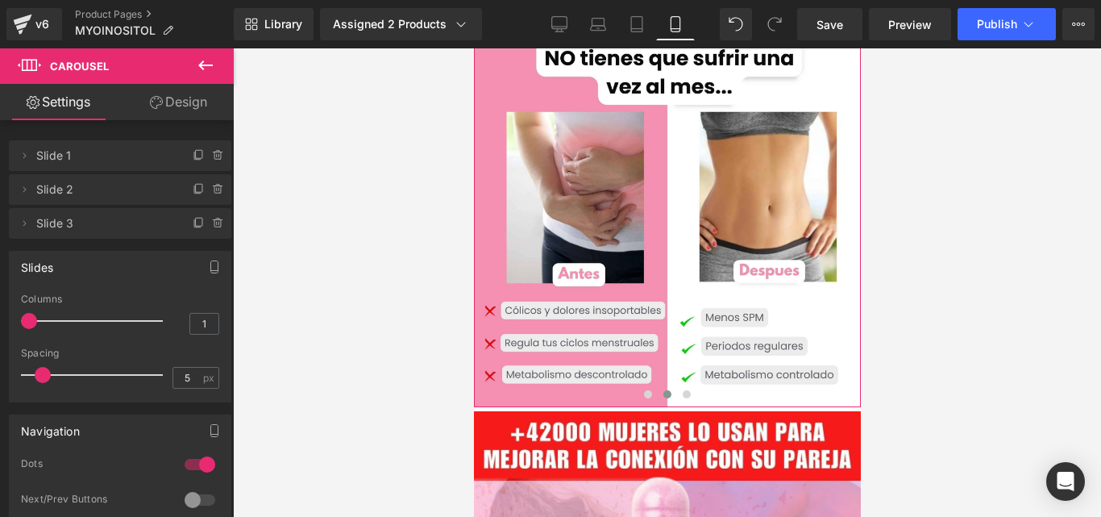
click at [185, 117] on link "Design" at bounding box center [178, 102] width 117 height 36
click at [0, 0] on div "Spacing" at bounding box center [0, 0] width 0 height 0
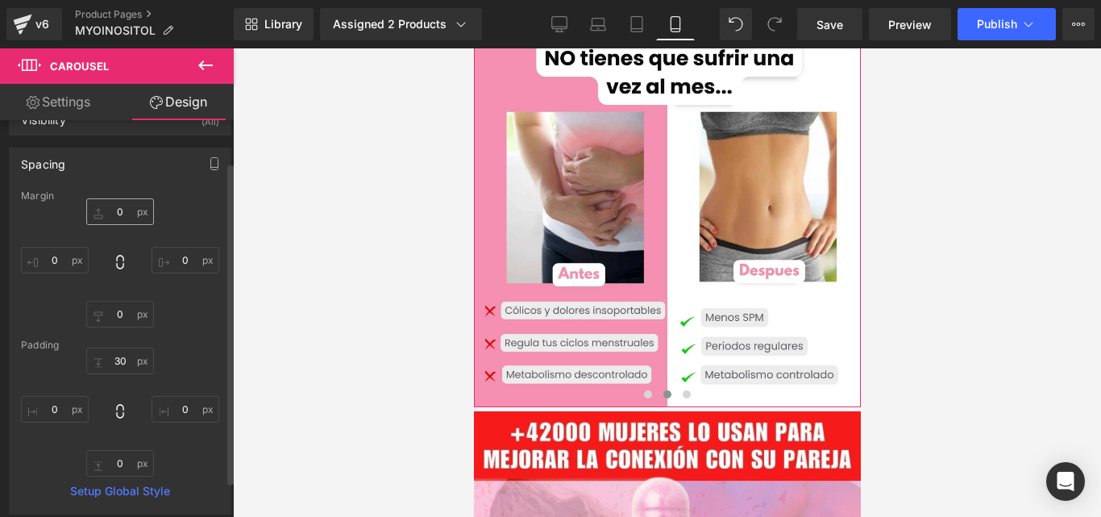
scroll to position [114, 0]
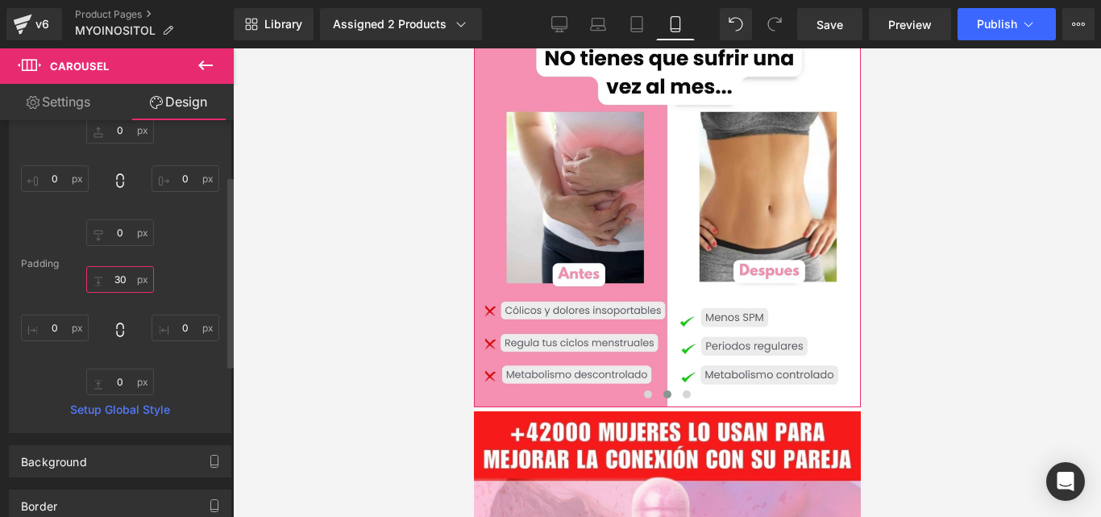
click at [124, 277] on input "30" at bounding box center [120, 279] width 68 height 27
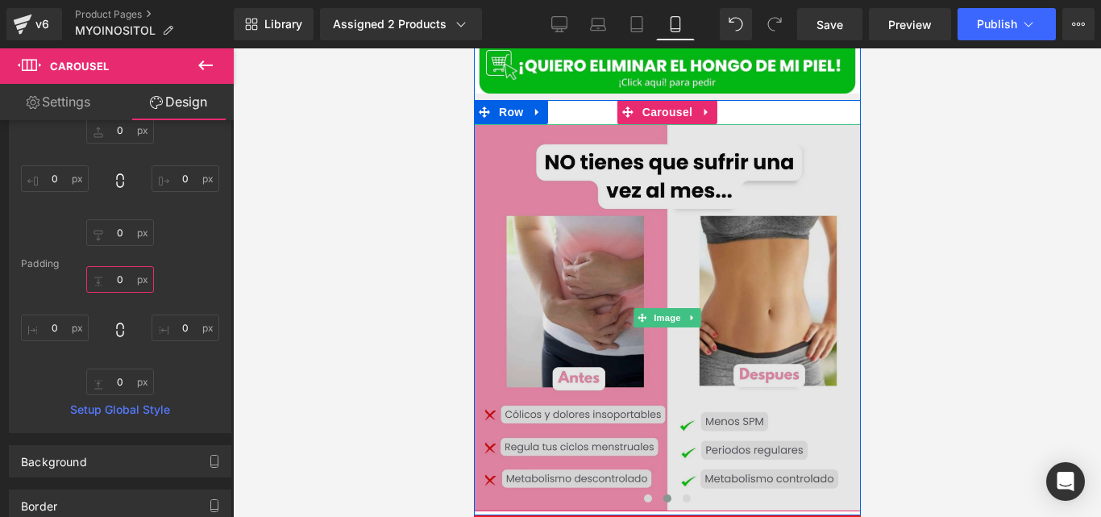
scroll to position [2714, 0]
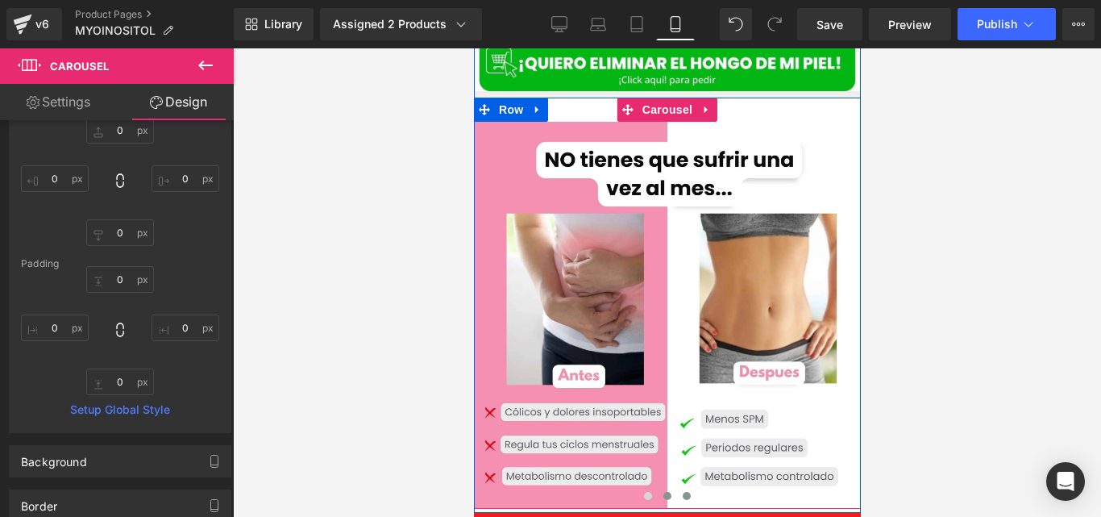
click at [682, 492] on span at bounding box center [686, 496] width 8 height 8
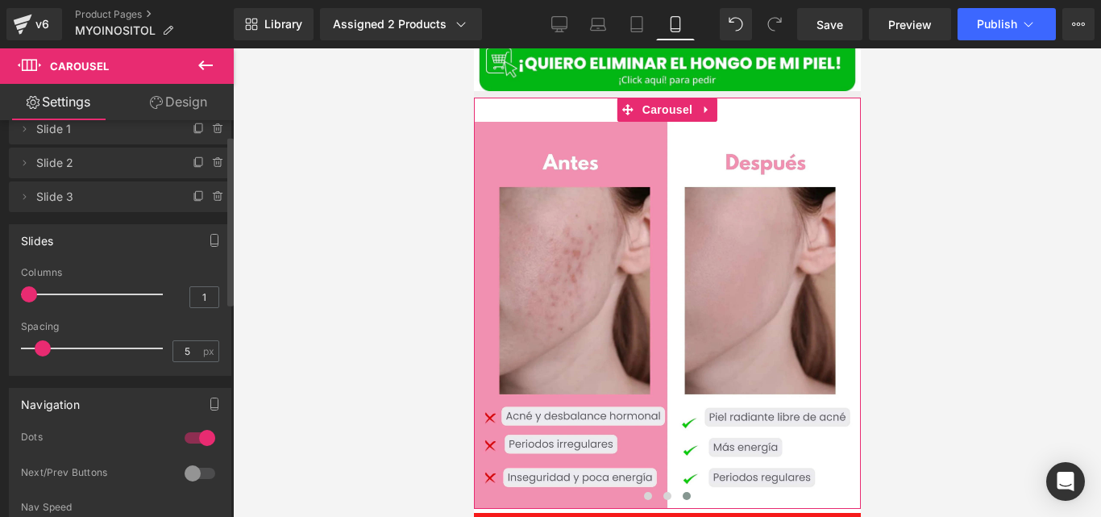
scroll to position [35, 0]
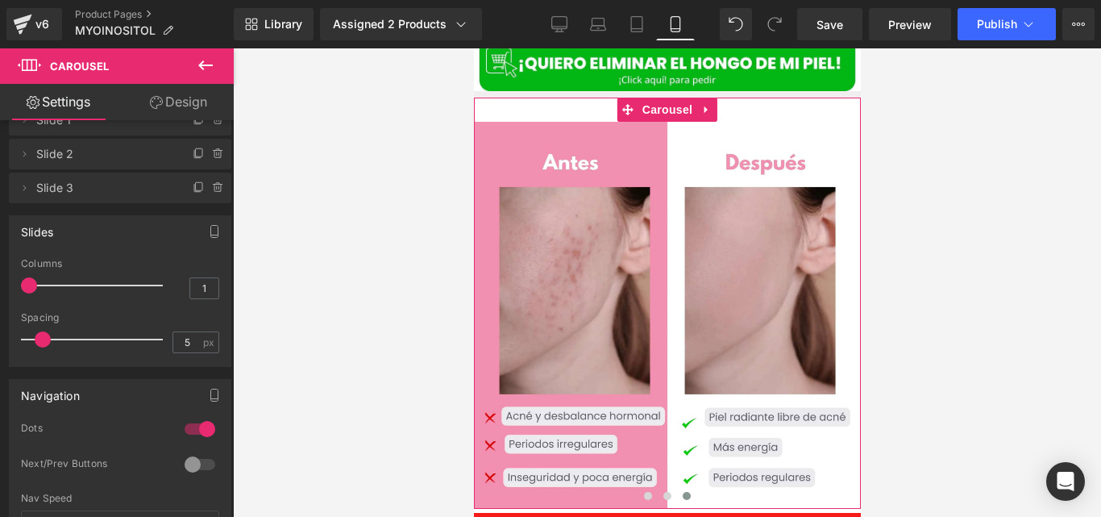
click at [184, 98] on link "Design" at bounding box center [178, 102] width 117 height 36
click at [0, 0] on div "Spacing" at bounding box center [0, 0] width 0 height 0
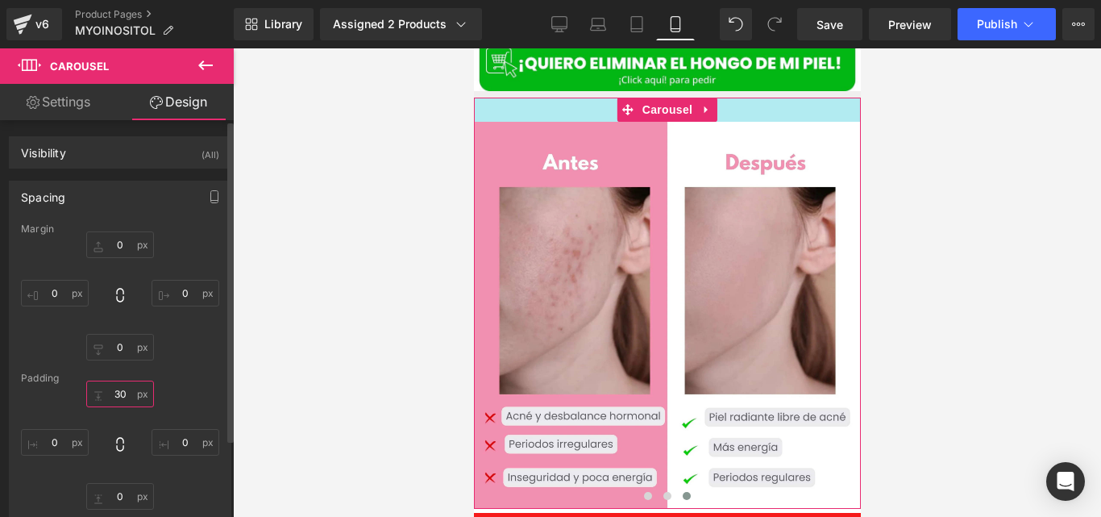
click at [119, 385] on input "30" at bounding box center [120, 393] width 68 height 27
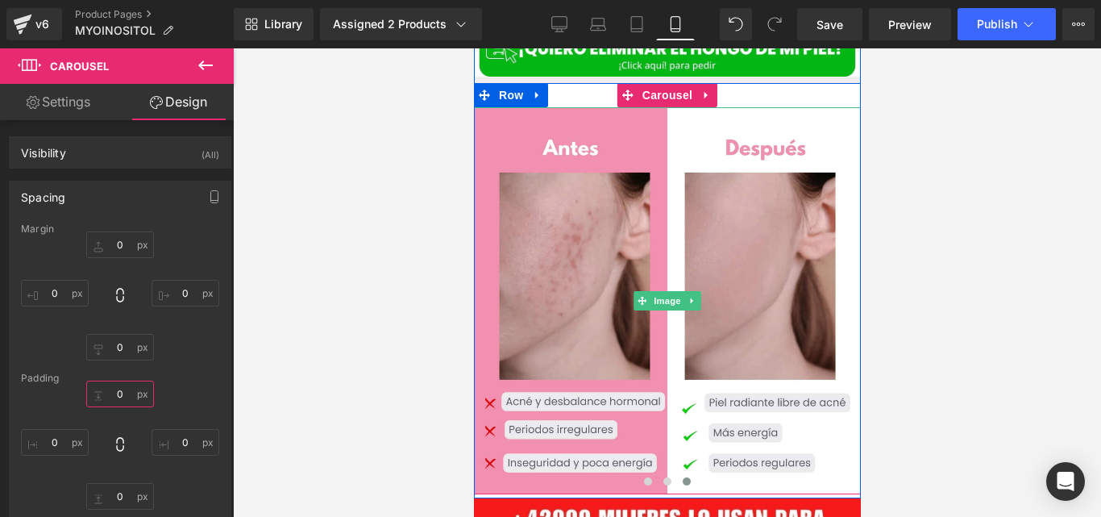
scroll to position [2760, 0]
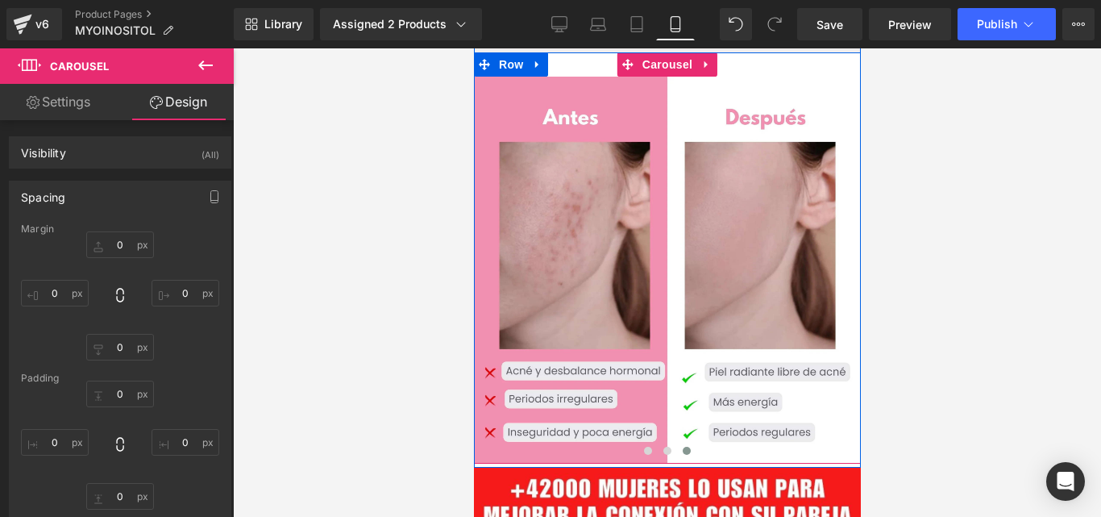
click at [683, 442] on button at bounding box center [685, 450] width 19 height 16
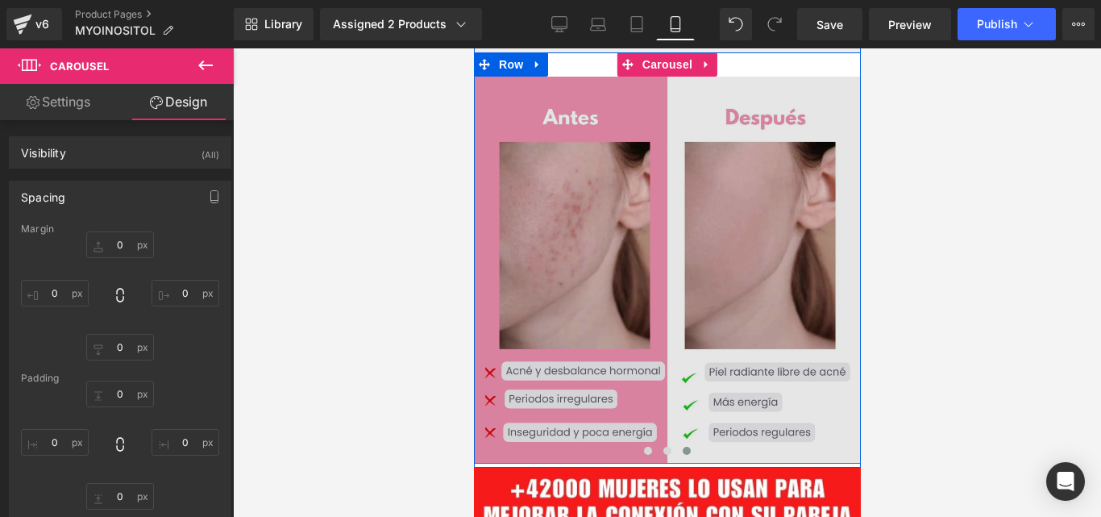
click at [643, 442] on button at bounding box center [647, 450] width 19 height 16
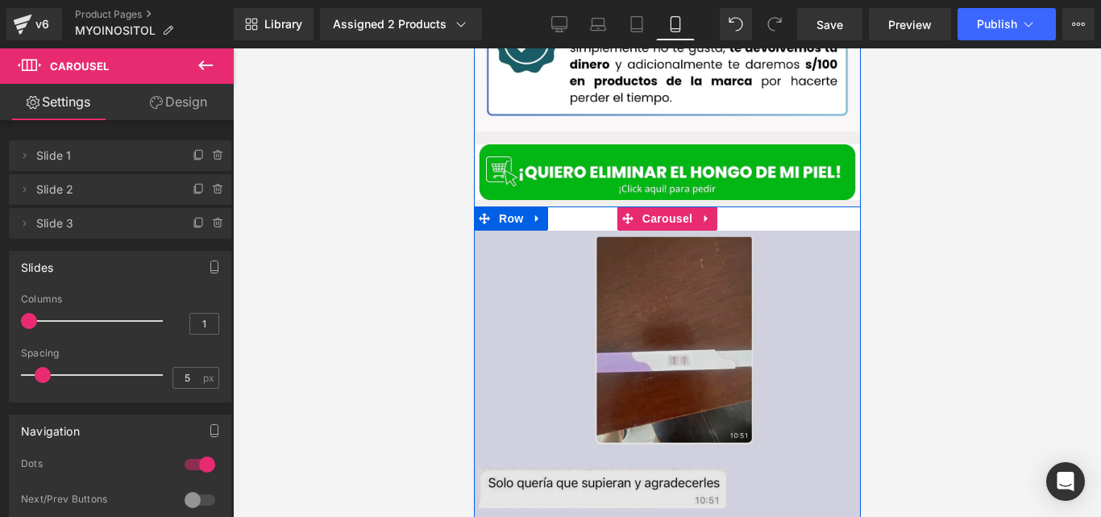
scroll to position [2600, 0]
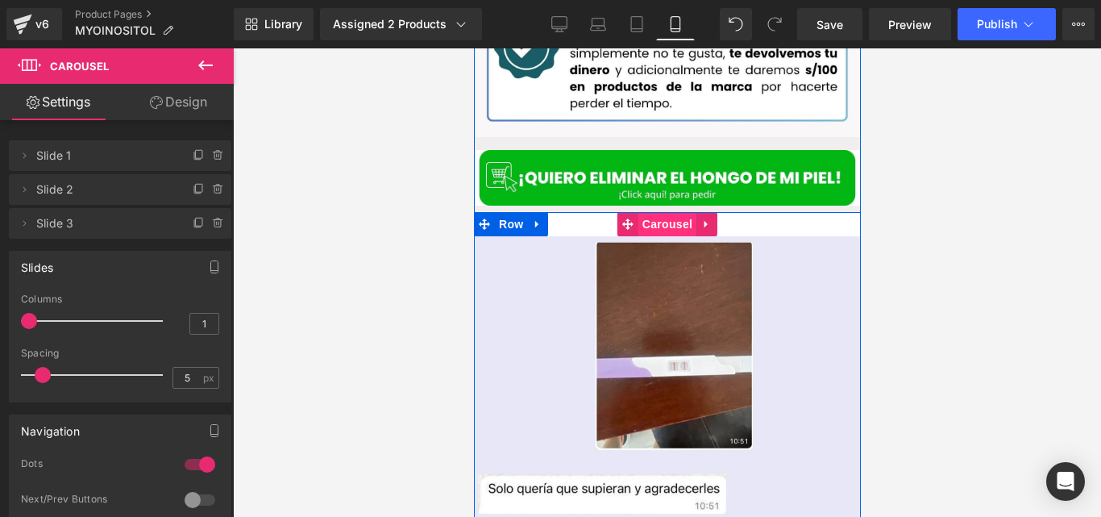
click at [643, 212] on span "Carousel" at bounding box center [667, 224] width 58 height 24
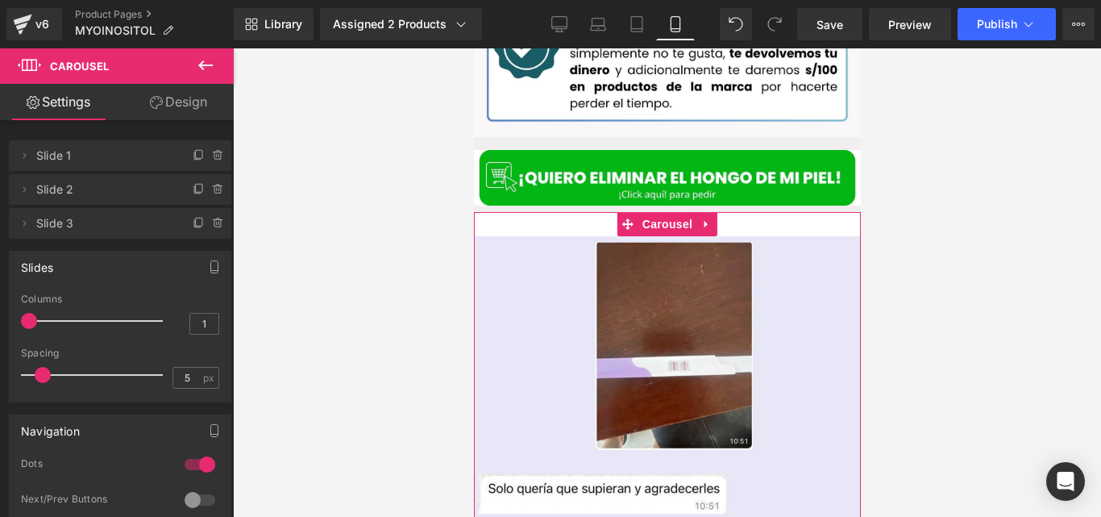
click at [187, 106] on link "Design" at bounding box center [178, 102] width 117 height 36
click at [0, 0] on div "Spacing" at bounding box center [0, 0] width 0 height 0
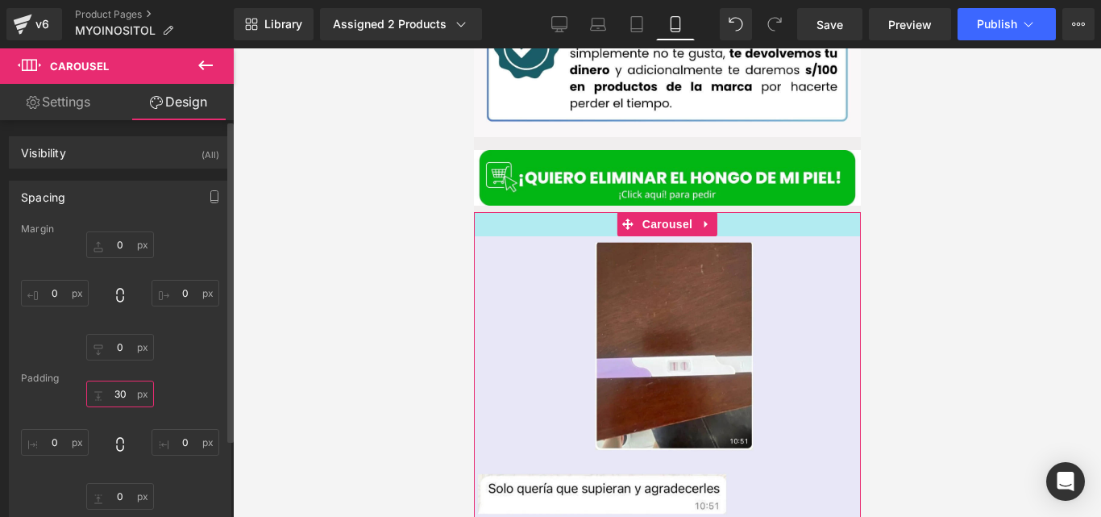
click at [126, 393] on input "30" at bounding box center [120, 393] width 68 height 27
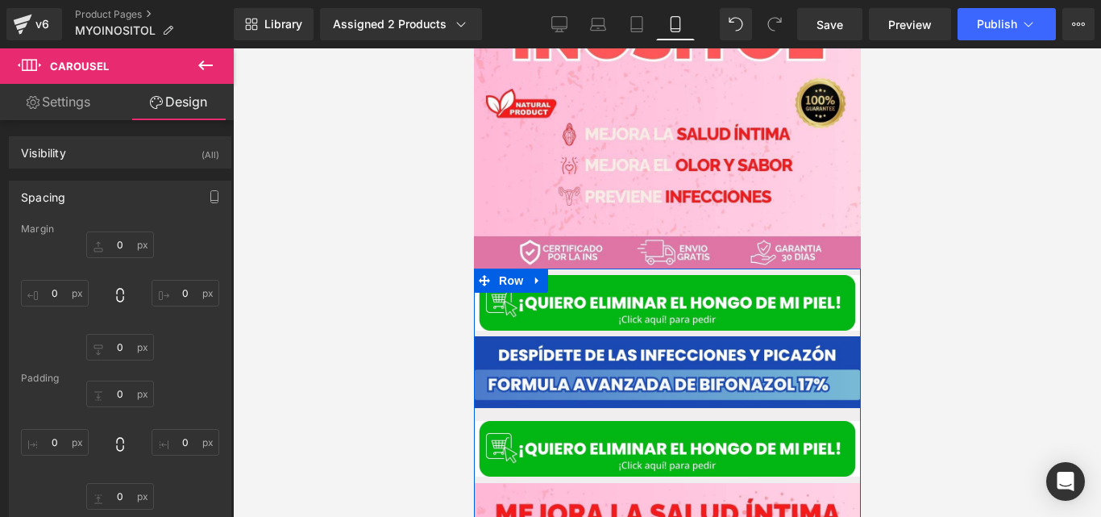
scroll to position [468, 0]
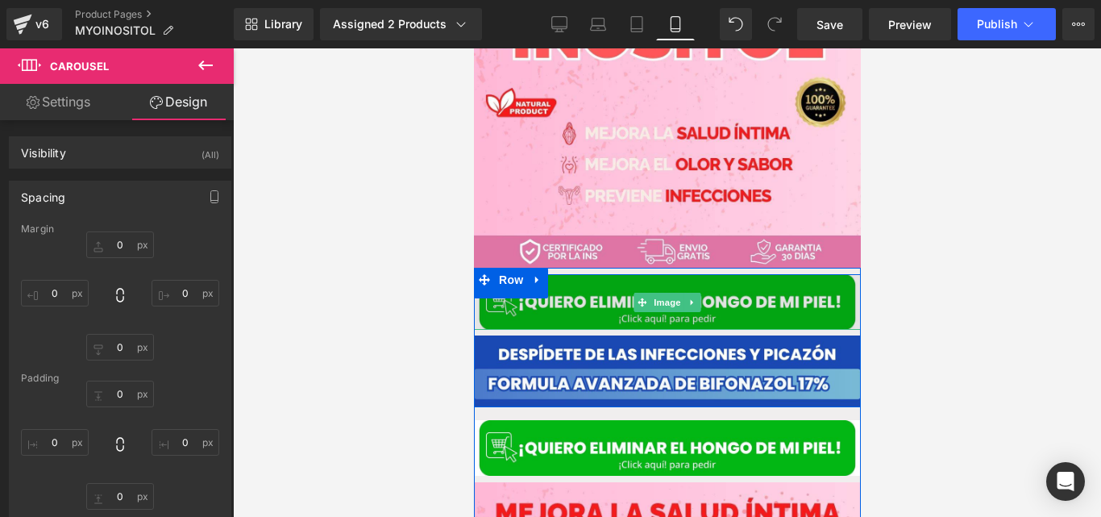
click at [598, 279] on img at bounding box center [666, 302] width 387 height 56
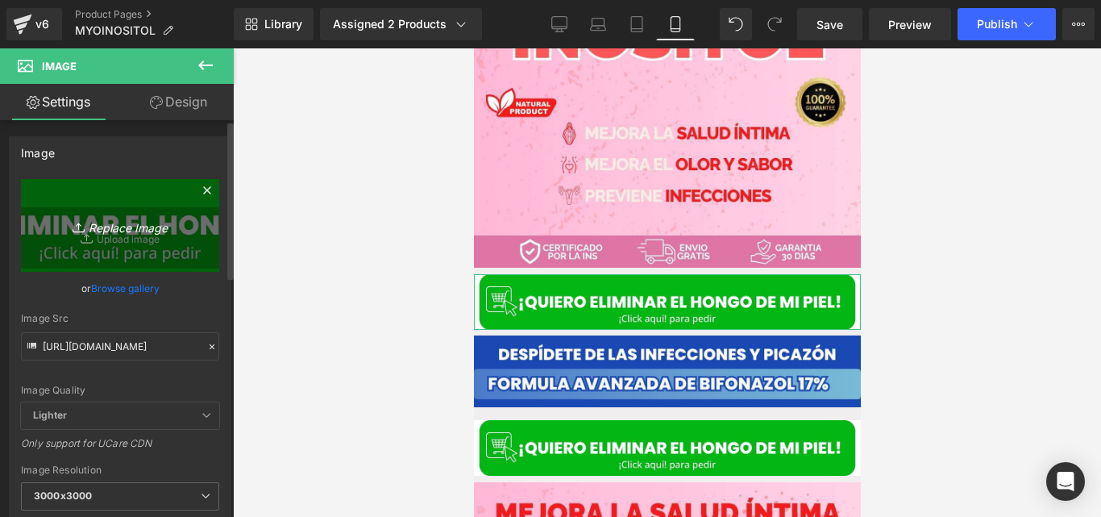
click at [123, 223] on icon "Replace Image" at bounding box center [120, 225] width 129 height 20
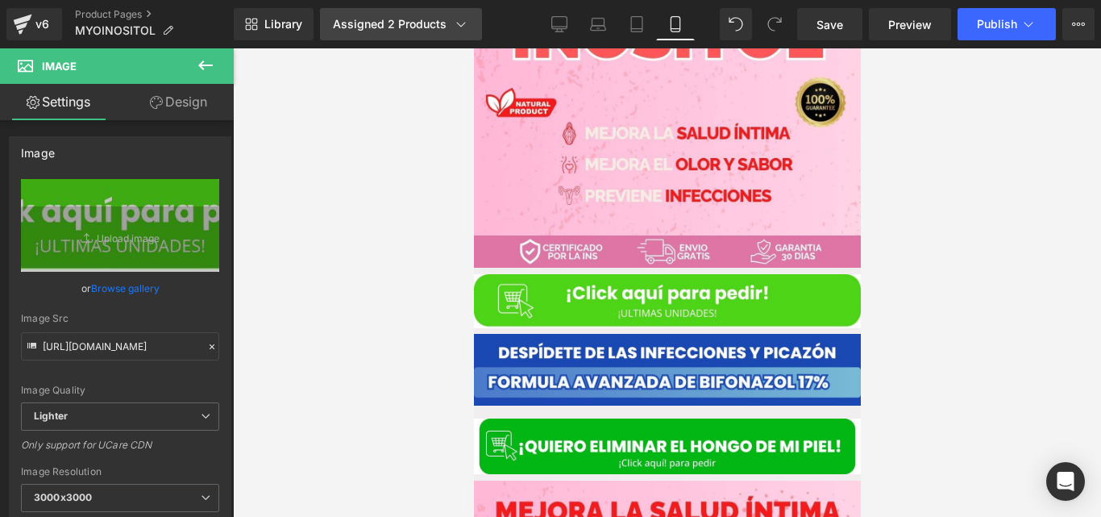
click at [463, 34] on link "Assigned 2 Products" at bounding box center [401, 24] width 162 height 32
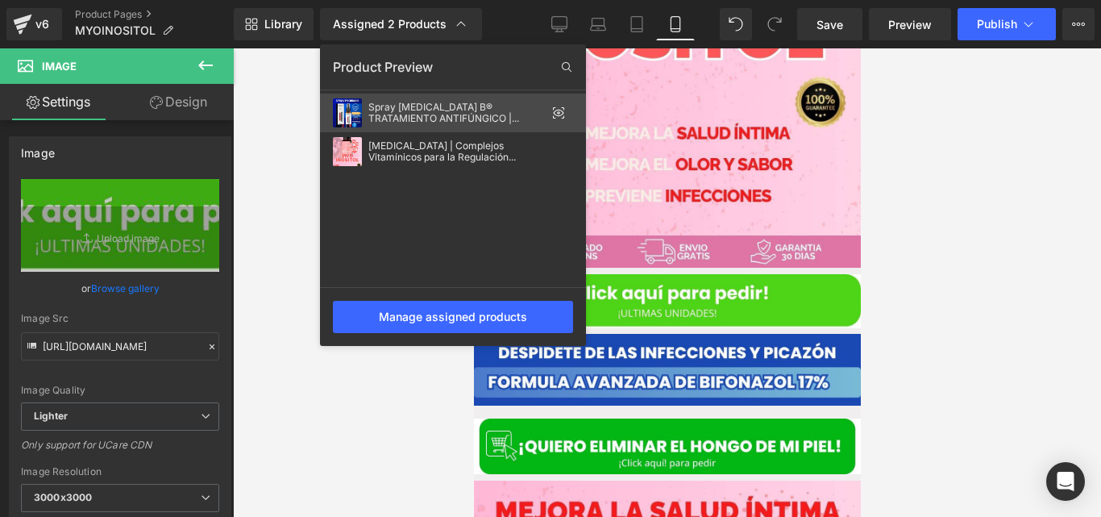
click at [485, 113] on div "Spray [MEDICAL_DATA] B® TRATAMIENTO ANTIFÚNGICO |[PERSON_NAME] Y Hongos en [PER…" at bounding box center [456, 113] width 177 height 23
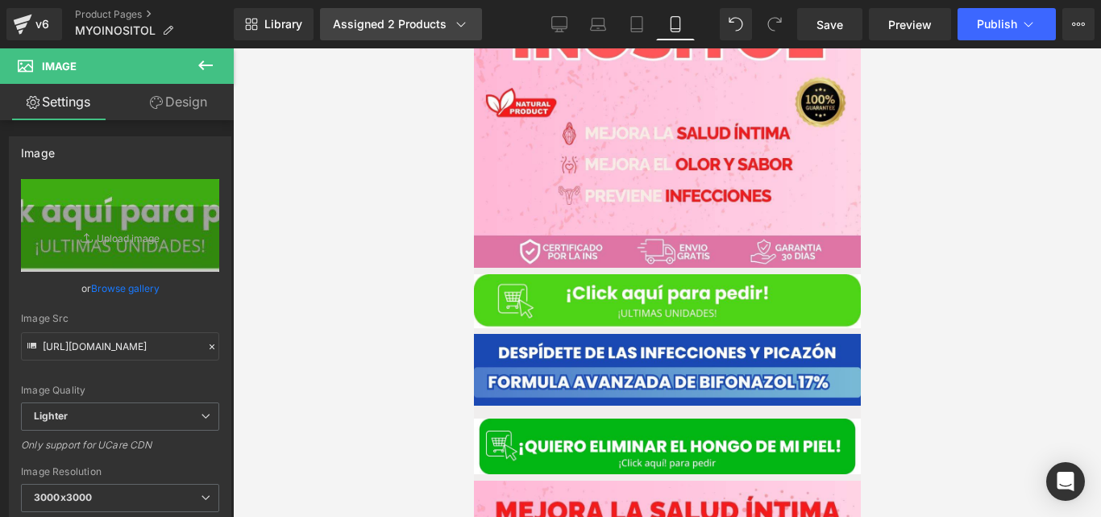
click at [457, 29] on icon at bounding box center [461, 24] width 16 height 16
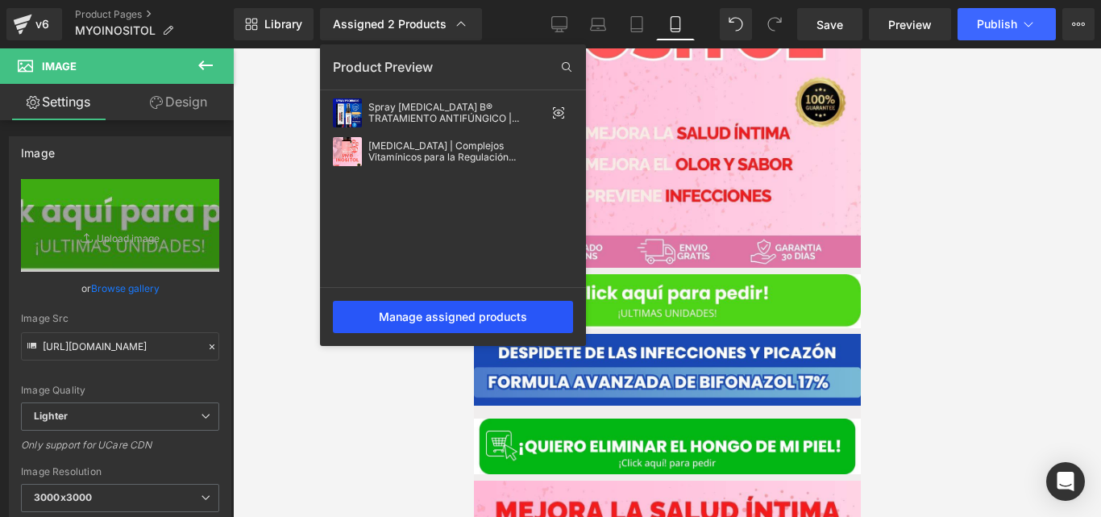
click at [472, 309] on div "Manage assigned products" at bounding box center [453, 317] width 240 height 32
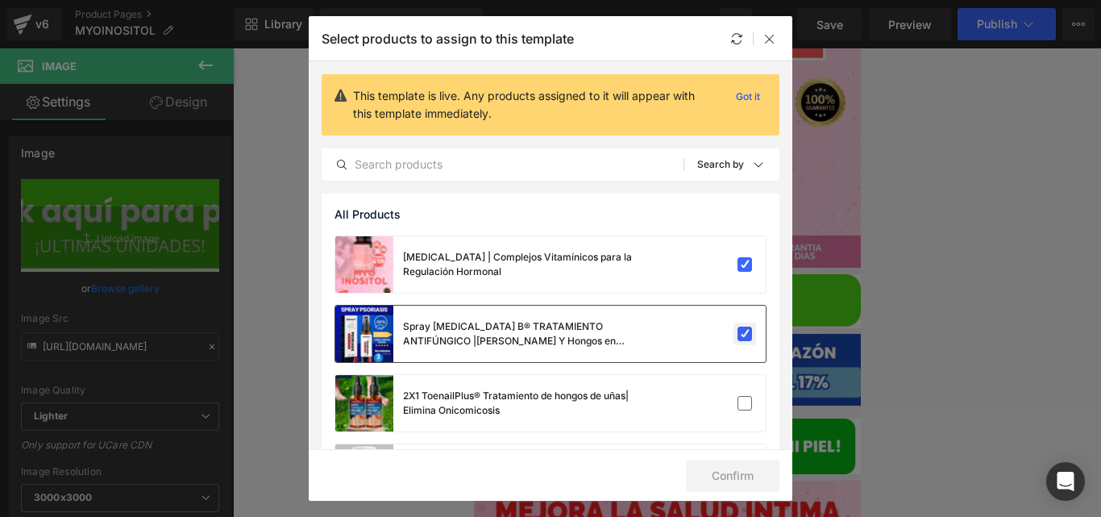
click at [737, 339] on label at bounding box center [744, 333] width 15 height 15
click at [745, 334] on input "checkbox" at bounding box center [745, 334] width 0 height 0
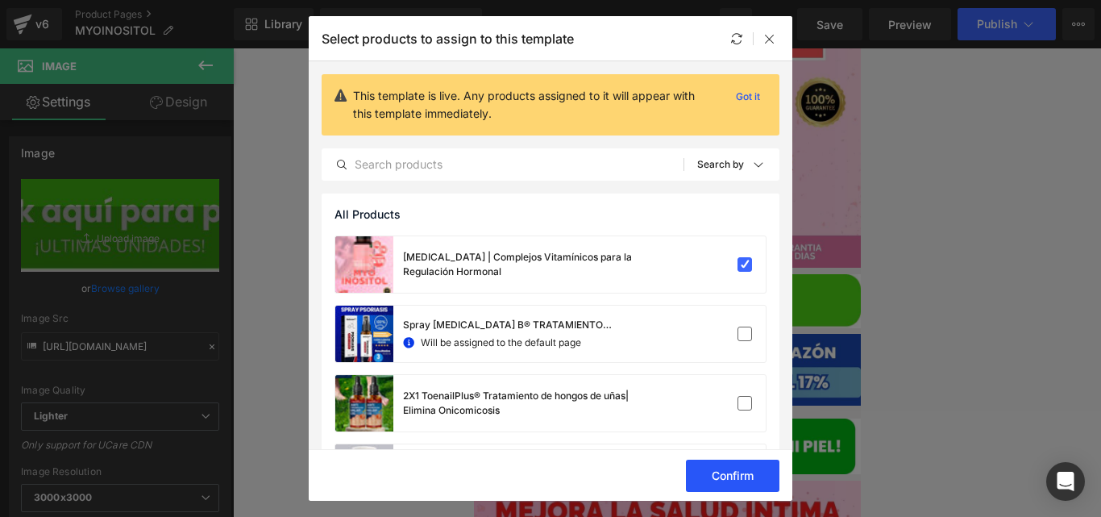
click at [726, 471] on button "Confirm" at bounding box center [732, 475] width 93 height 32
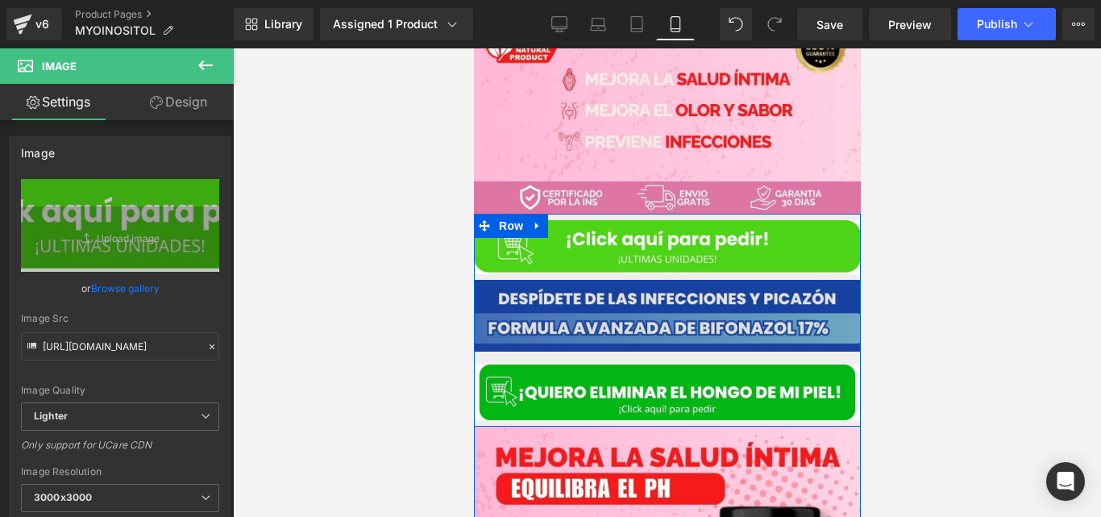
scroll to position [525, 0]
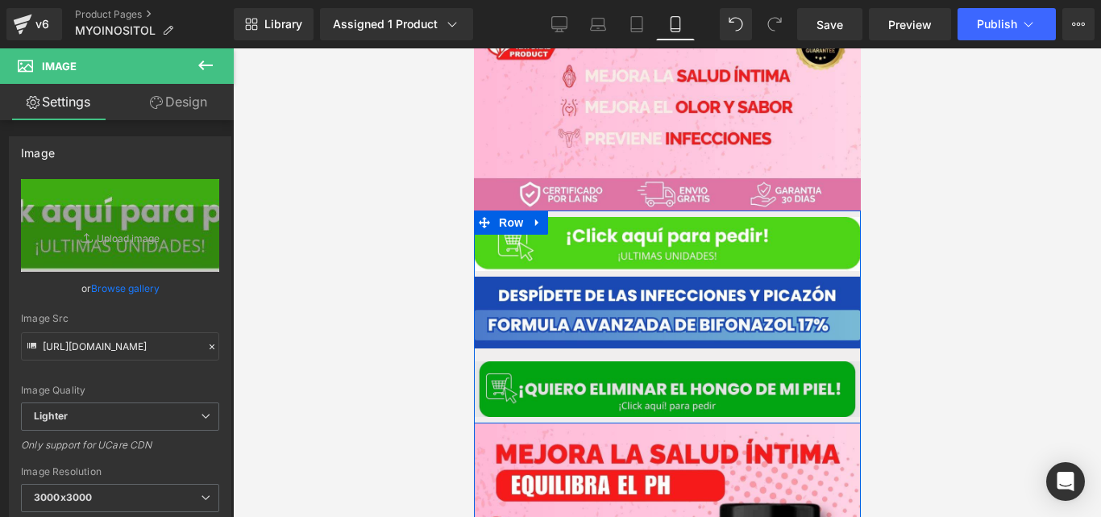
click at [624, 377] on img at bounding box center [666, 389] width 387 height 56
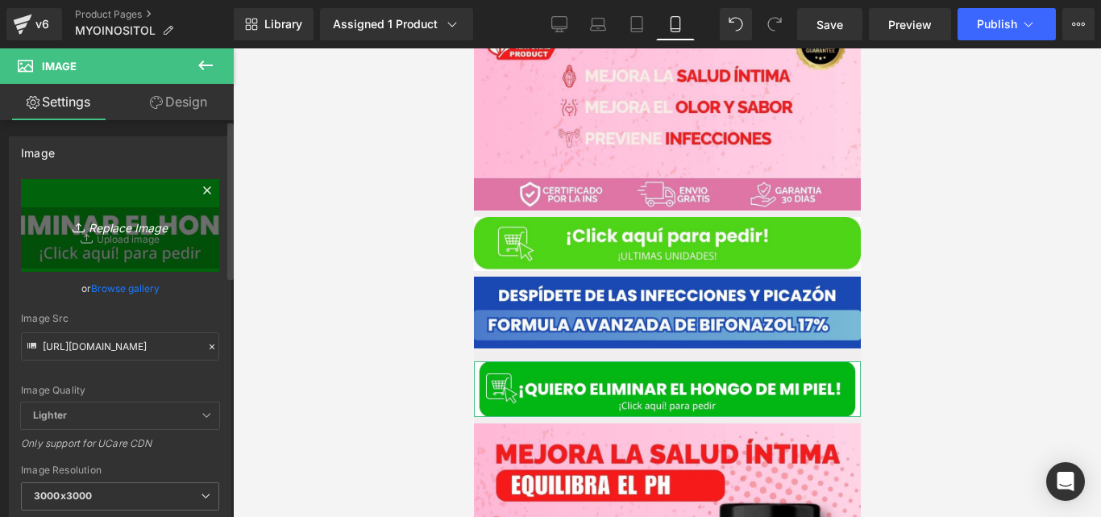
click at [109, 222] on icon "Replace Image" at bounding box center [120, 225] width 129 height 20
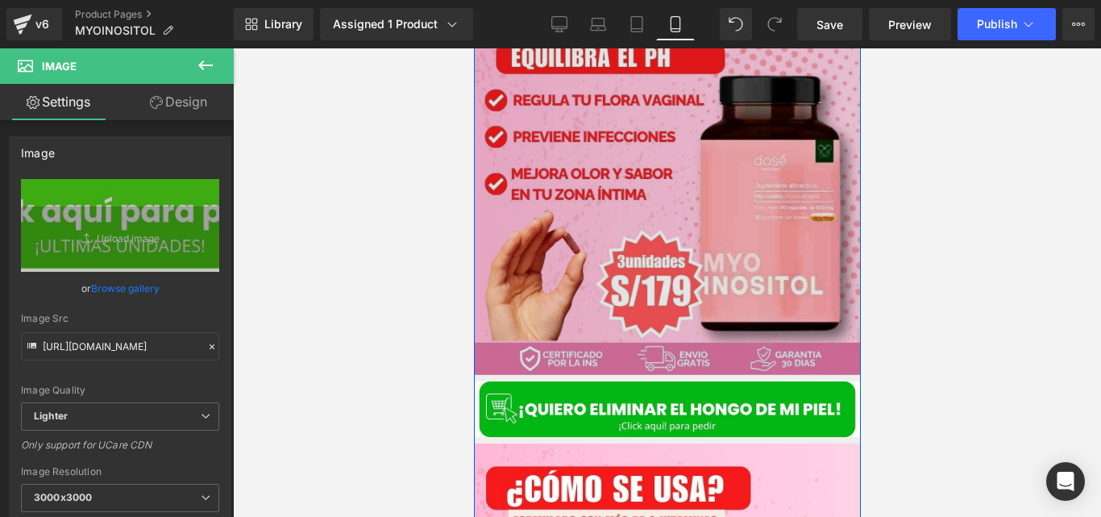
scroll to position [953, 0]
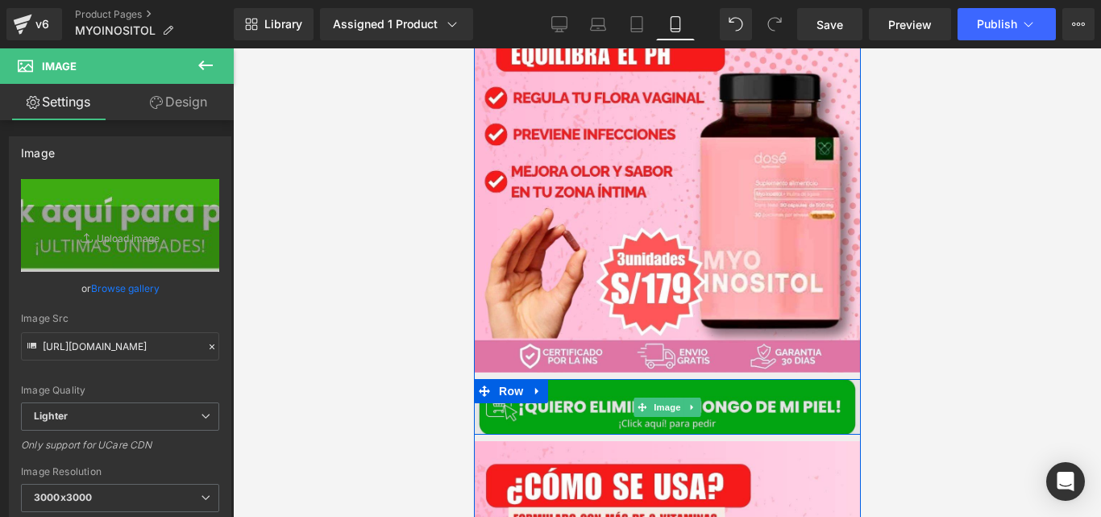
click at [624, 379] on img at bounding box center [666, 407] width 387 height 56
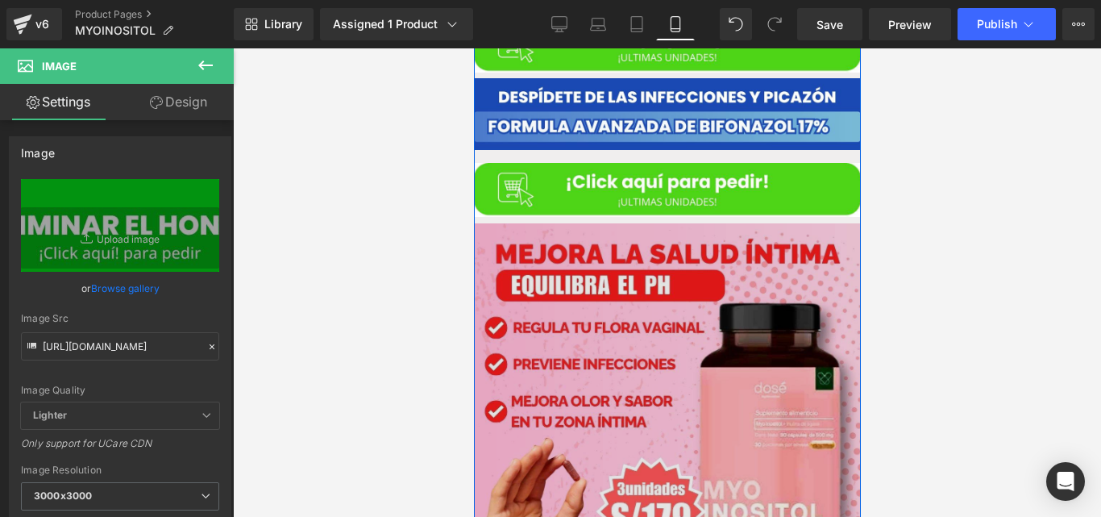
scroll to position [705, 0]
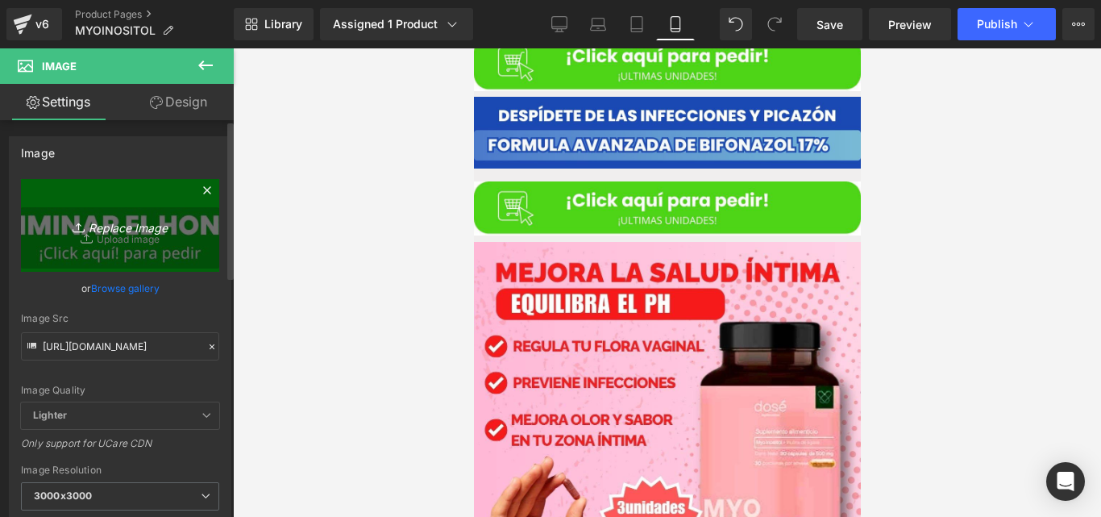
click at [131, 231] on icon "Replace Image" at bounding box center [120, 225] width 129 height 20
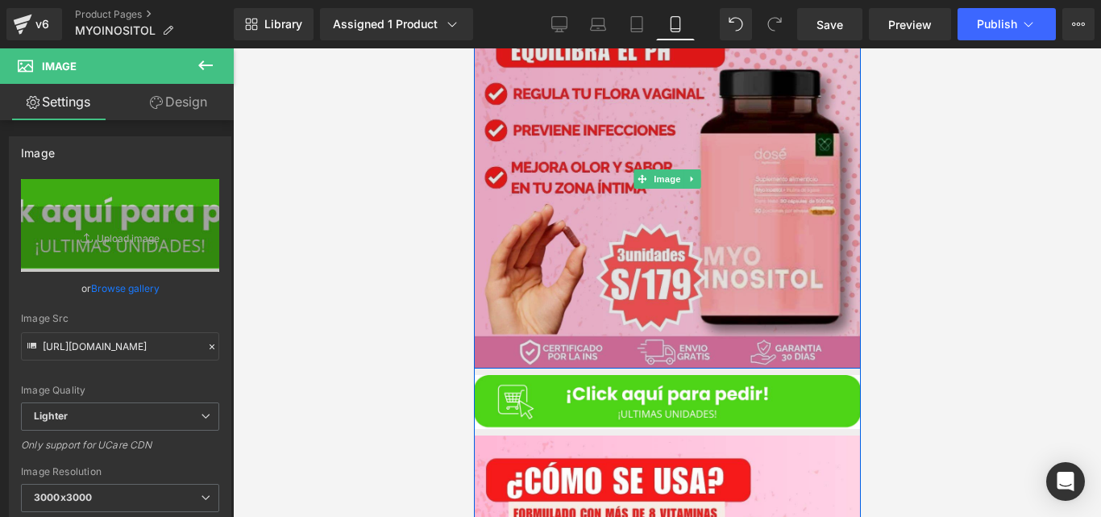
scroll to position [977, 0]
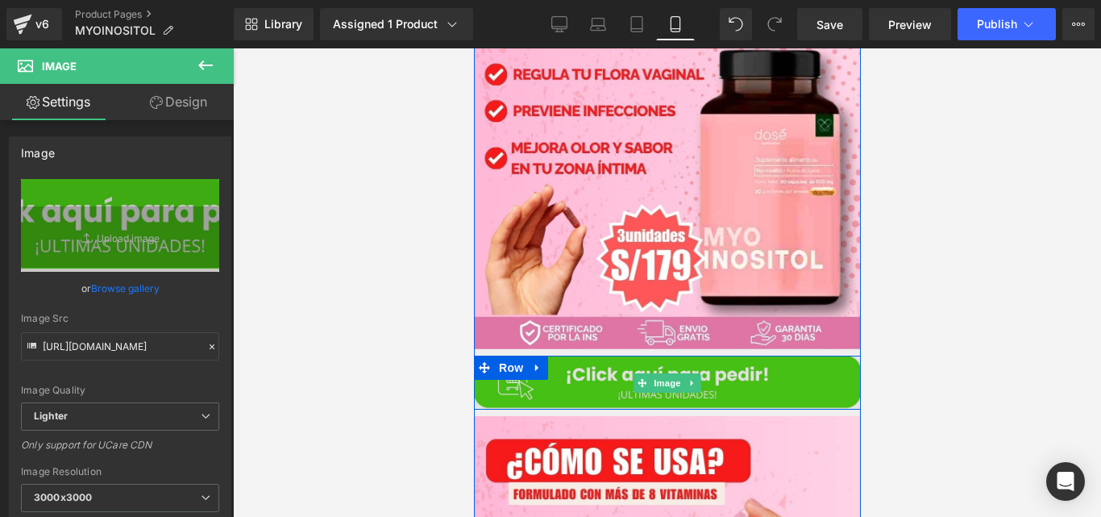
click at [542, 355] on img at bounding box center [666, 382] width 387 height 54
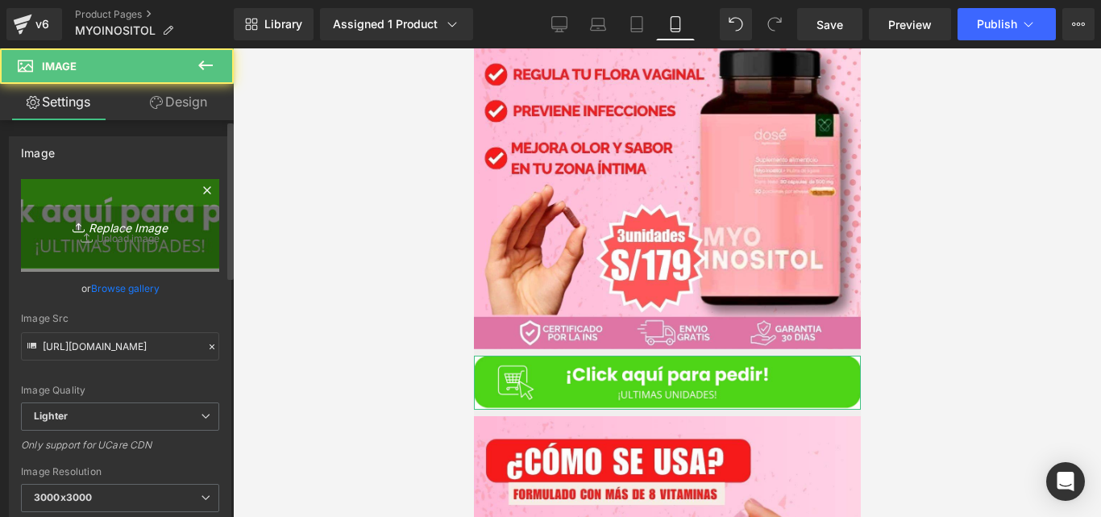
click at [130, 225] on icon "Replace Image" at bounding box center [120, 225] width 129 height 20
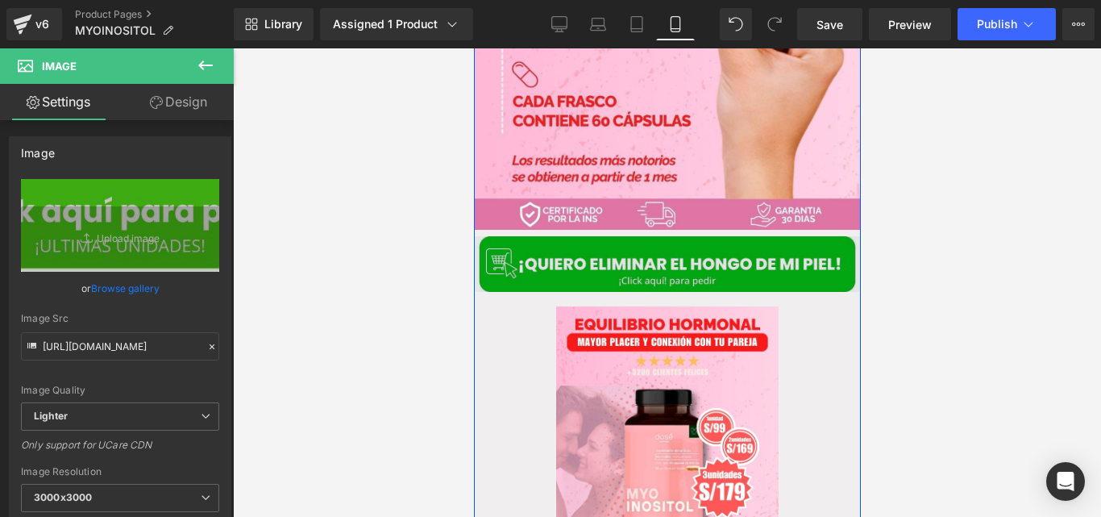
scroll to position [1546, 0]
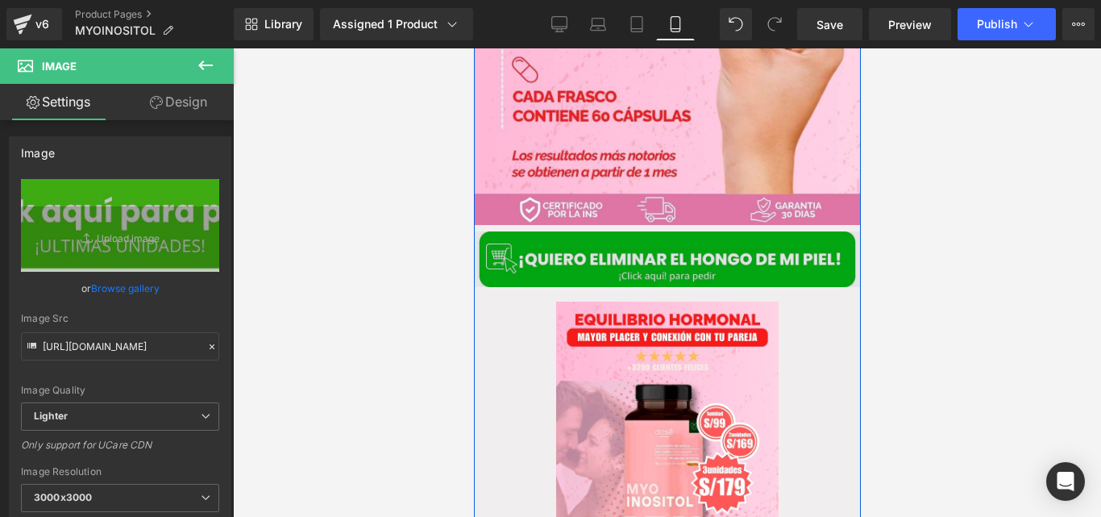
click at [590, 238] on img at bounding box center [666, 259] width 387 height 56
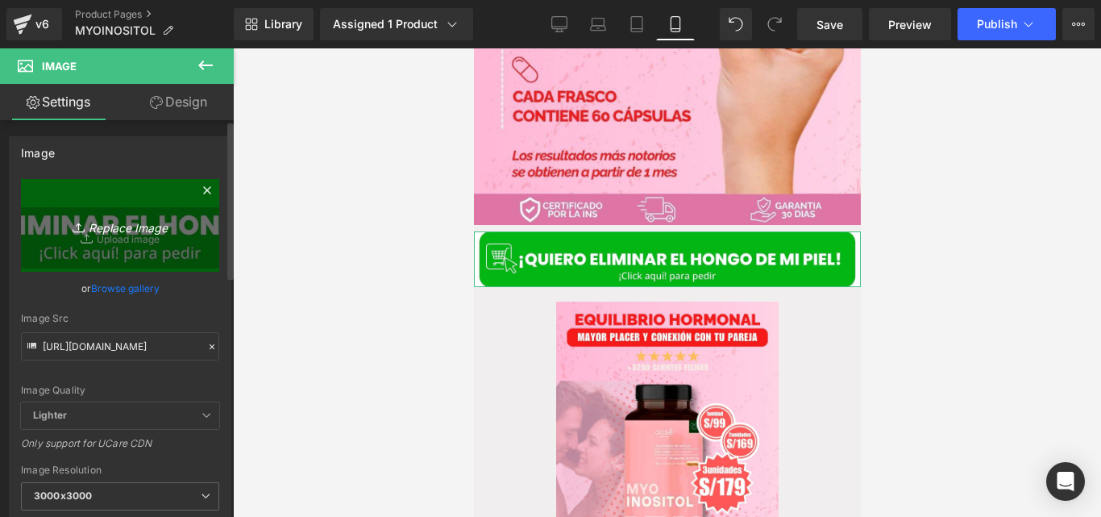
click at [161, 222] on icon "Replace Image" at bounding box center [120, 225] width 129 height 20
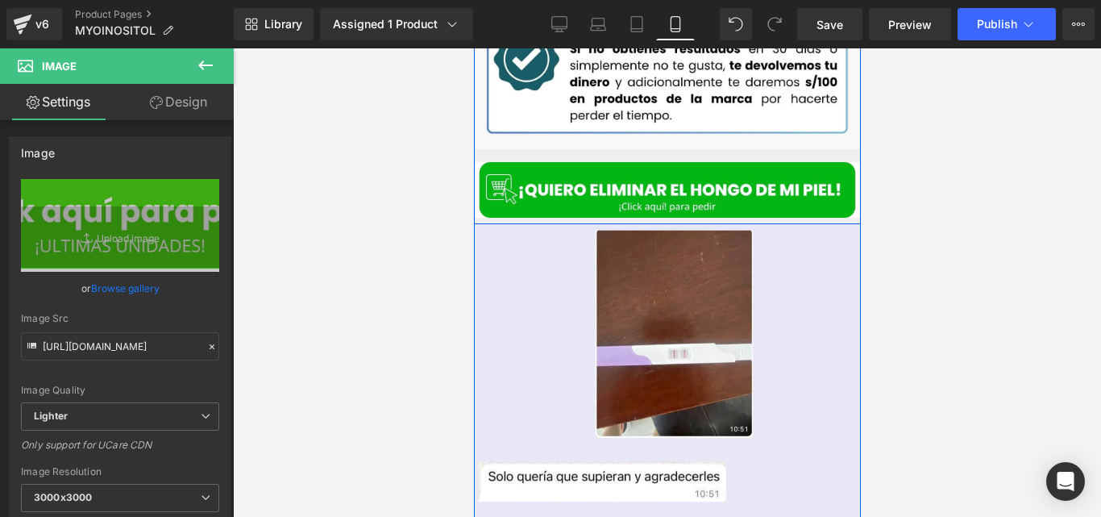
scroll to position [2580, 0]
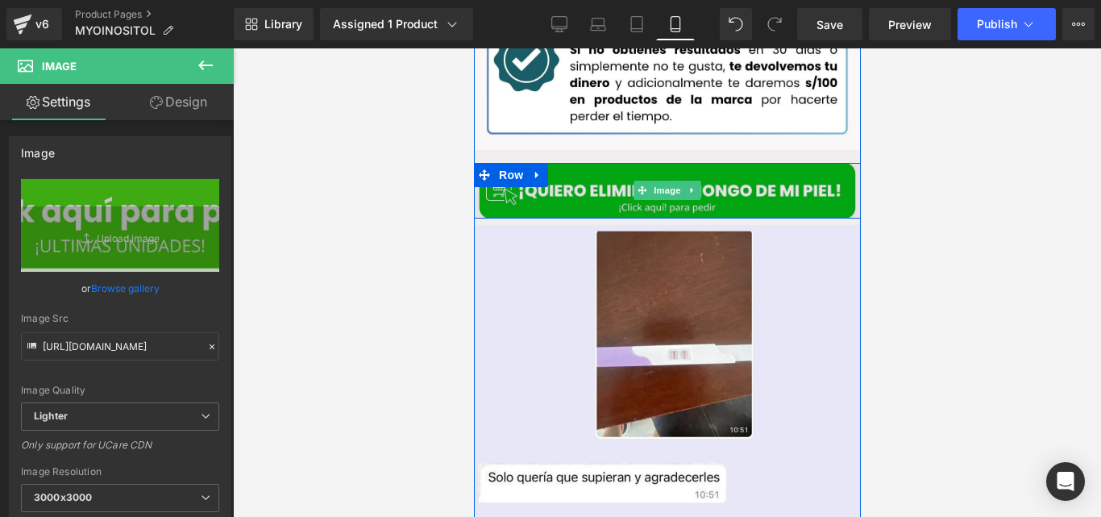
click at [618, 173] on img at bounding box center [666, 191] width 387 height 56
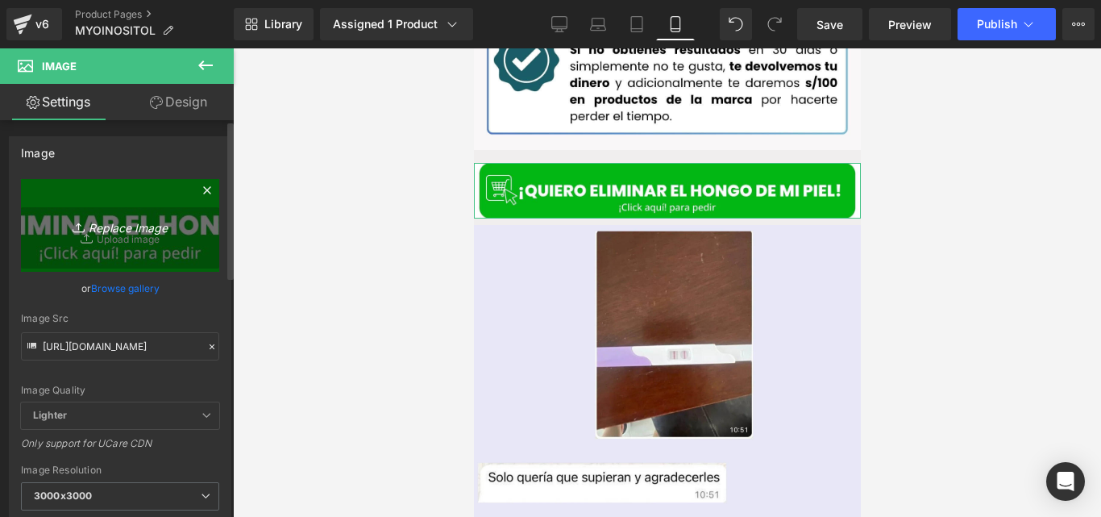
click at [139, 235] on icon "Replace Image" at bounding box center [120, 225] width 129 height 20
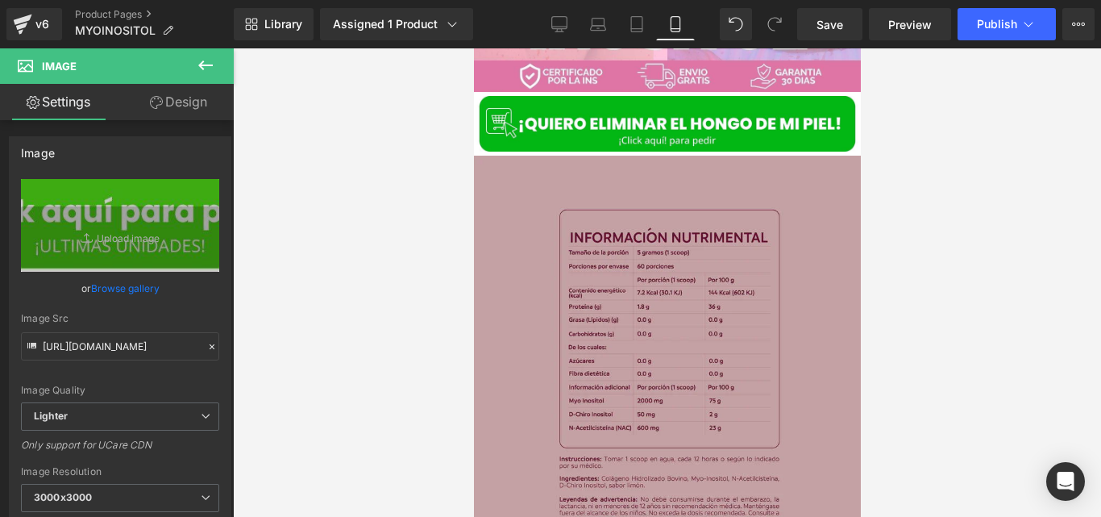
scroll to position [3519, 0]
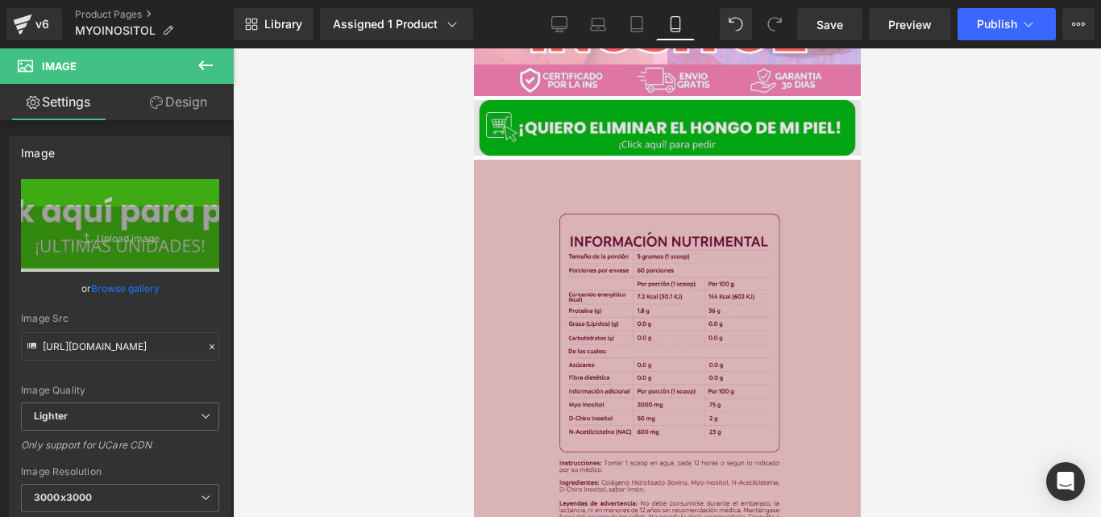
click at [621, 110] on img at bounding box center [666, 128] width 387 height 56
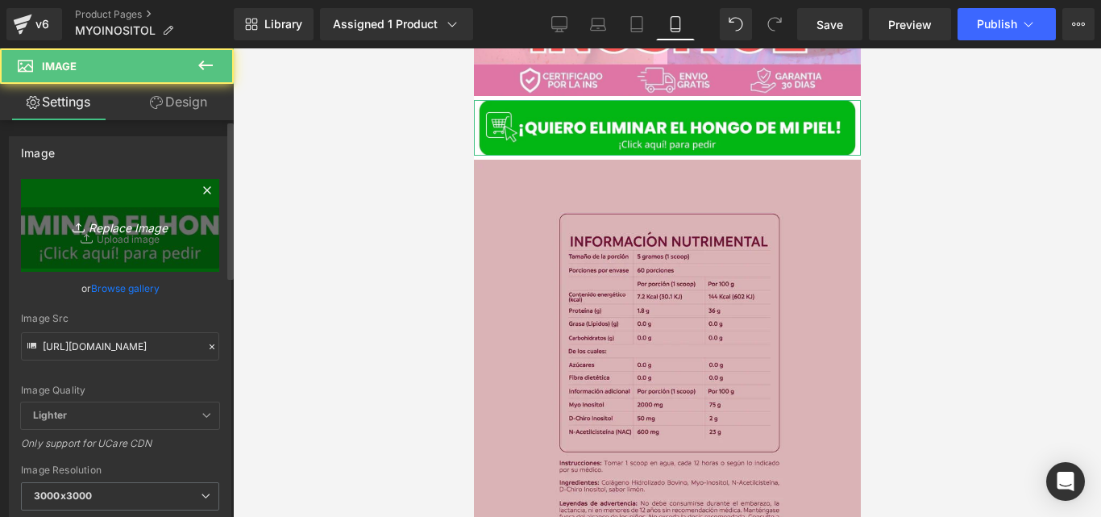
click at [135, 214] on link "Replace Image" at bounding box center [120, 225] width 198 height 93
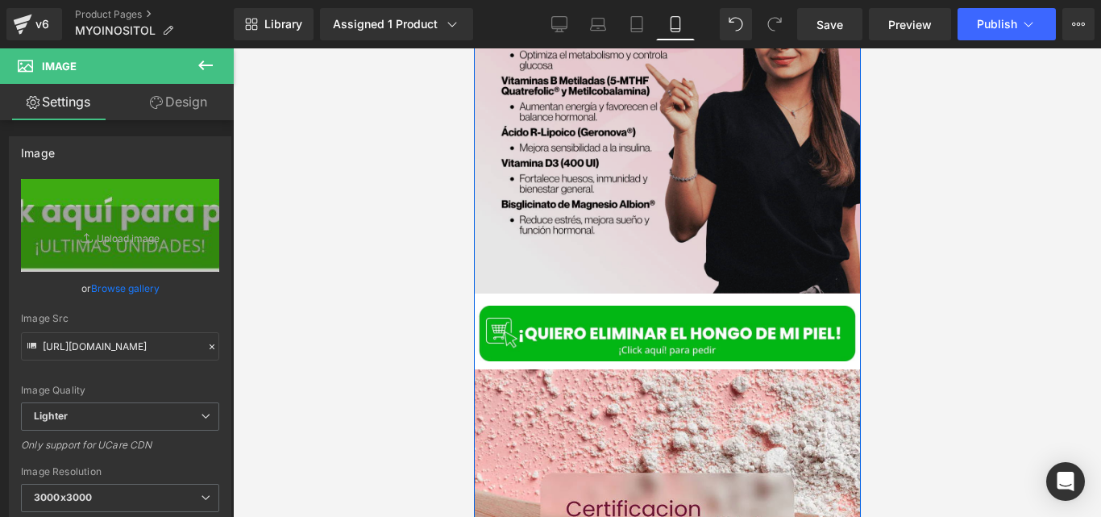
scroll to position [4283, 0]
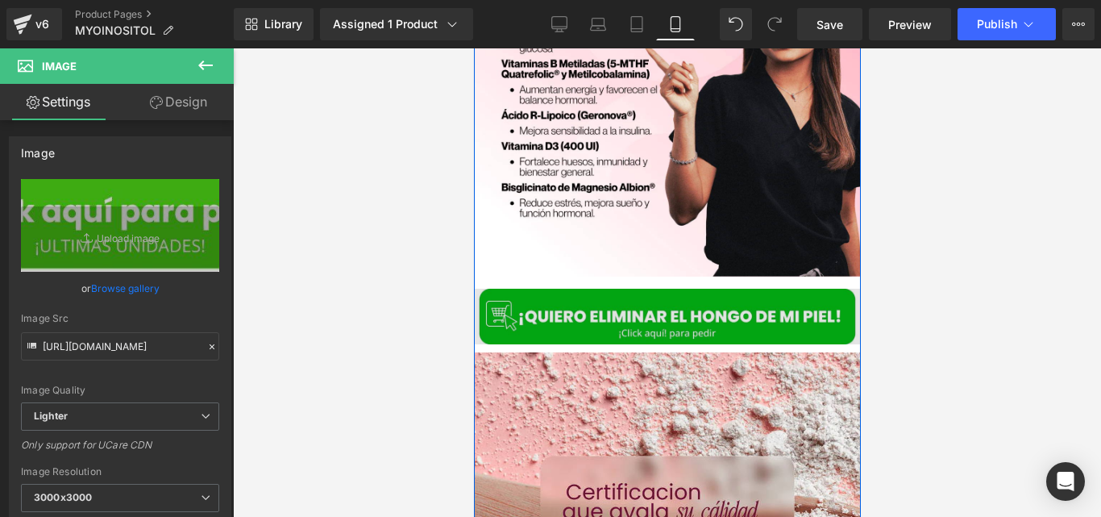
click at [626, 291] on div "Image" at bounding box center [666, 317] width 387 height 56
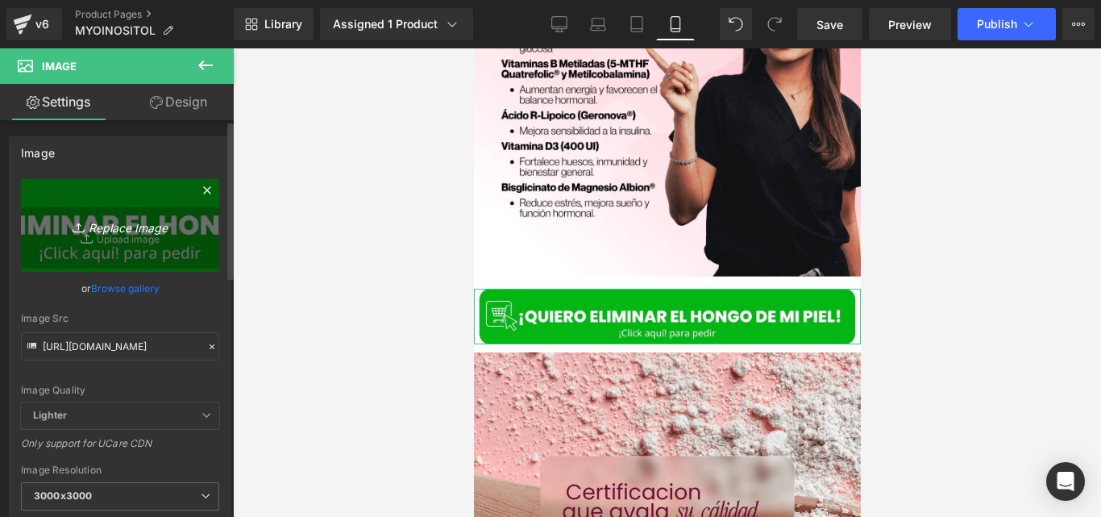
click at [135, 226] on icon "Replace Image" at bounding box center [120, 225] width 129 height 20
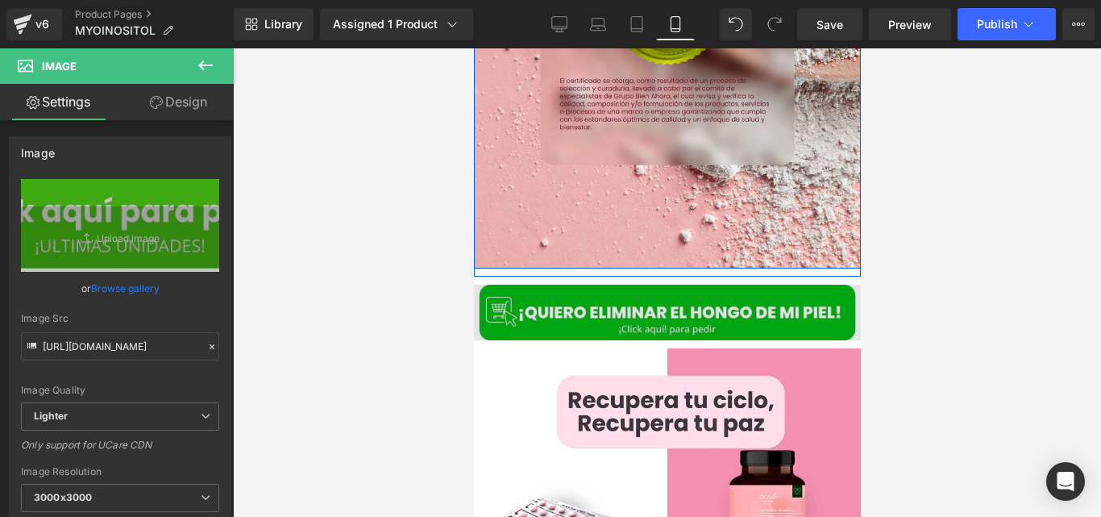
scroll to position [4861, 0]
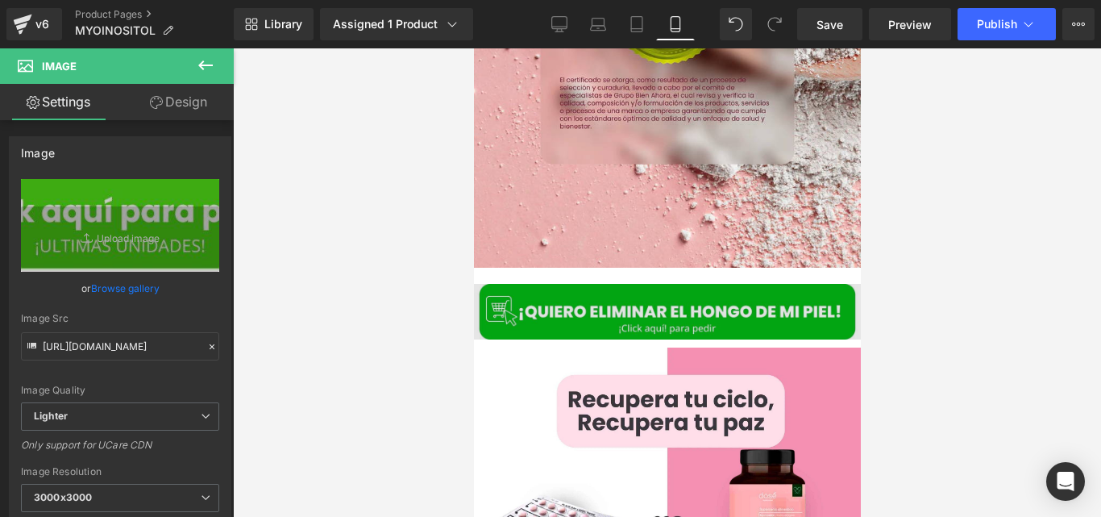
click at [563, 284] on img at bounding box center [666, 312] width 387 height 56
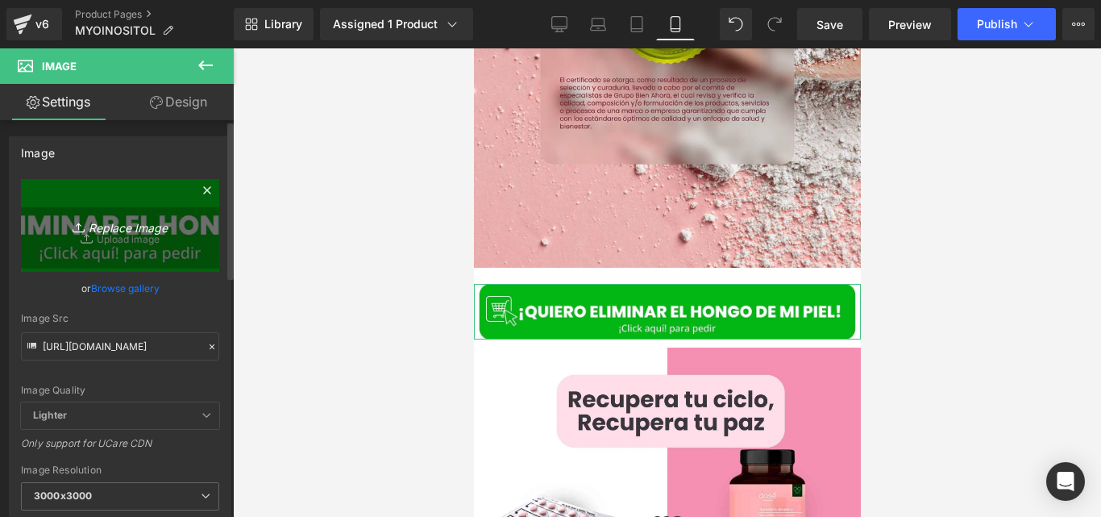
click at [147, 222] on icon "Replace Image" at bounding box center [120, 225] width 129 height 20
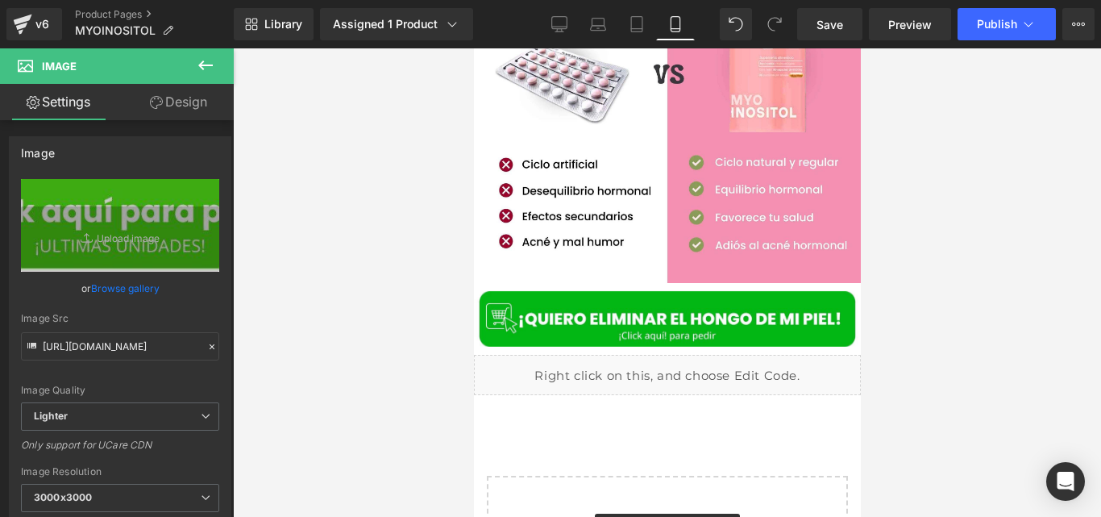
scroll to position [5367, 0]
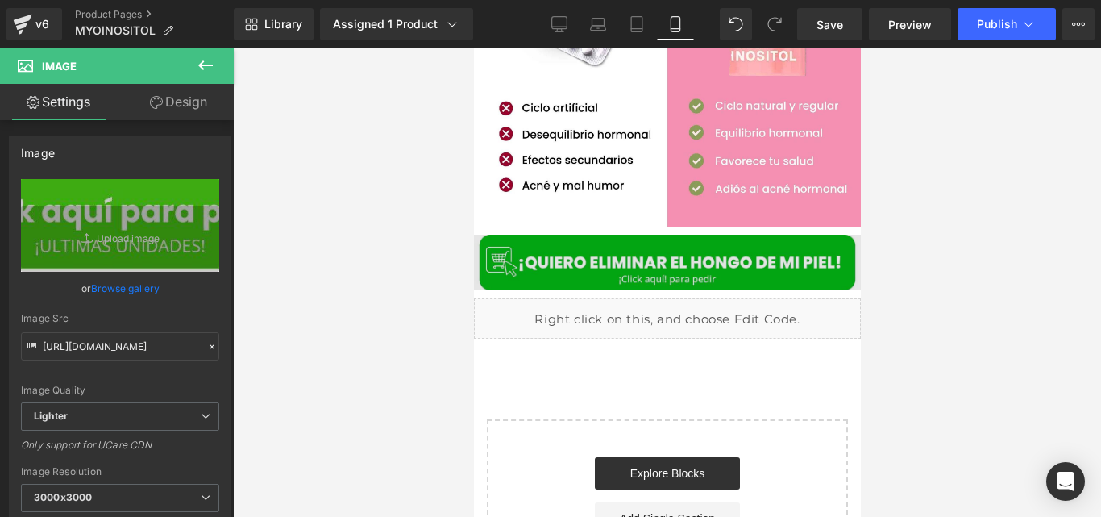
click at [607, 251] on img at bounding box center [666, 263] width 387 height 56
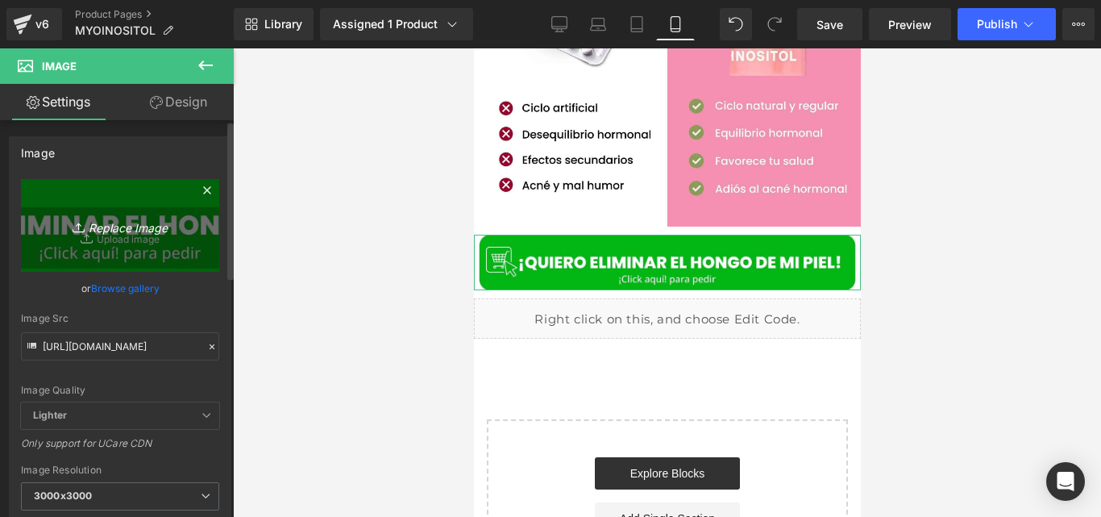
click at [116, 220] on icon "Replace Image" at bounding box center [120, 225] width 129 height 20
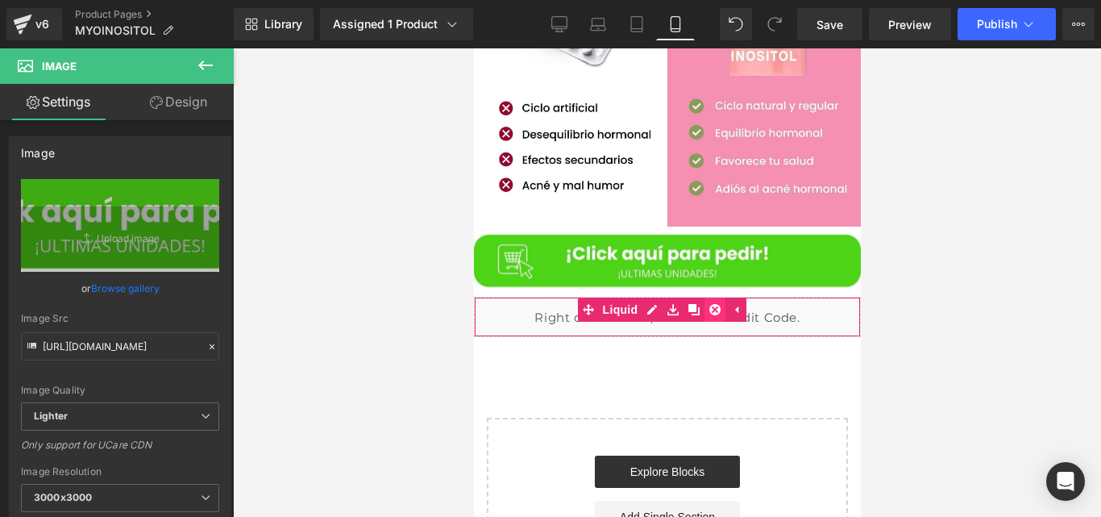
click at [711, 304] on icon at bounding box center [713, 309] width 11 height 11
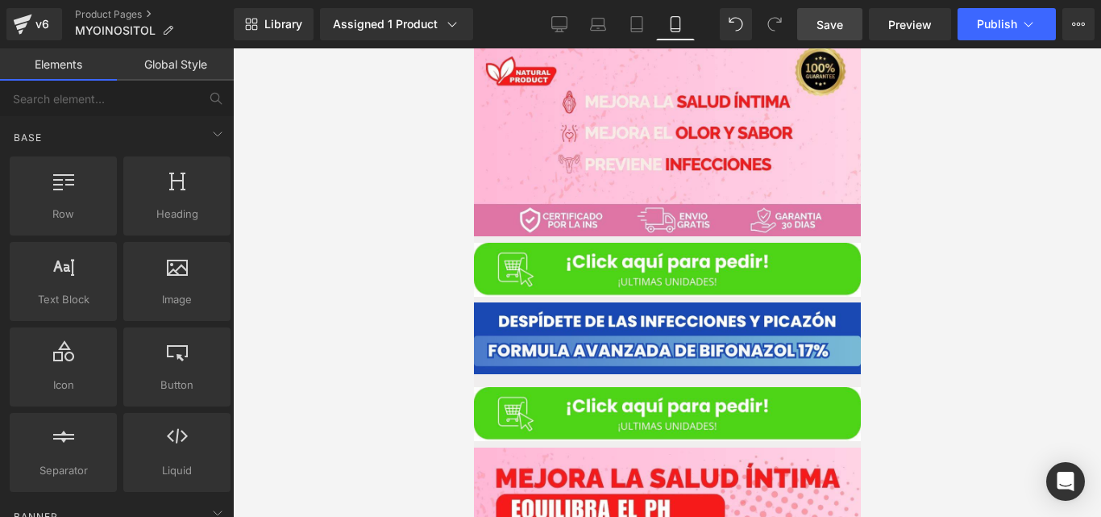
scroll to position [514, 0]
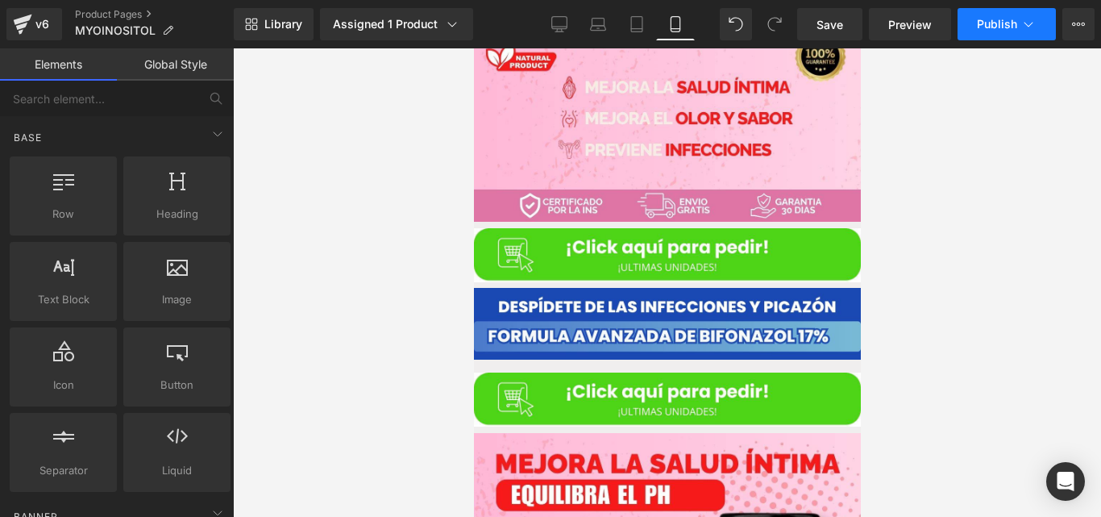
click at [991, 32] on button "Publish" at bounding box center [1006, 24] width 98 height 32
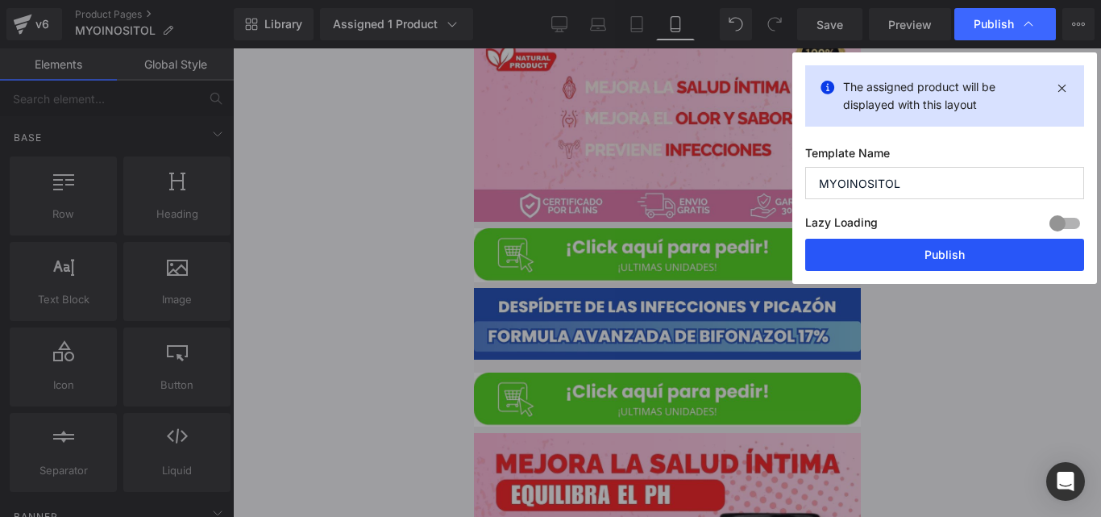
click at [846, 246] on button "Publish" at bounding box center [944, 255] width 279 height 32
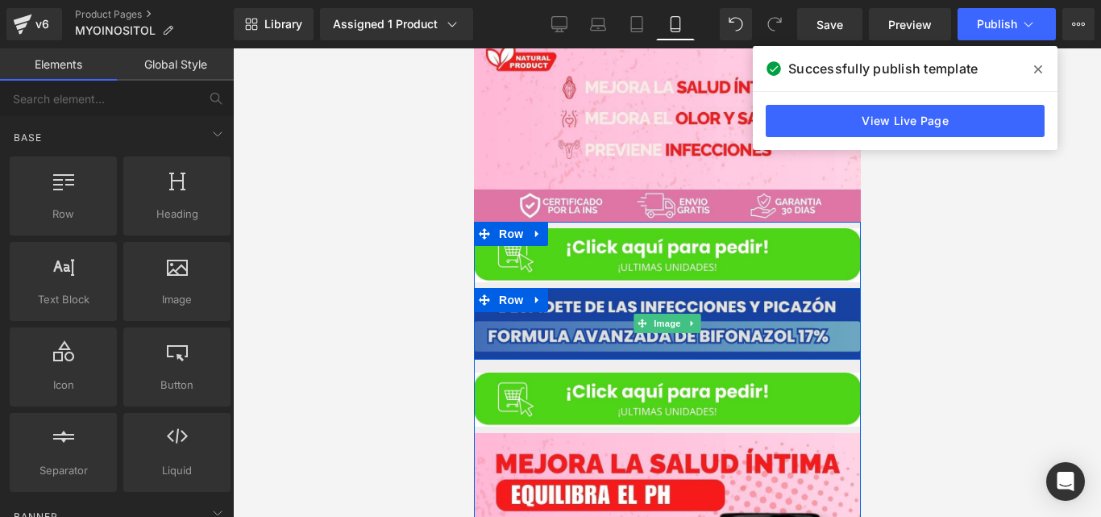
click at [654, 314] on span "Image" at bounding box center [667, 323] width 34 height 19
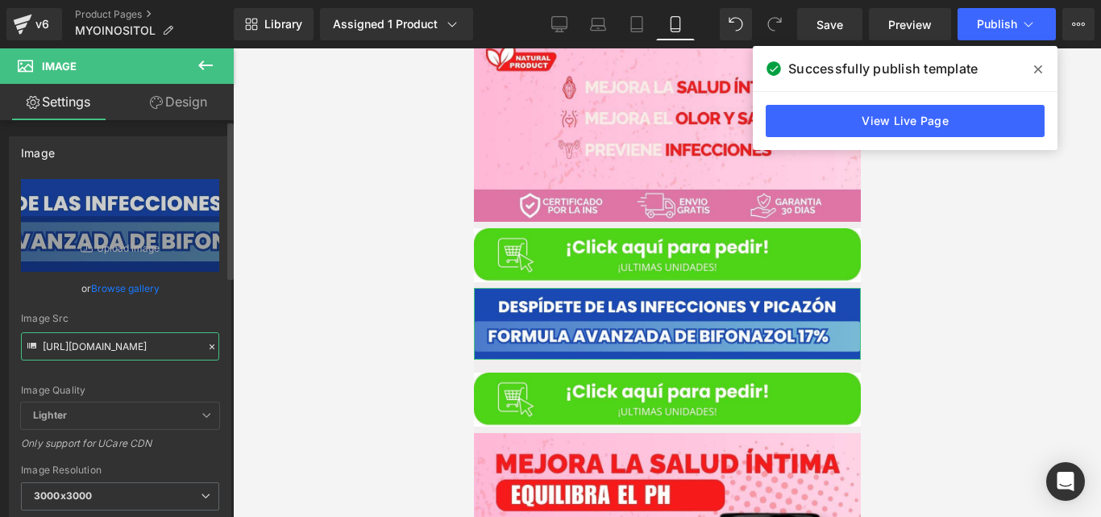
click at [143, 347] on input "[URL][DOMAIN_NAME]" at bounding box center [120, 346] width 198 height 28
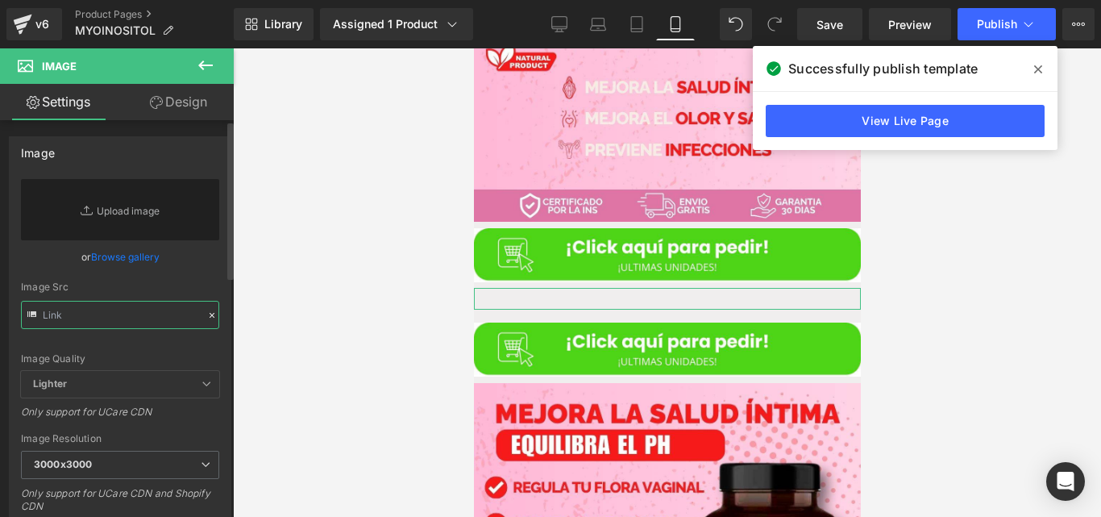
paste input "[URL][DOMAIN_NAME]"
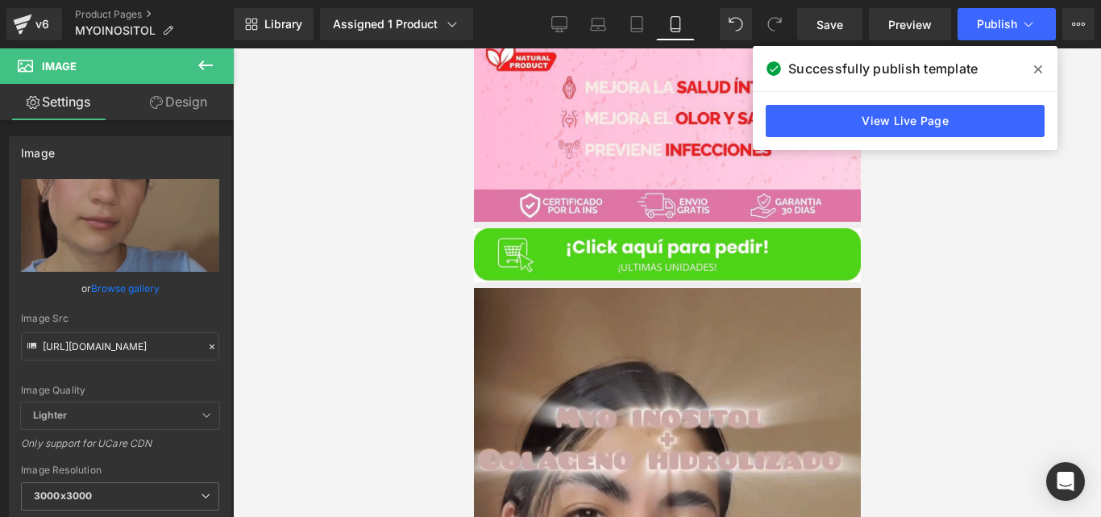
click at [1042, 69] on span at bounding box center [1038, 69] width 26 height 26
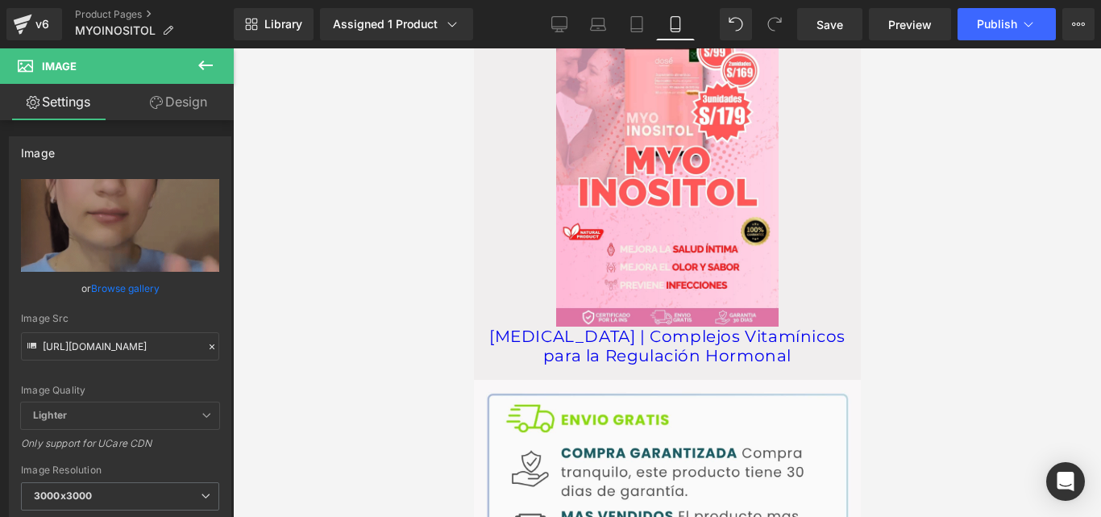
scroll to position [2350, 0]
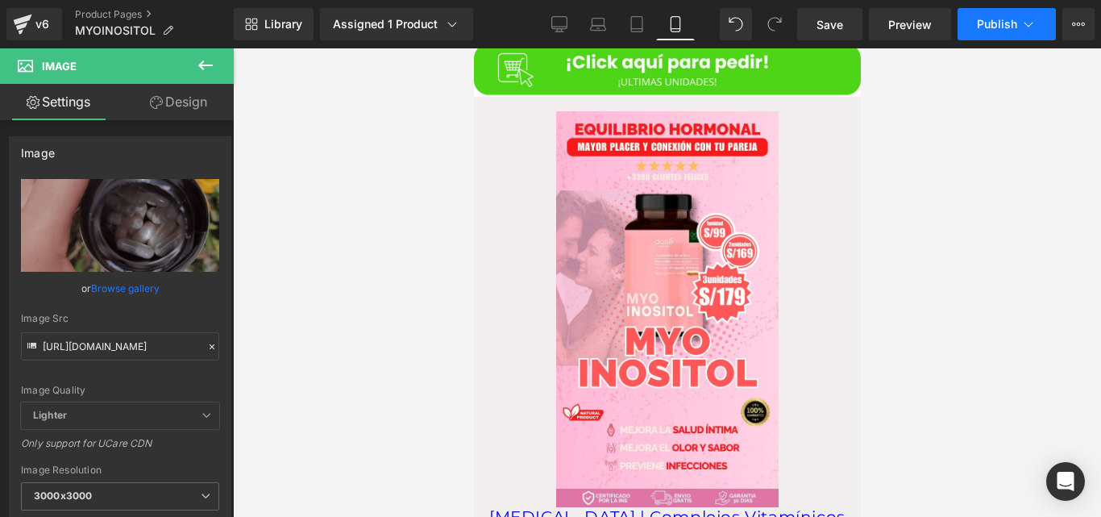
click at [998, 33] on button "Publish" at bounding box center [1006, 24] width 98 height 32
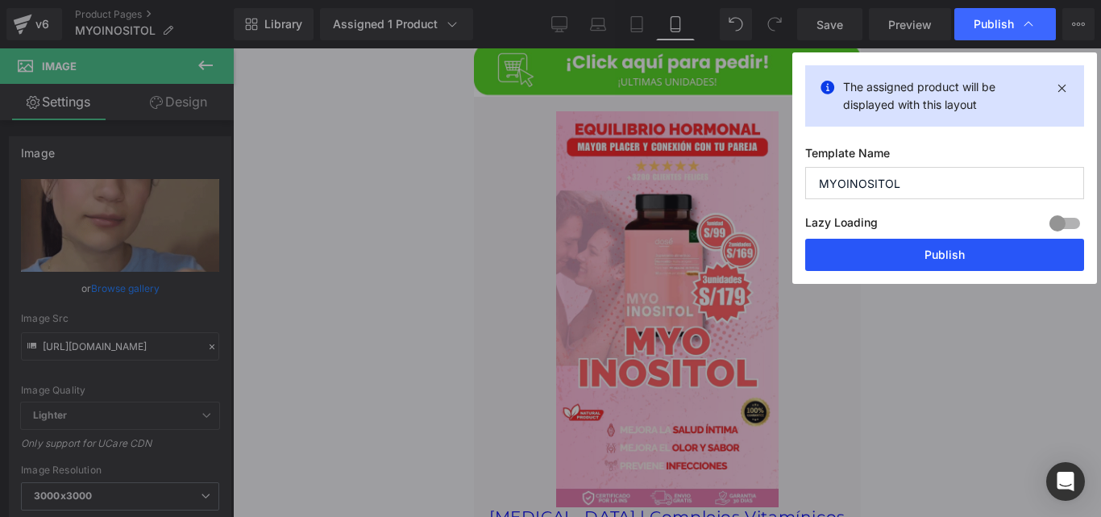
click at [842, 255] on button "Publish" at bounding box center [944, 255] width 279 height 32
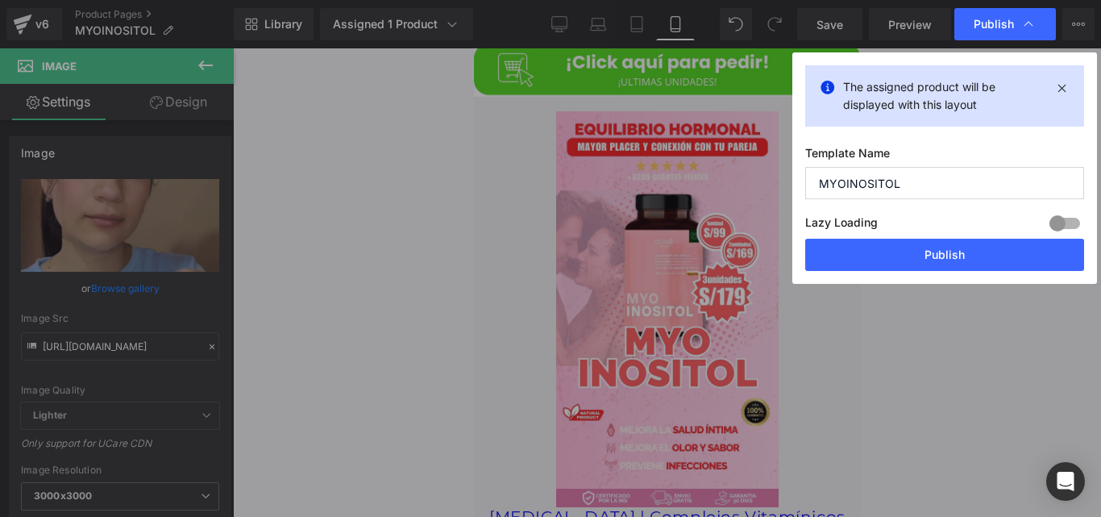
drag, startPoint x: 1334, startPoint y: 306, endPoint x: 822, endPoint y: 155, distance: 533.7
click at [841, 255] on div "Sale Off" at bounding box center [666, 309] width 371 height 396
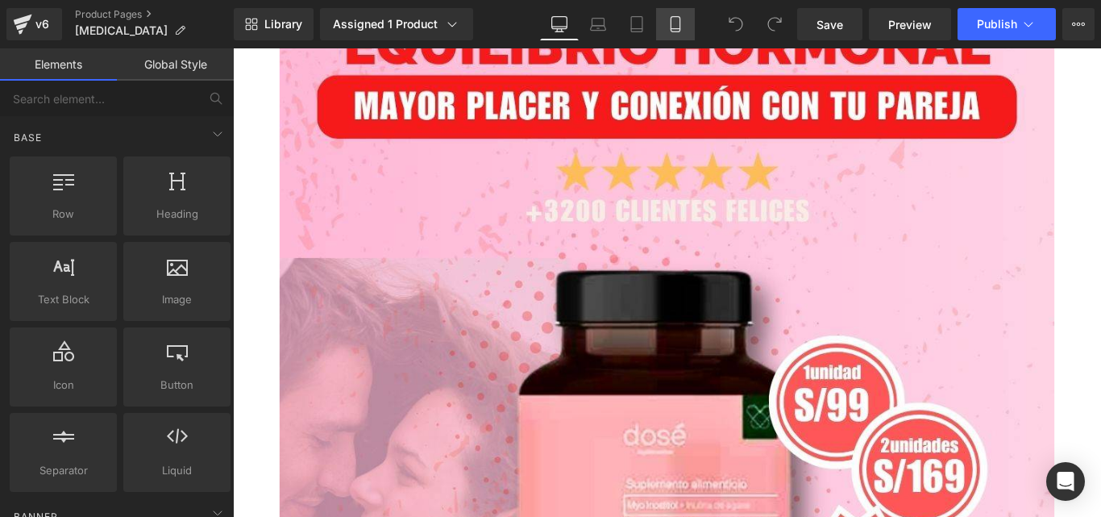
click at [672, 24] on icon at bounding box center [675, 24] width 16 height 16
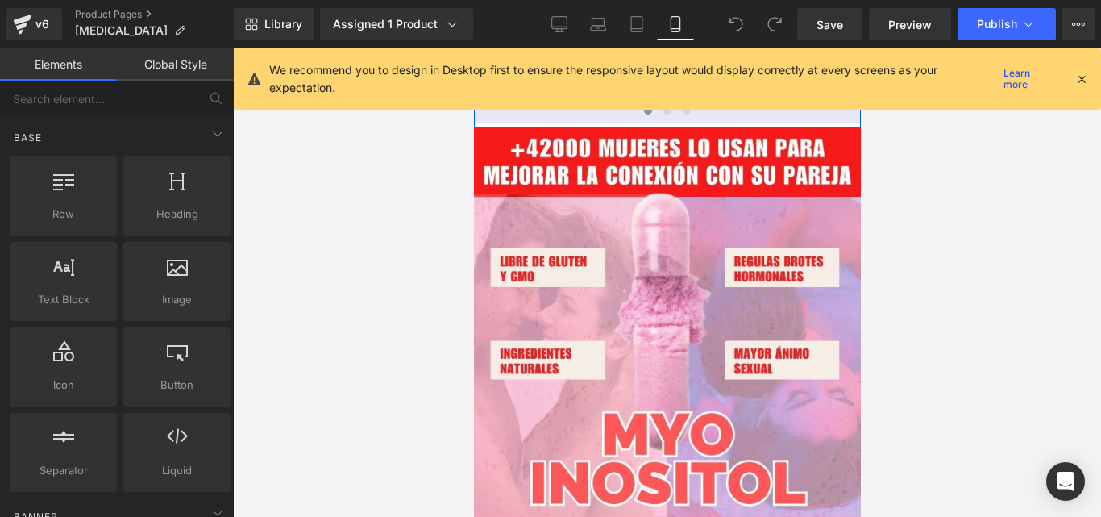
scroll to position [3562, 0]
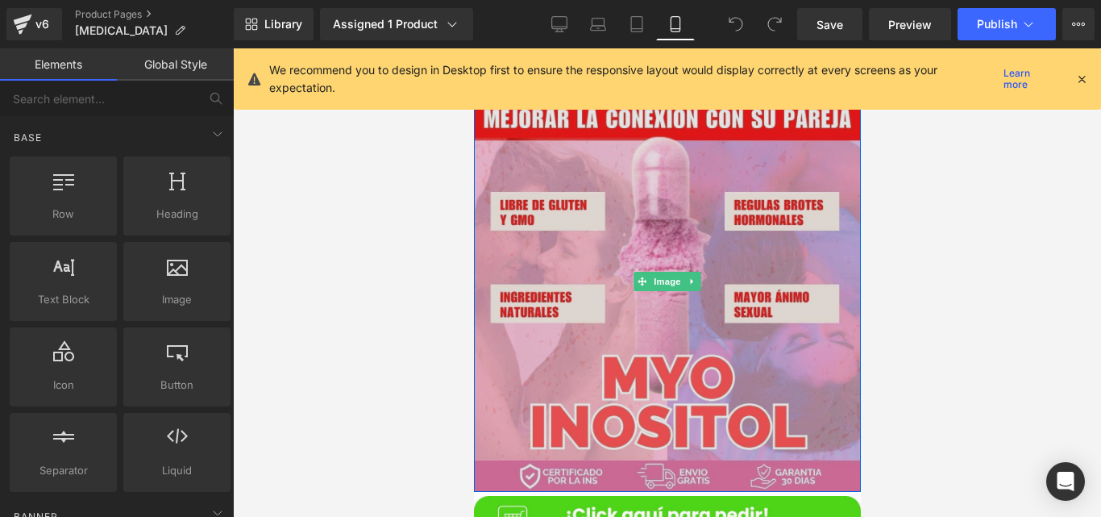
click at [585, 413] on img at bounding box center [666, 281] width 387 height 421
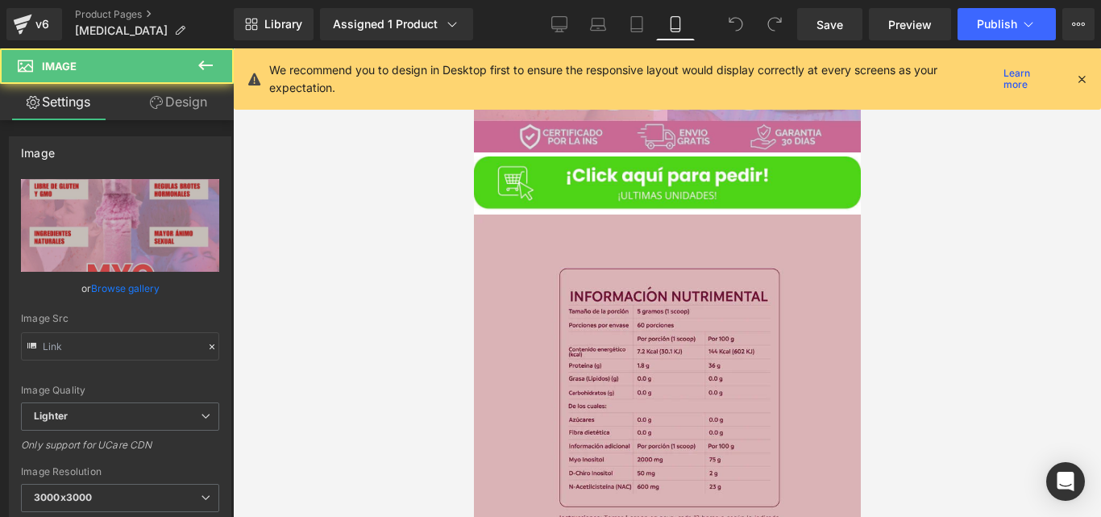
type input "[URL][DOMAIN_NAME]"
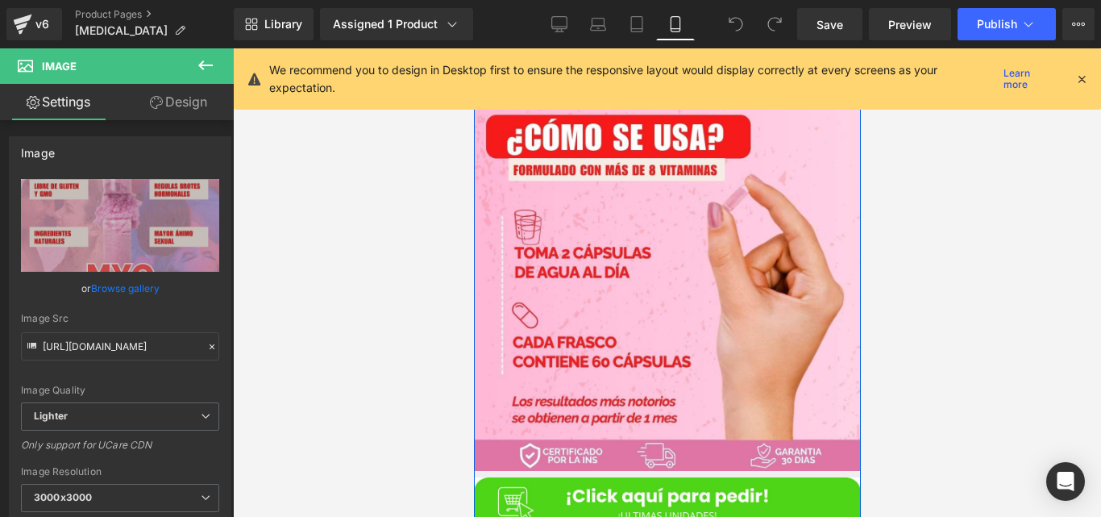
scroll to position [1918, 0]
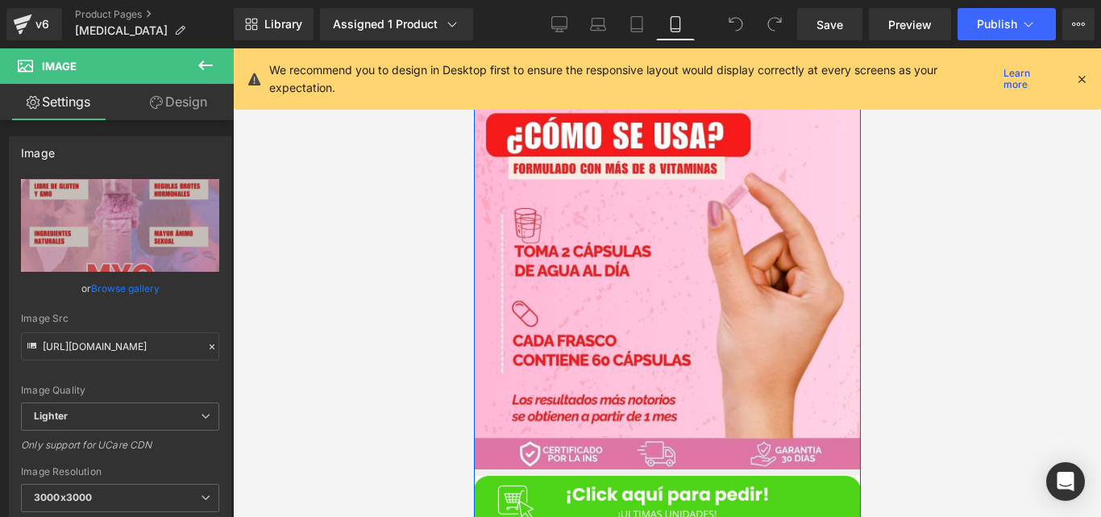
click at [690, 317] on img at bounding box center [666, 279] width 387 height 378
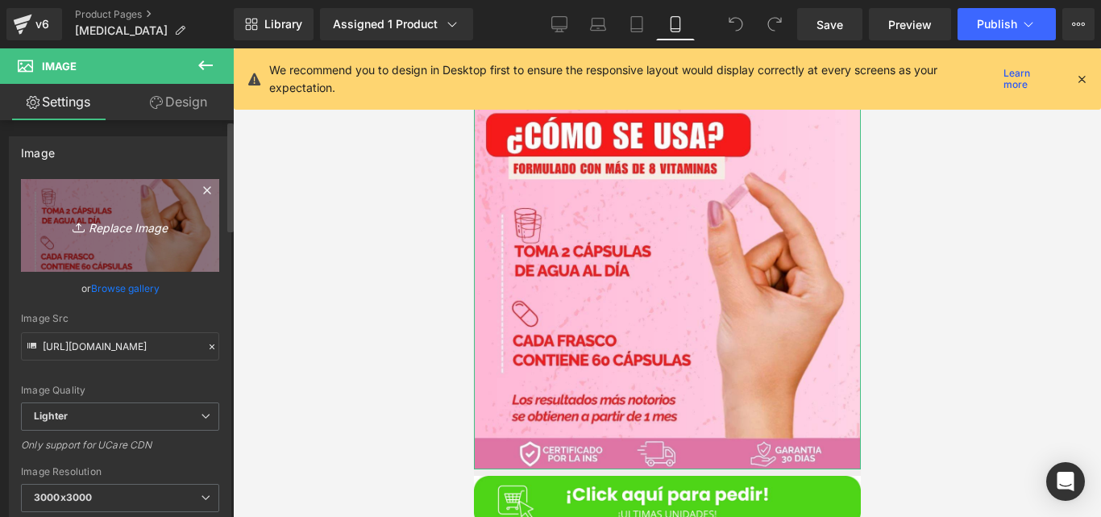
click at [184, 219] on link "Replace Image" at bounding box center [120, 225] width 198 height 93
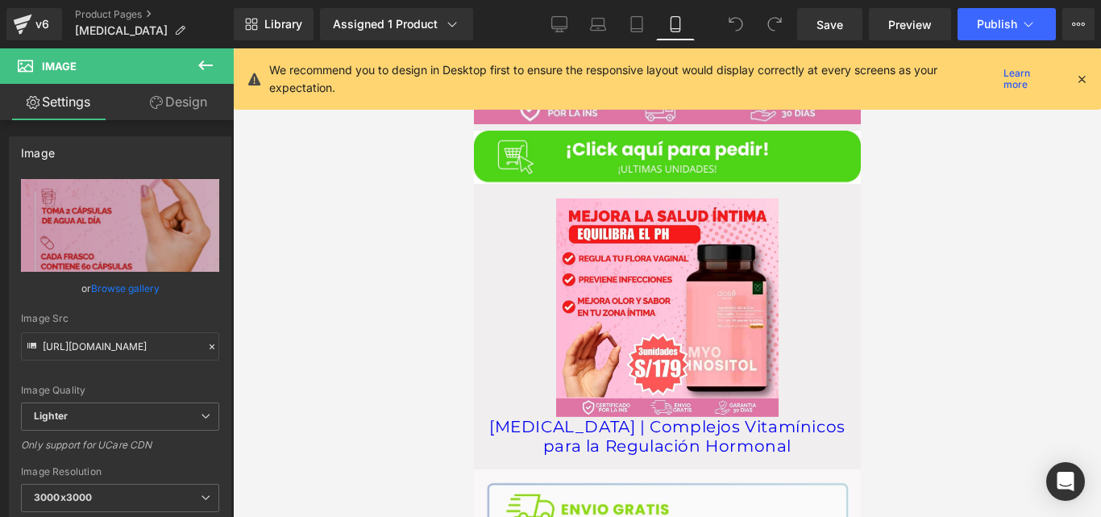
scroll to position [2258, 0]
